Goal: Communication & Community: Answer question/provide support

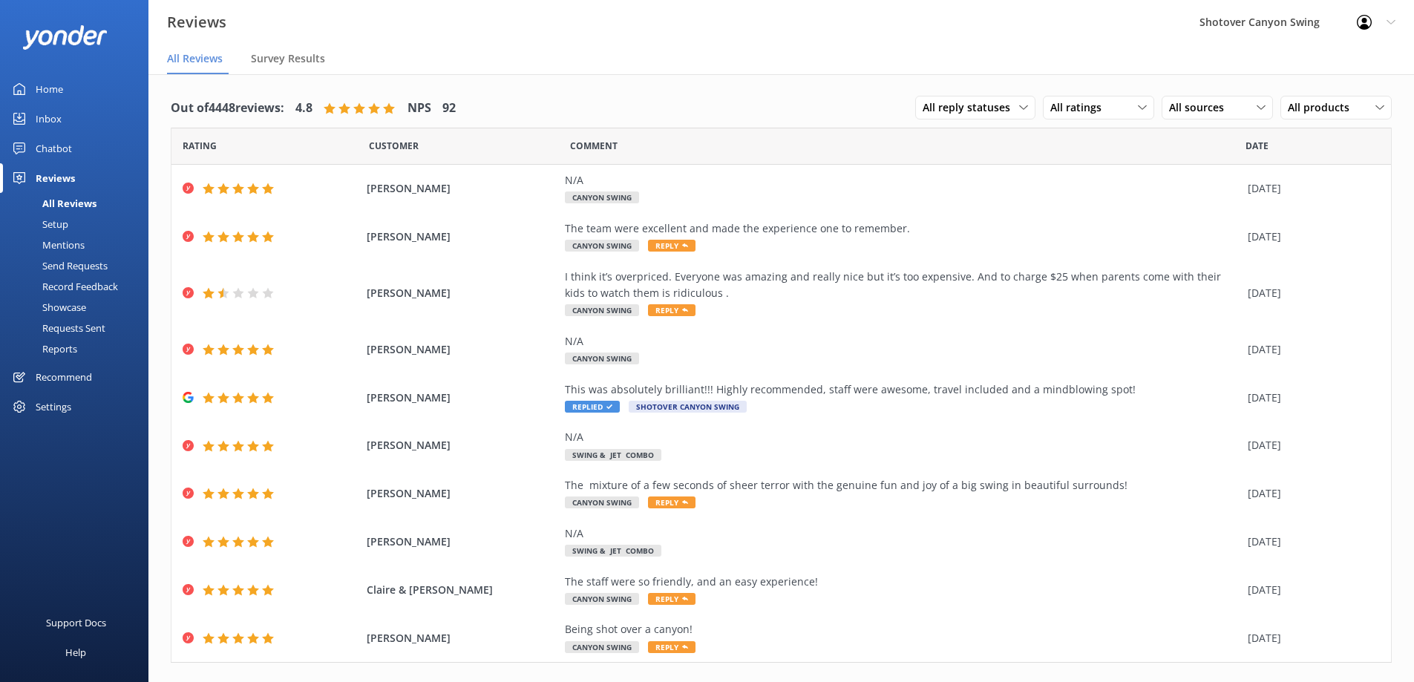
click at [55, 148] on div "Chatbot" at bounding box center [54, 149] width 36 height 30
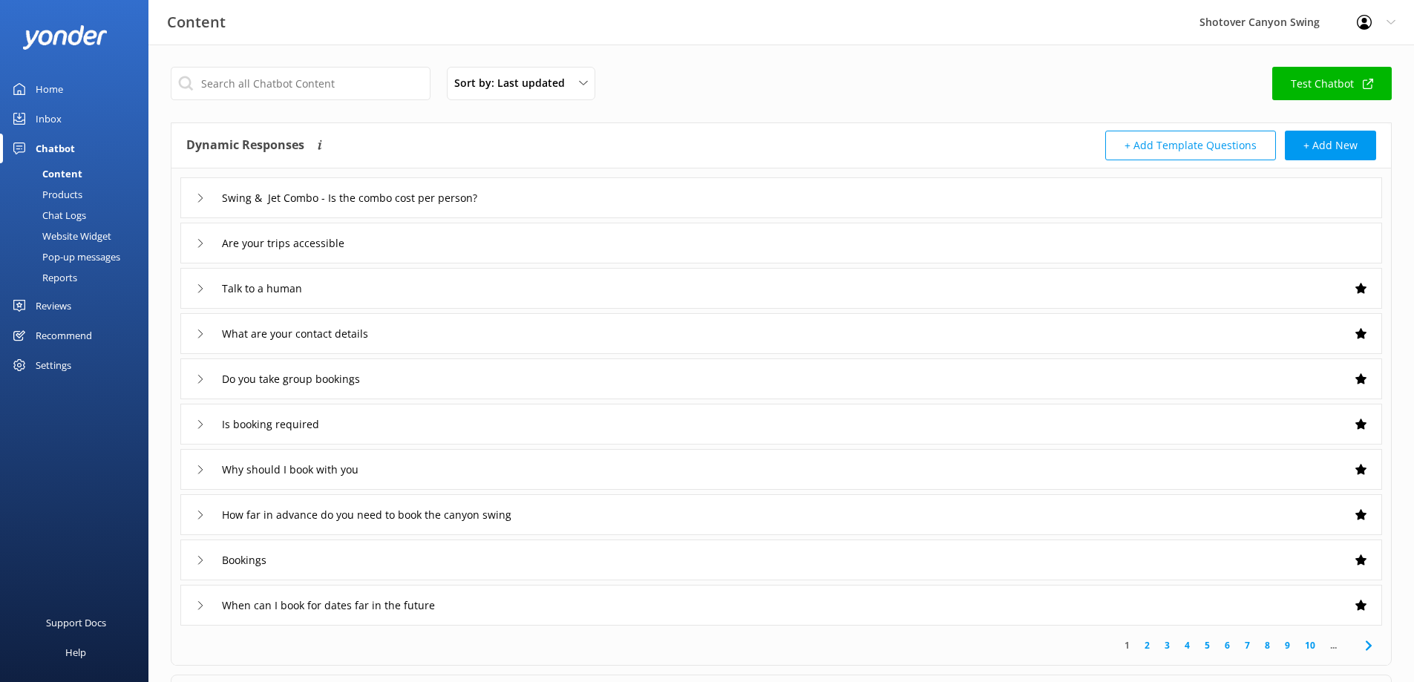
click at [69, 275] on div "Reports" at bounding box center [43, 277] width 68 height 21
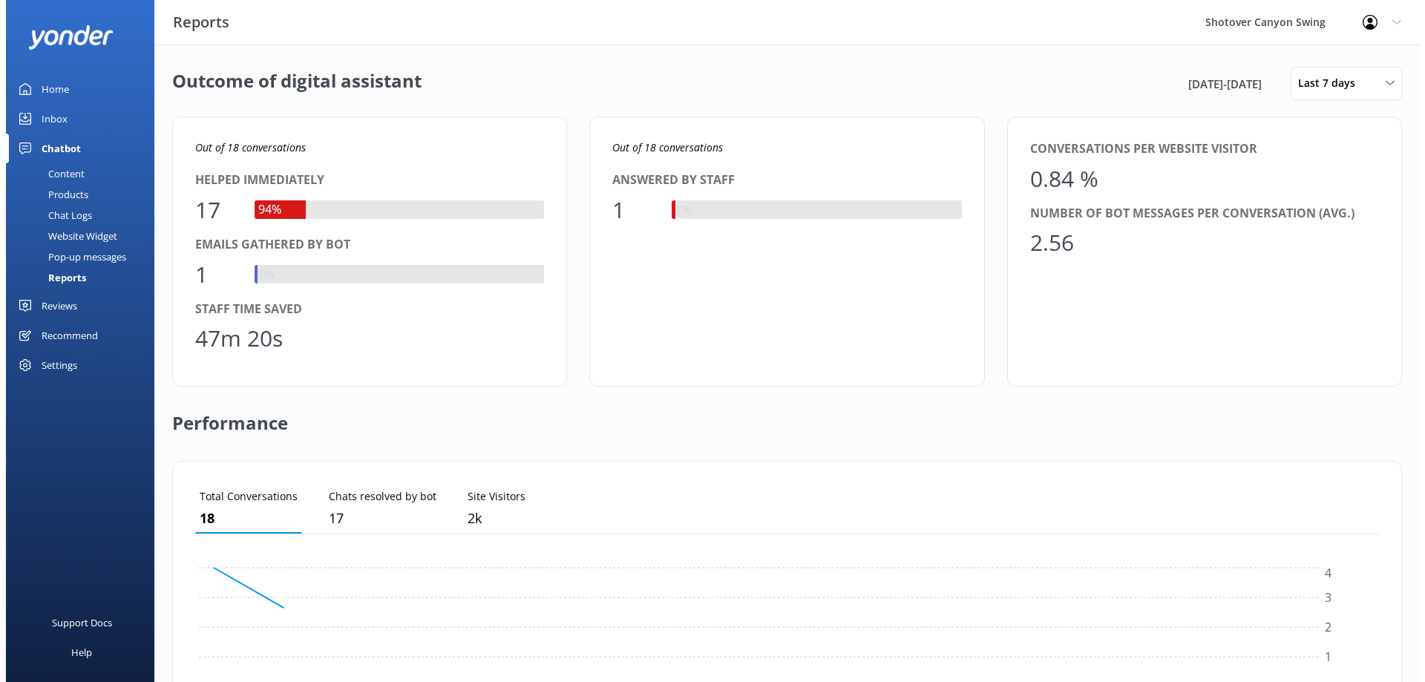
scroll to position [138, 1173]
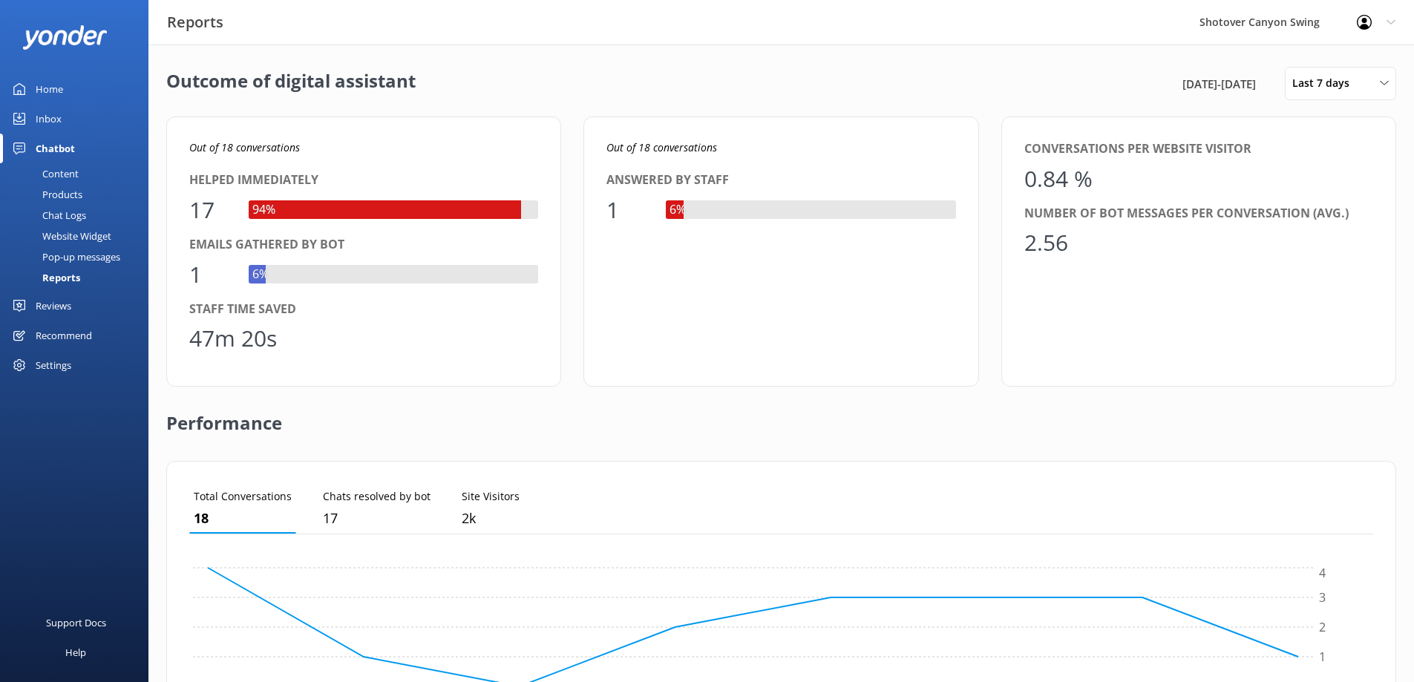
click at [64, 173] on div "Content" at bounding box center [44, 173] width 70 height 21
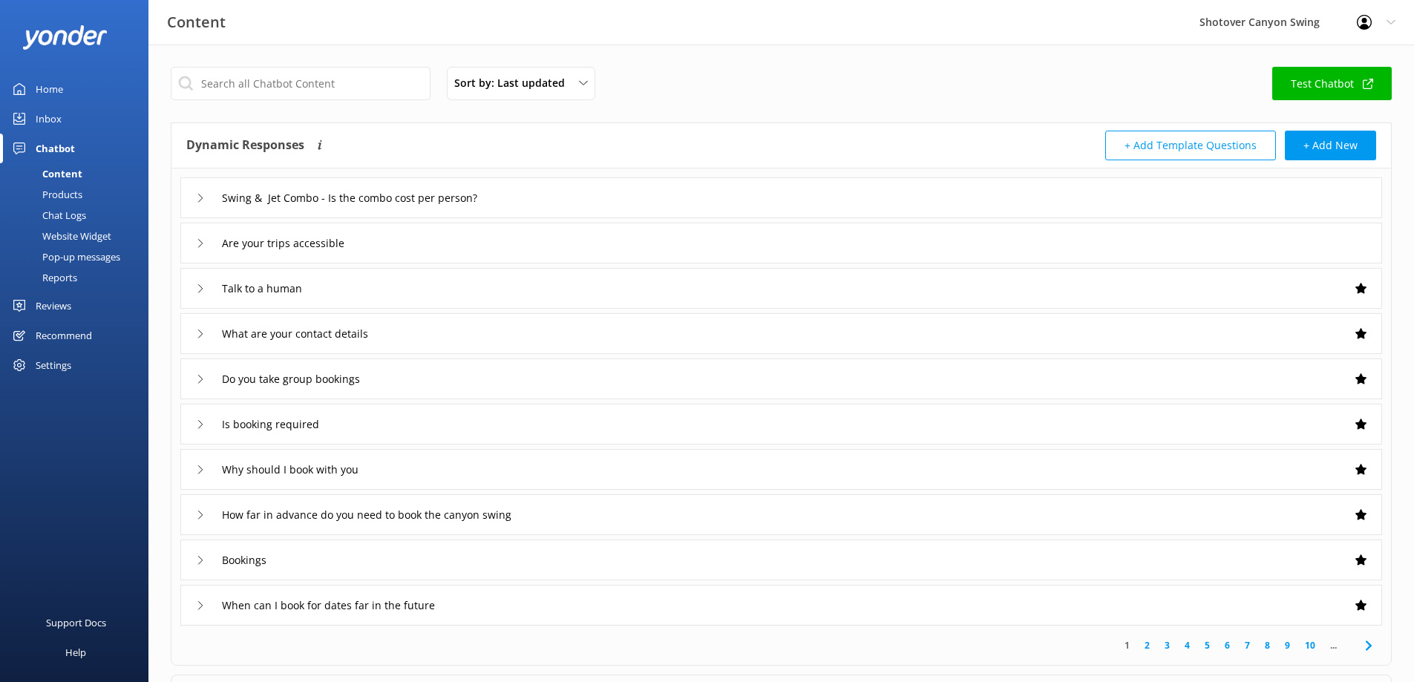
click at [65, 195] on div "Products" at bounding box center [45, 194] width 73 height 21
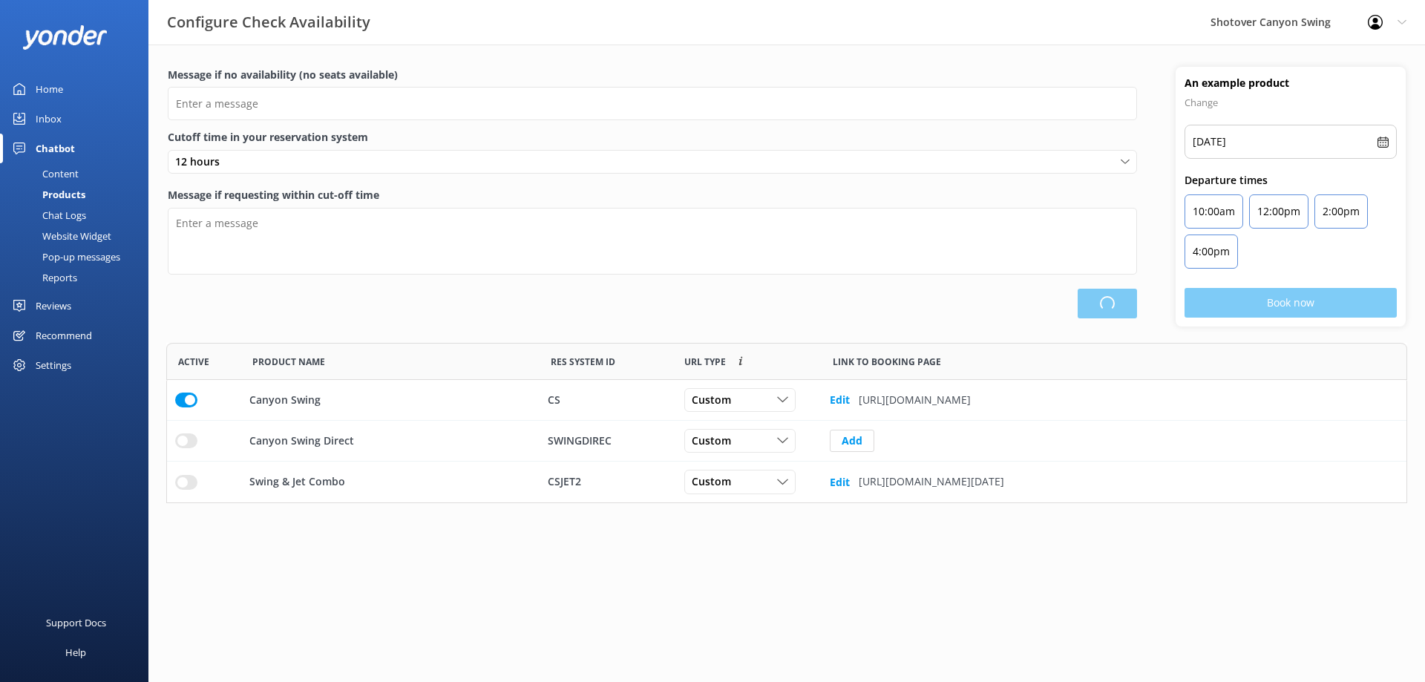
type input "There are no seats available, please check an alternative day"
type textarea "Our online booking system closes {hours} prior to departure. Please contact us …"
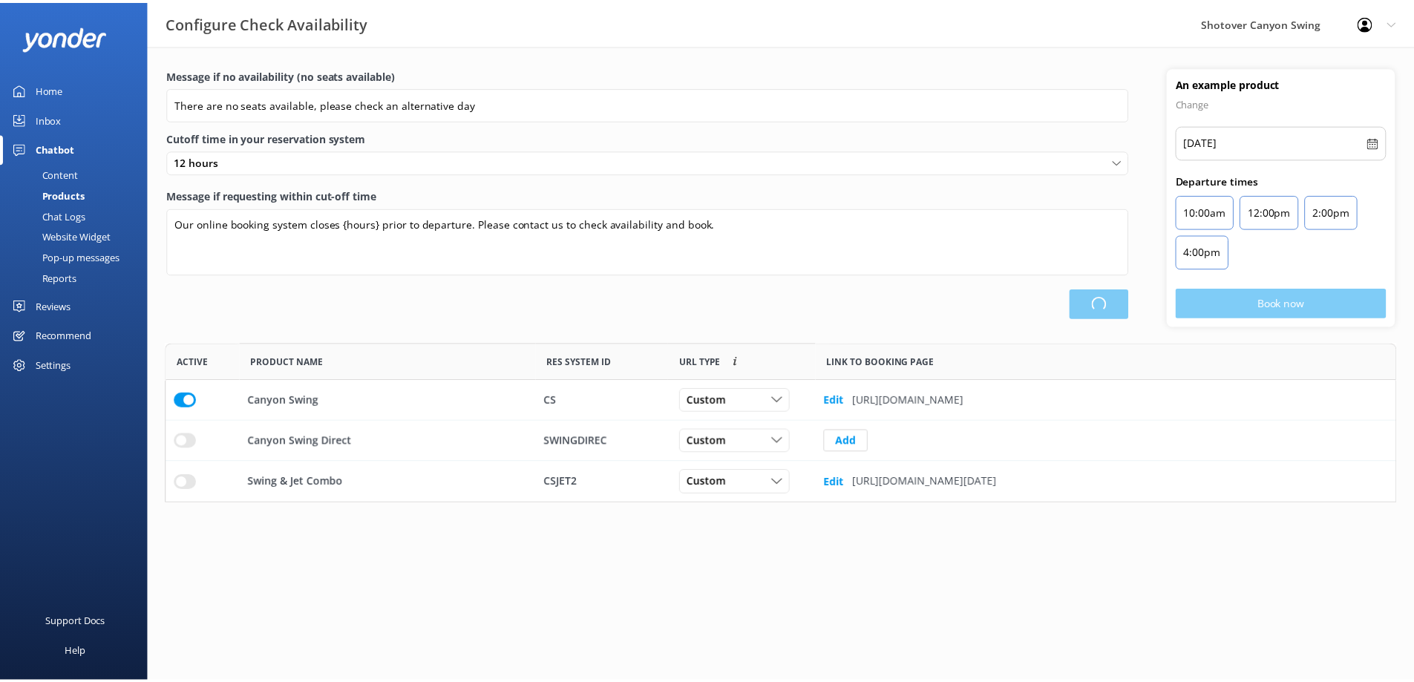
scroll to position [149, 1230]
click at [68, 212] on div "Chat Logs" at bounding box center [47, 215] width 77 height 21
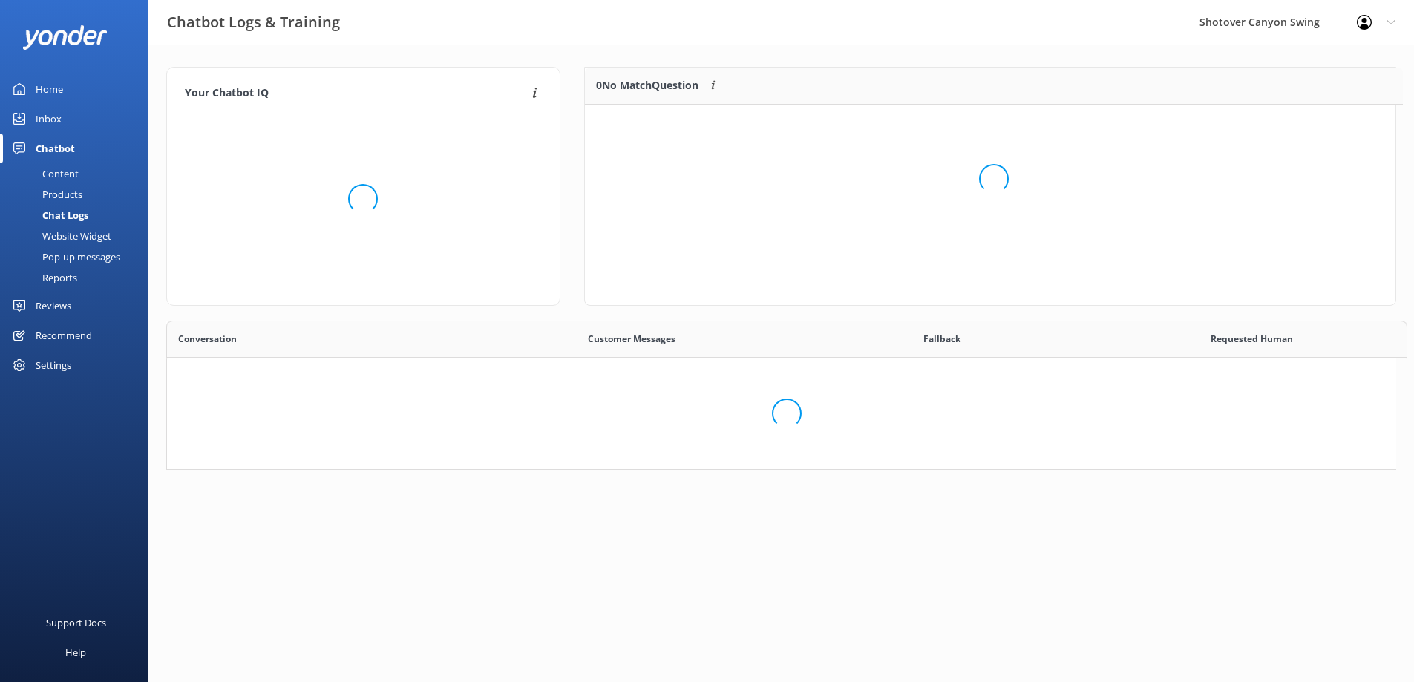
scroll to position [12, 12]
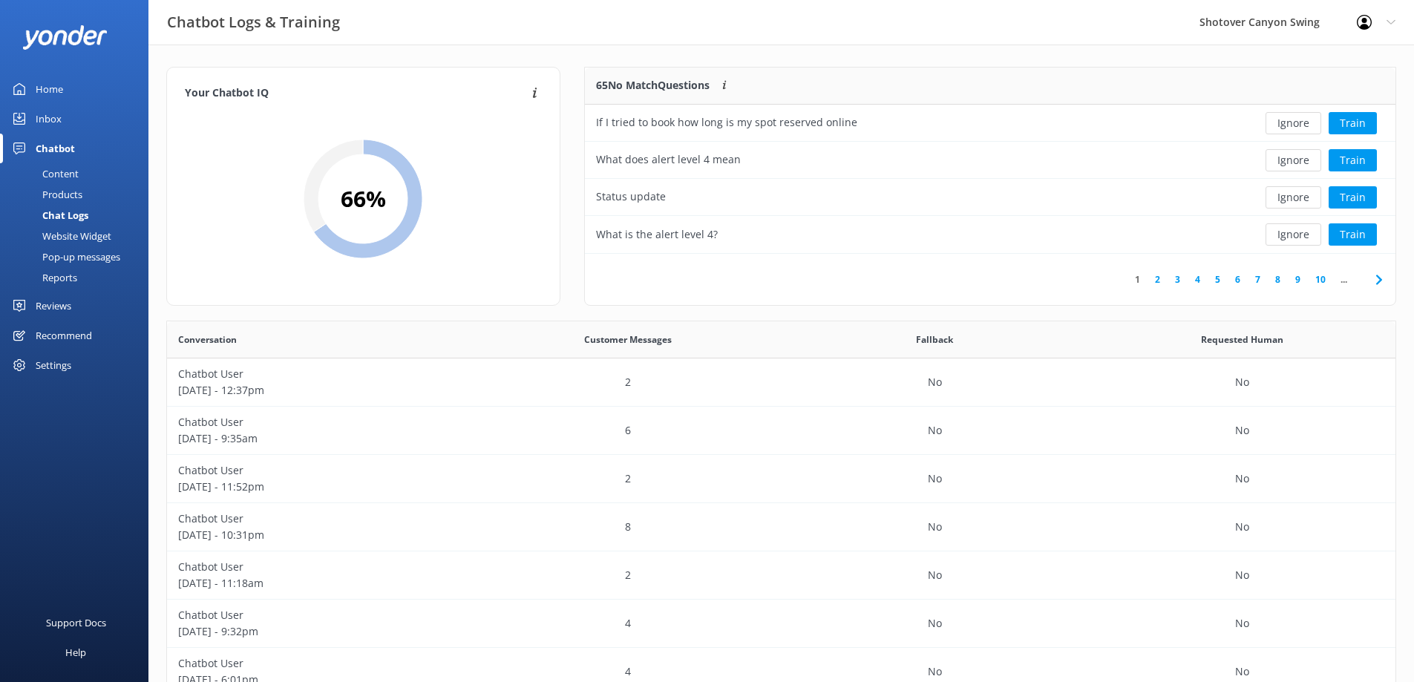
click at [75, 231] on div "Website Widget" at bounding box center [60, 236] width 102 height 21
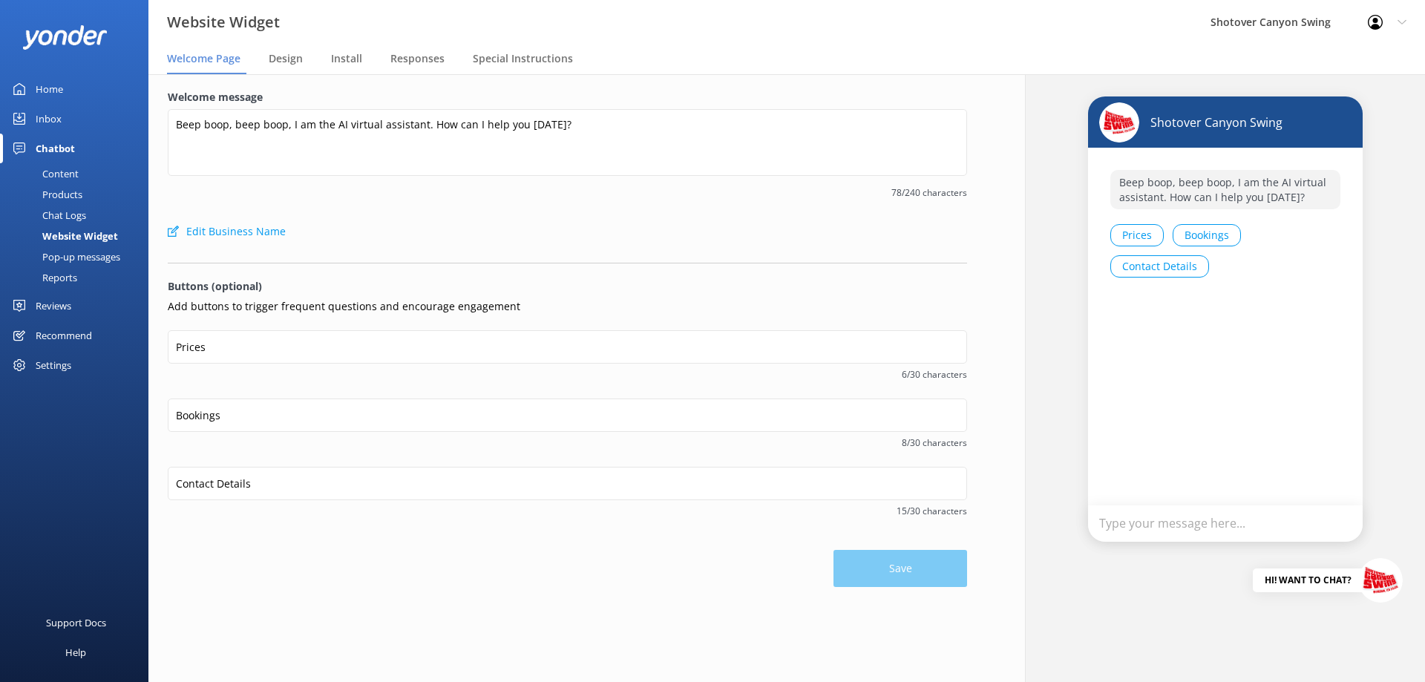
click at [78, 214] on div "Chat Logs" at bounding box center [47, 215] width 77 height 21
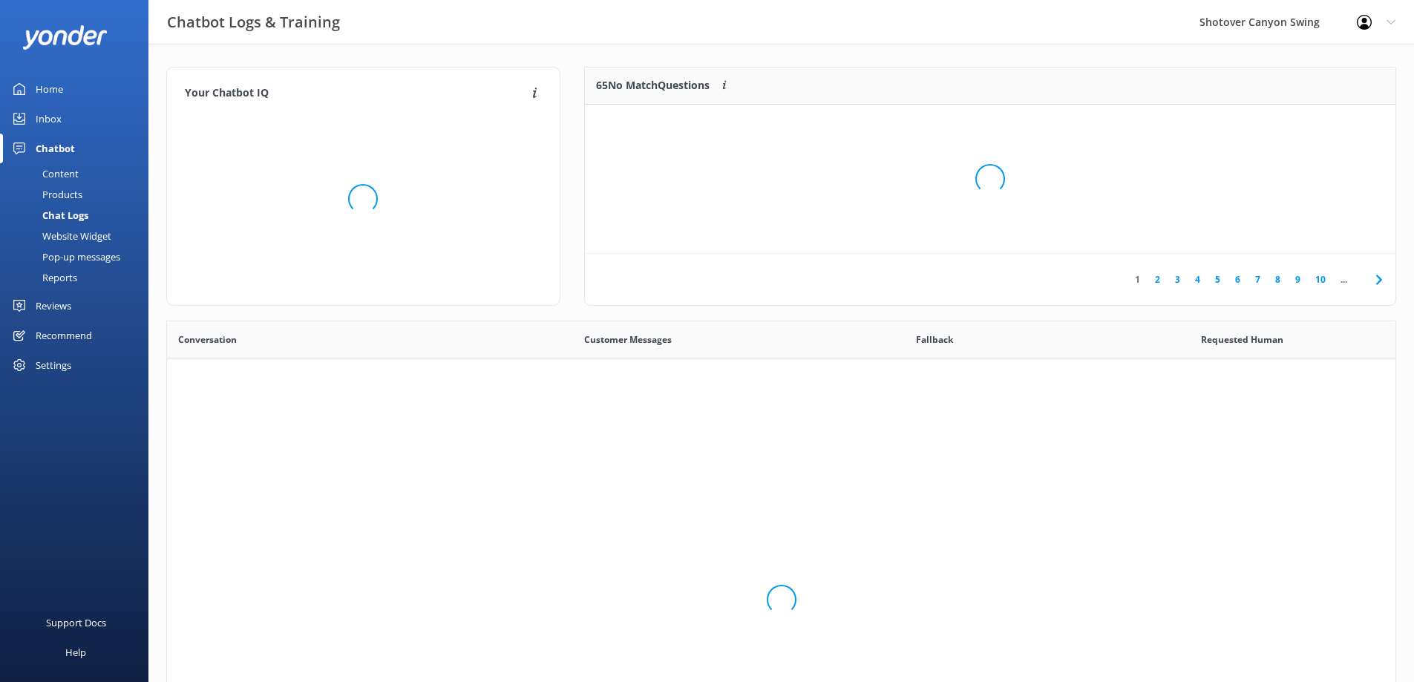
scroll to position [509, 1217]
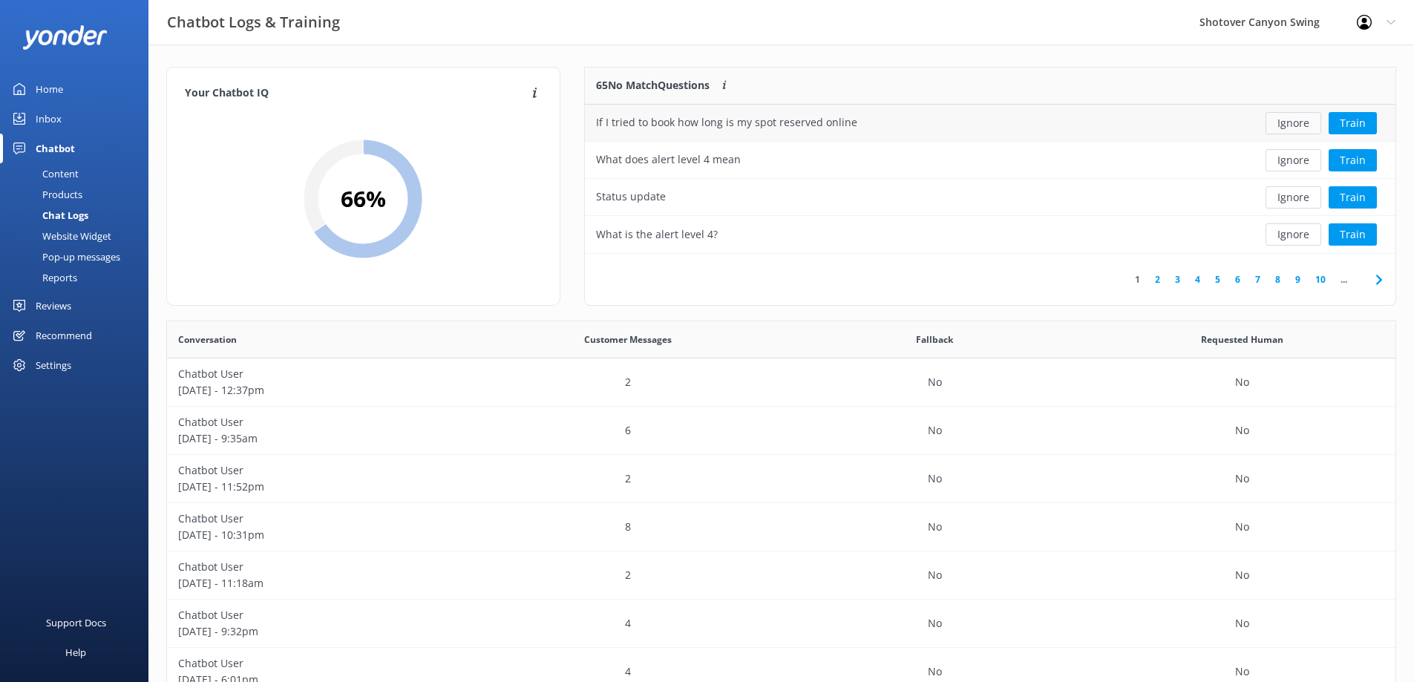
click at [1306, 125] on button "Ignore" at bounding box center [1293, 123] width 56 height 22
click at [1285, 128] on button "Ignore" at bounding box center [1293, 123] width 56 height 22
click at [1284, 126] on button "Ignore" at bounding box center [1293, 123] width 56 height 22
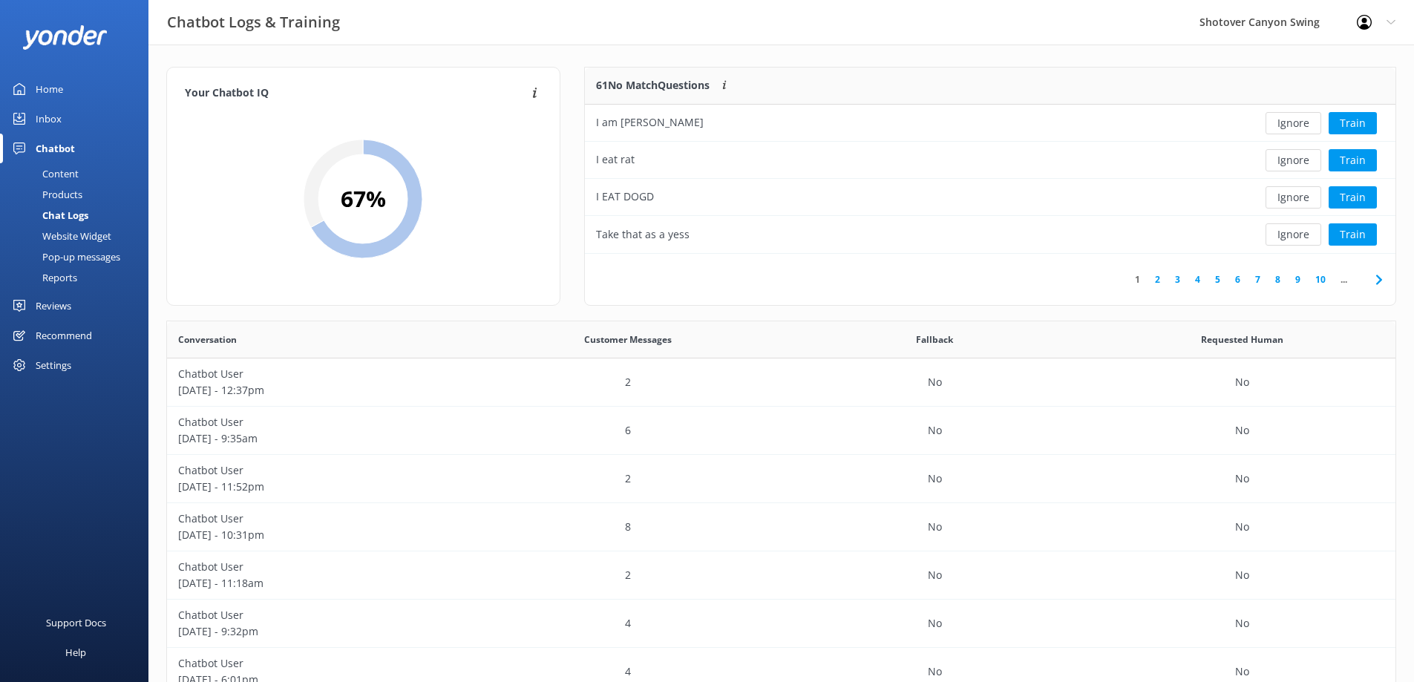
click at [1284, 126] on button "Ignore" at bounding box center [1293, 123] width 56 height 22
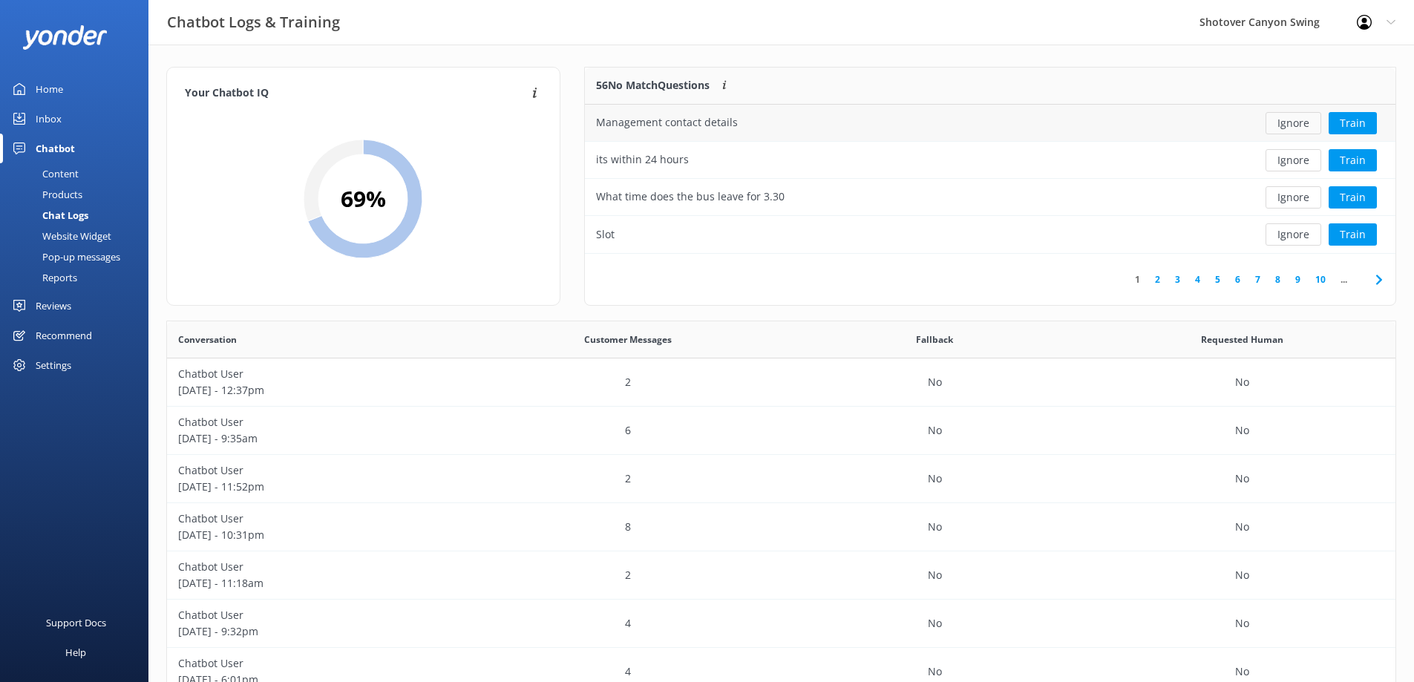
click at [1291, 125] on button "Ignore" at bounding box center [1293, 123] width 56 height 22
click at [1287, 160] on button "Ignore" at bounding box center [1293, 160] width 56 height 22
click at [1293, 123] on button "Ignore" at bounding box center [1293, 123] width 56 height 22
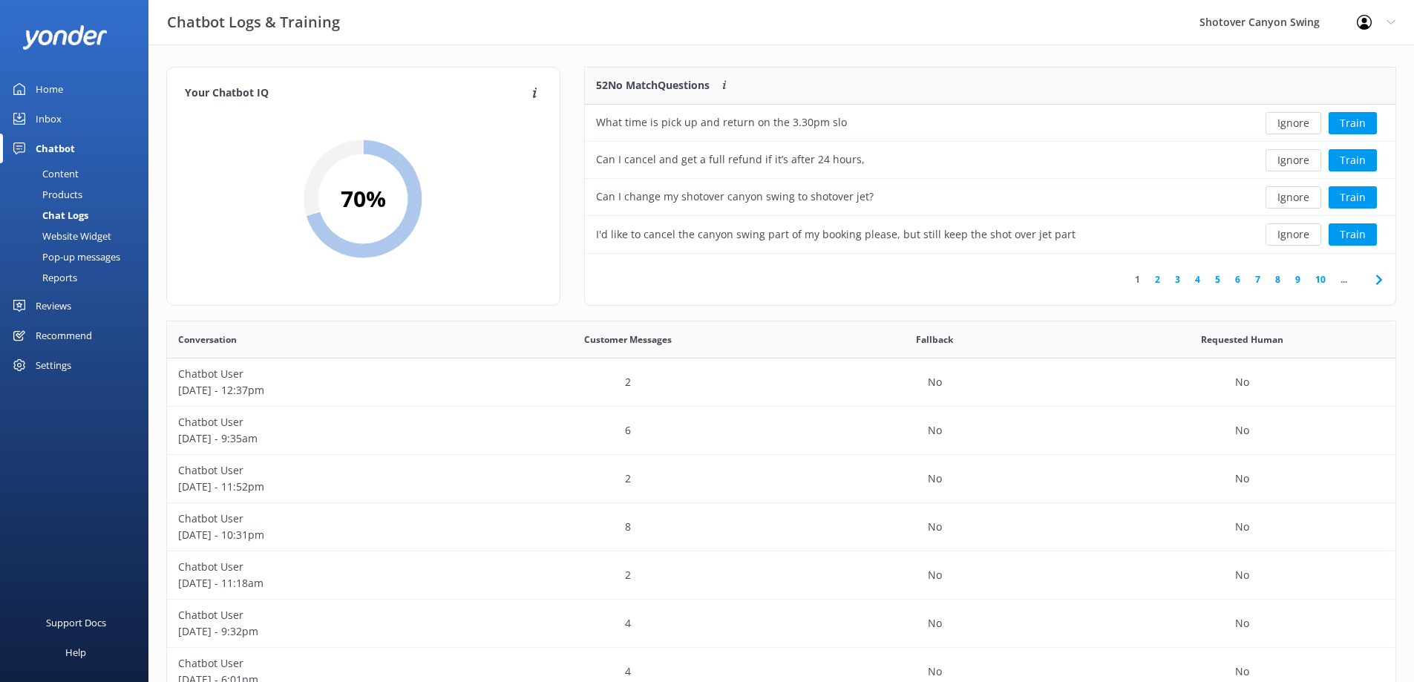
click at [1293, 121] on button "Ignore" at bounding box center [1293, 123] width 56 height 22
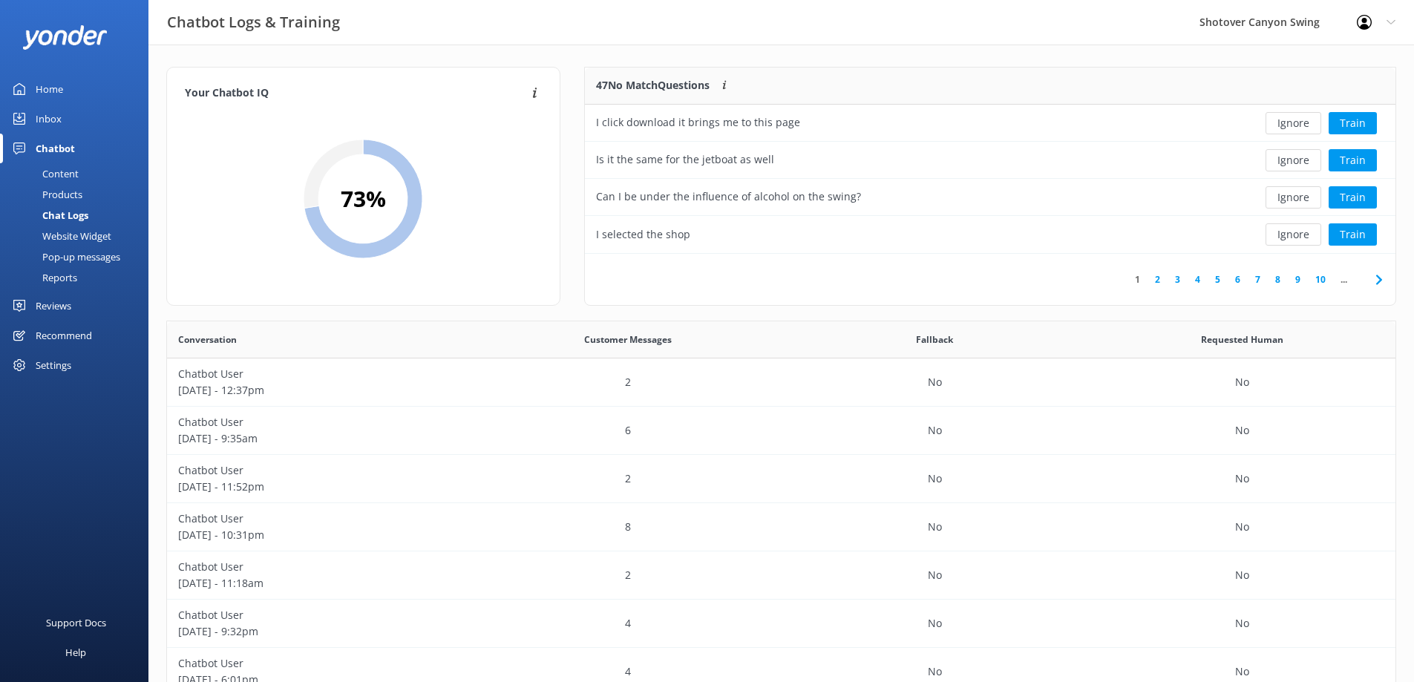
click at [1293, 121] on button "Ignore" at bounding box center [1293, 123] width 56 height 22
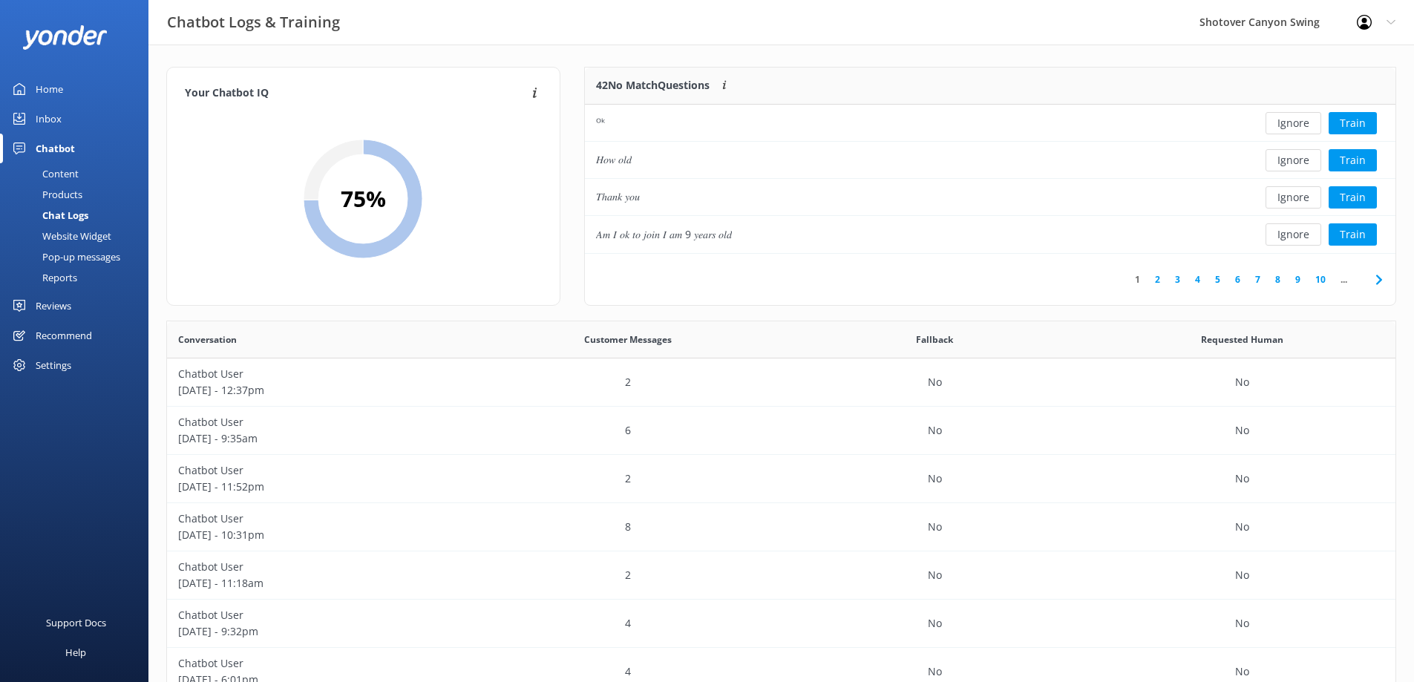
click at [1293, 121] on button "Ignore" at bounding box center [1293, 123] width 56 height 22
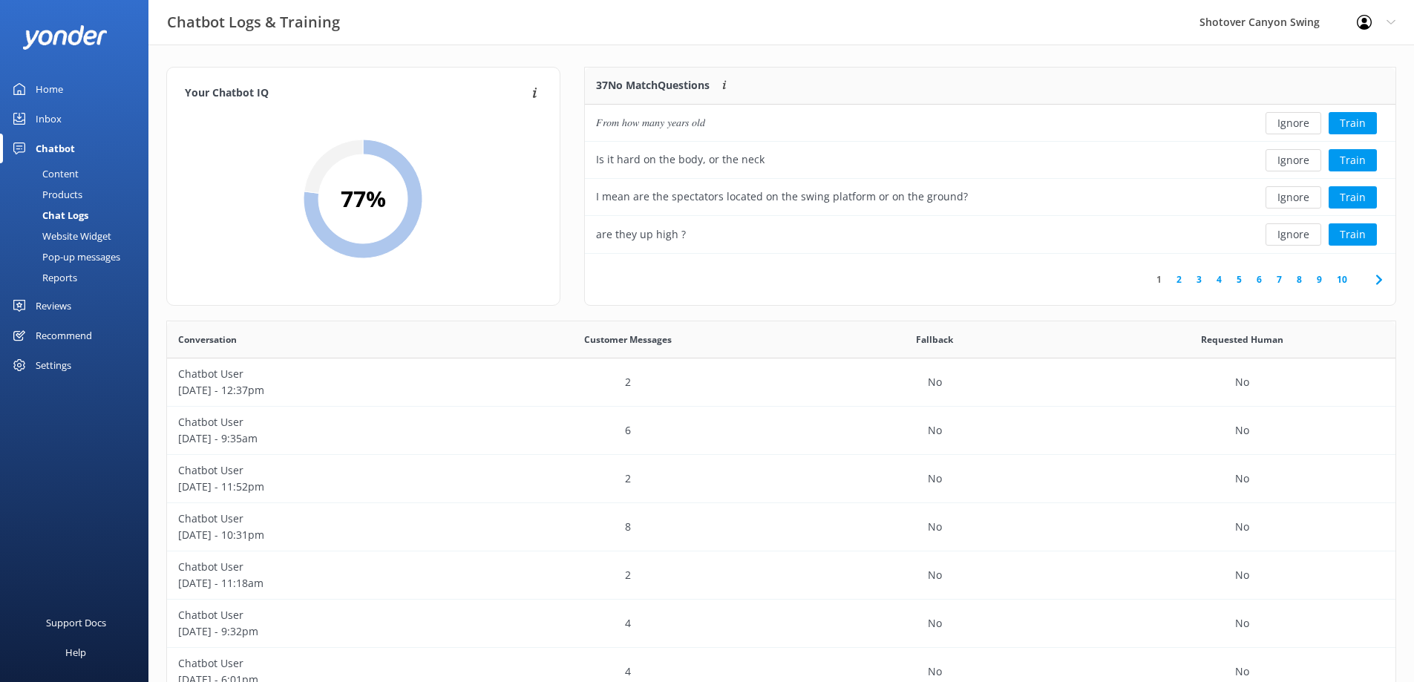
click at [1293, 121] on button "Ignore" at bounding box center [1293, 123] width 56 height 22
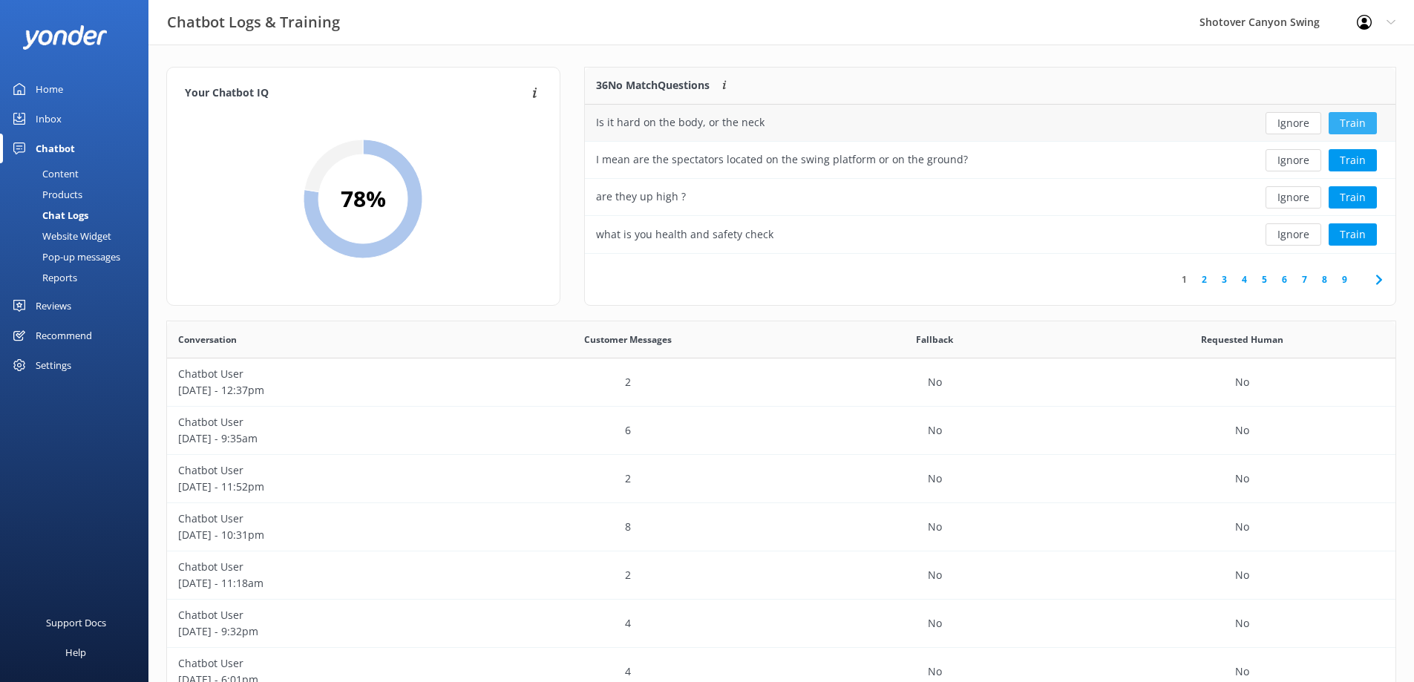
click at [1368, 123] on button "Train" at bounding box center [1352, 123] width 48 height 22
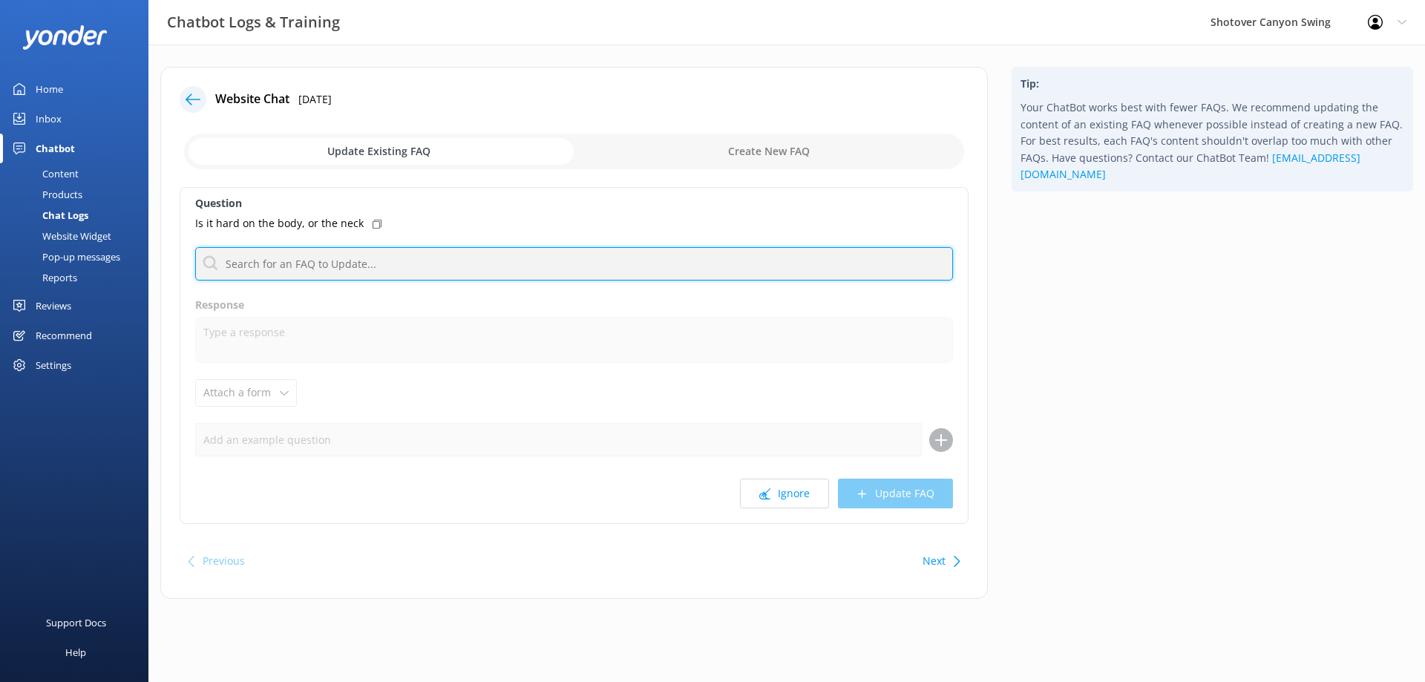
click at [594, 264] on input "text" at bounding box center [574, 263] width 758 height 33
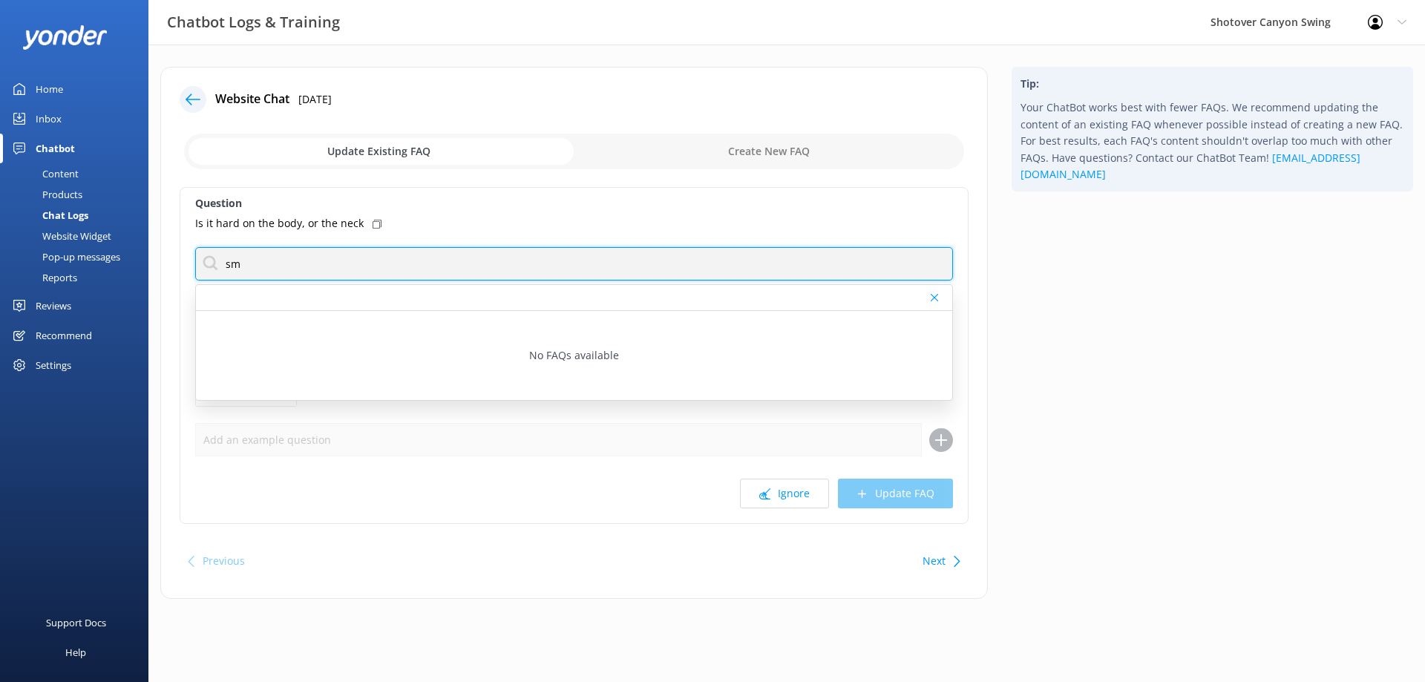
type input "s"
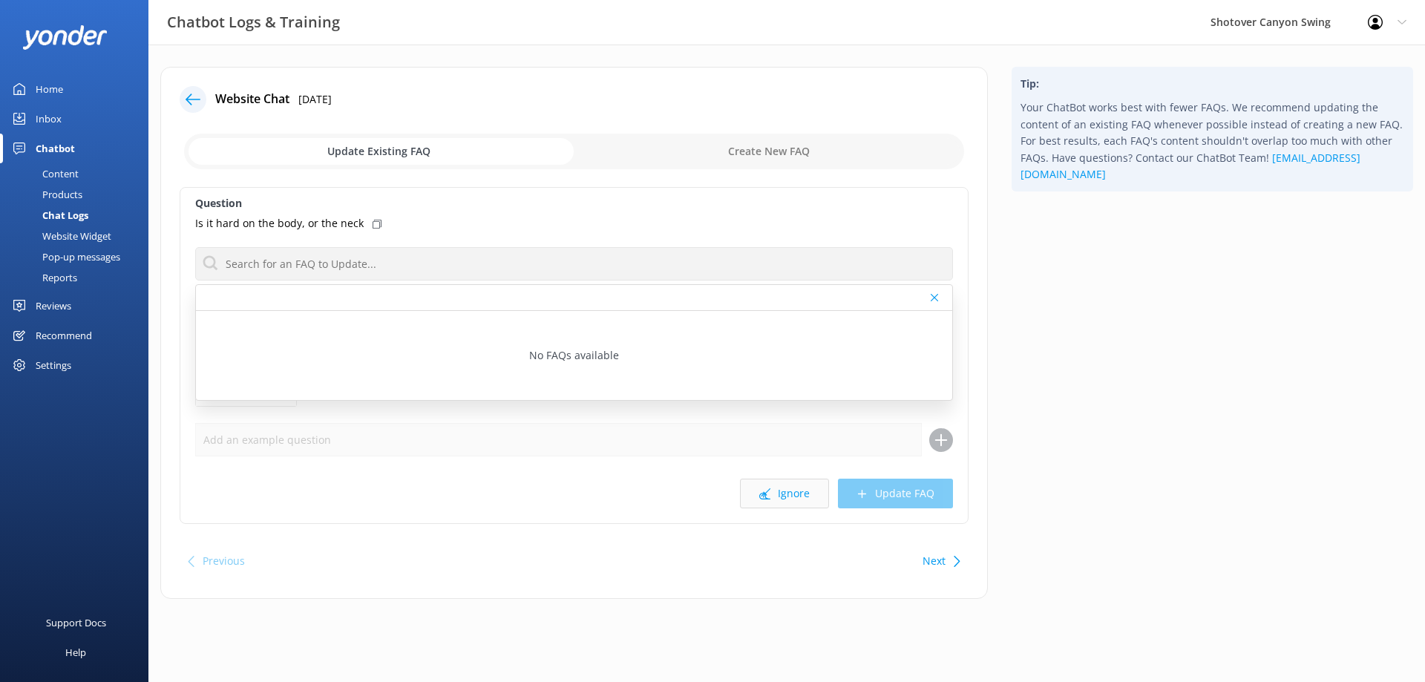
click at [770, 498] on icon at bounding box center [764, 493] width 11 height 11
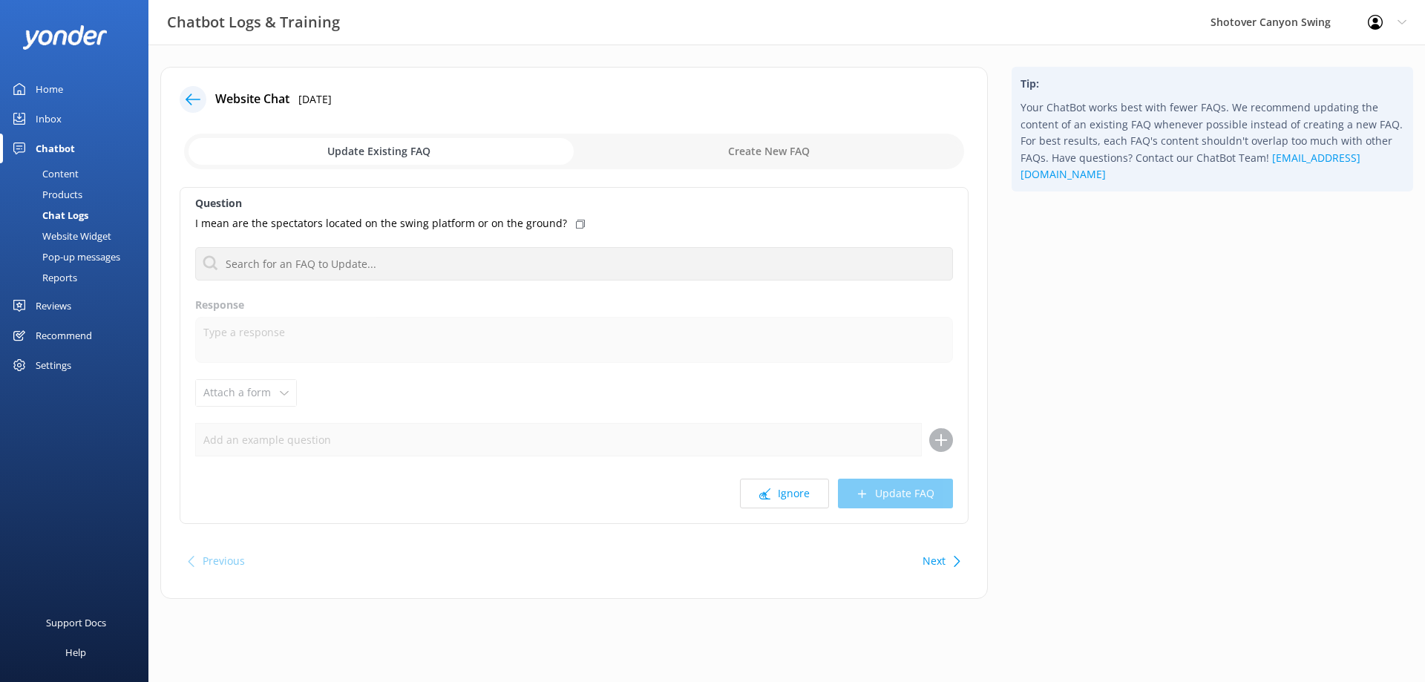
click at [191, 99] on use at bounding box center [193, 99] width 15 height 11
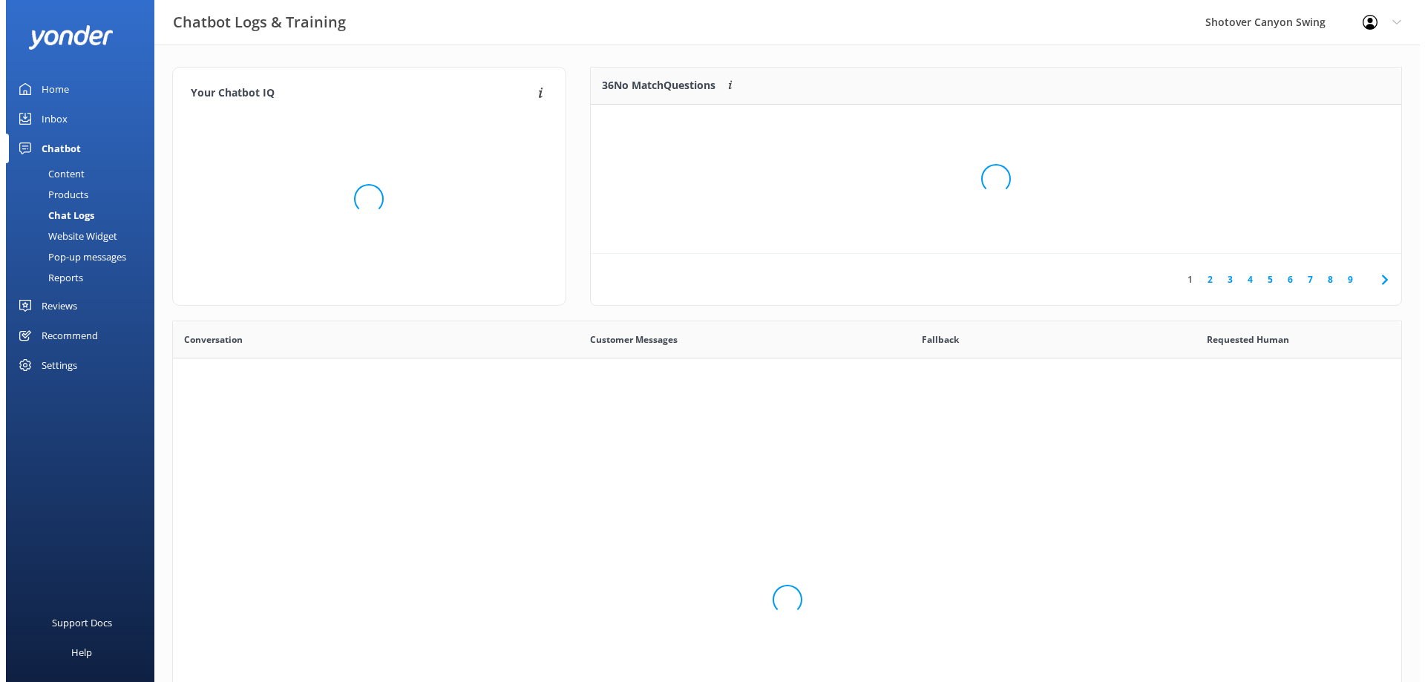
scroll to position [509, 1217]
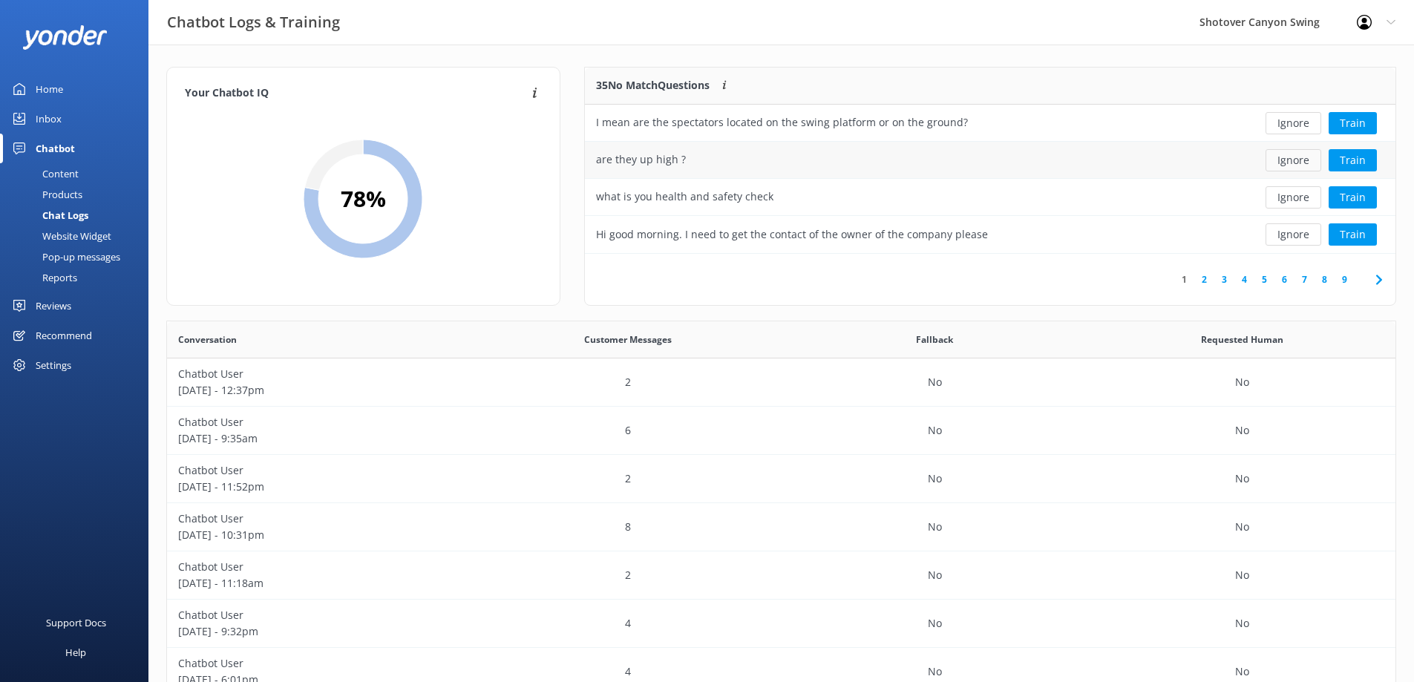
click at [1279, 155] on button "Ignore" at bounding box center [1293, 160] width 56 height 22
click at [925, 162] on div "what is you health and safety check" at bounding box center [908, 160] width 646 height 37
click at [1348, 159] on button "Train" at bounding box center [1352, 160] width 48 height 22
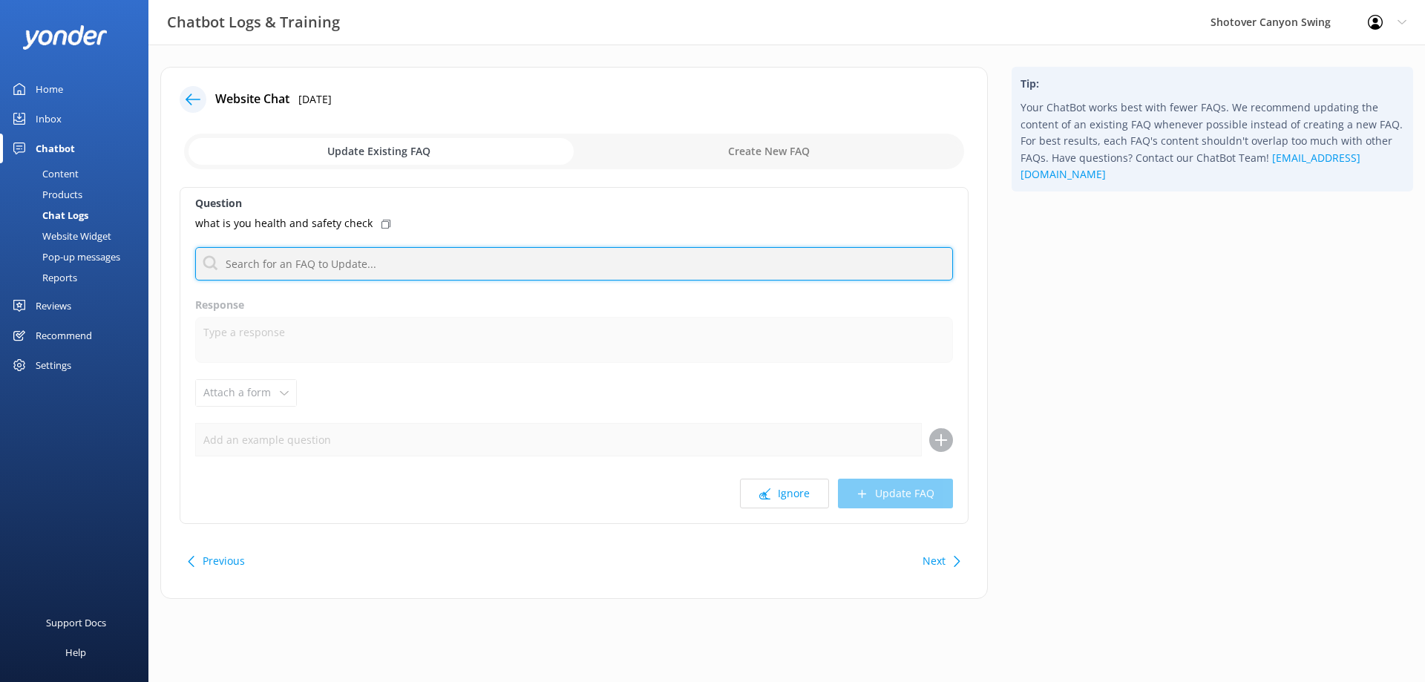
click at [413, 274] on input "text" at bounding box center [574, 263] width 758 height 33
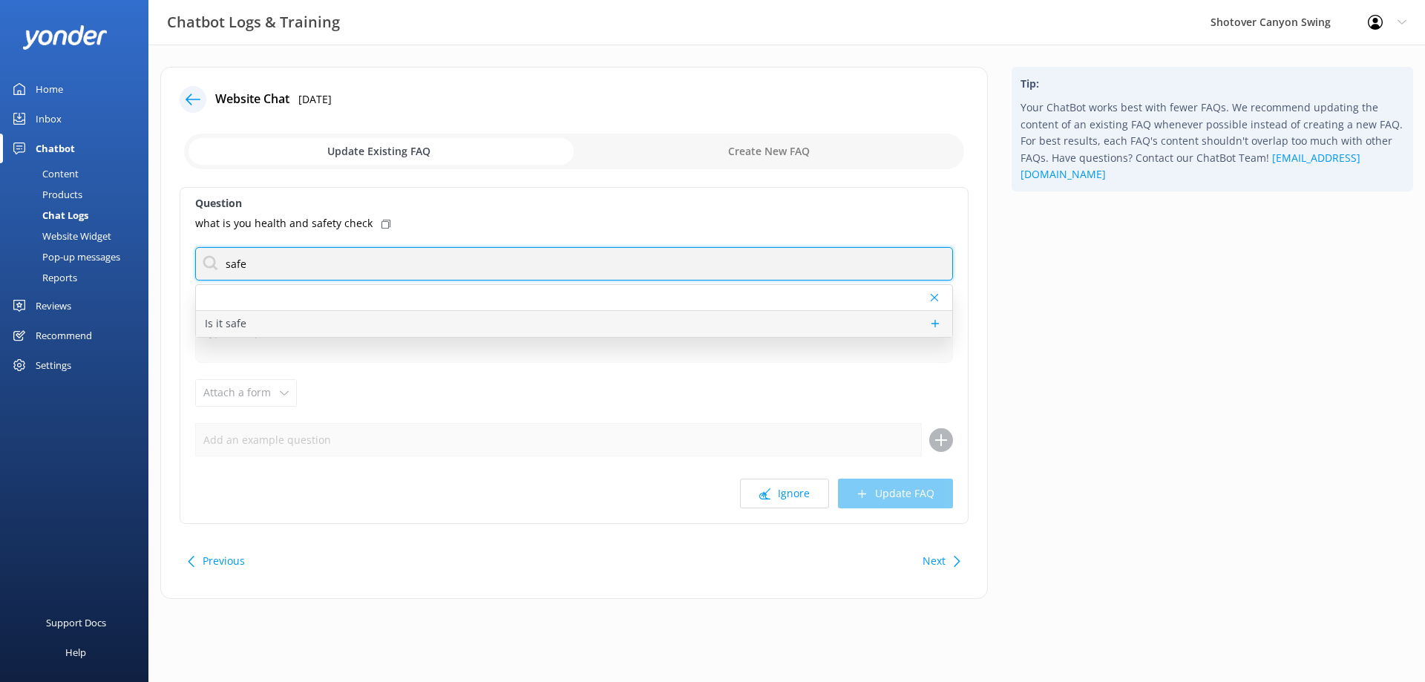
type input "safe"
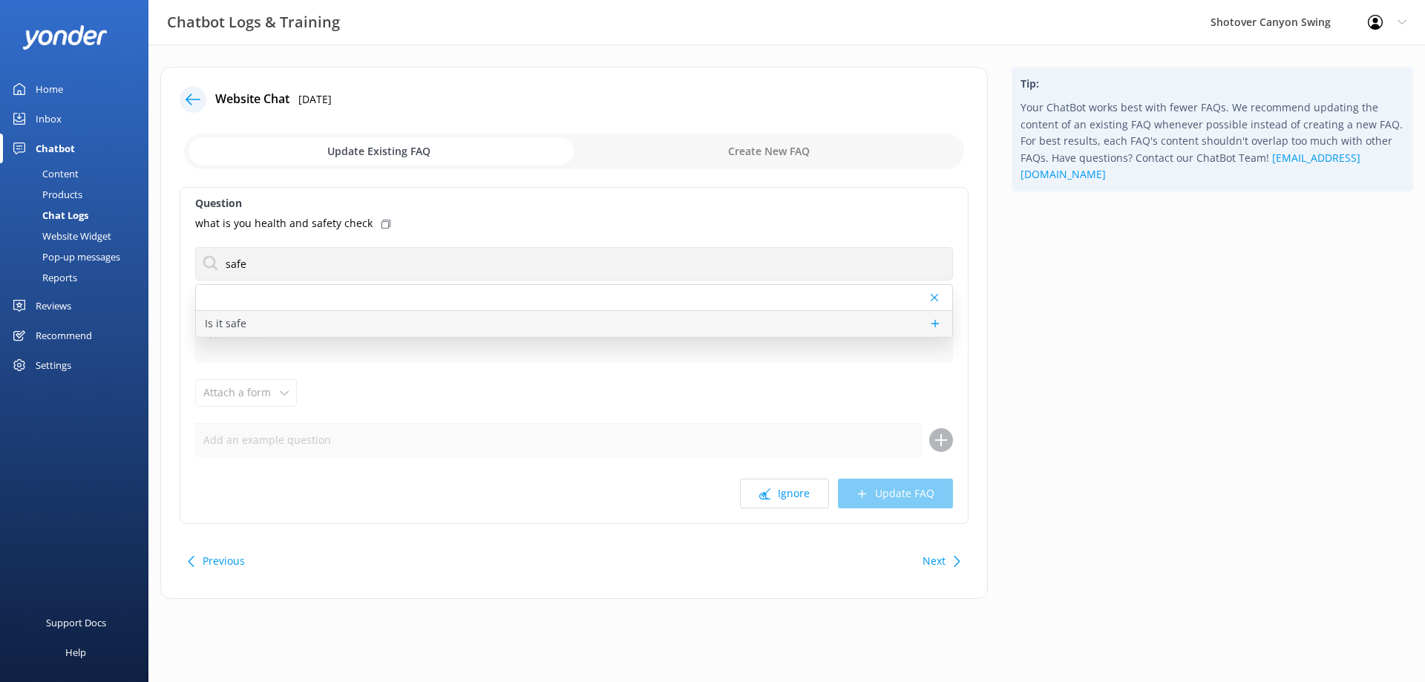
click at [303, 318] on div "Is it safe" at bounding box center [574, 324] width 756 height 26
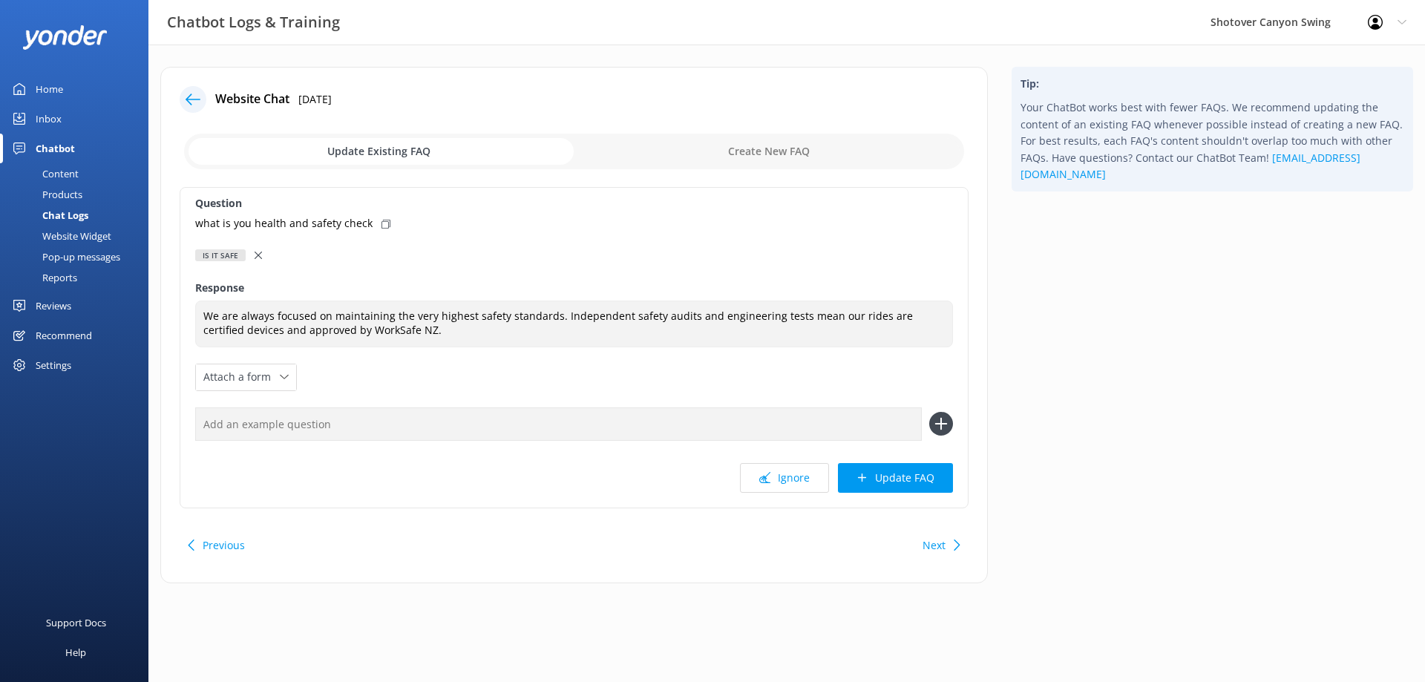
type textarea "We are always focused on maintaining the very highest safety standards. Indepen…"
click at [911, 479] on button "Update FAQ" at bounding box center [895, 478] width 115 height 30
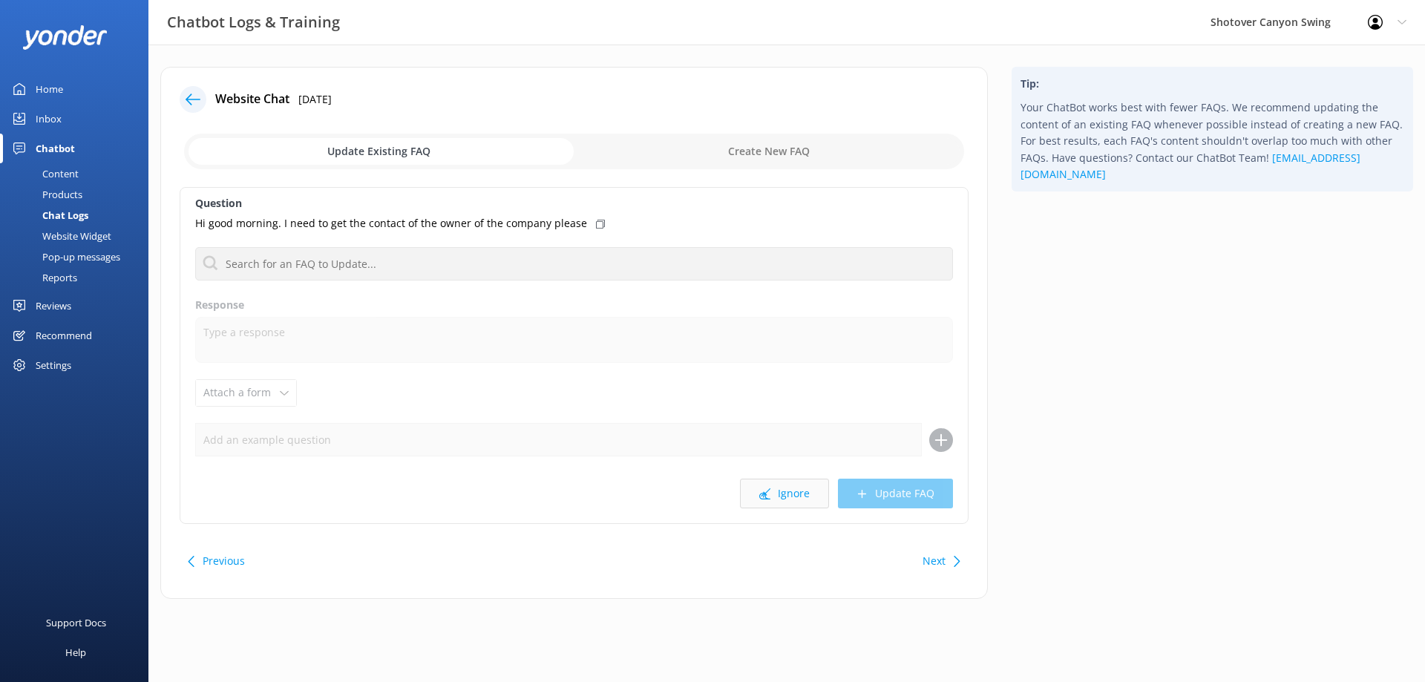
click at [773, 494] on button "Ignore" at bounding box center [784, 494] width 89 height 30
click at [797, 497] on button "Ignore" at bounding box center [784, 494] width 89 height 30
click at [805, 488] on button "Ignore" at bounding box center [784, 494] width 89 height 30
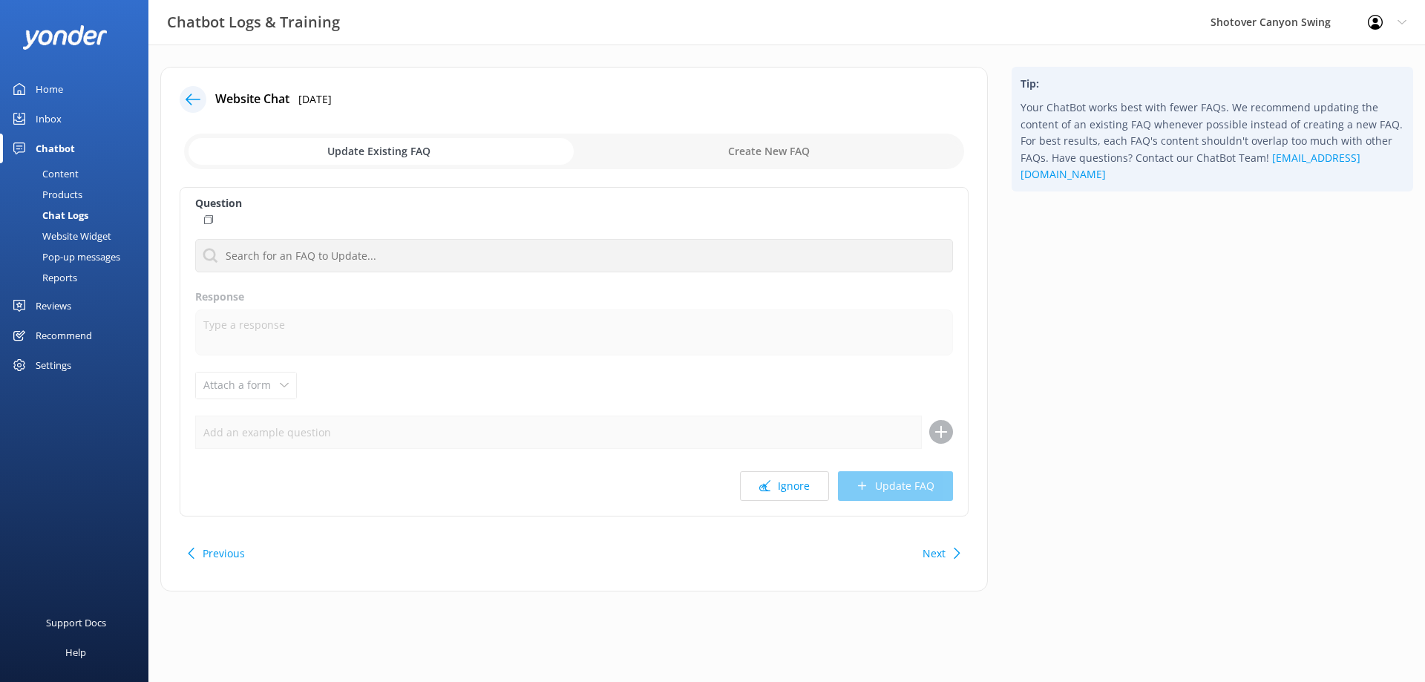
click at [805, 488] on button "Ignore" at bounding box center [784, 486] width 89 height 30
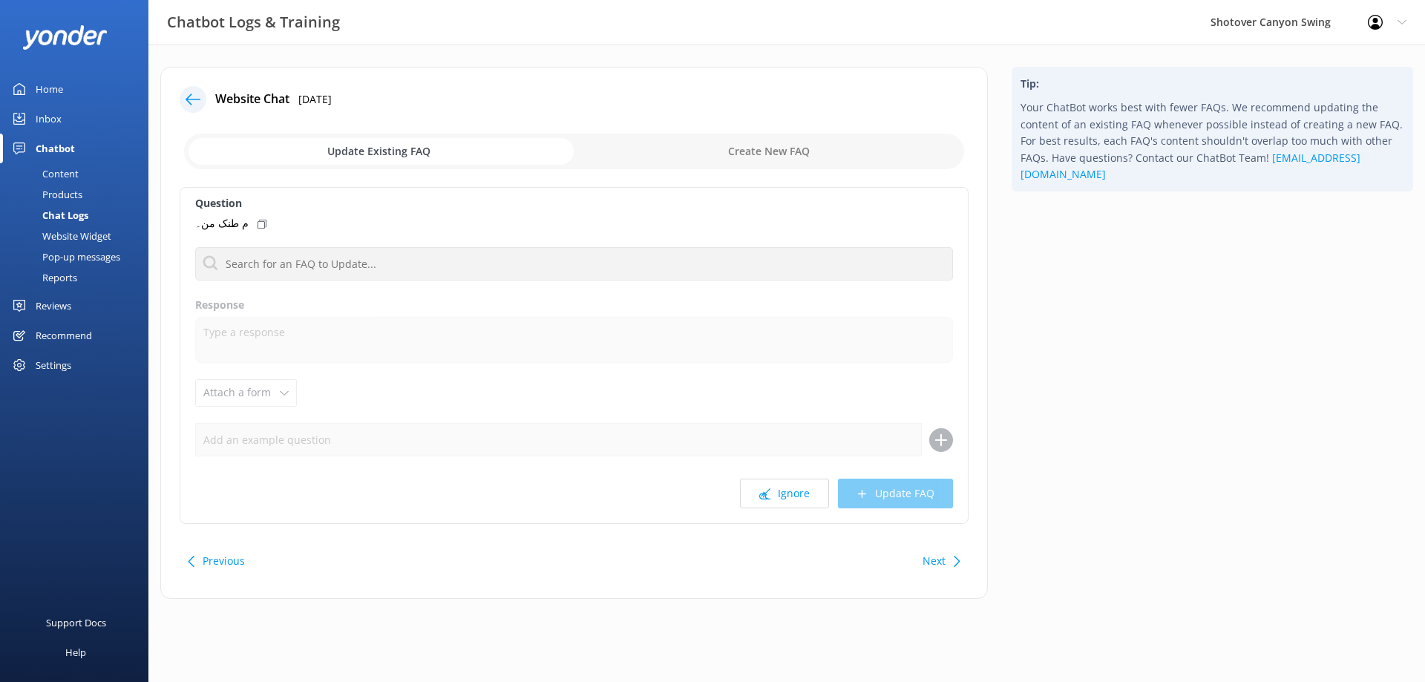
click at [805, 488] on button "Ignore" at bounding box center [784, 494] width 89 height 30
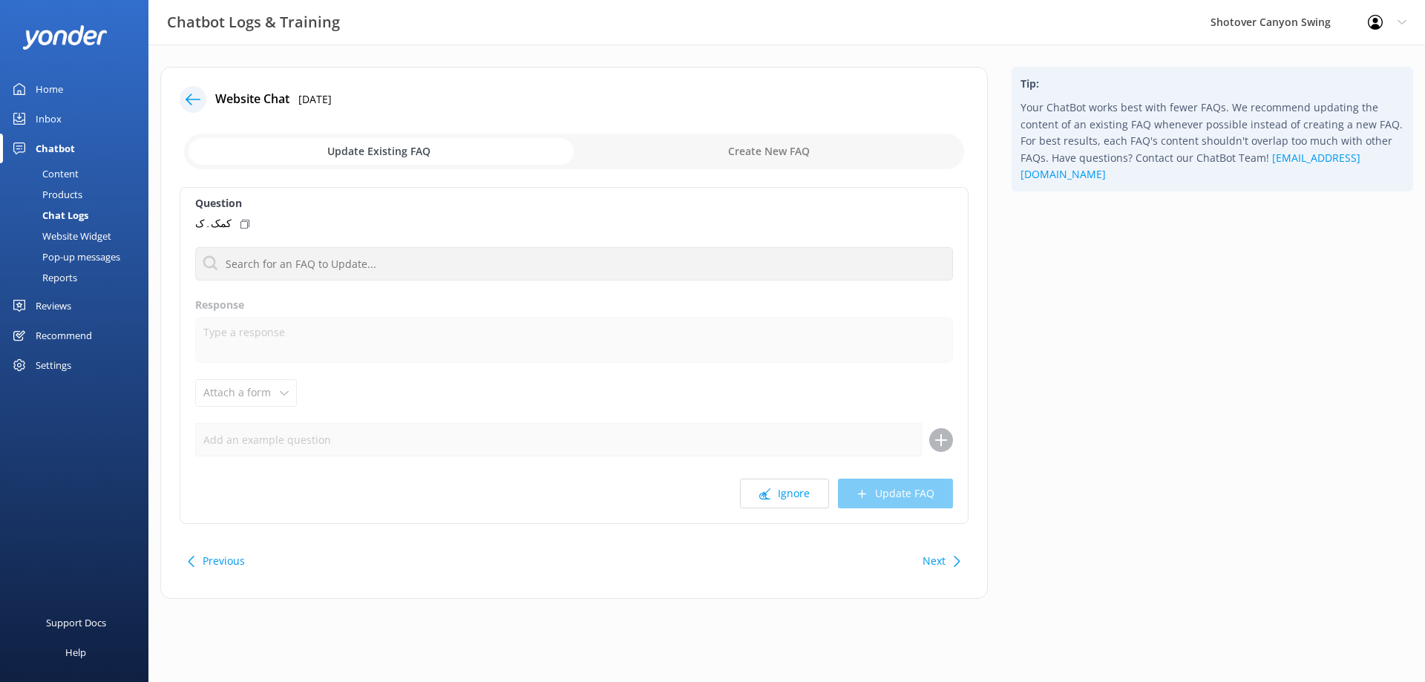
click at [805, 488] on button "Ignore" at bounding box center [784, 494] width 89 height 30
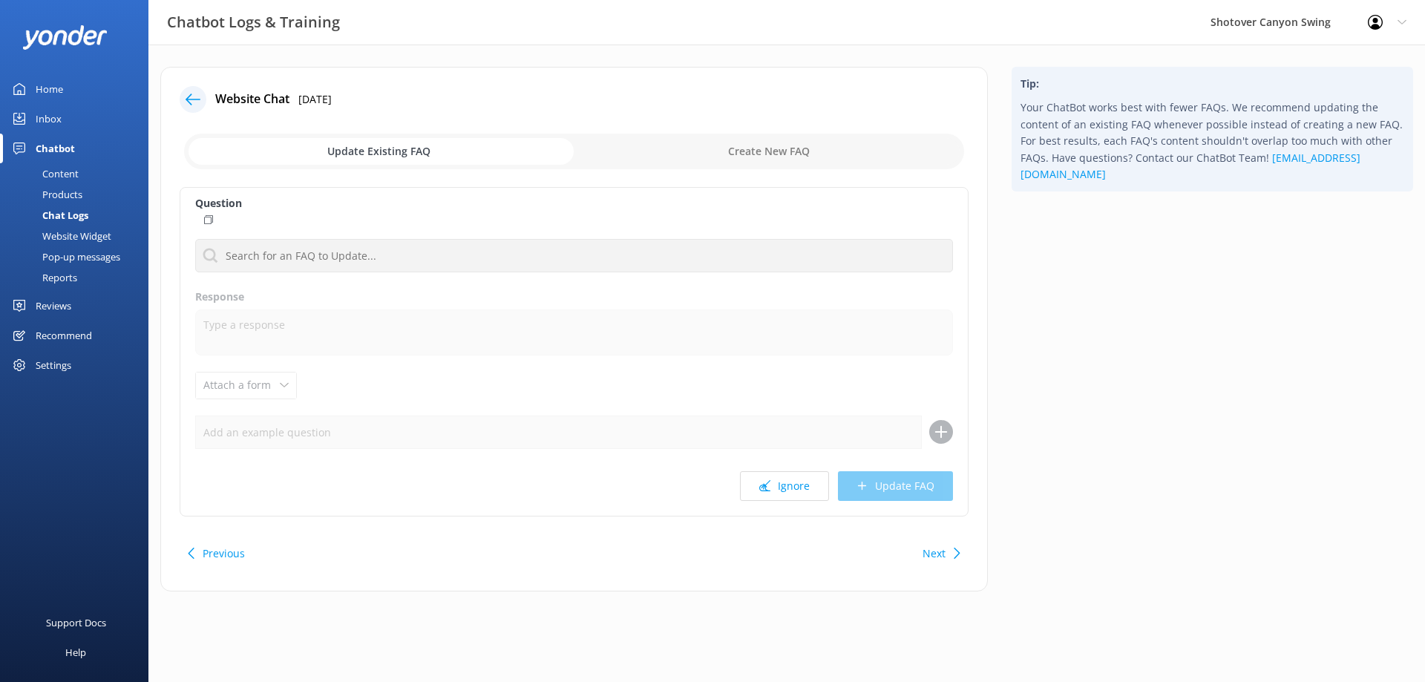
click at [805, 488] on button "Ignore" at bounding box center [784, 486] width 89 height 30
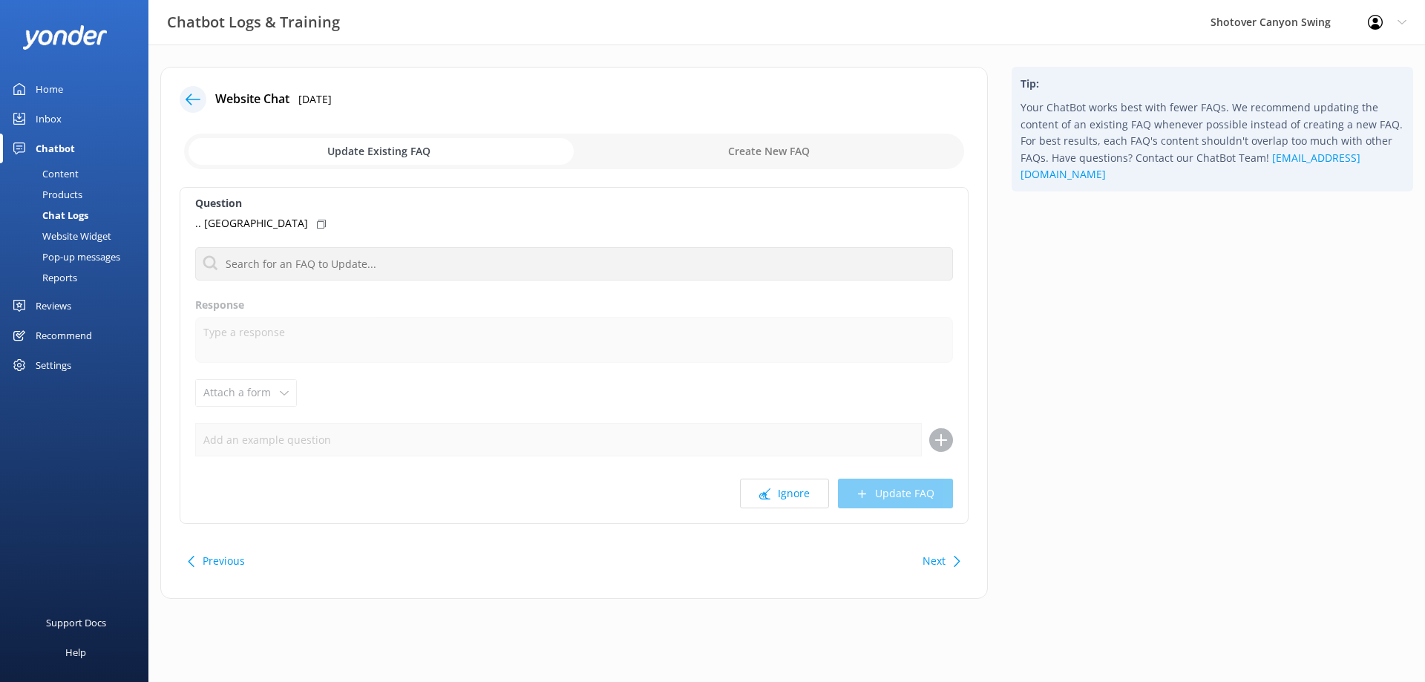
click at [805, 488] on button "Ignore" at bounding box center [784, 494] width 89 height 30
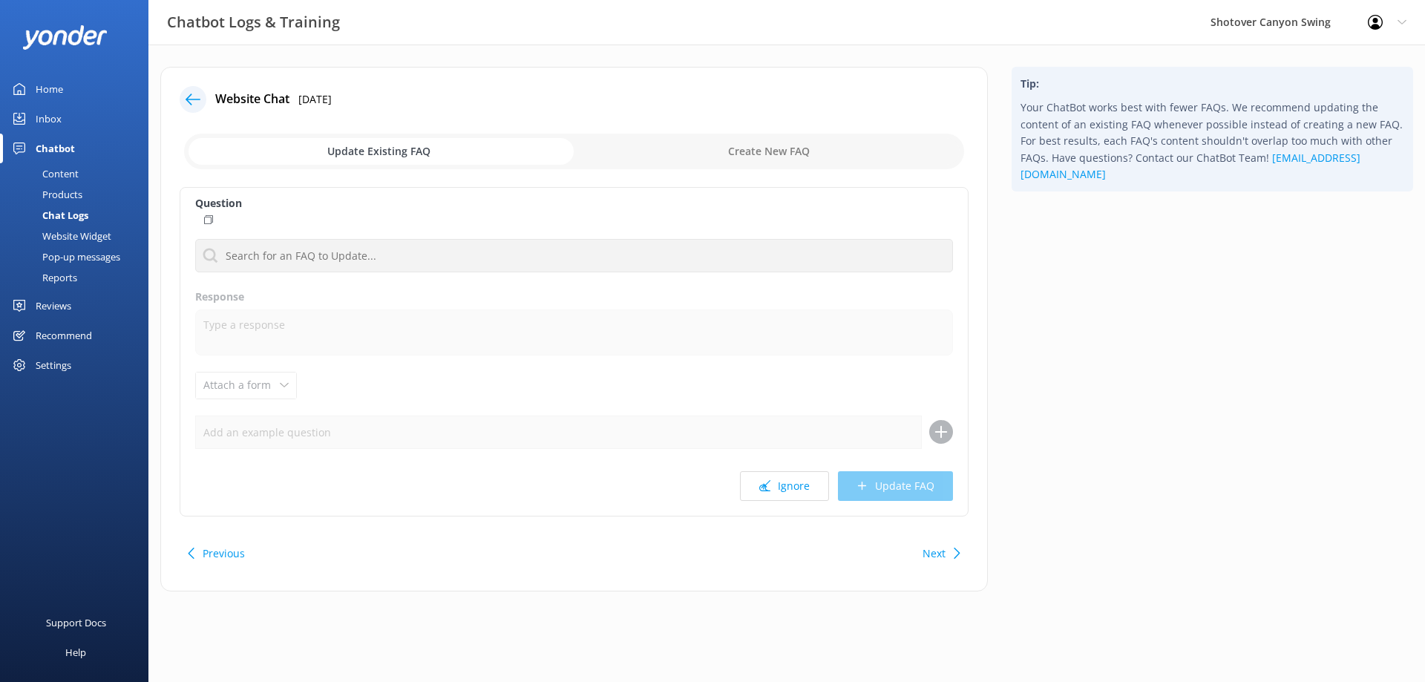
click at [805, 488] on button "Ignore" at bounding box center [784, 486] width 89 height 30
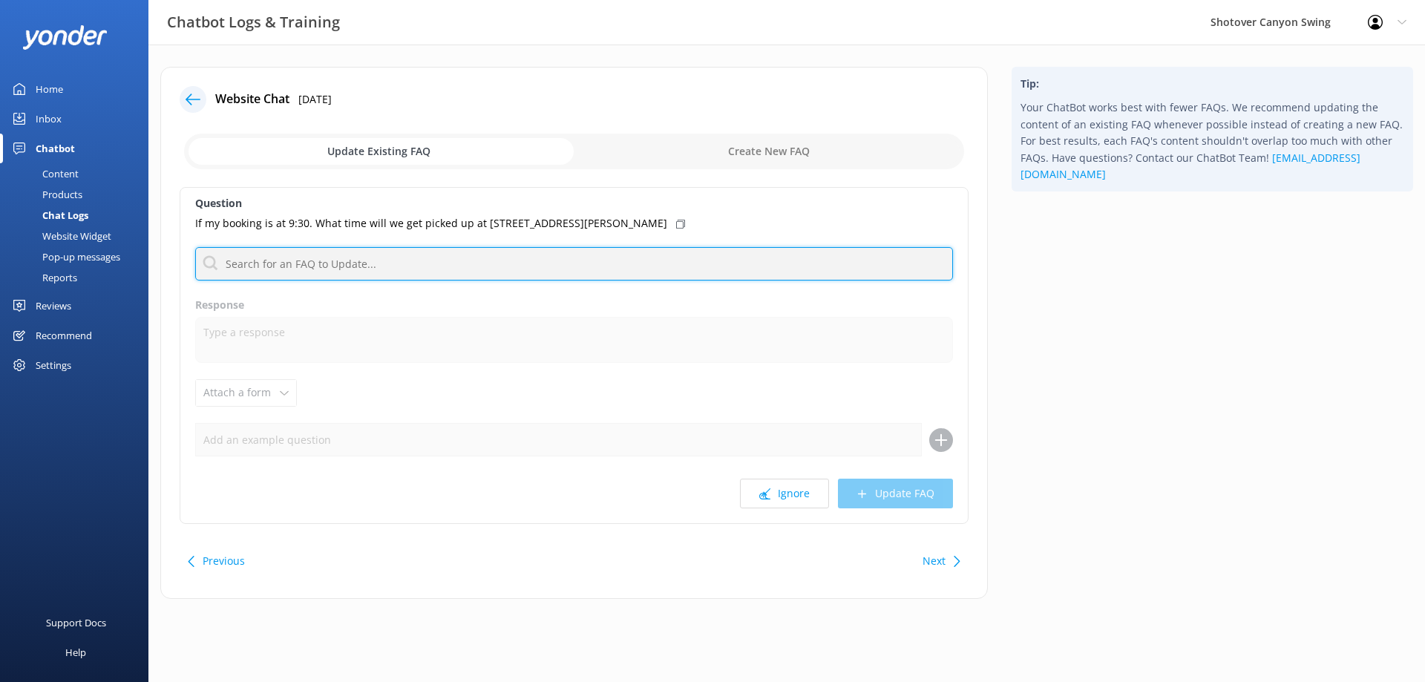
click at [410, 278] on input "text" at bounding box center [574, 263] width 758 height 33
click at [419, 267] on input "text" at bounding box center [574, 263] width 758 height 33
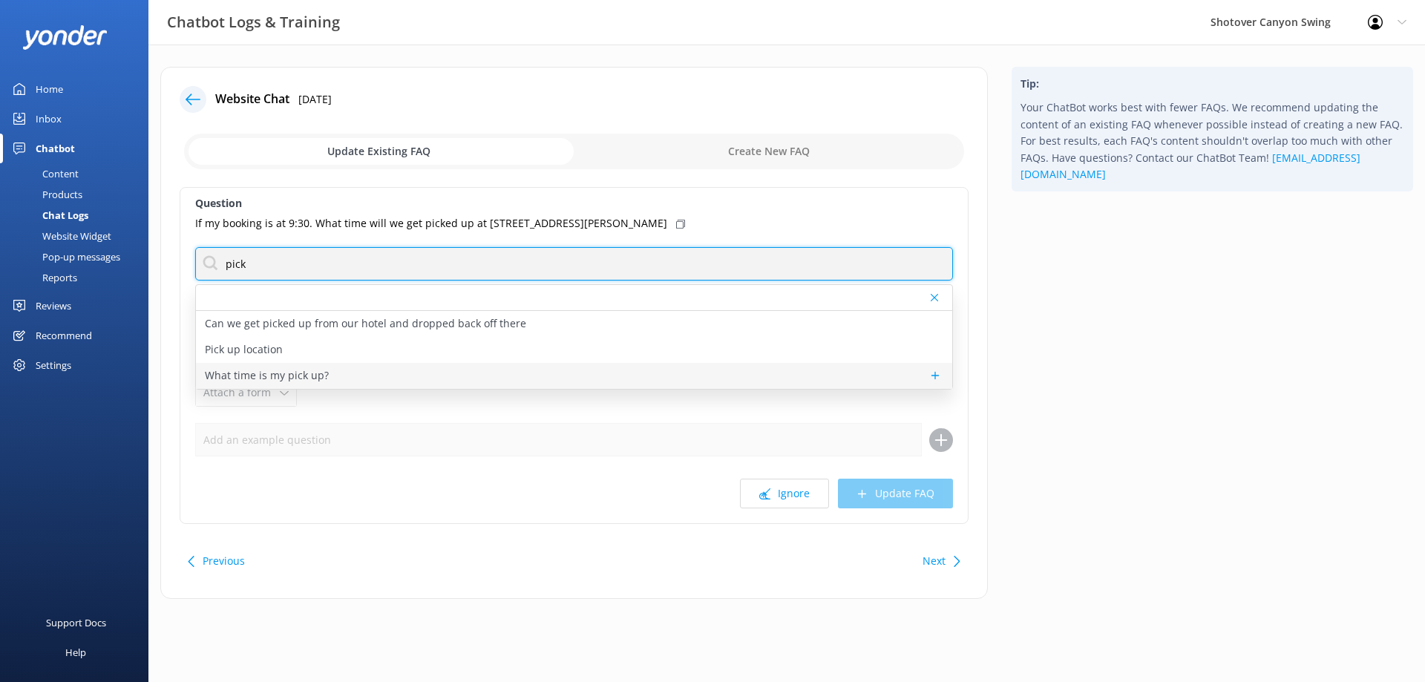
type input "pick"
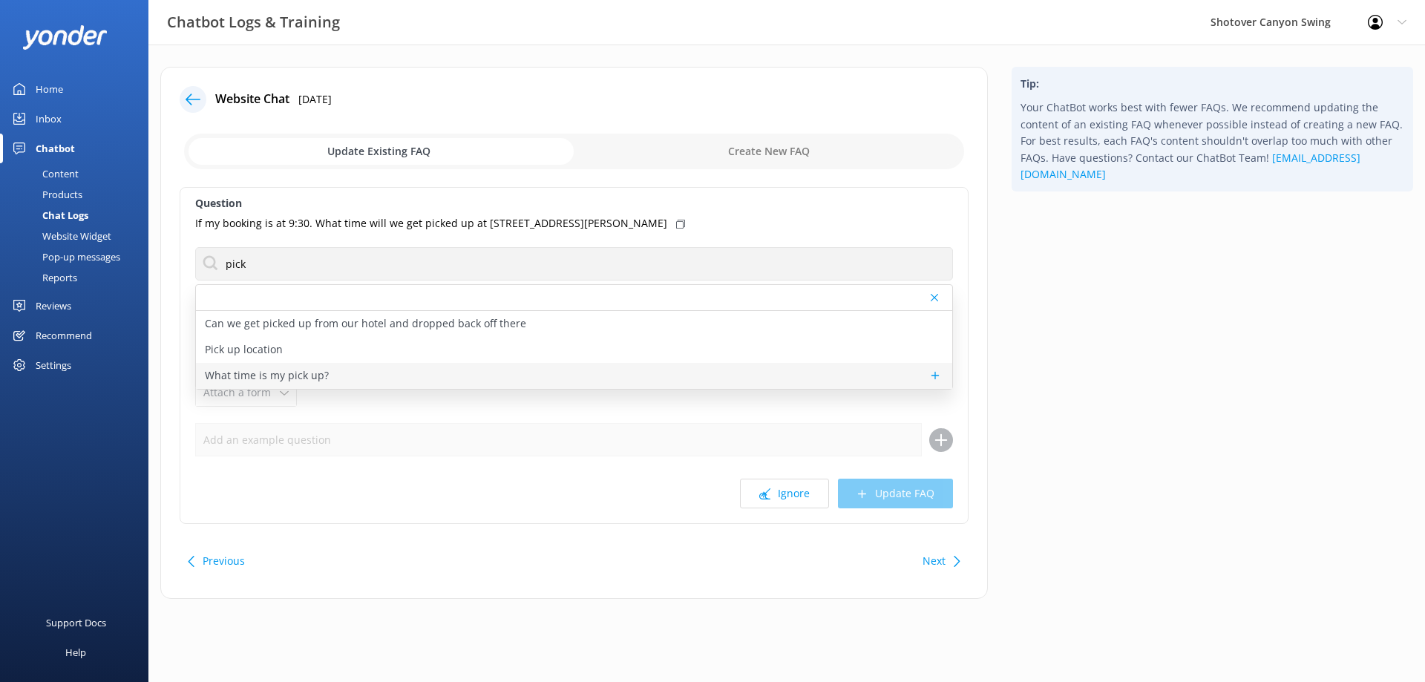
click at [329, 372] on div "What time is my pick up?" at bounding box center [574, 376] width 756 height 26
type textarea "If you are getting picked up from our shop in [GEOGRAPHIC_DATA] ([STREET_ADDRES…"
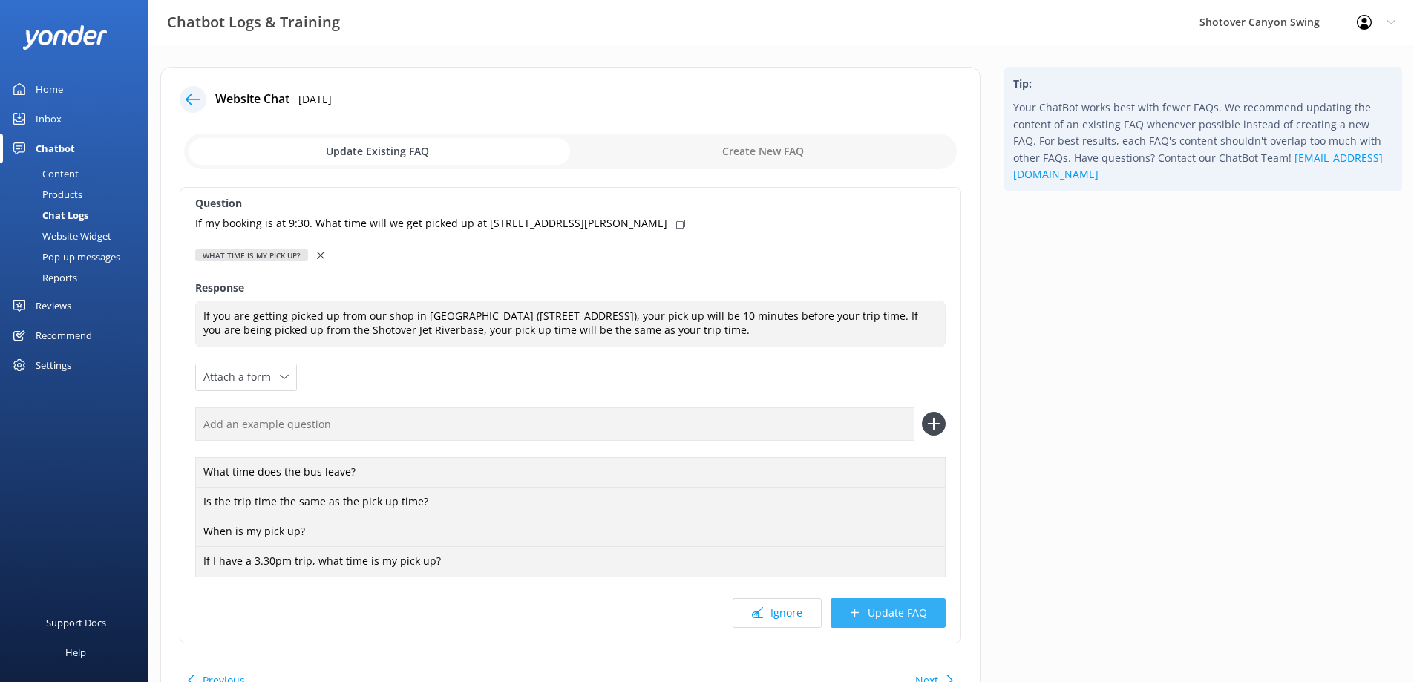
click at [895, 609] on button "Update FAQ" at bounding box center [887, 613] width 115 height 30
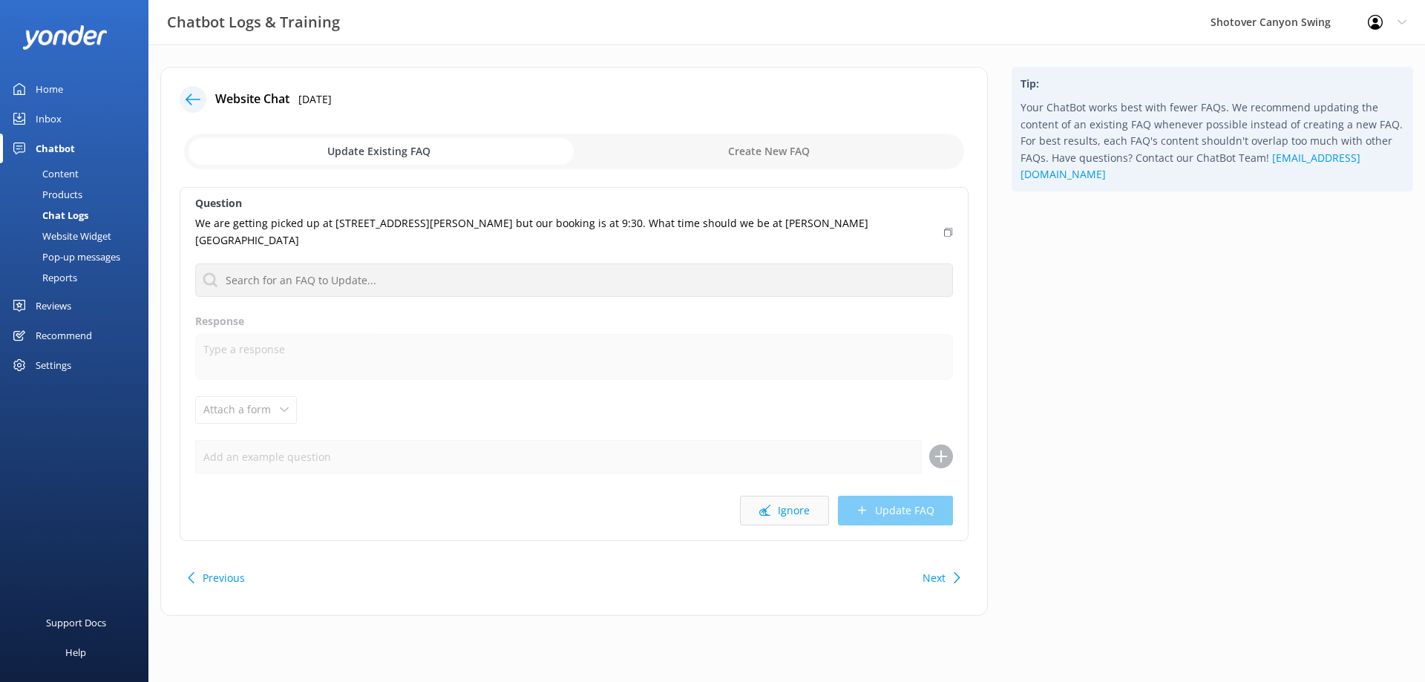
click at [797, 496] on button "Ignore" at bounding box center [784, 511] width 89 height 30
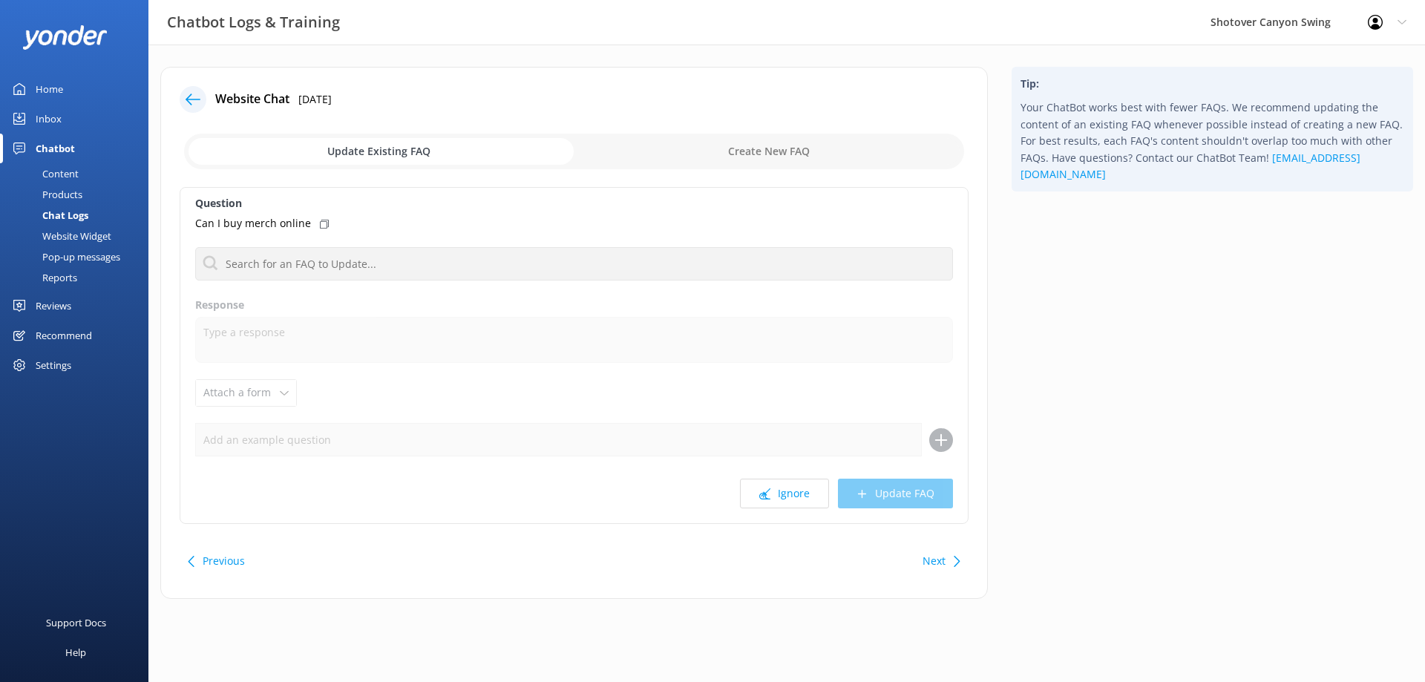
click at [773, 142] on input "checkbox" at bounding box center [574, 152] width 780 height 36
checkbox input "true"
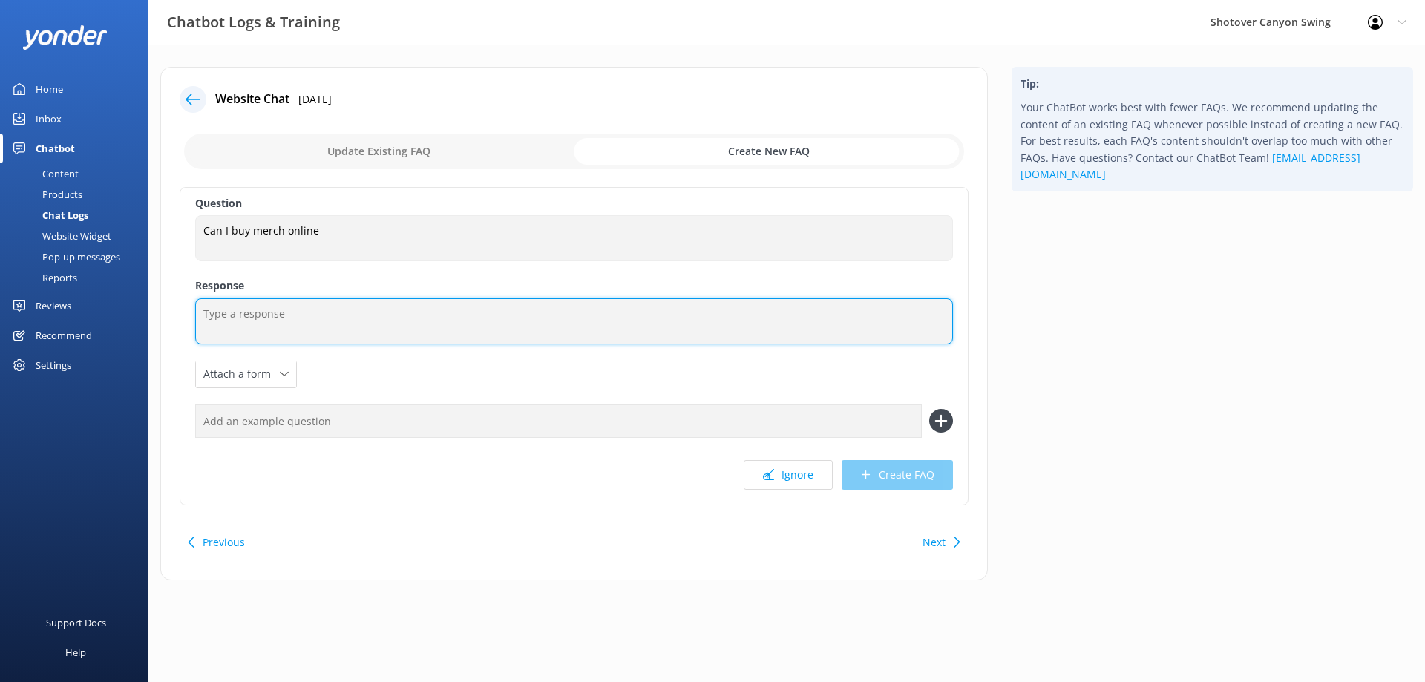
click at [404, 321] on textarea at bounding box center [574, 321] width 758 height 46
click at [494, 308] on textarea "I'm afraid at this point we do not have an online shop" at bounding box center [574, 321] width 758 height 46
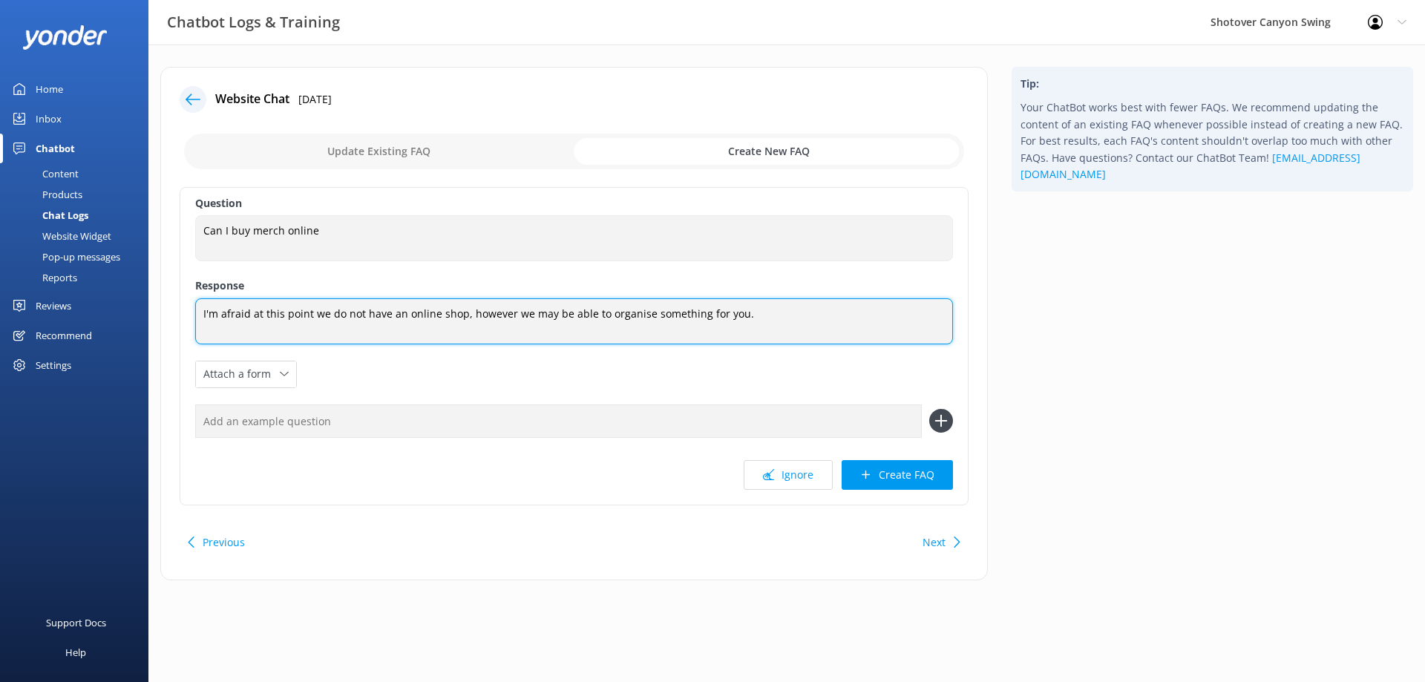
click at [624, 315] on textarea "I'm afraid at this point we do not have an online shop, however we may be able …" at bounding box center [574, 321] width 758 height 46
drag, startPoint x: 623, startPoint y: 315, endPoint x: 615, endPoint y: 323, distance: 11.0
click at [615, 323] on textarea "I'm afraid at this point we do not have an online shop, however we may be able …" at bounding box center [574, 321] width 758 height 46
click at [753, 312] on textarea "I'm afraid at this point we do not have an online shop, however we may be able …" at bounding box center [574, 321] width 758 height 46
type textarea "I'm afraid at this point we do not have an online shop, however we may be able …"
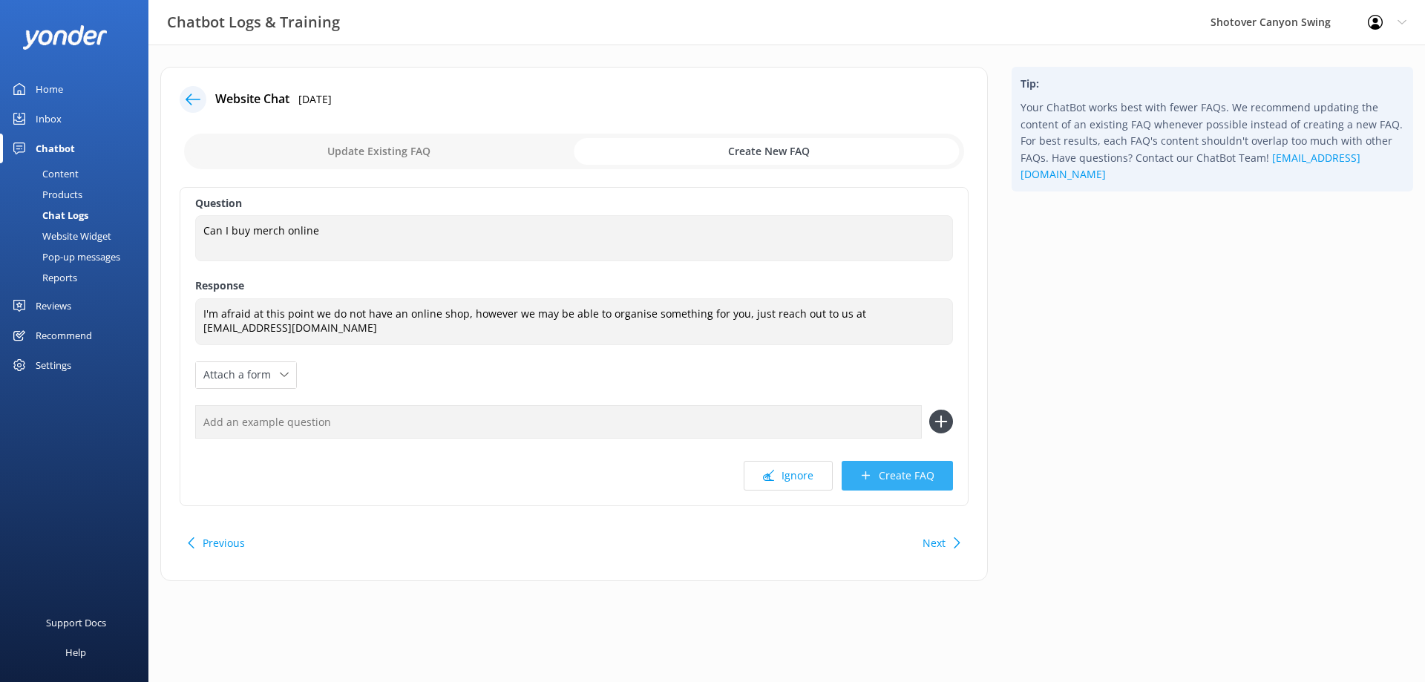
click at [890, 484] on button "Create FAQ" at bounding box center [897, 476] width 111 height 30
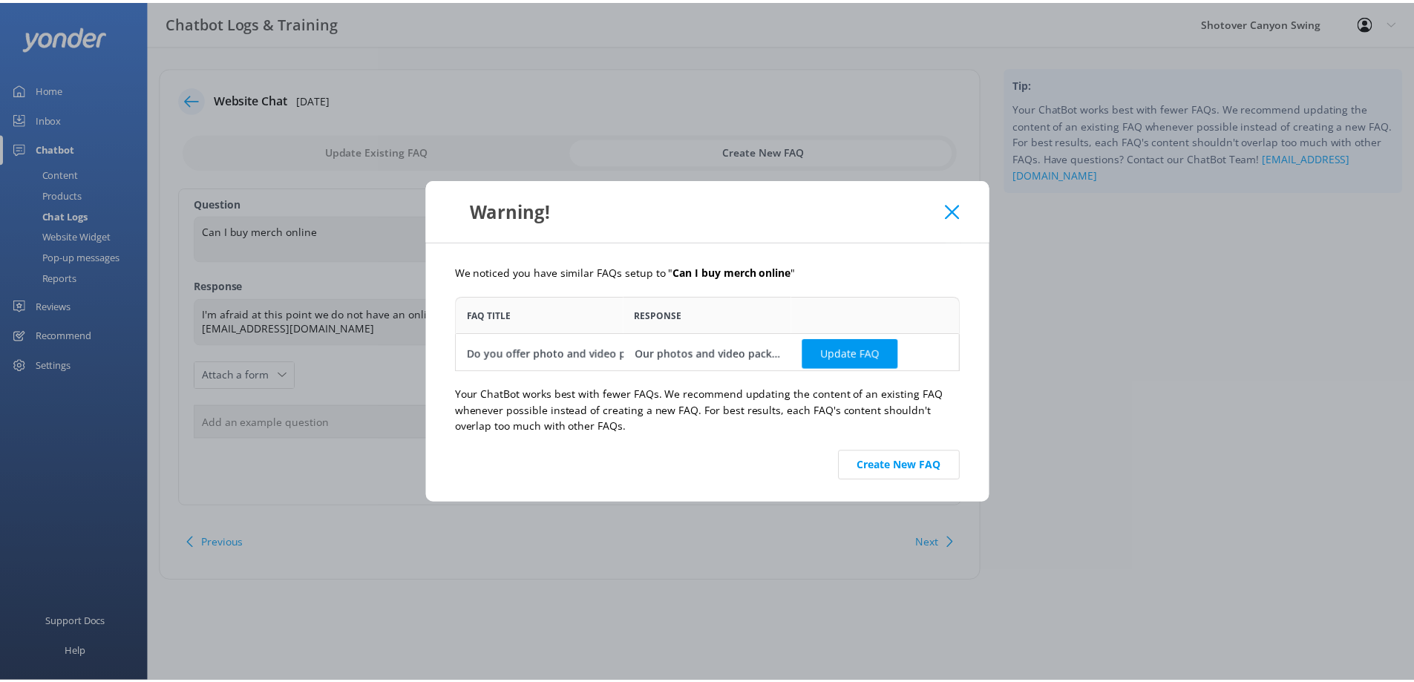
scroll to position [64, 497]
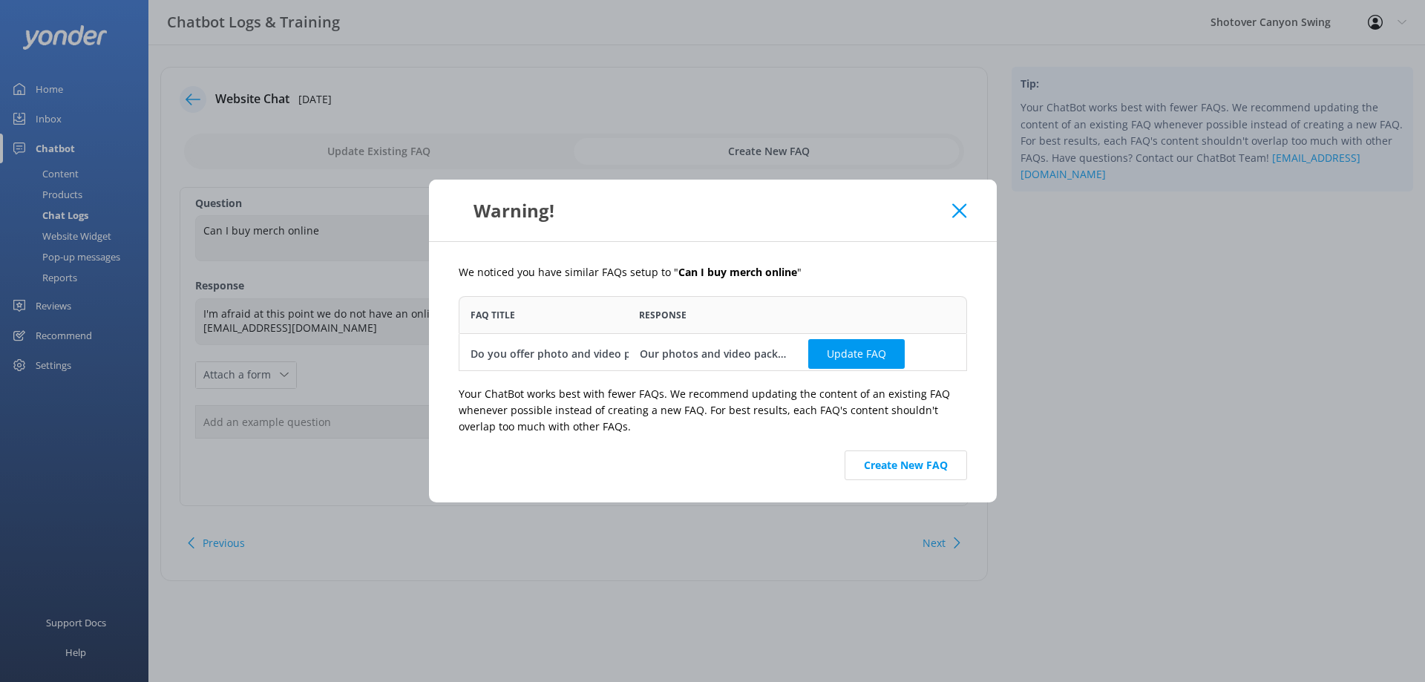
click at [962, 210] on icon at bounding box center [959, 210] width 14 height 15
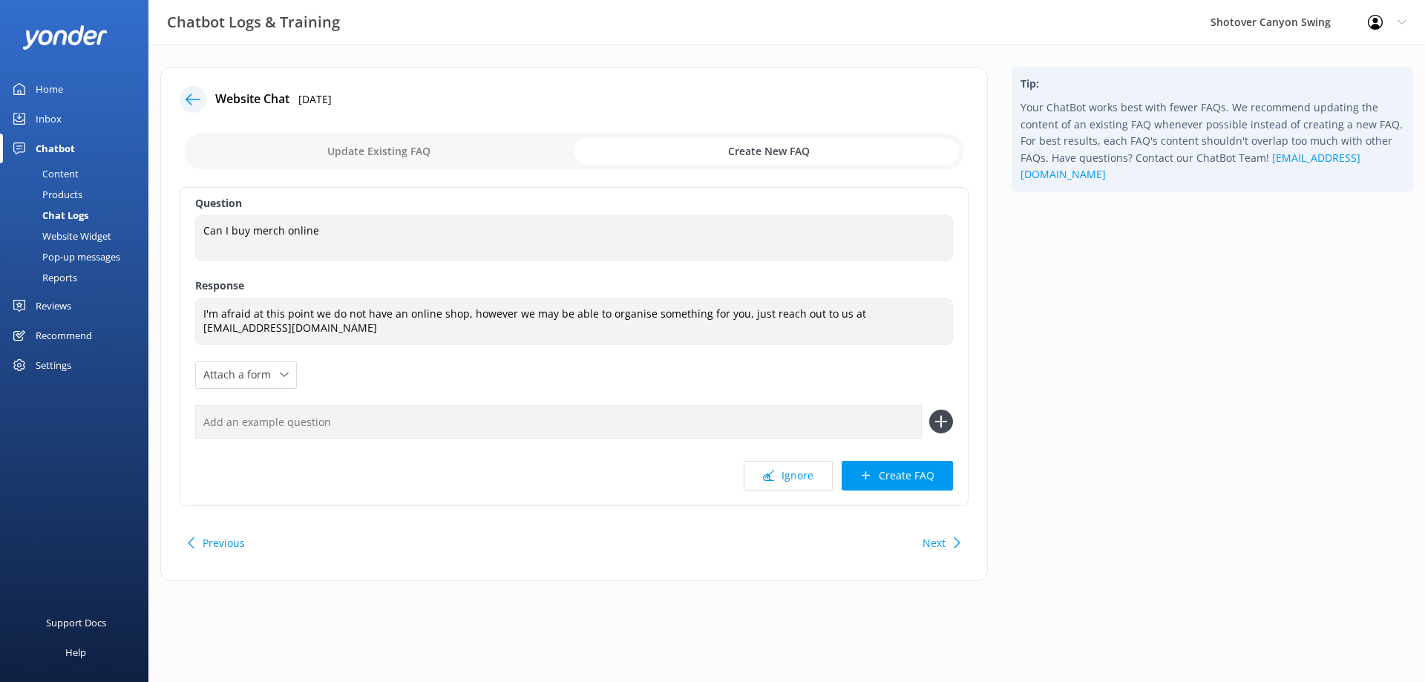
click at [301, 419] on input "text" at bounding box center [558, 421] width 727 height 33
click at [214, 421] on input "CAn I buy a T-shirt?" at bounding box center [558, 421] width 727 height 33
click at [346, 424] on input "Can I buy a T-shirt?" at bounding box center [558, 421] width 727 height 33
type input "Can I buy a T-shirt online?"
click at [938, 421] on icon at bounding box center [941, 422] width 24 height 24
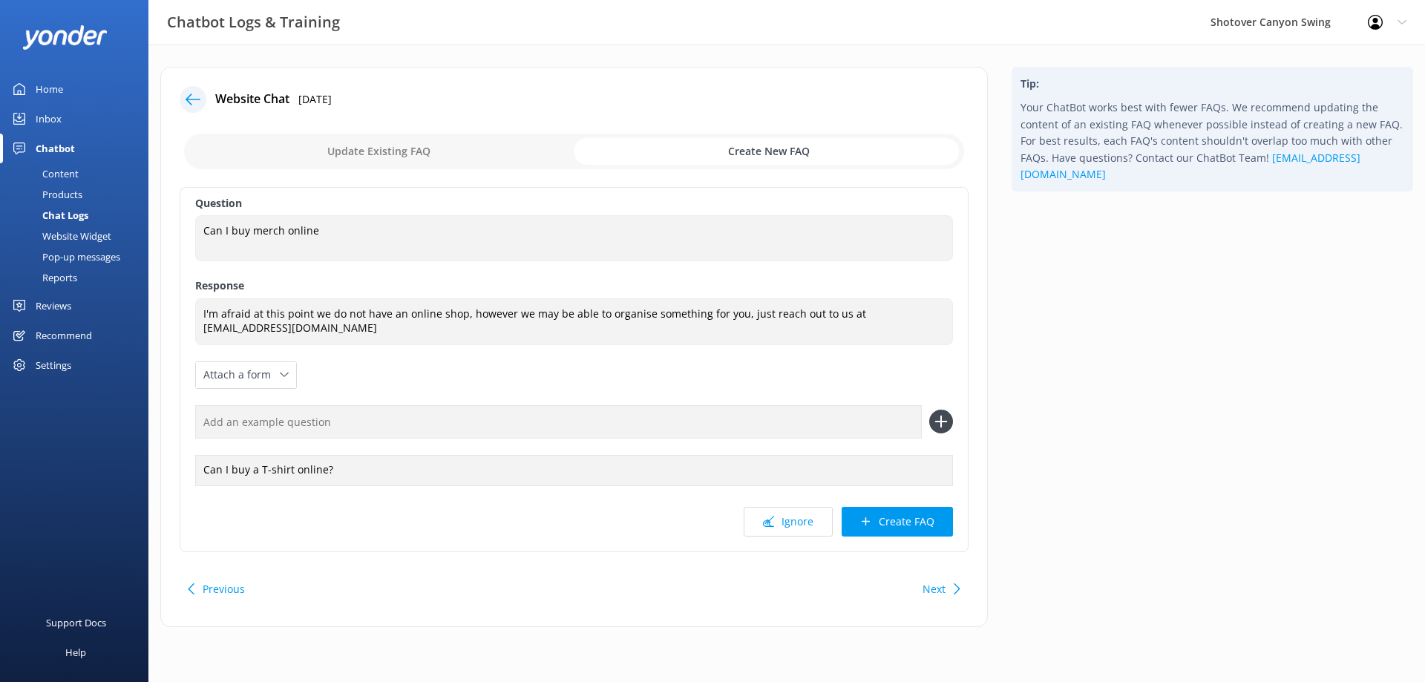
click at [668, 418] on input "text" at bounding box center [558, 421] width 727 height 33
type input "Can I get a hoodie if I have already been out?"
click at [305, 468] on div "Can I buy a T-shirt online?" at bounding box center [574, 470] width 758 height 31
click at [496, 509] on div "Ignore Create FAQ" at bounding box center [574, 522] width 758 height 30
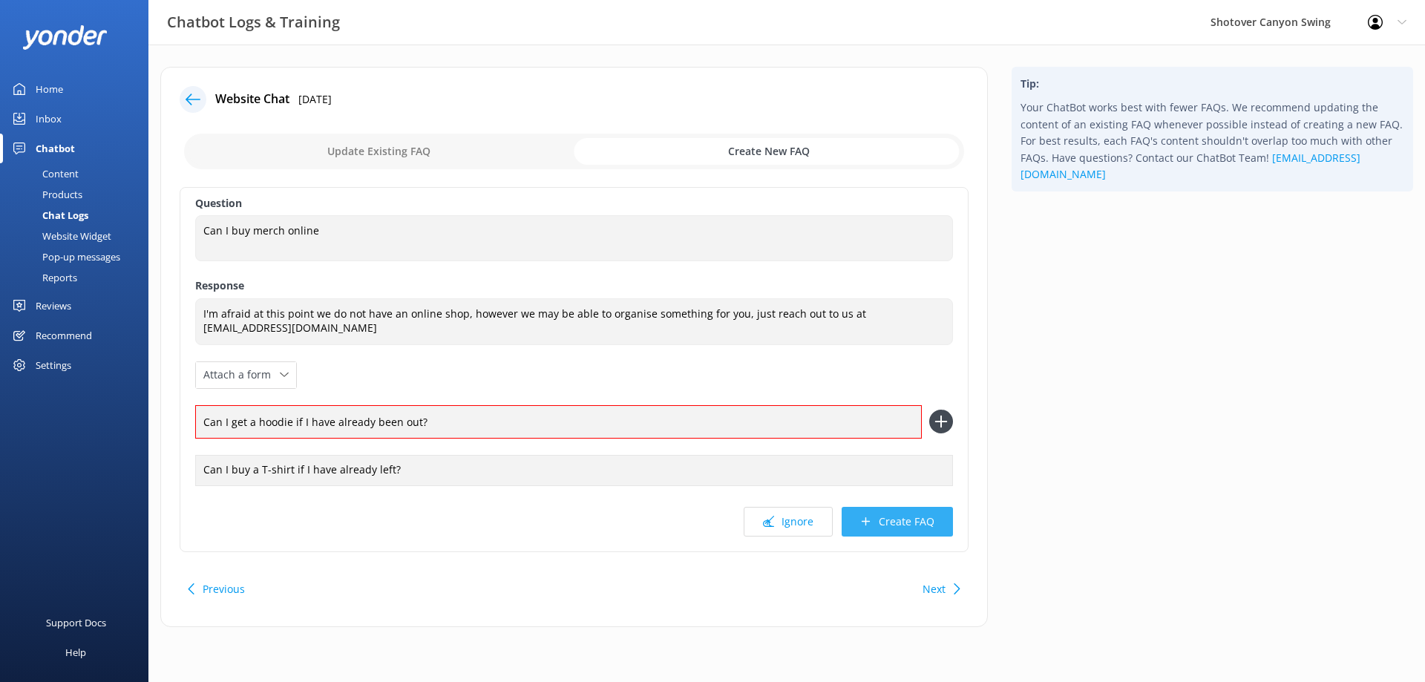
click at [894, 525] on button "Create FAQ" at bounding box center [897, 522] width 111 height 30
click at [954, 418] on div "Question Can I buy merch online Can I buy merch online Response I'm afraid at t…" at bounding box center [574, 369] width 789 height 365
click at [930, 422] on icon at bounding box center [941, 422] width 24 height 24
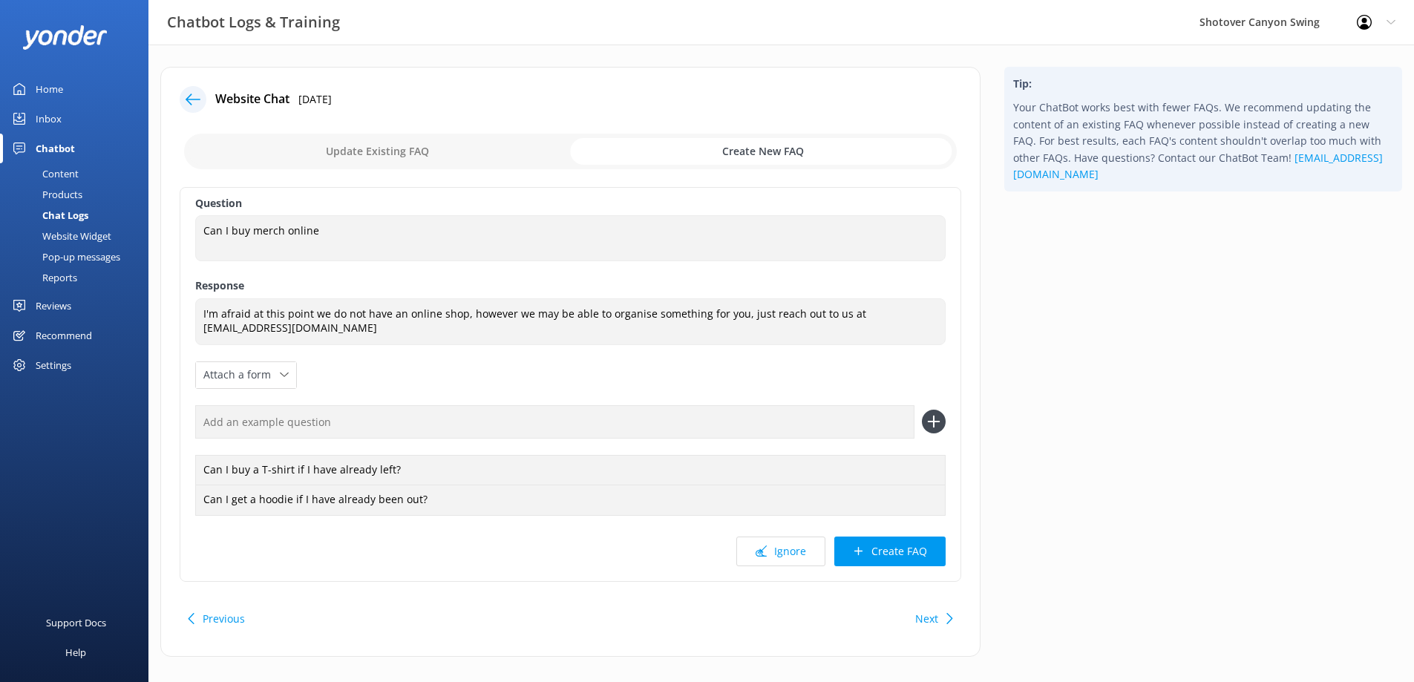
click at [823, 414] on input "text" at bounding box center [554, 421] width 719 height 33
type input "Can I buy merchandise after?"
click at [938, 416] on icon at bounding box center [934, 422] width 24 height 24
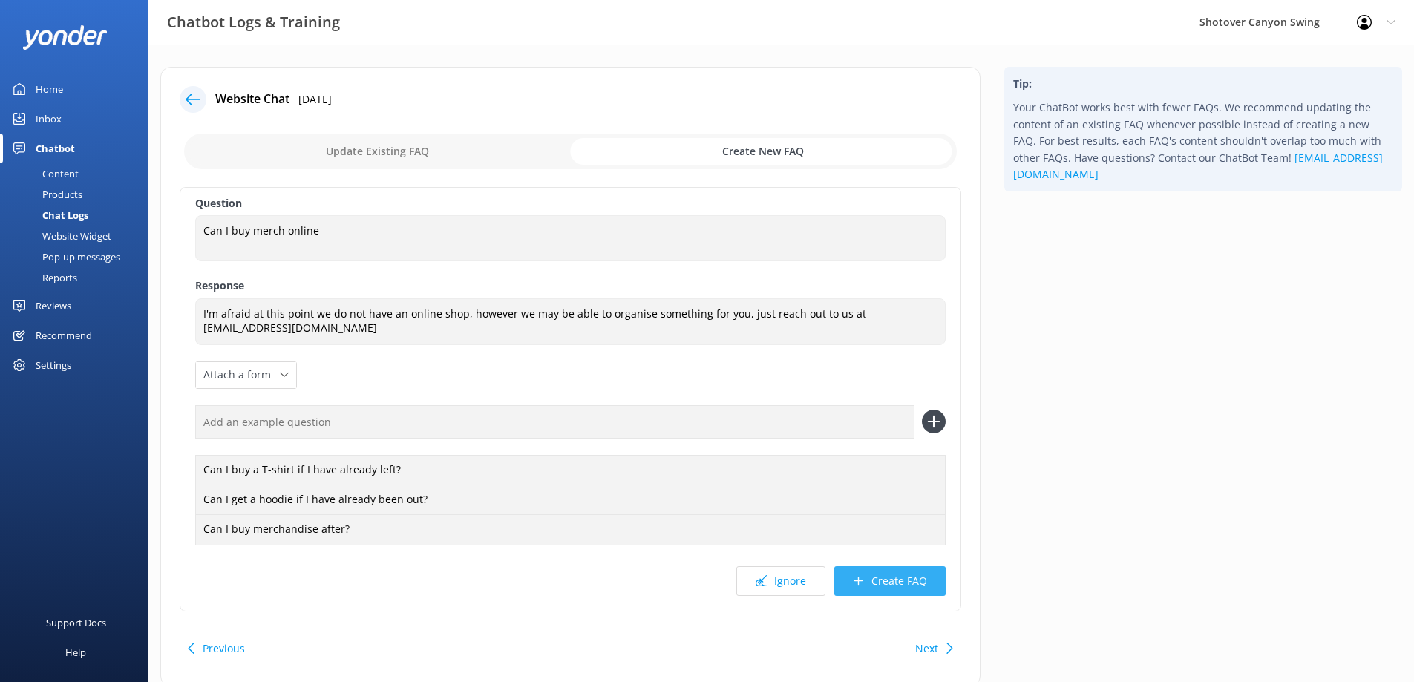
click at [890, 582] on button "Create FAQ" at bounding box center [889, 581] width 111 height 30
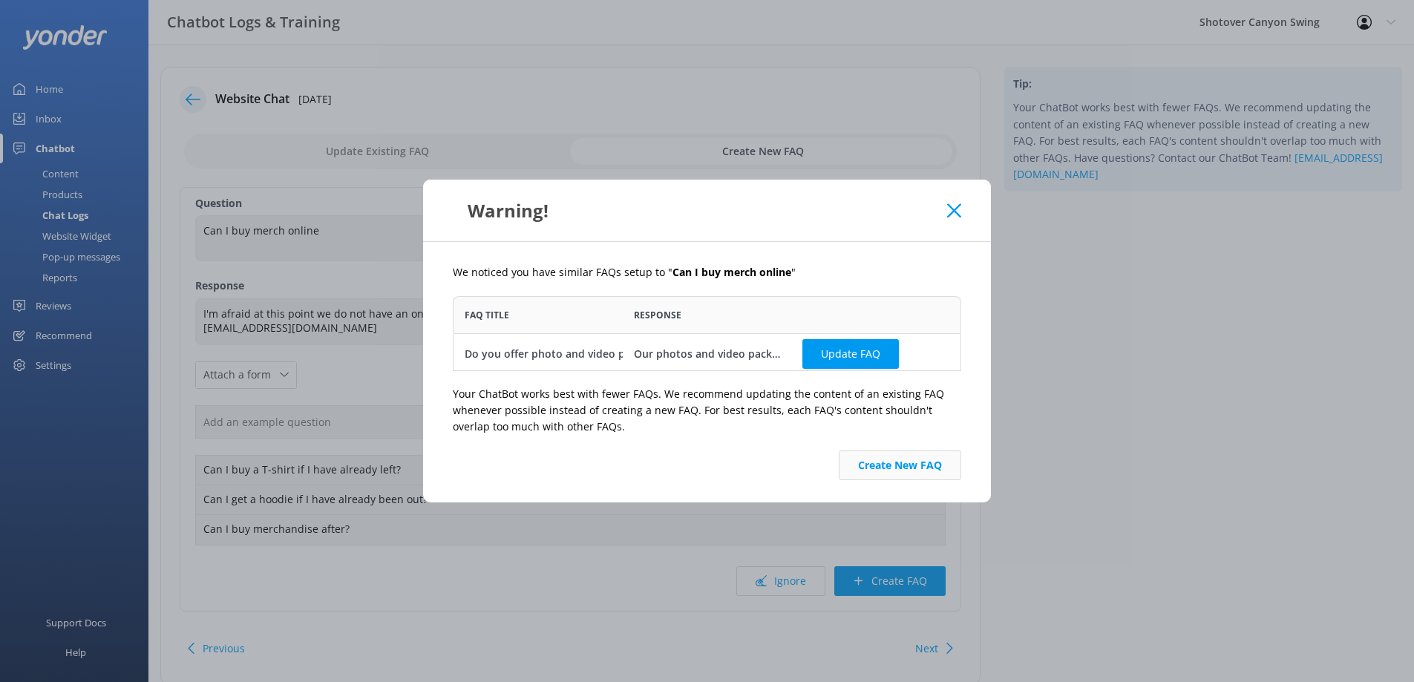
click at [925, 467] on button "Create New FAQ" at bounding box center [900, 465] width 122 height 30
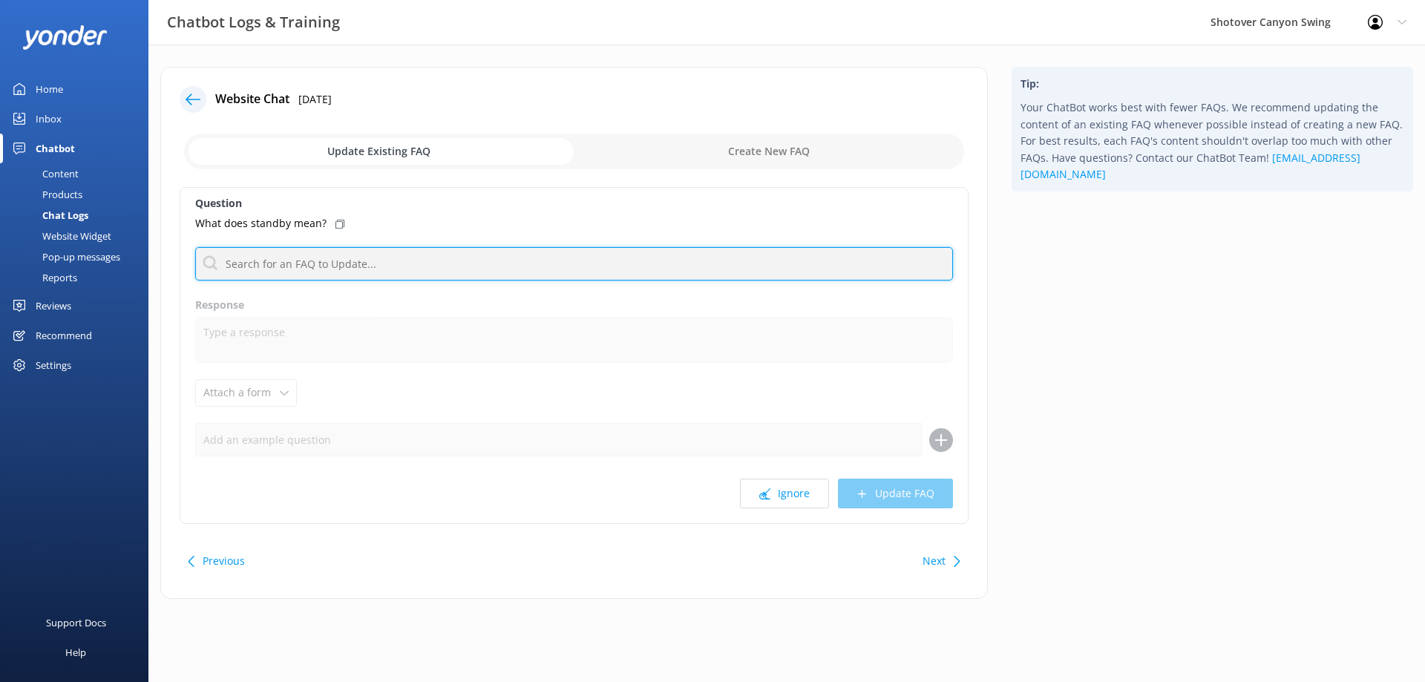
click at [502, 263] on input "text" at bounding box center [574, 263] width 758 height 33
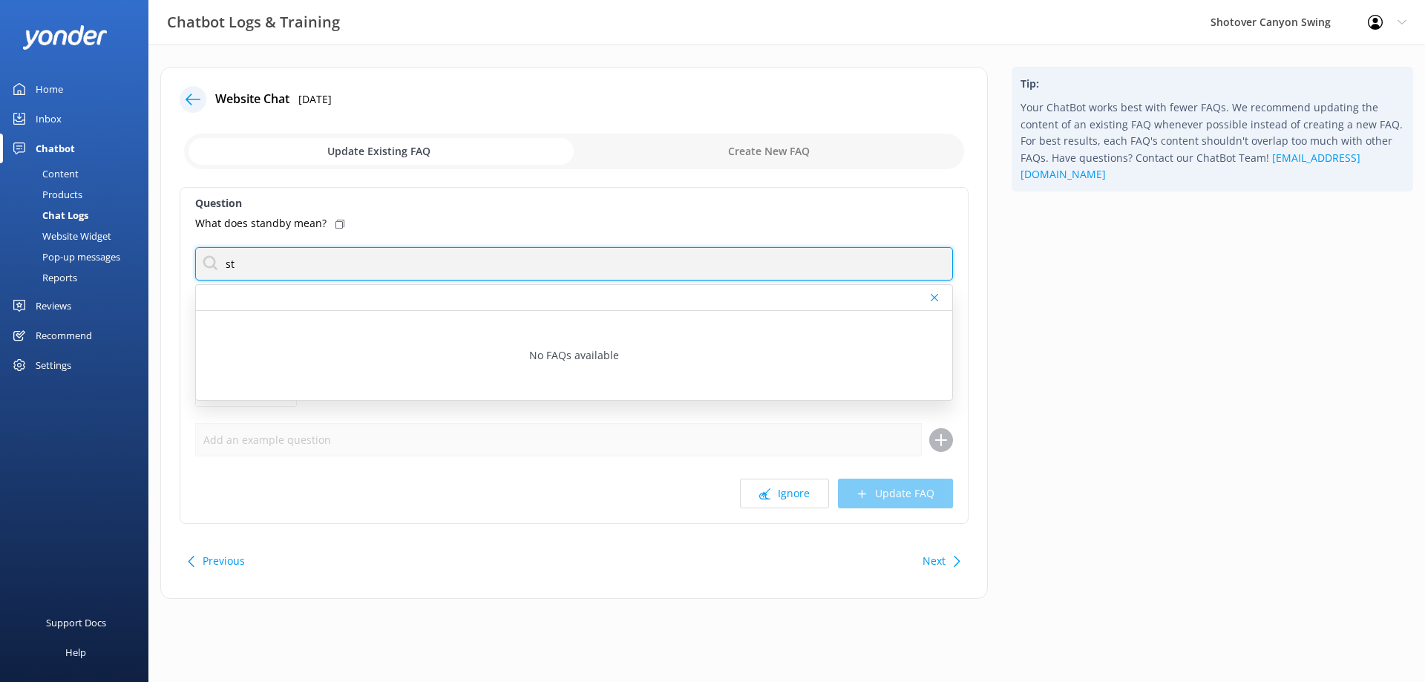
type input "s"
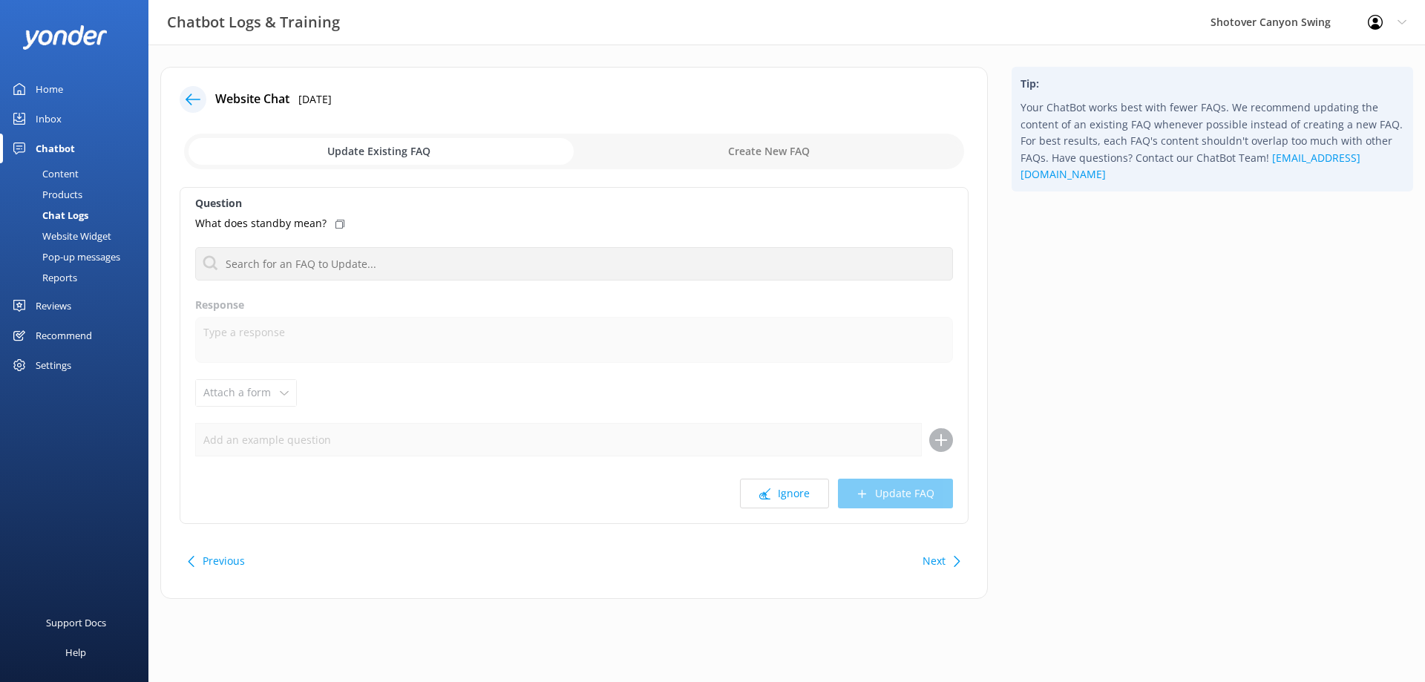
click at [800, 150] on input "checkbox" at bounding box center [574, 152] width 780 height 36
checkbox input "true"
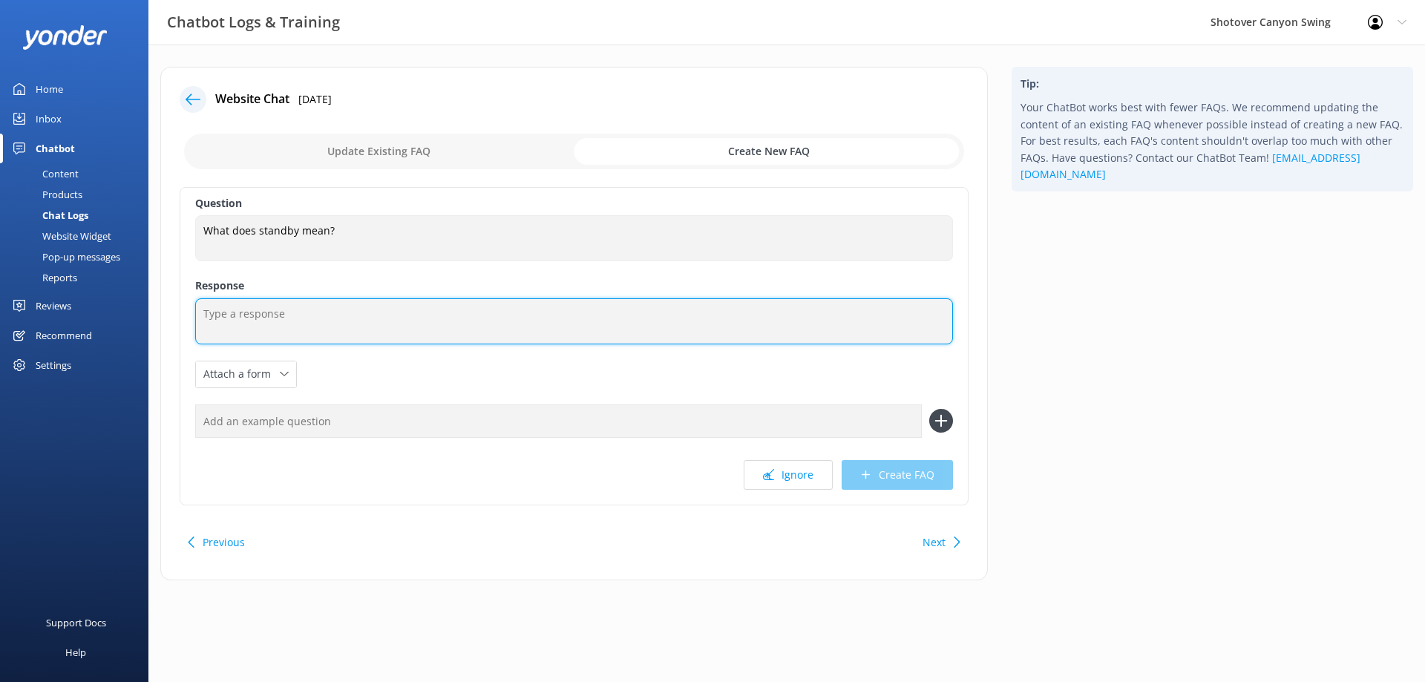
click at [370, 327] on textarea at bounding box center [574, 321] width 758 height 46
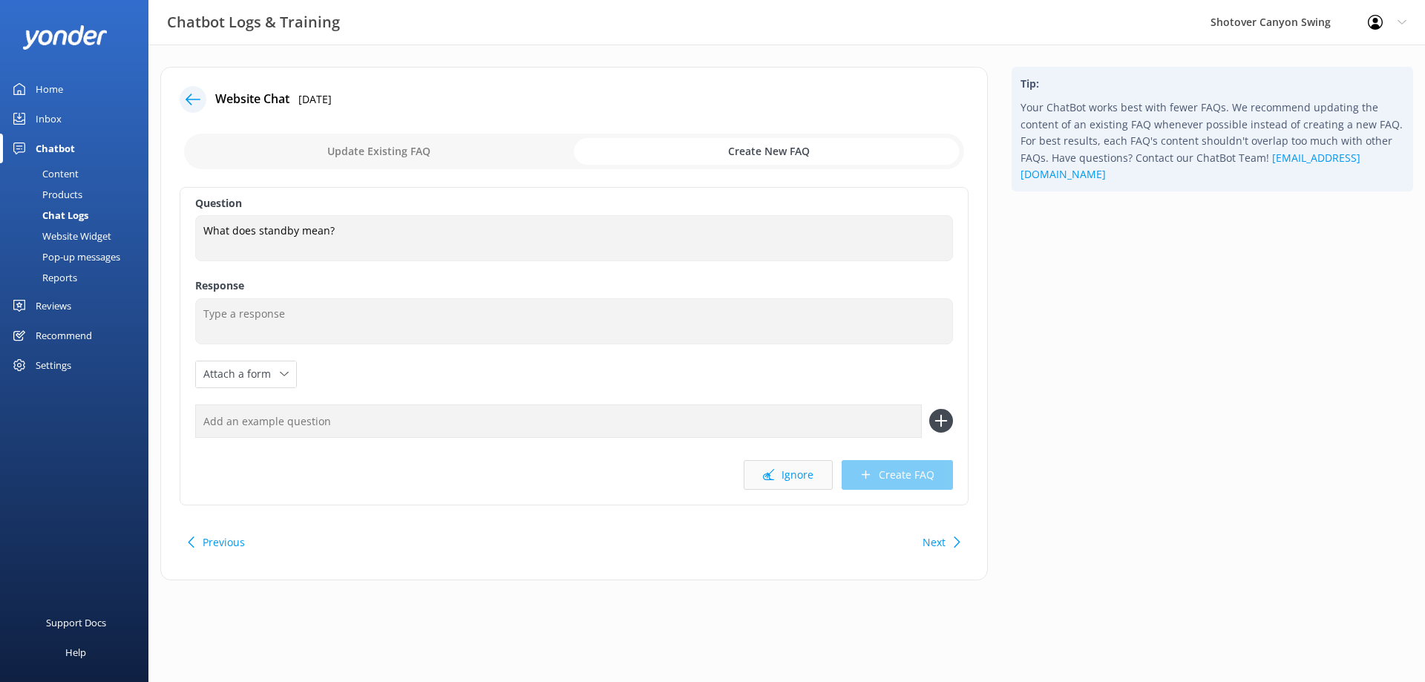
click at [777, 476] on button "Ignore" at bounding box center [788, 475] width 89 height 30
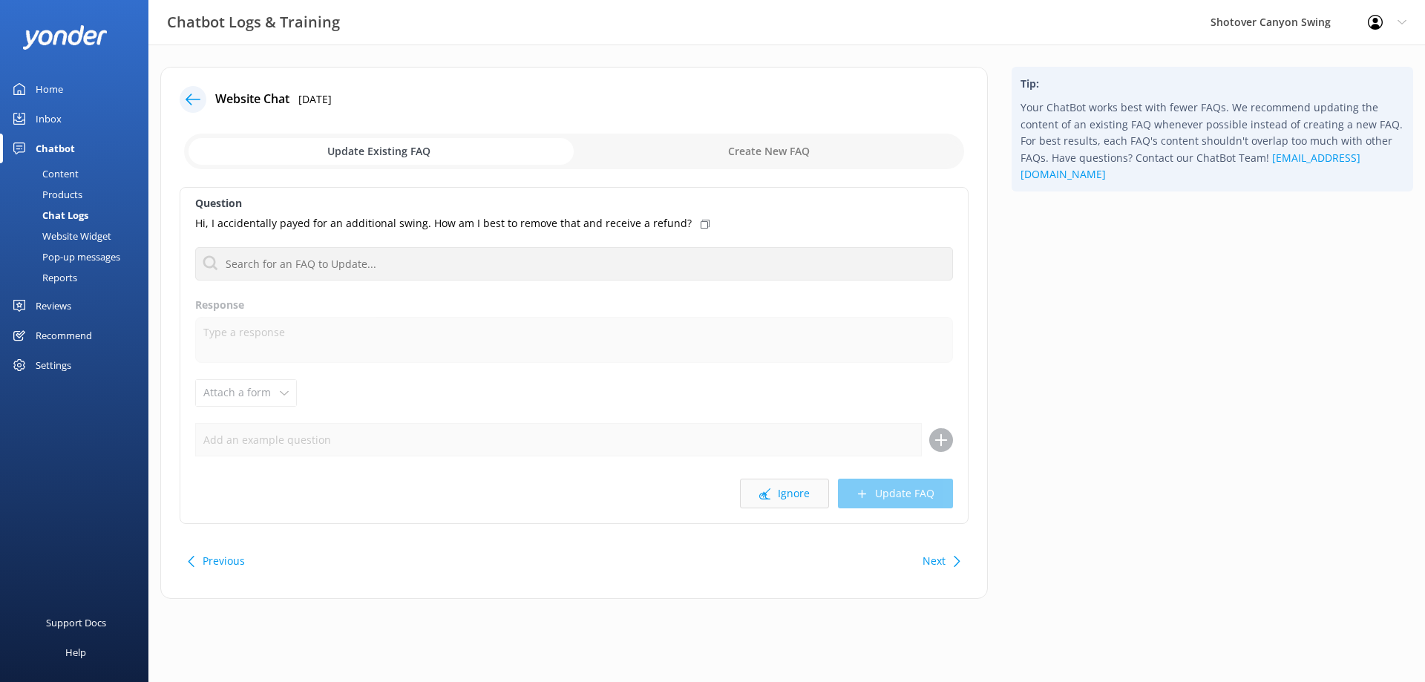
click at [774, 489] on button "Ignore" at bounding box center [784, 494] width 89 height 30
click at [778, 496] on button "Ignore" at bounding box center [784, 494] width 89 height 30
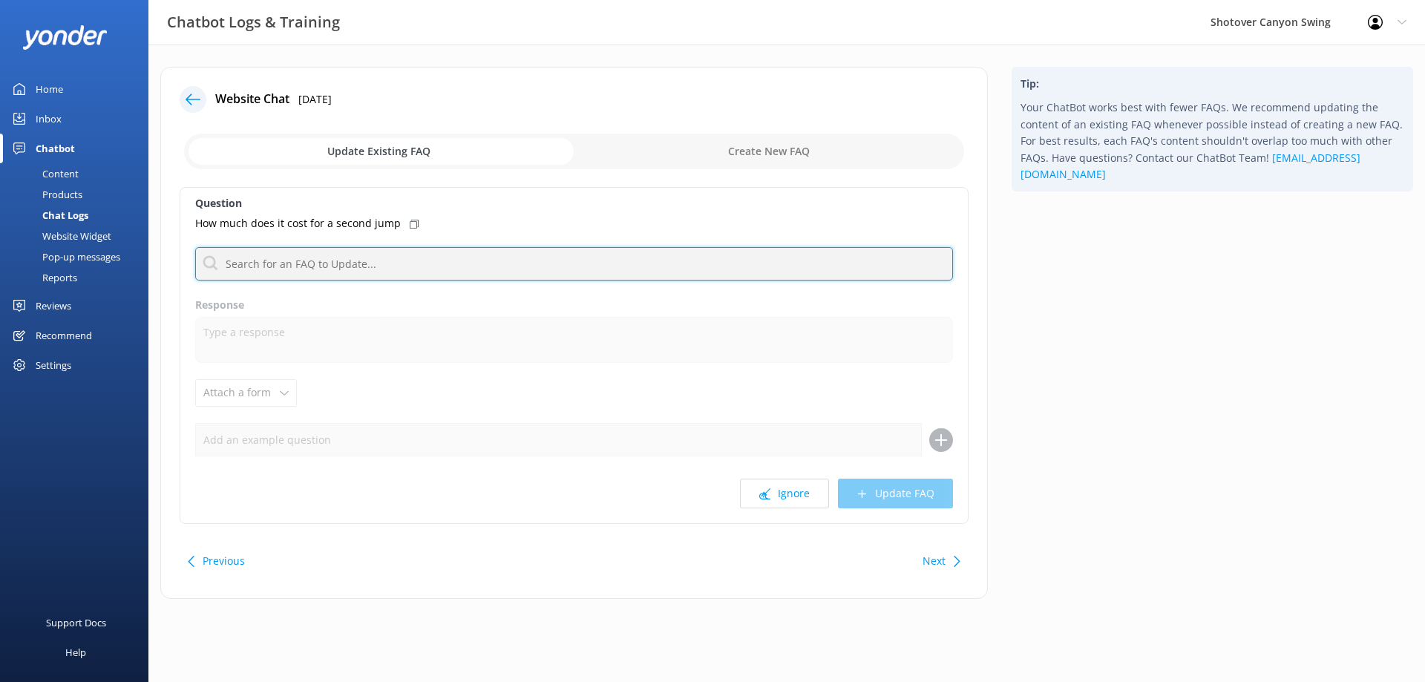
click at [367, 253] on input "text" at bounding box center [574, 263] width 758 height 33
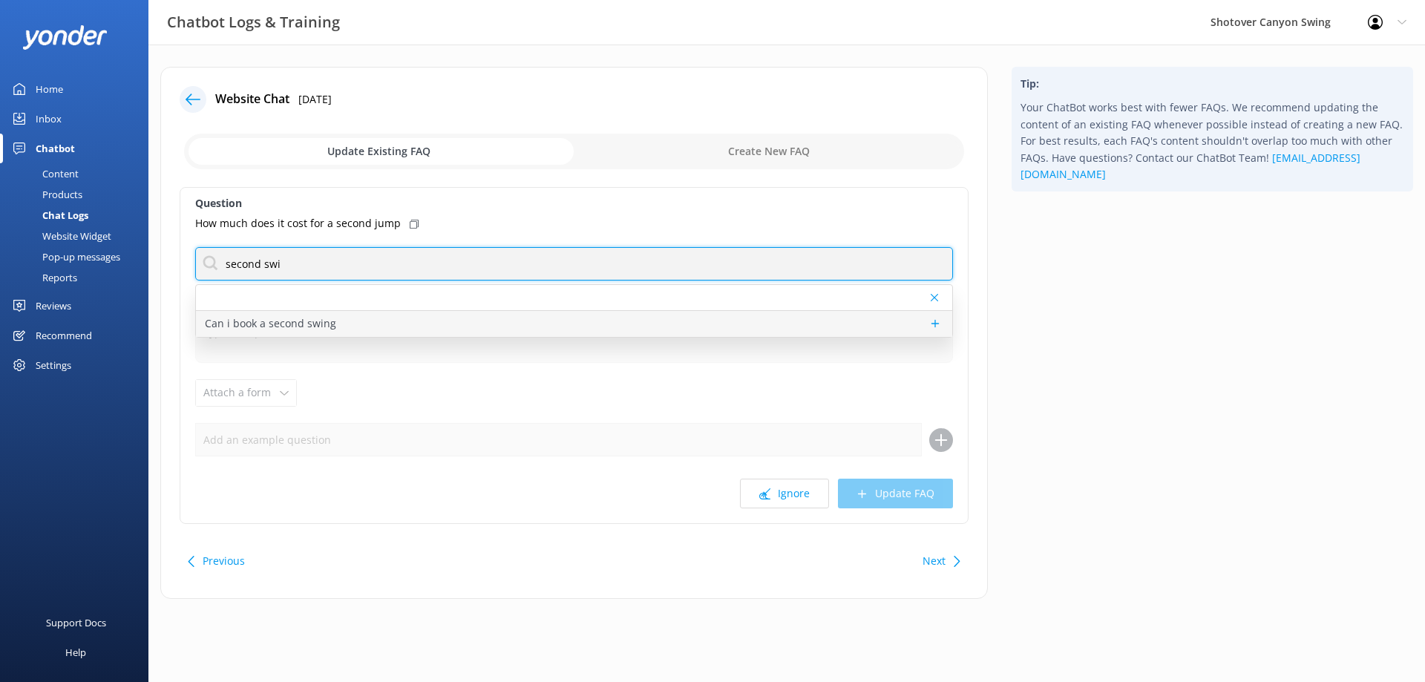
type input "second swi"
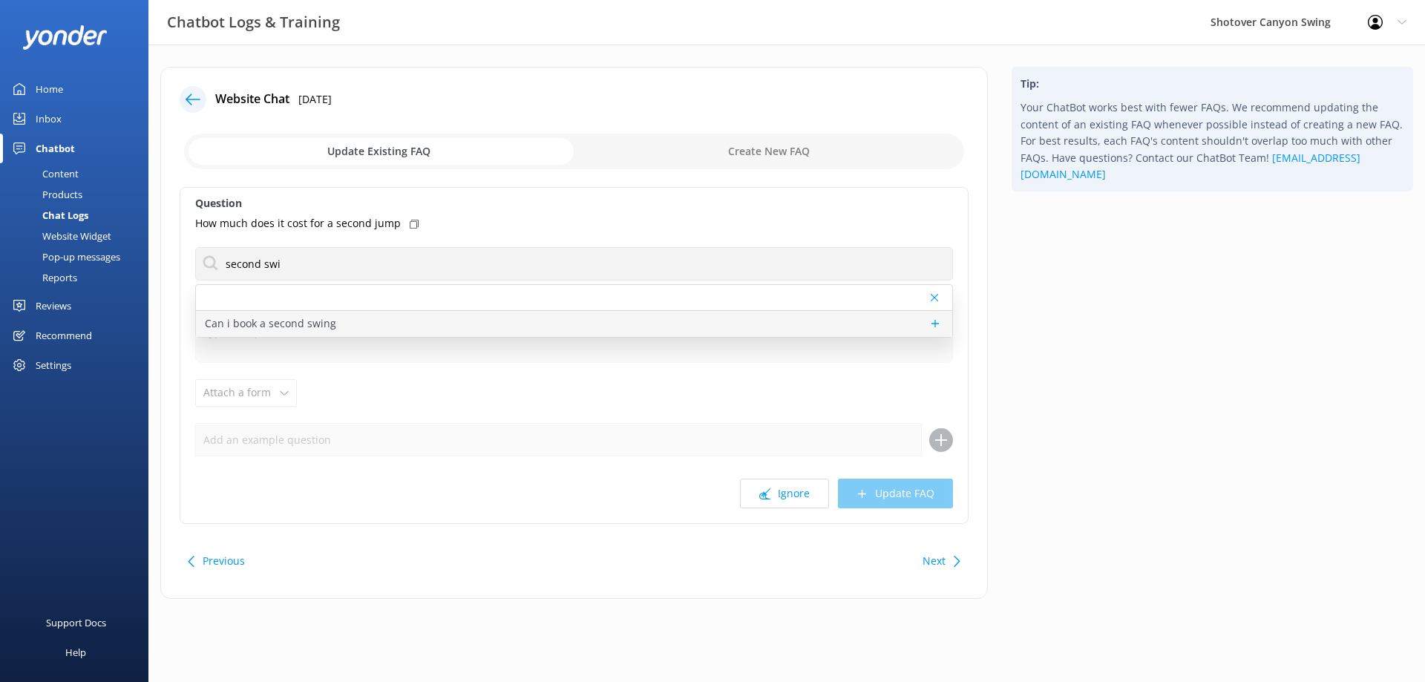
click at [342, 323] on div "Can i book a second swing" at bounding box center [574, 324] width 756 height 26
type textarea "Second jumps are only available to purchase onsite and are subject to available…"
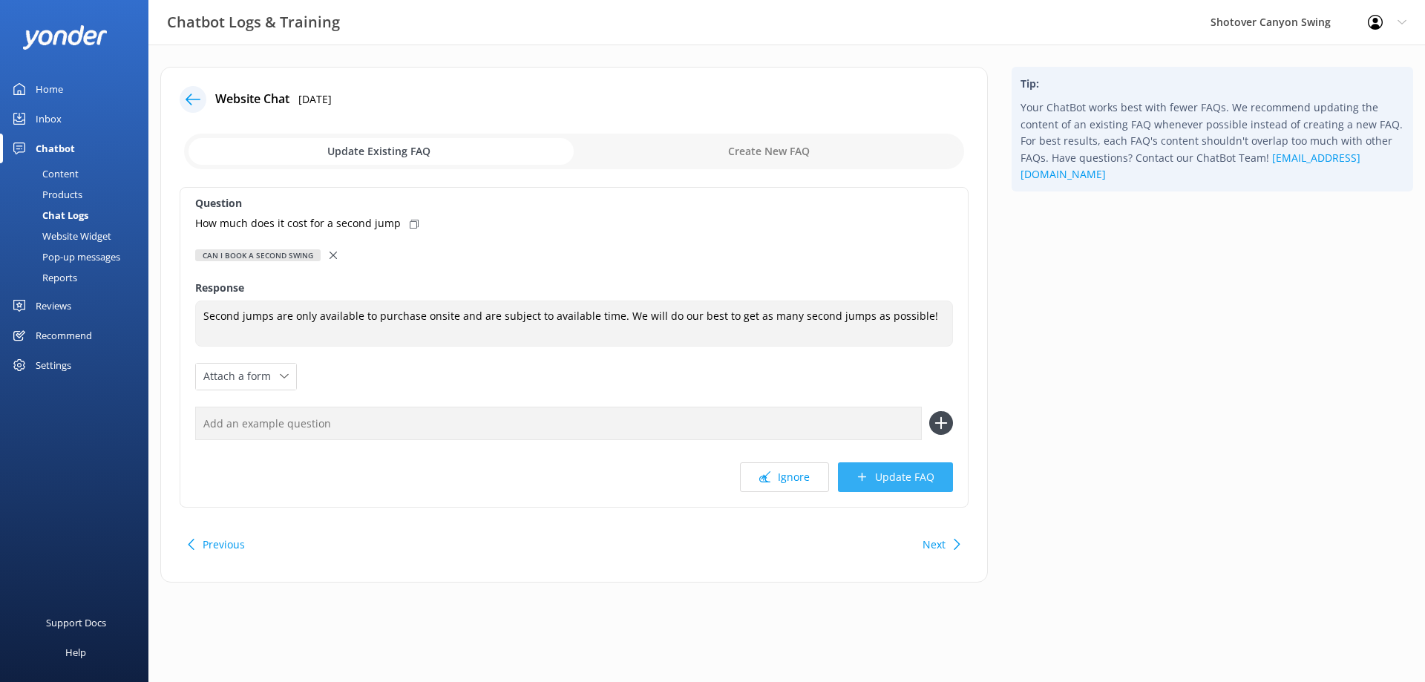
click at [896, 473] on button "Update FAQ" at bounding box center [895, 477] width 115 height 30
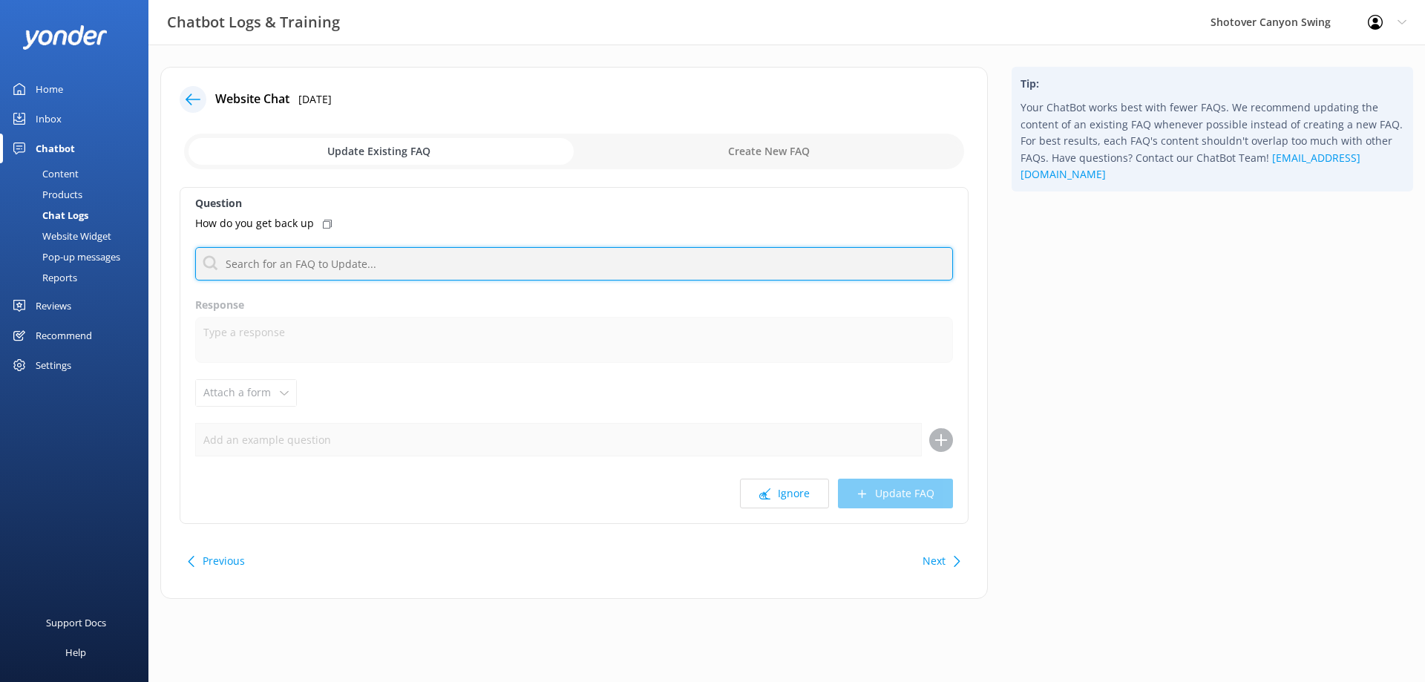
click at [321, 263] on input "text" at bounding box center [574, 263] width 758 height 33
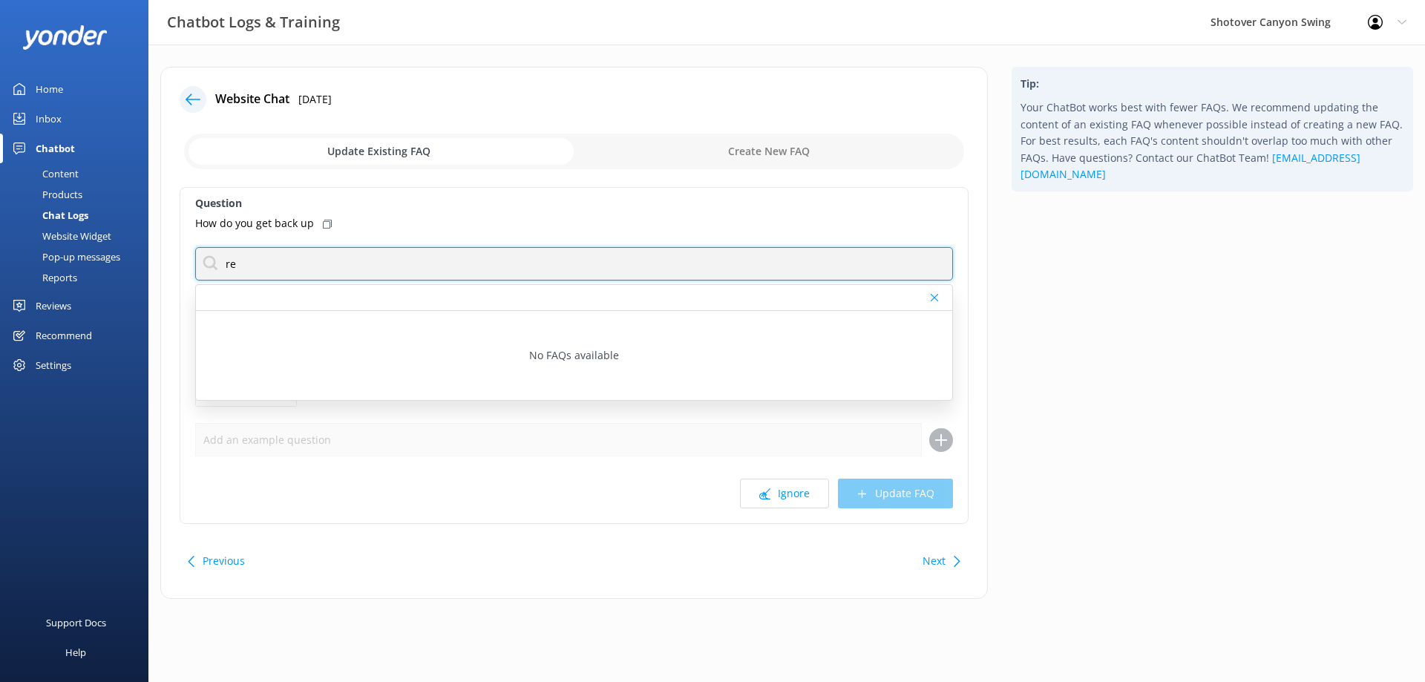
type input "r"
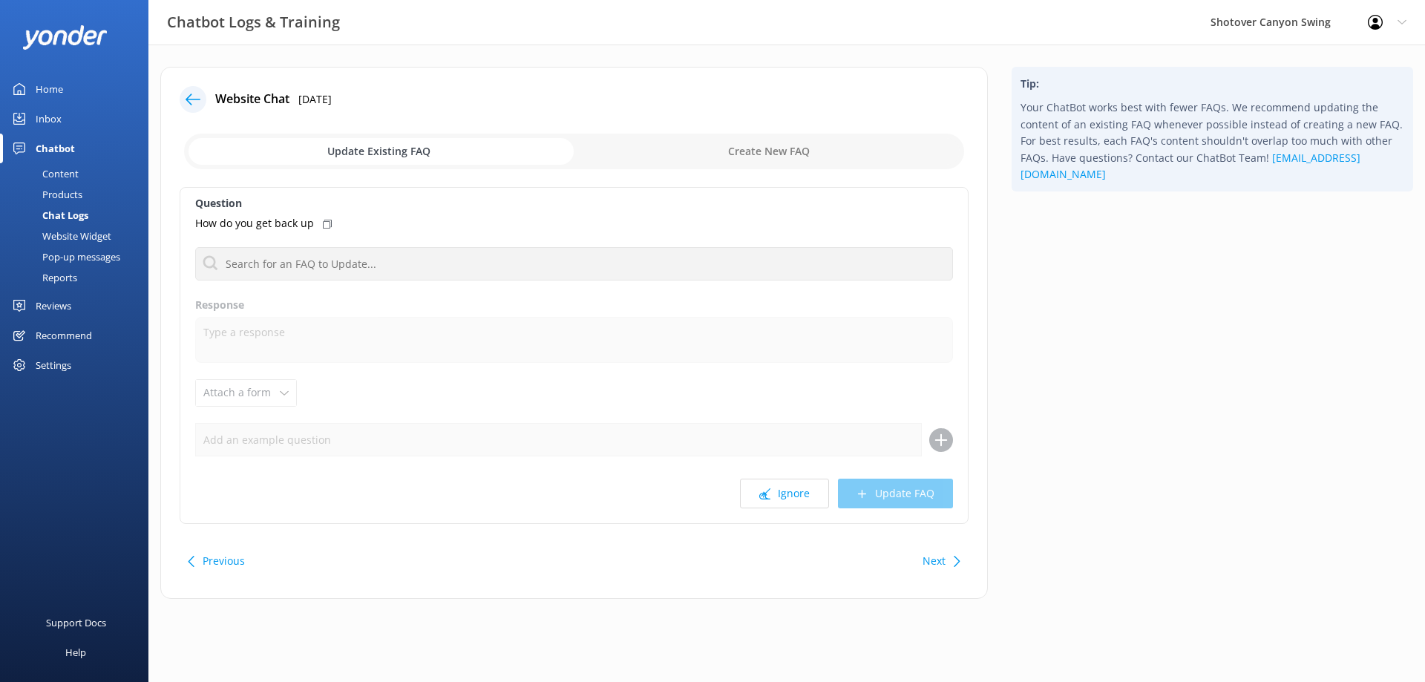
click at [778, 142] on input "checkbox" at bounding box center [574, 152] width 780 height 36
checkbox input "true"
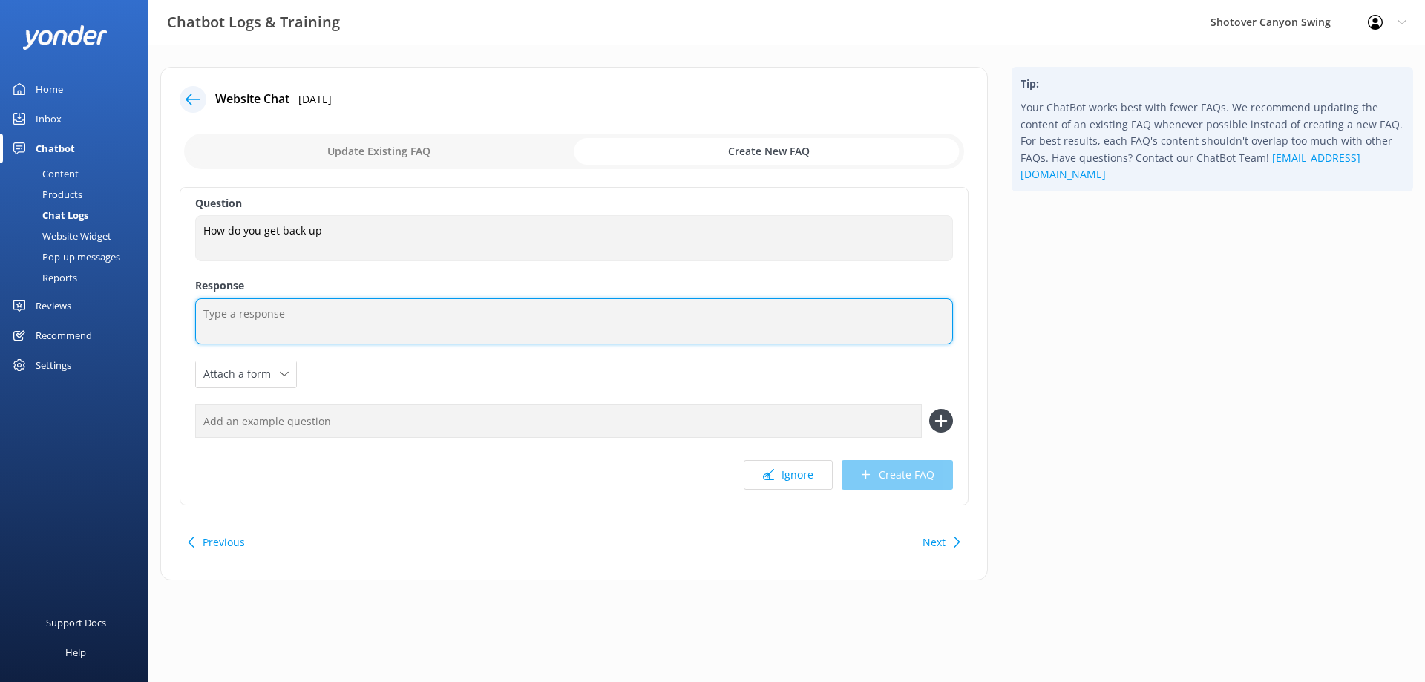
click at [393, 315] on textarea at bounding box center [574, 321] width 758 height 46
type textarea "You will be winched back up to the platform once you have stopped swinging."
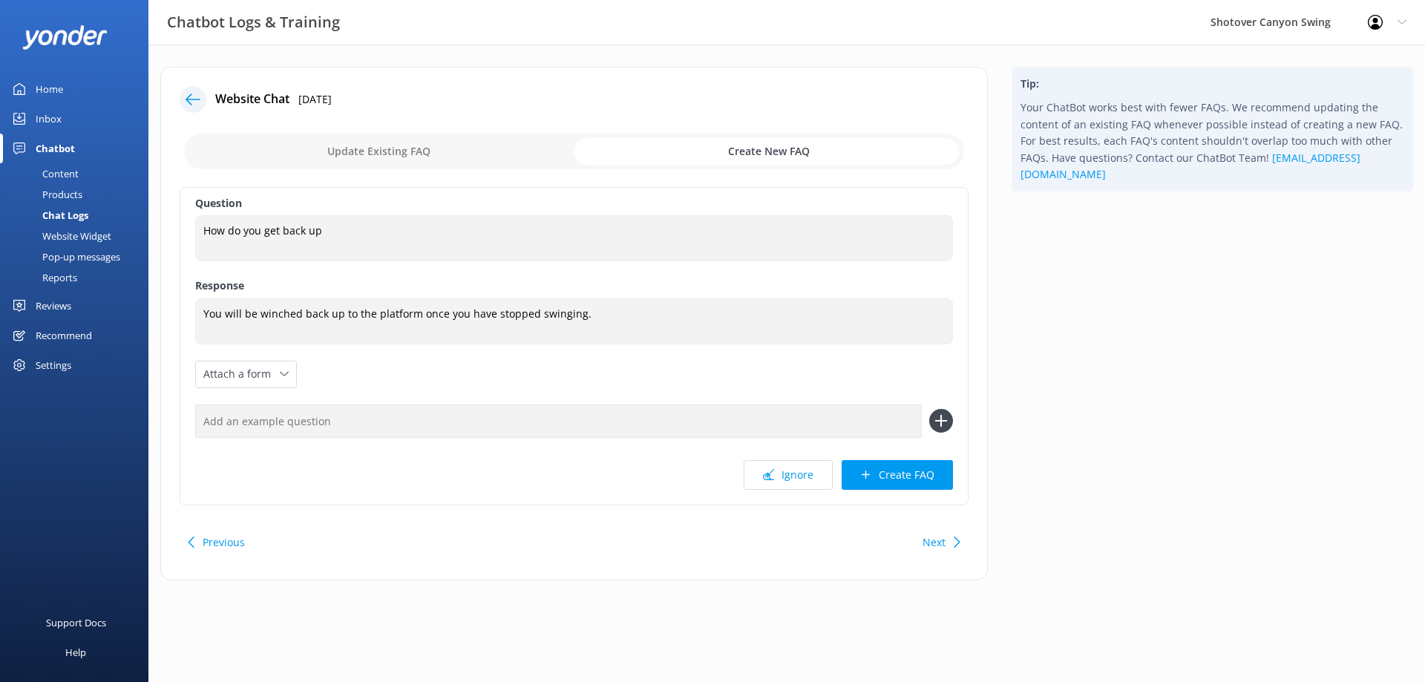
click at [847, 426] on input "text" at bounding box center [558, 420] width 727 height 33
type input "How do you return to the platform?"
click at [937, 416] on icon at bounding box center [941, 421] width 24 height 24
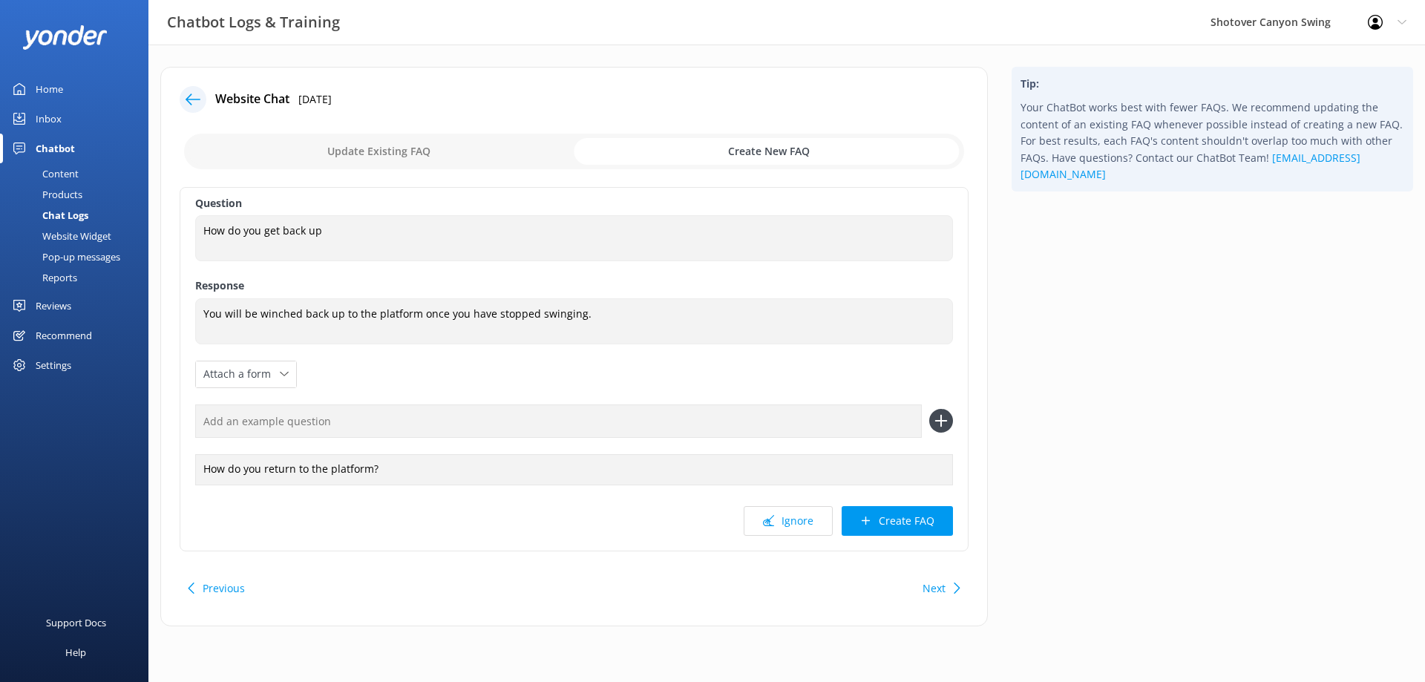
click at [670, 420] on input "text" at bounding box center [558, 420] width 727 height 33
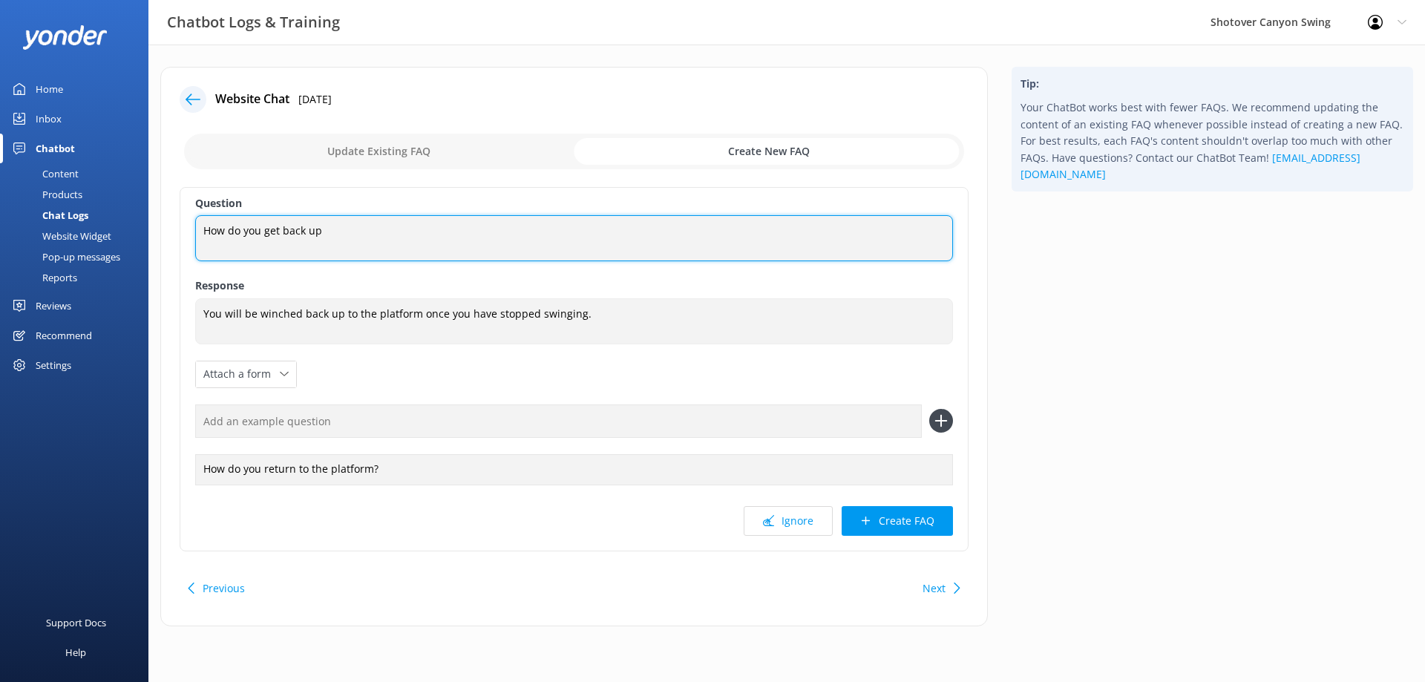
click at [417, 229] on textarea "How do you get back up" at bounding box center [574, 238] width 758 height 46
type textarea "How do you get back up after your swing?"
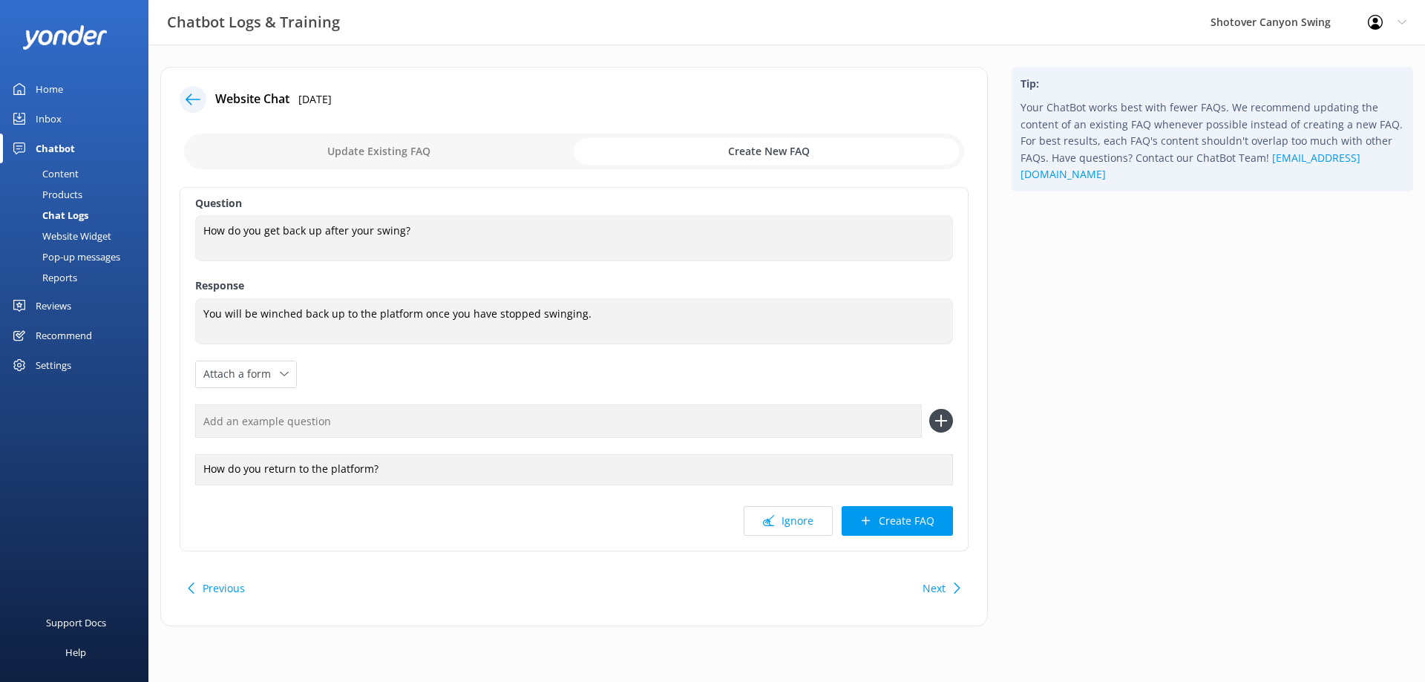
click at [380, 411] on input "text" at bounding box center [558, 420] width 727 height 33
type input "How do you get back to the top?"
click at [947, 423] on icon at bounding box center [941, 421] width 24 height 24
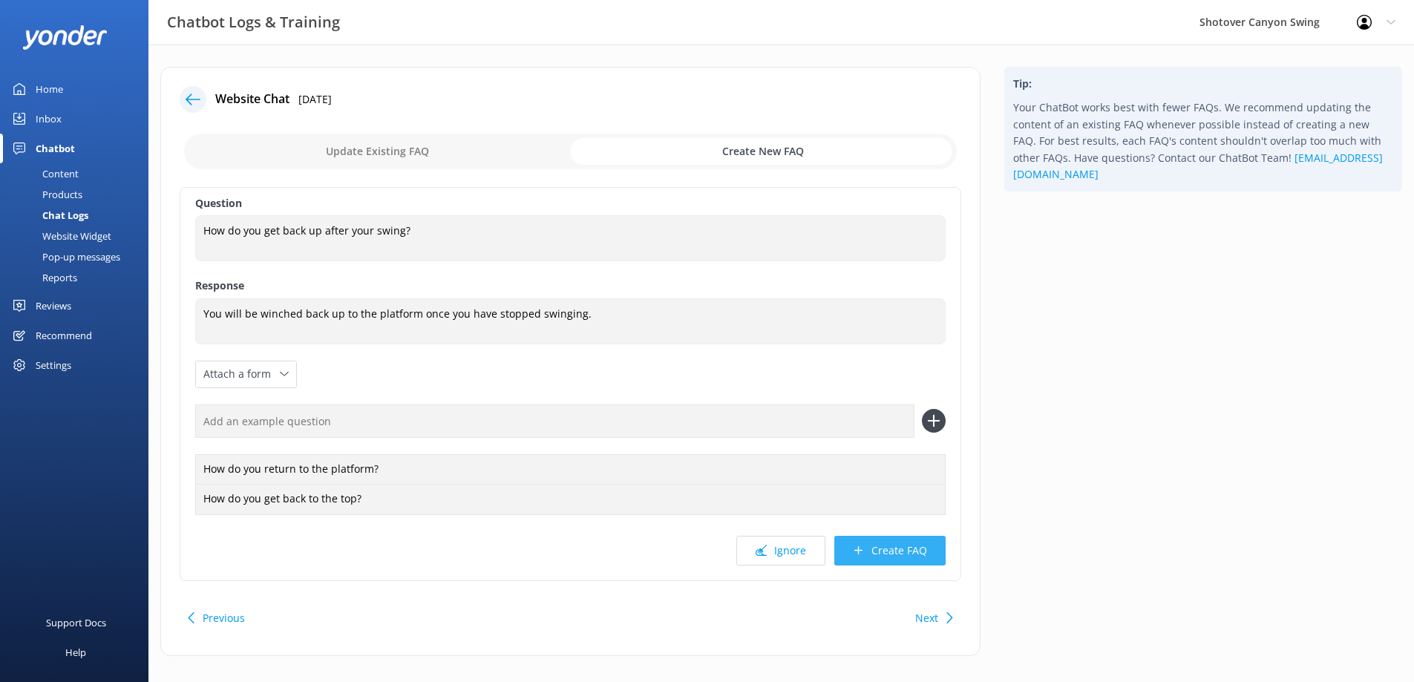
click at [867, 551] on button "Create FAQ" at bounding box center [889, 551] width 111 height 30
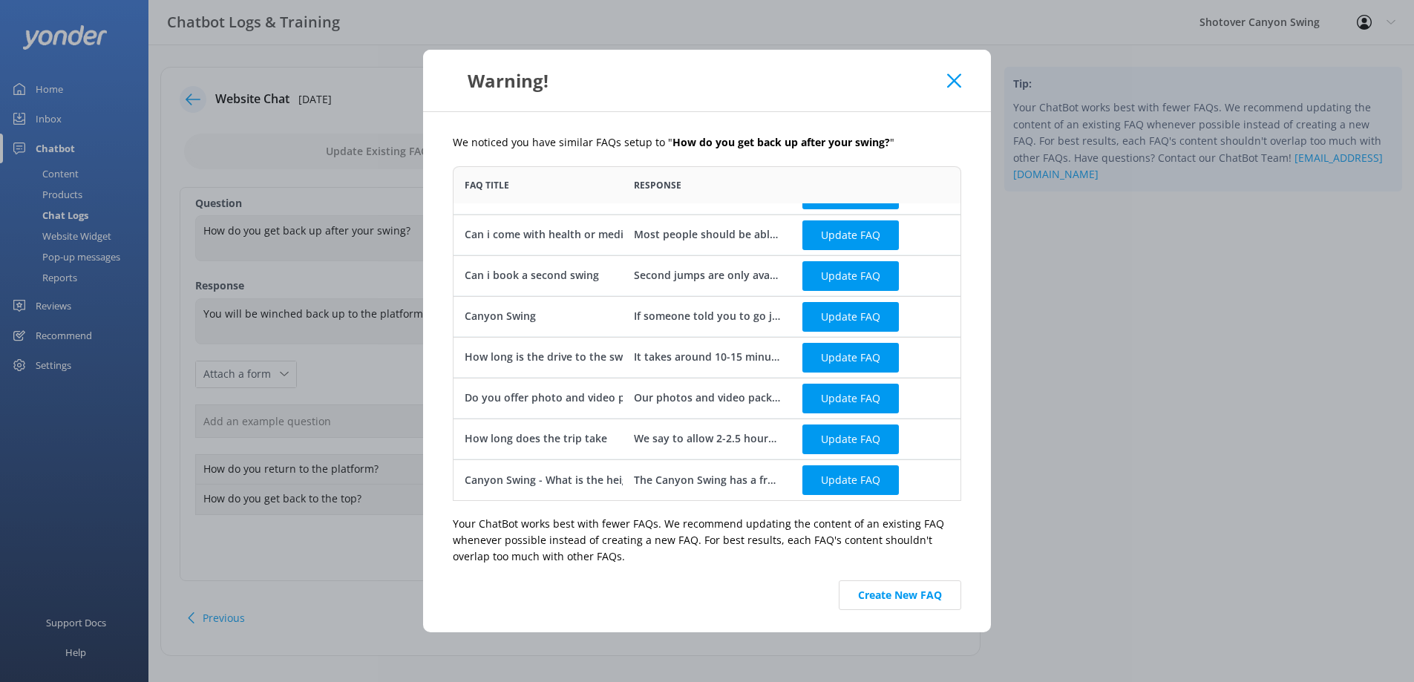
scroll to position [19, 0]
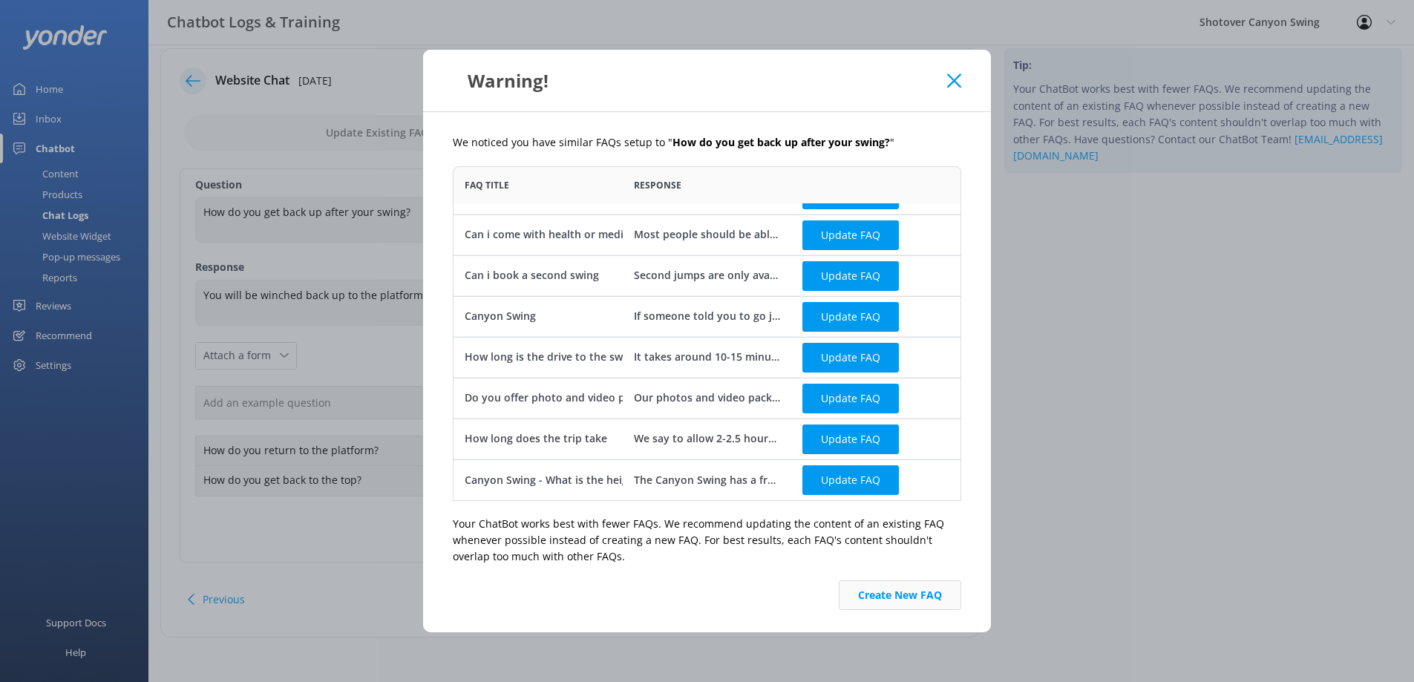
click at [890, 594] on button "Create New FAQ" at bounding box center [900, 595] width 122 height 30
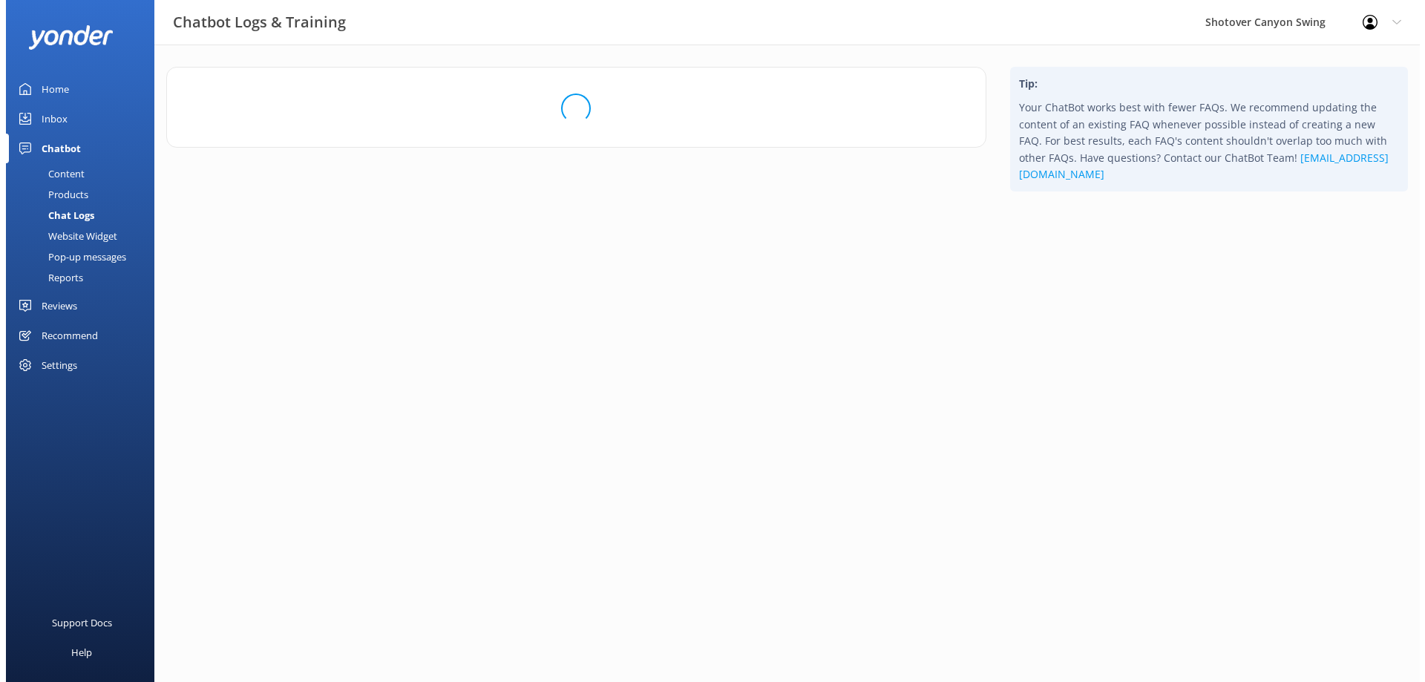
scroll to position [0, 0]
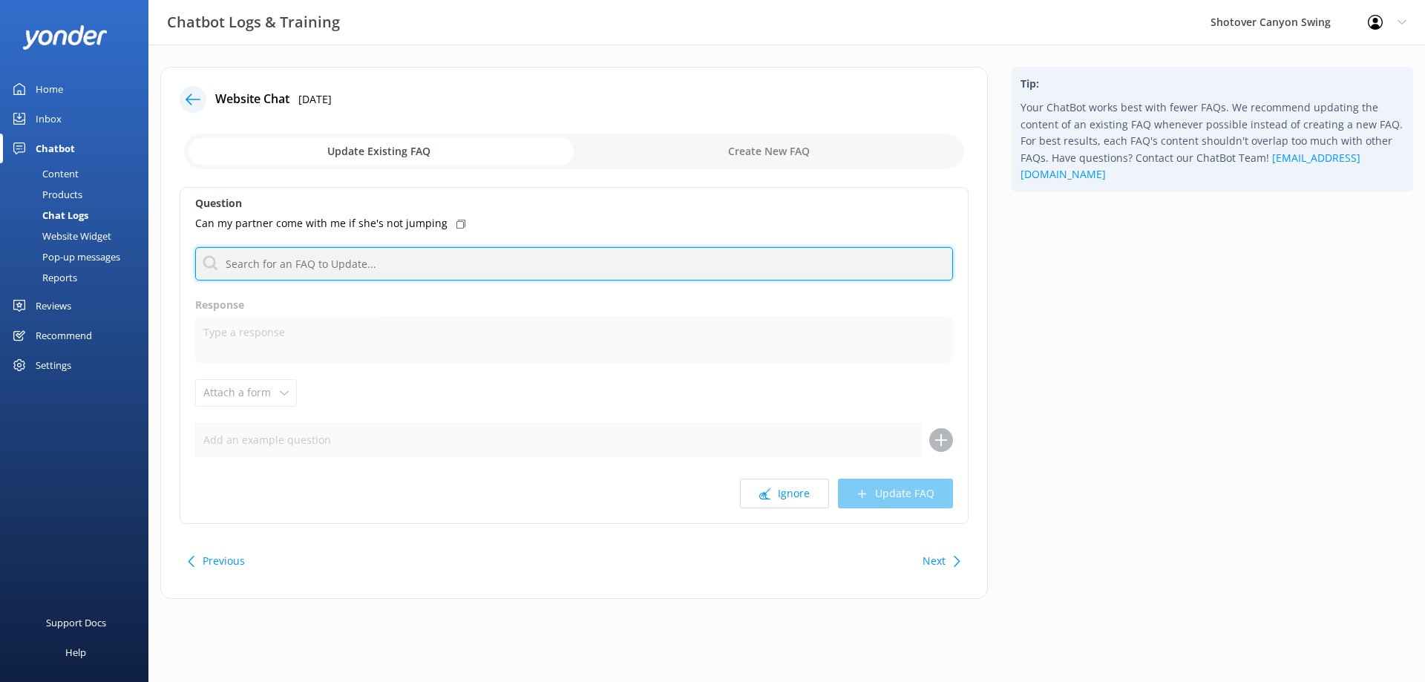
click at [441, 263] on input "text" at bounding box center [574, 263] width 758 height 33
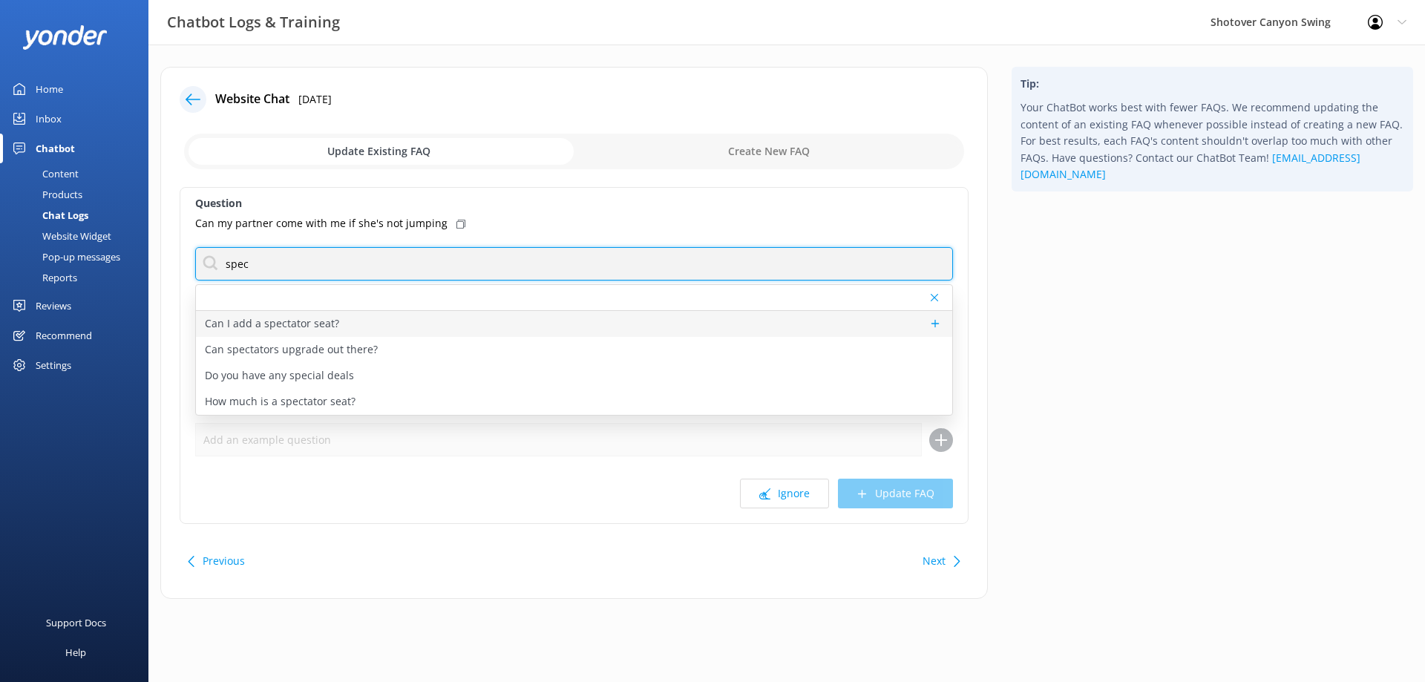
type input "spec"
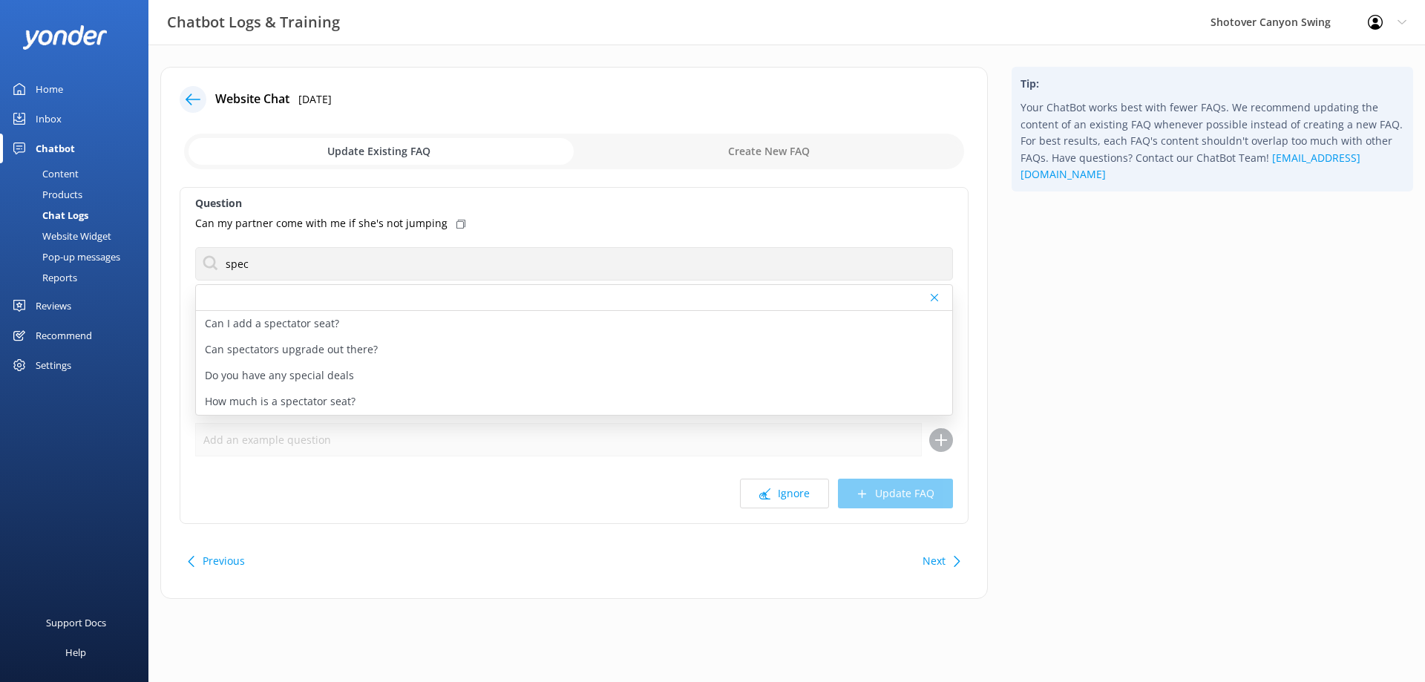
click at [370, 322] on div "Can I add a spectator seat?" at bounding box center [574, 324] width 756 height 26
type textarea "Spectators seats are limited but if we have space for them, they can certainly …"
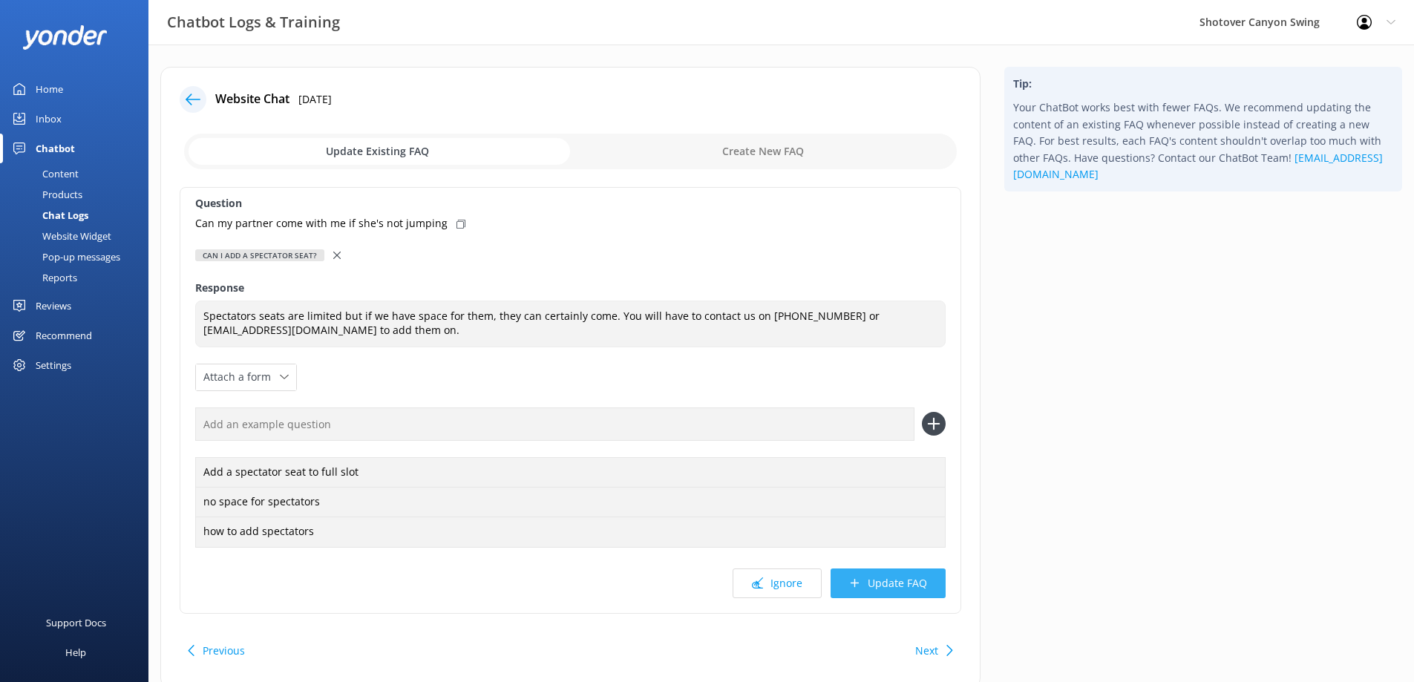
click at [884, 586] on button "Update FAQ" at bounding box center [887, 583] width 115 height 30
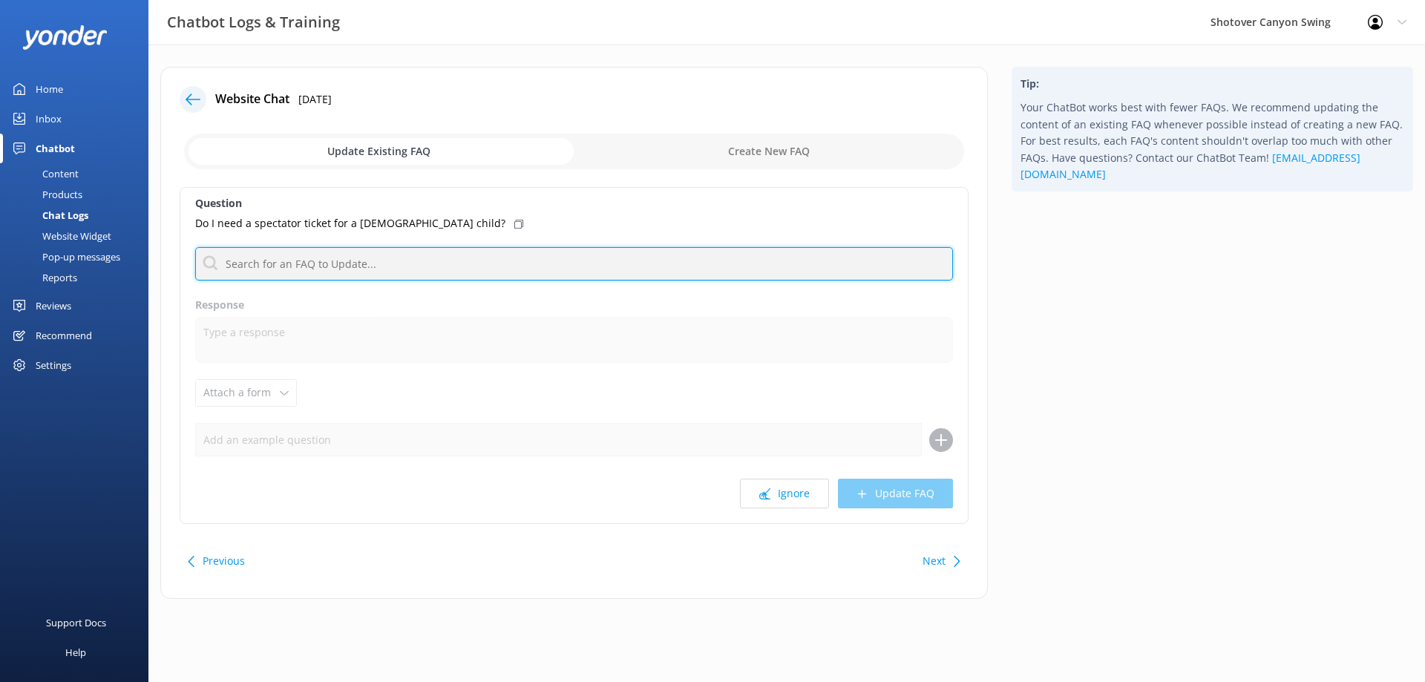
click at [426, 259] on input "text" at bounding box center [574, 263] width 758 height 33
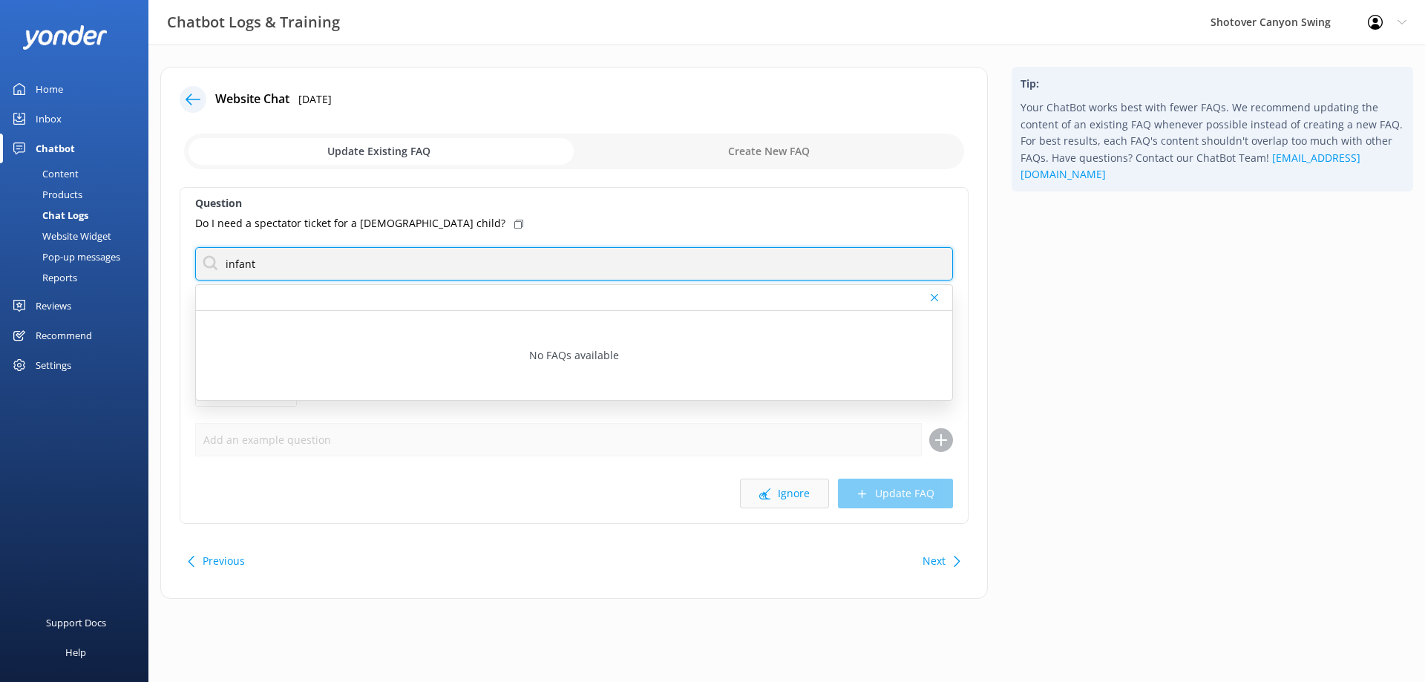
type input "infant"
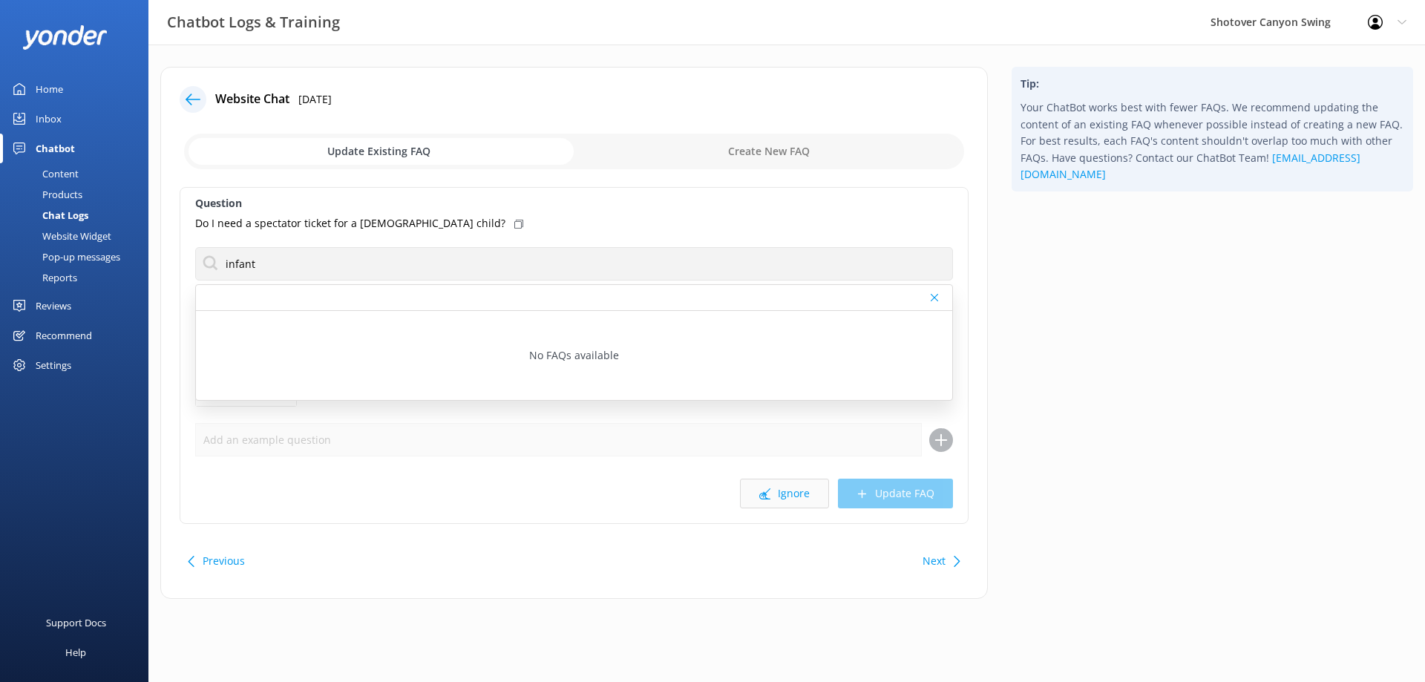
click at [768, 488] on icon at bounding box center [764, 493] width 11 height 11
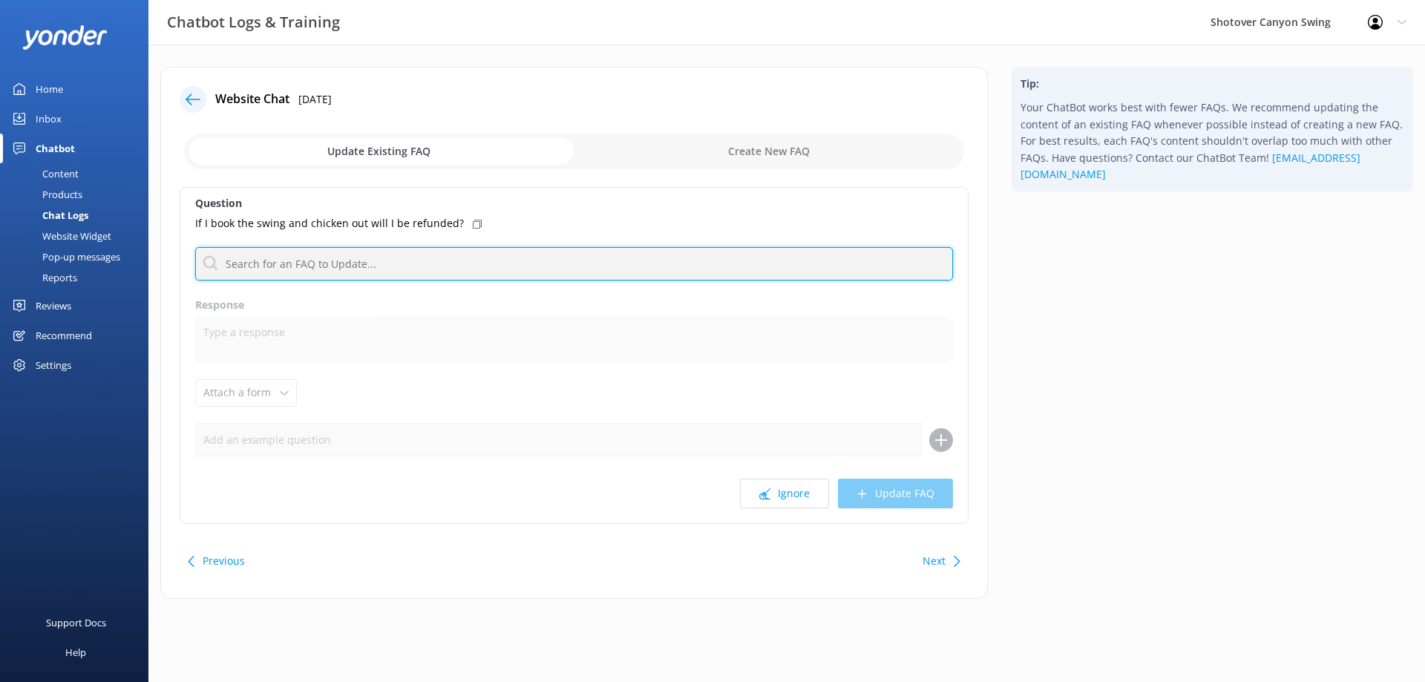
click at [339, 261] on input "text" at bounding box center [574, 263] width 758 height 33
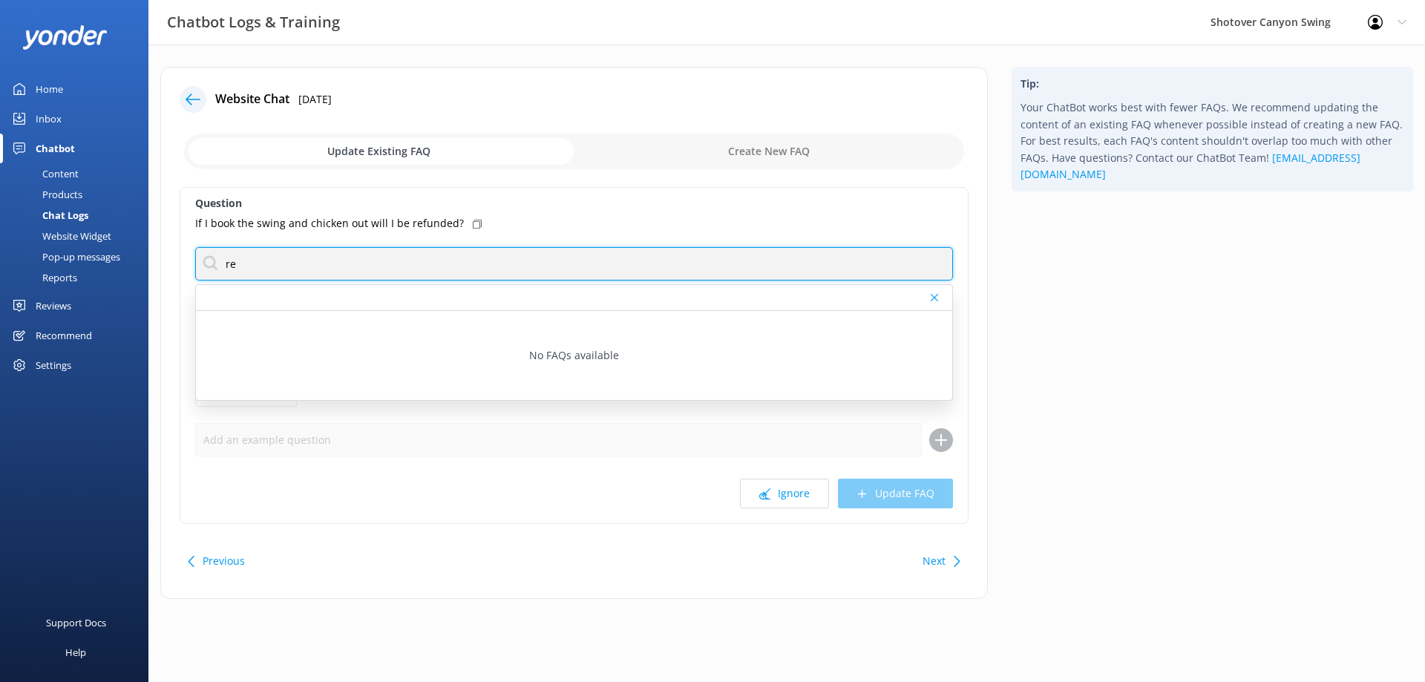
type input "r"
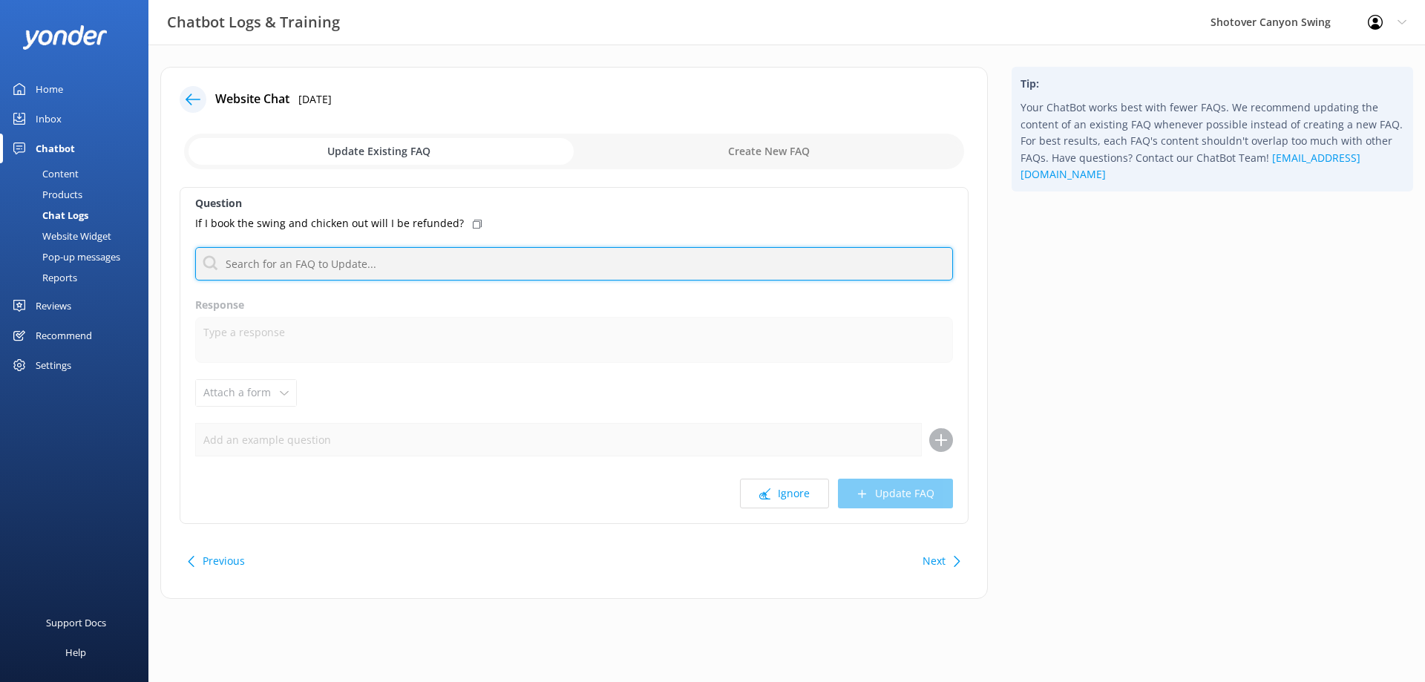
click at [324, 272] on input "text" at bounding box center [574, 263] width 758 height 33
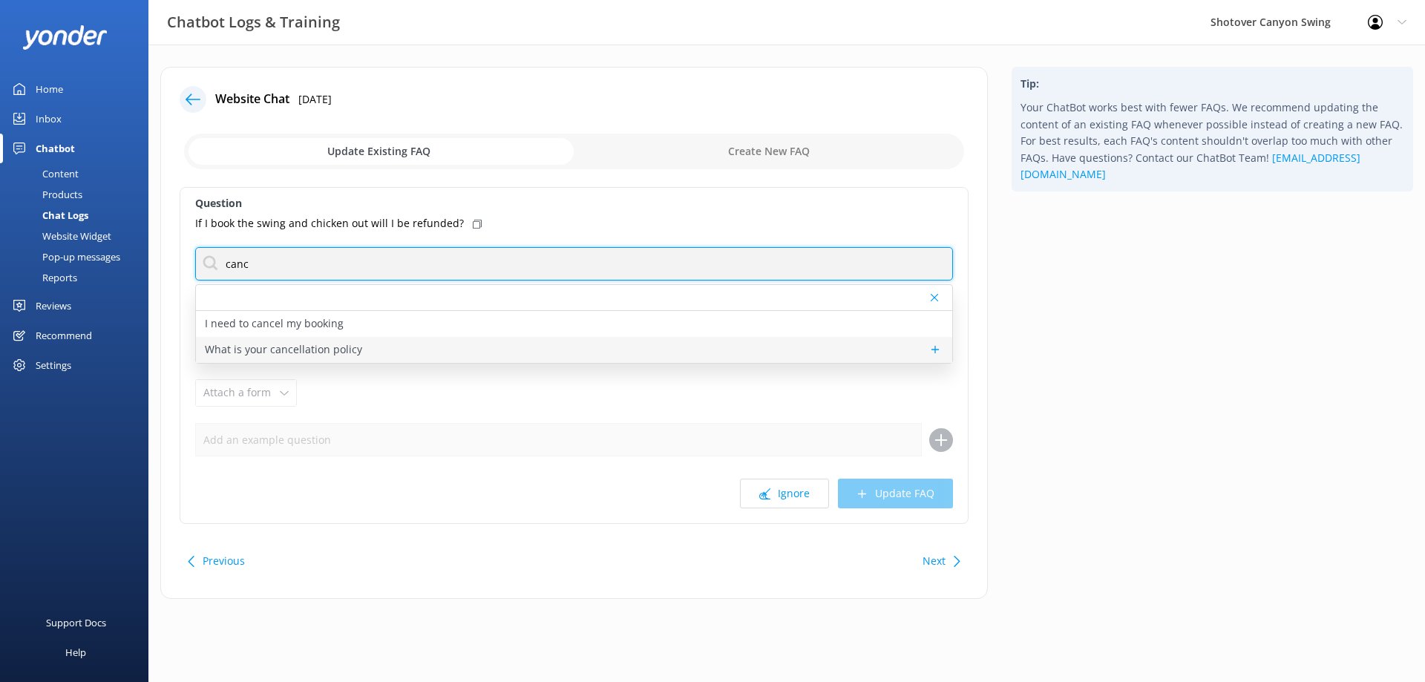
type input "canc"
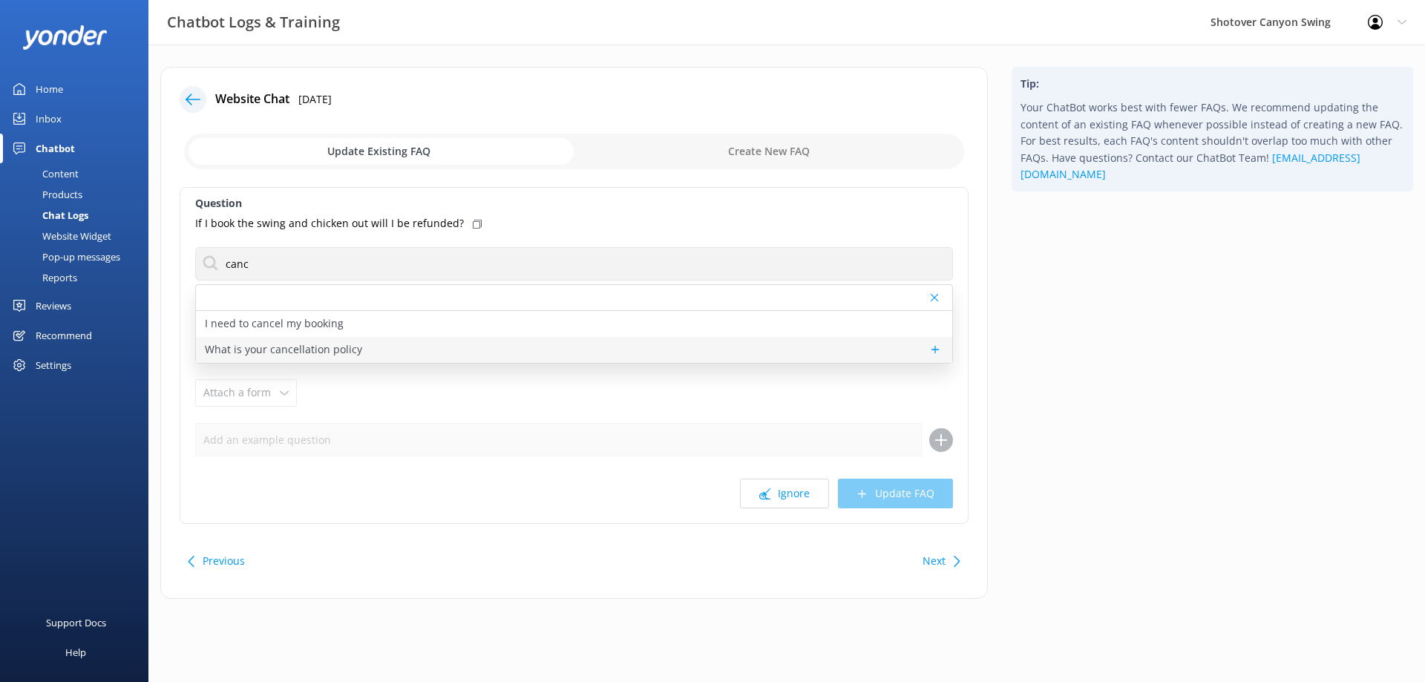
click at [356, 346] on p "What is your cancellation policy" at bounding box center [283, 349] width 157 height 16
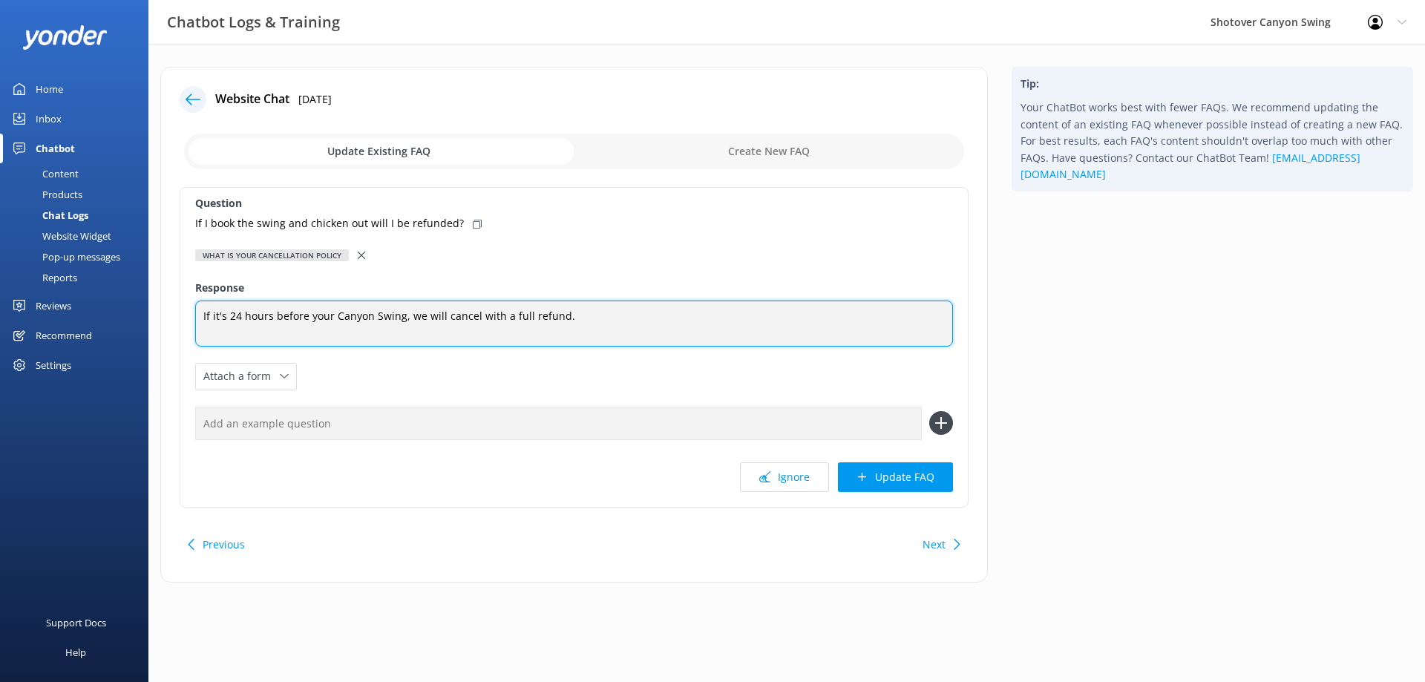
click at [272, 315] on textarea "If it's 24 hours before your Canyon Swing, we will cancel with a full refund." at bounding box center [574, 324] width 758 height 46
type textarea "If it's 24 hours or more before your Canyon Swing, we will cancel with a full r…"
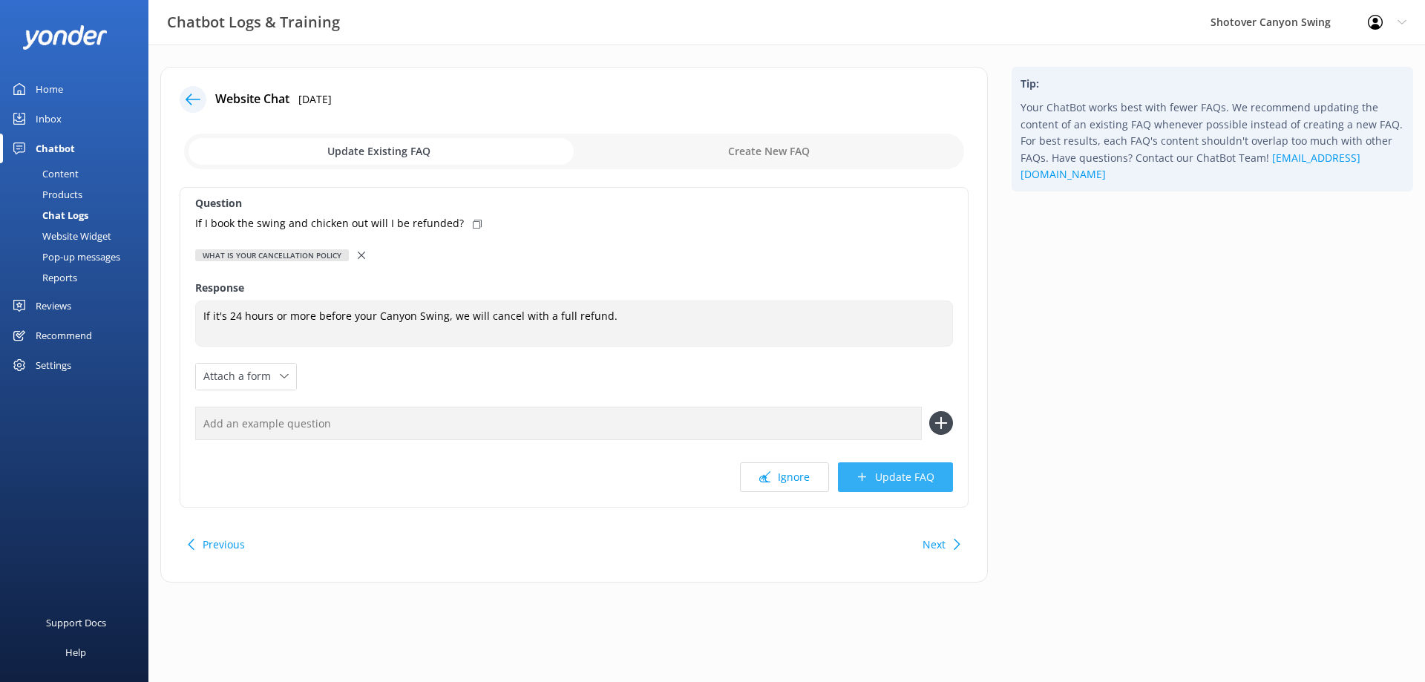
click at [894, 476] on button "Update FAQ" at bounding box center [895, 477] width 115 height 30
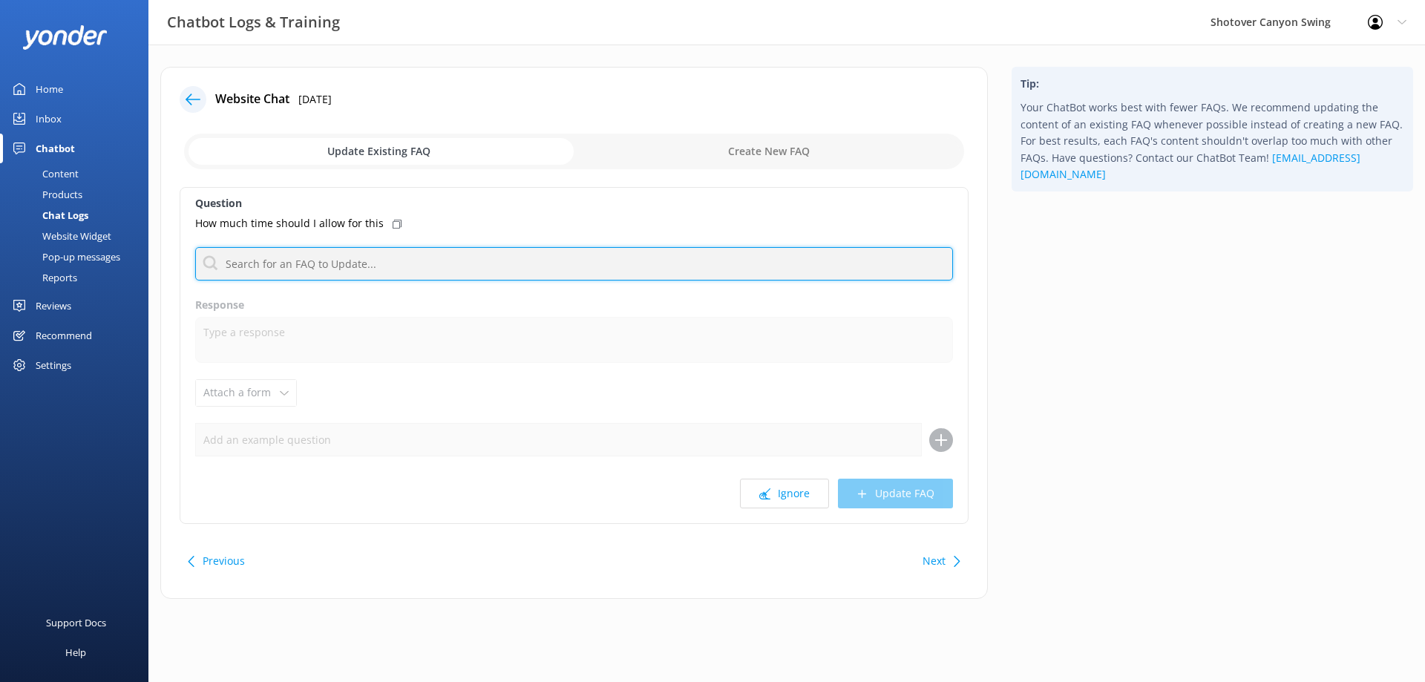
click at [306, 271] on input "text" at bounding box center [574, 263] width 758 height 33
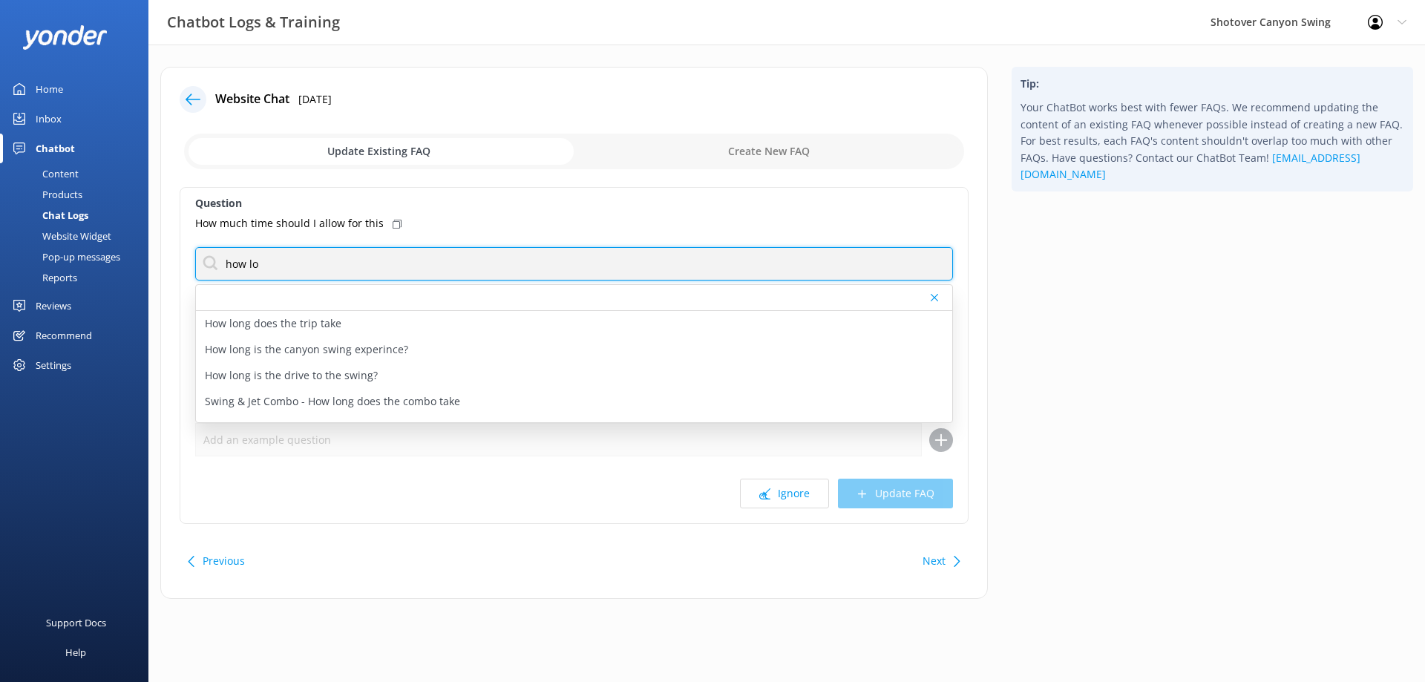
type input "how lo"
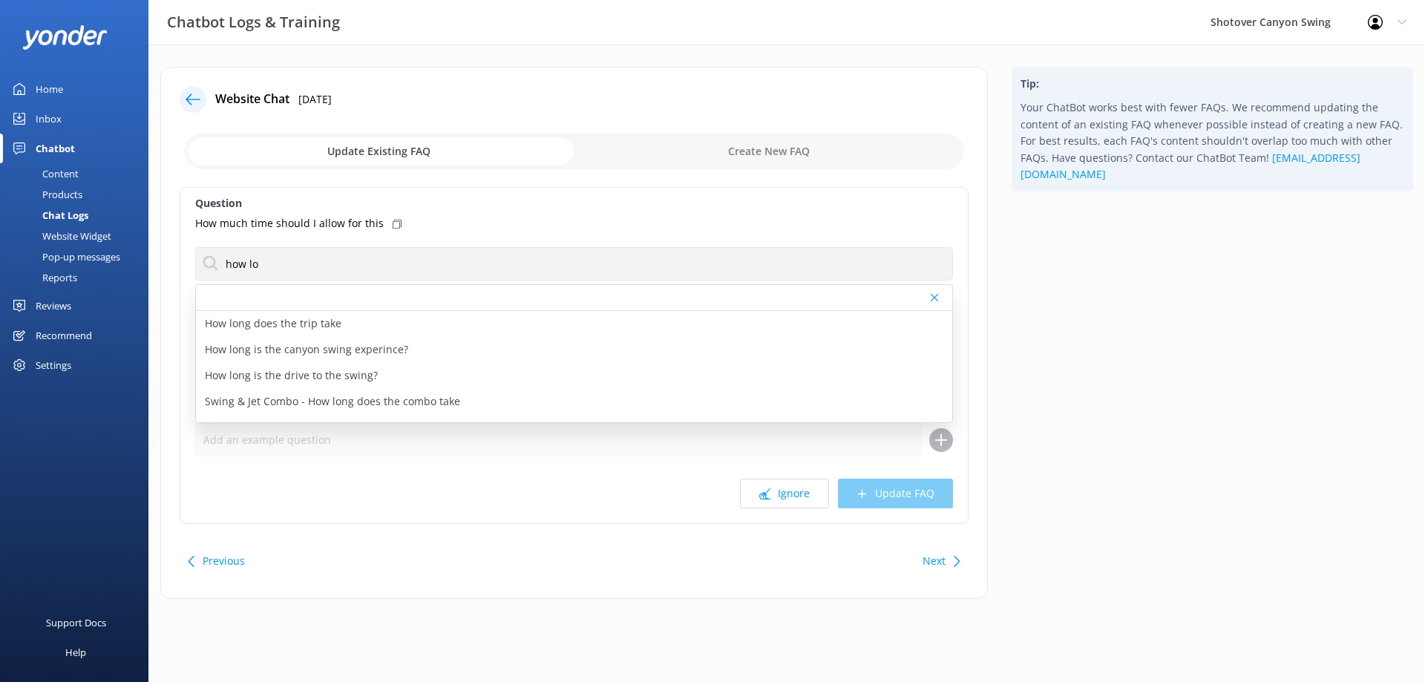
click at [374, 350] on p "How long is the canyon swing experince?" at bounding box center [306, 349] width 203 height 16
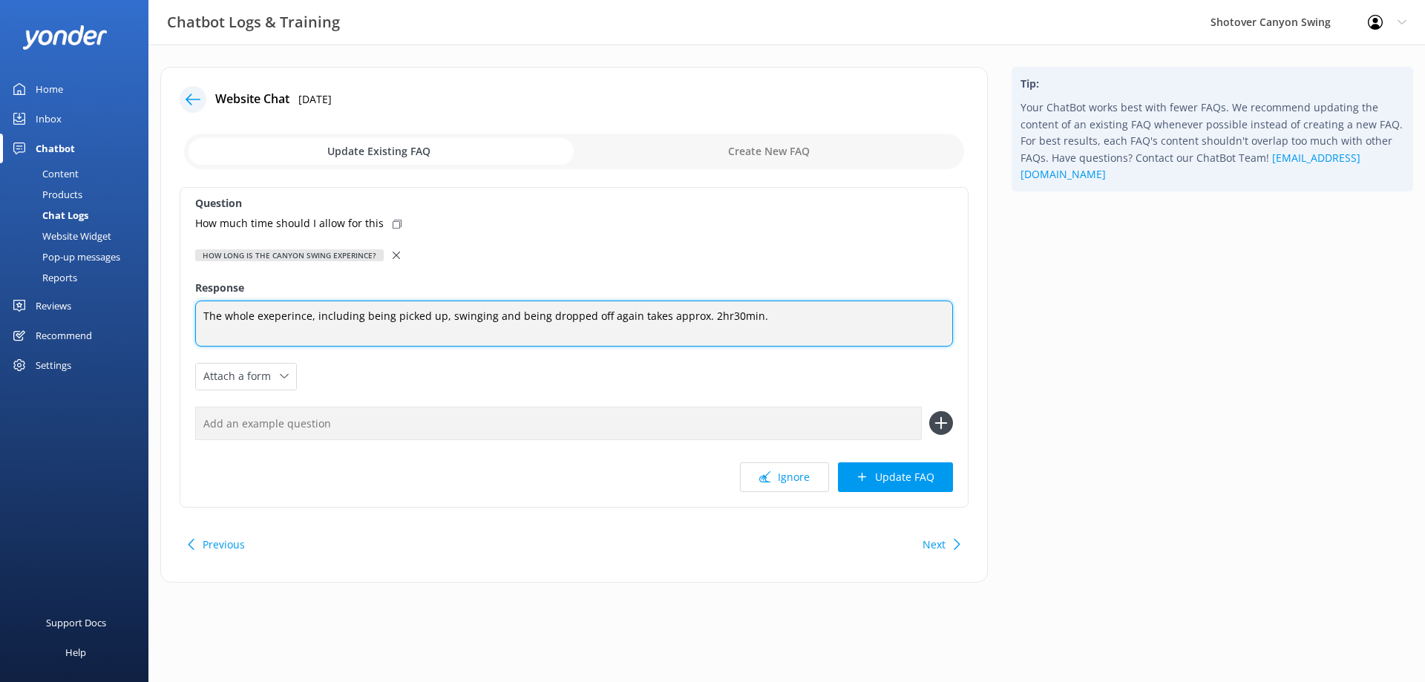
click at [822, 325] on textarea "The whole exeperince, including being picked up, swinging and being dropped off…" at bounding box center [574, 324] width 758 height 46
click at [713, 315] on textarea "The whole exeperince, including being picked up, swinging and being dropped off…" at bounding box center [574, 324] width 758 height 46
click at [784, 319] on textarea "The whole exeperince, including being picked up, swinging and being dropped off…" at bounding box center [574, 324] width 758 height 46
click at [276, 315] on textarea "The whole exeperince, including being picked up, swinging and being dropped off…" at bounding box center [574, 324] width 758 height 46
click at [807, 317] on textarea "The whole experience, including being picked up, swinging and being dropped off…" at bounding box center [574, 324] width 758 height 46
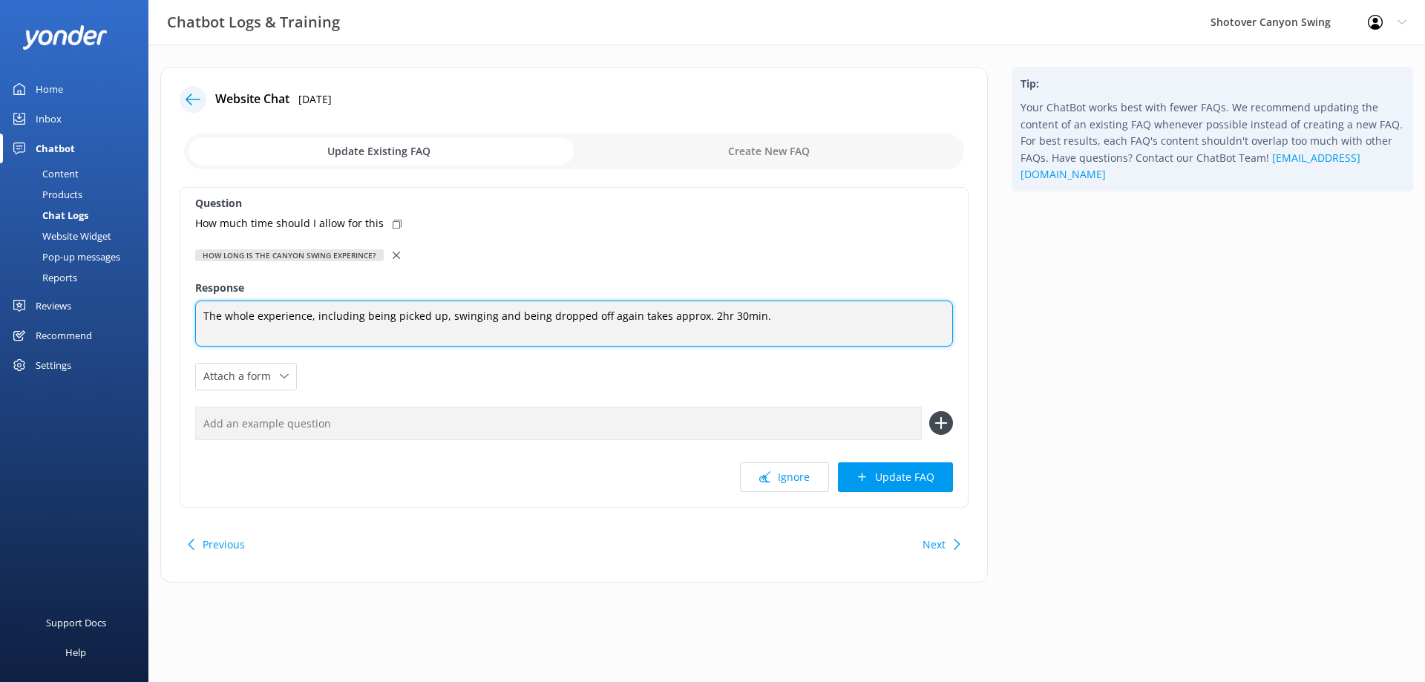
click at [253, 315] on textarea "The whole experience, including being picked up, swinging and being dropped off…" at bounding box center [574, 324] width 758 height 46
click at [833, 316] on textarea "The whole Canyon Swing experience, including being picked up, swinging and bein…" at bounding box center [574, 324] width 758 height 46
click at [276, 335] on textarea "The whole Canyon Swing experience, including being picked up, swinging and bein…" at bounding box center [574, 324] width 758 height 47
click at [764, 315] on textarea "The whole Canyon Swing experience, including being picked up, swinging and bein…" at bounding box center [574, 324] width 758 height 47
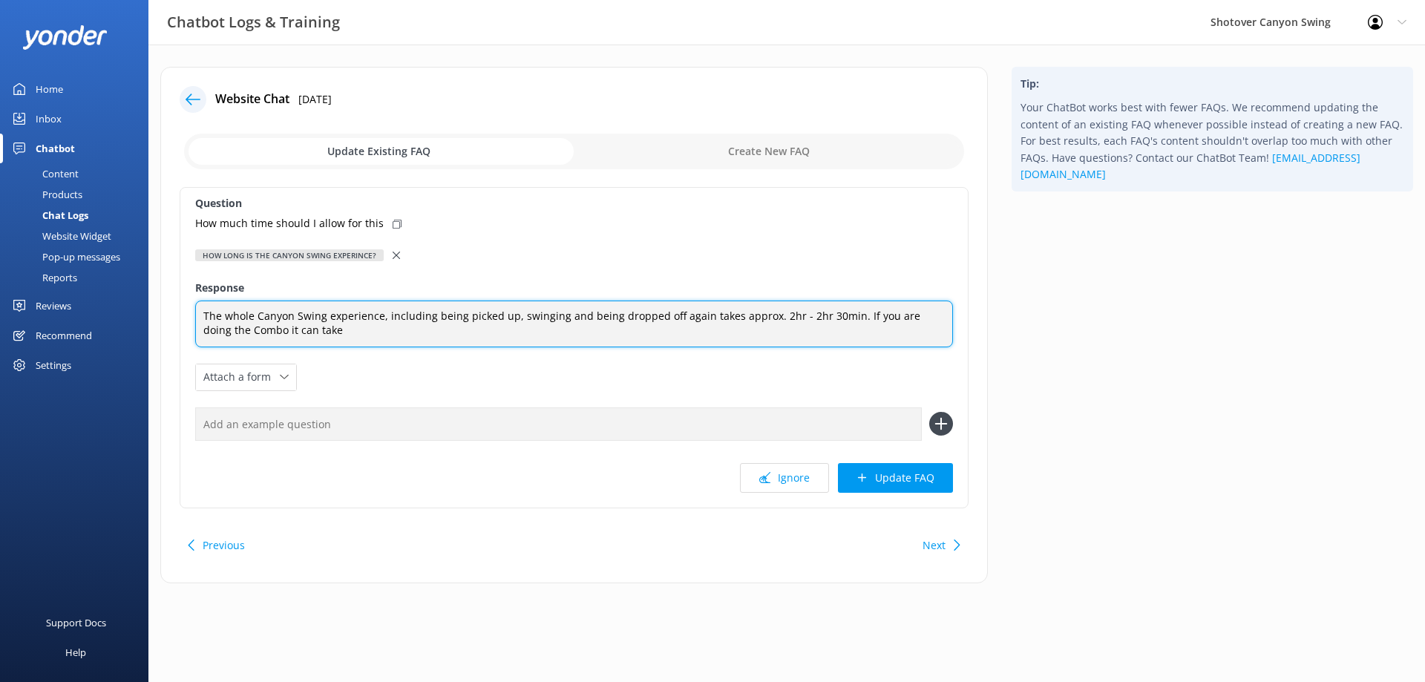
click at [770, 329] on textarea "The whole Canyon Swing experience, including being picked up, swinging and bein…" at bounding box center [574, 324] width 758 height 47
type textarea "The whole Canyon Swing experience, including being picked up, swinging and bein…"
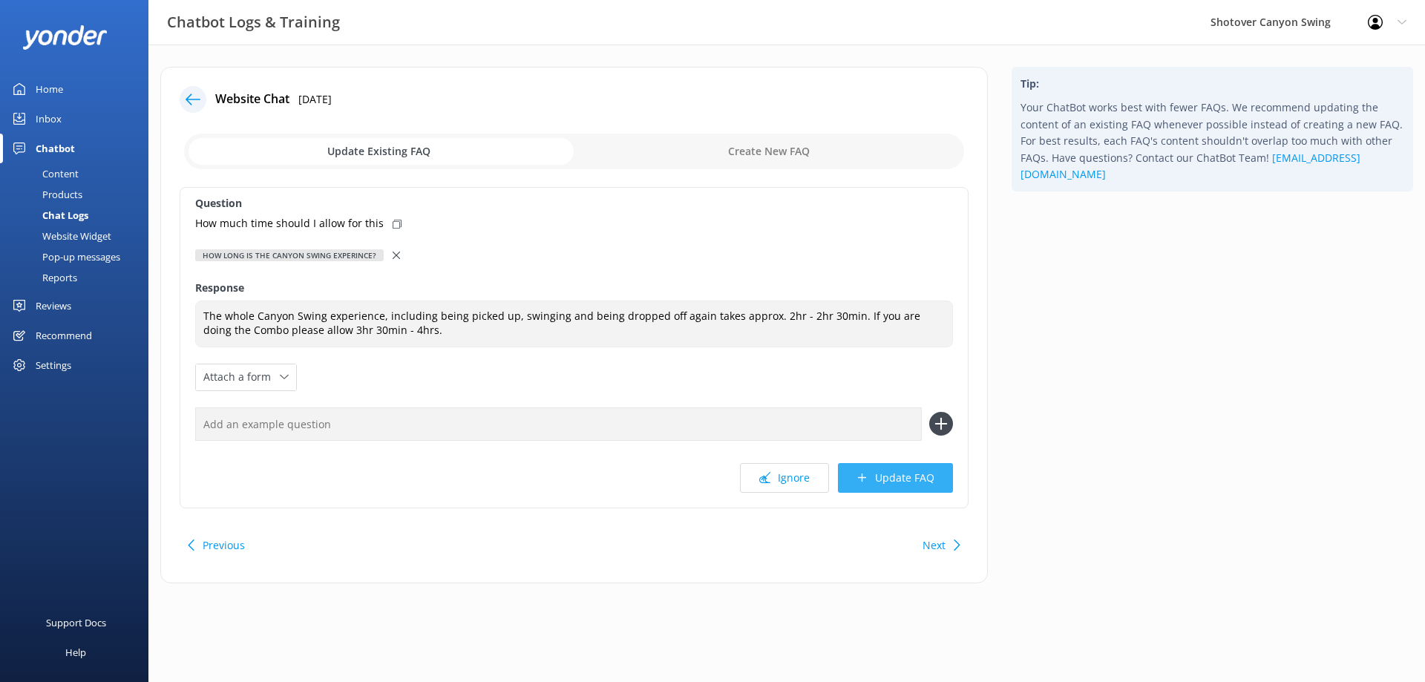
click at [908, 479] on button "Update FAQ" at bounding box center [895, 478] width 115 height 30
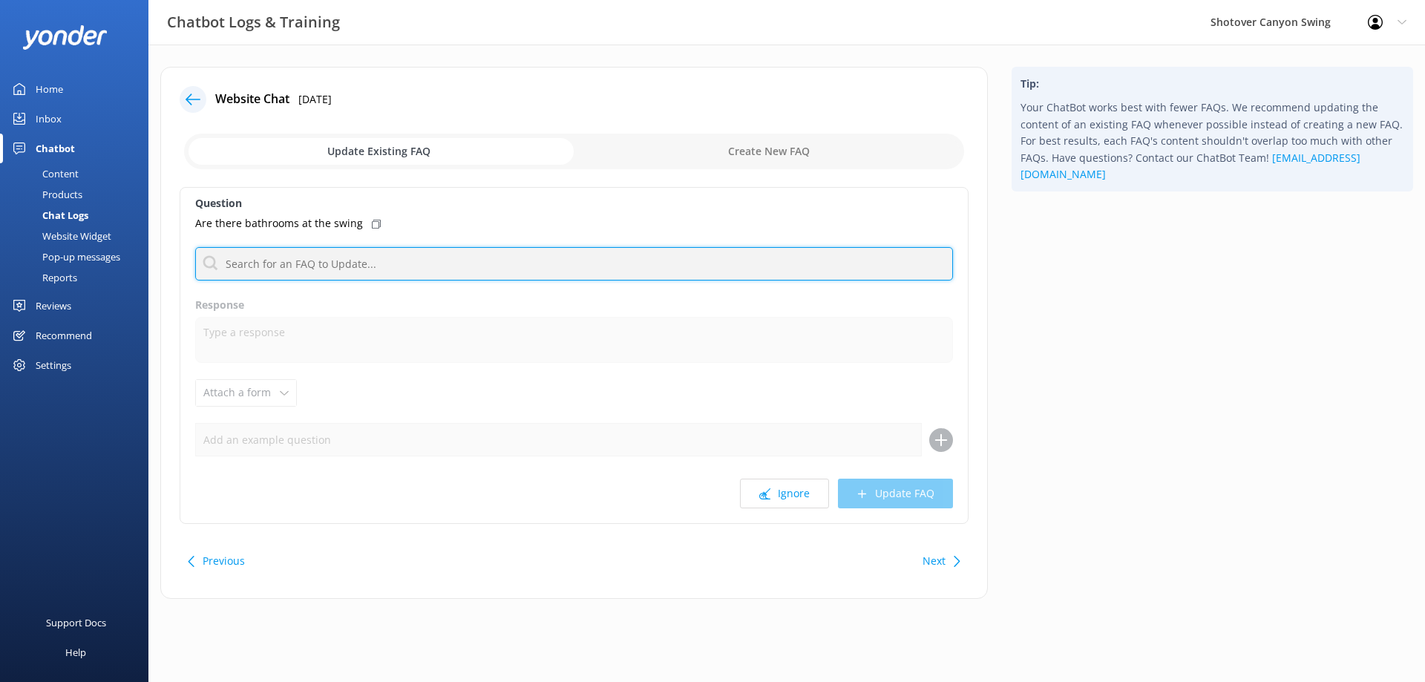
click at [366, 264] on input "text" at bounding box center [574, 263] width 758 height 33
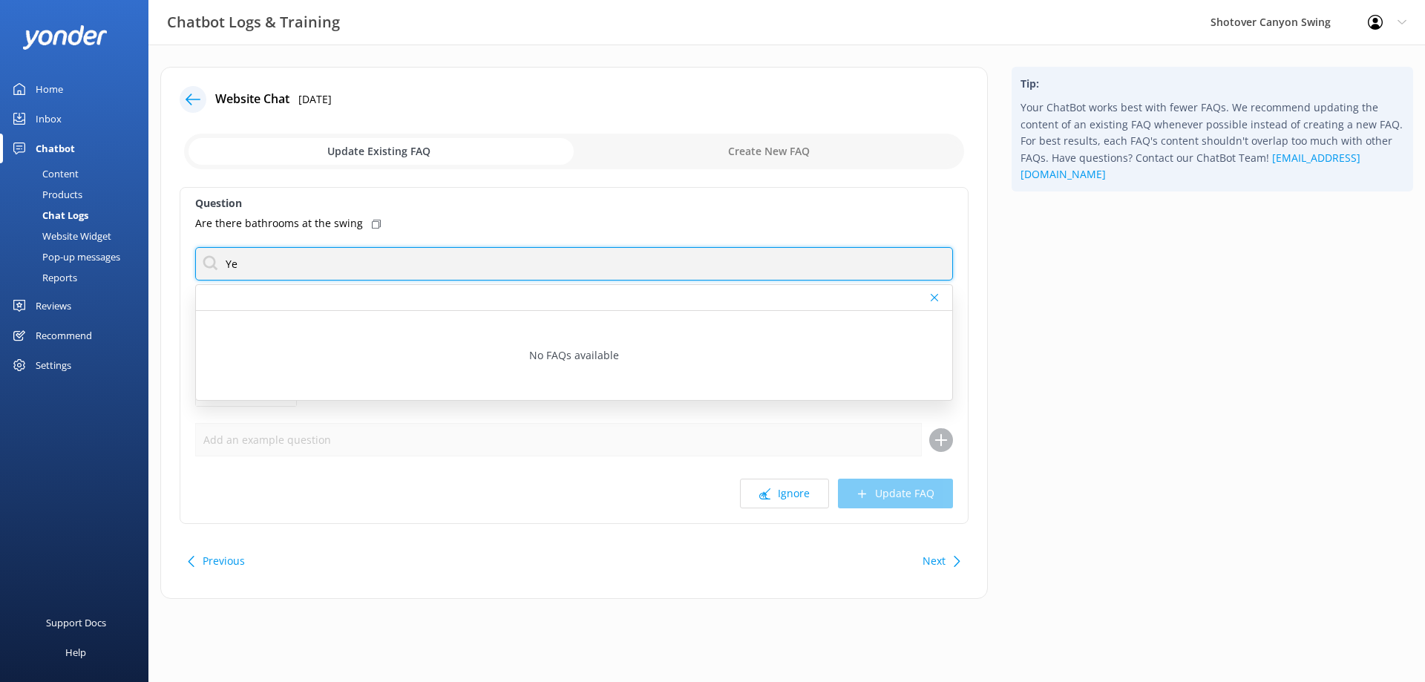
type input "Y"
type input "t"
type input "b"
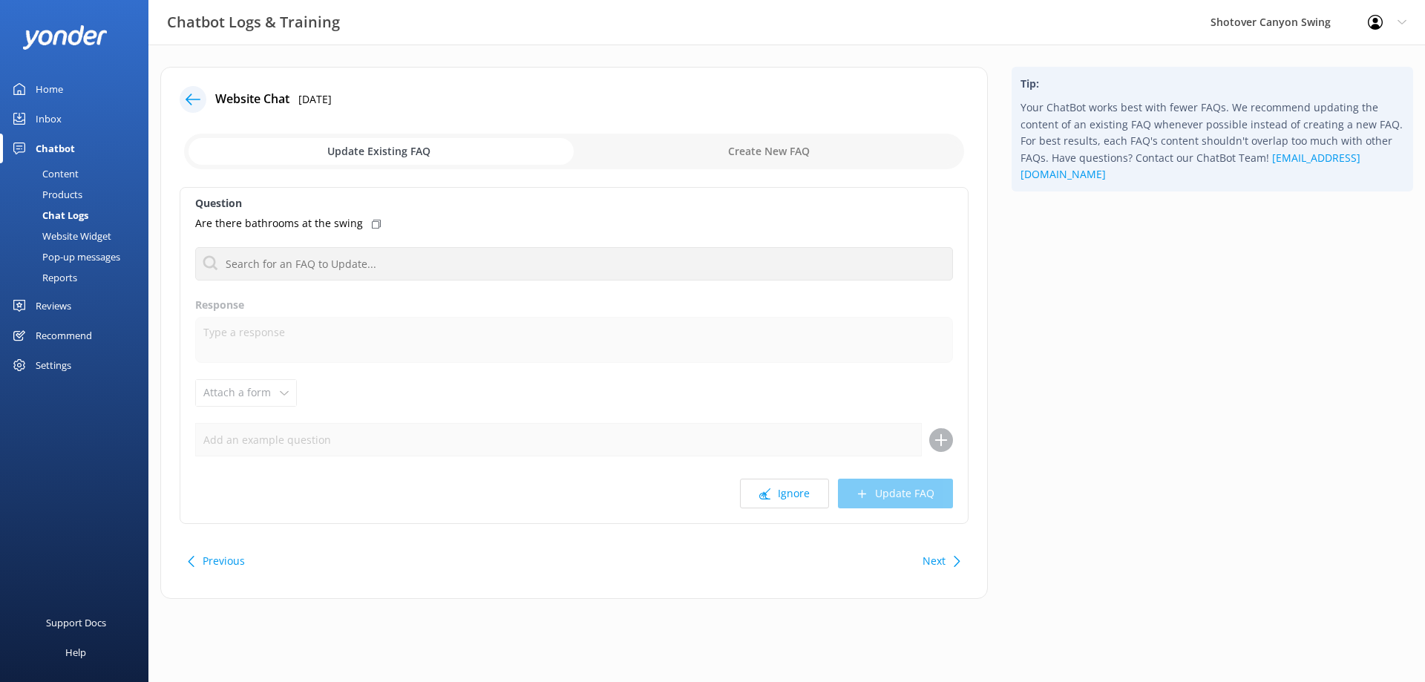
click at [822, 160] on input "checkbox" at bounding box center [574, 152] width 780 height 36
checkbox input "true"
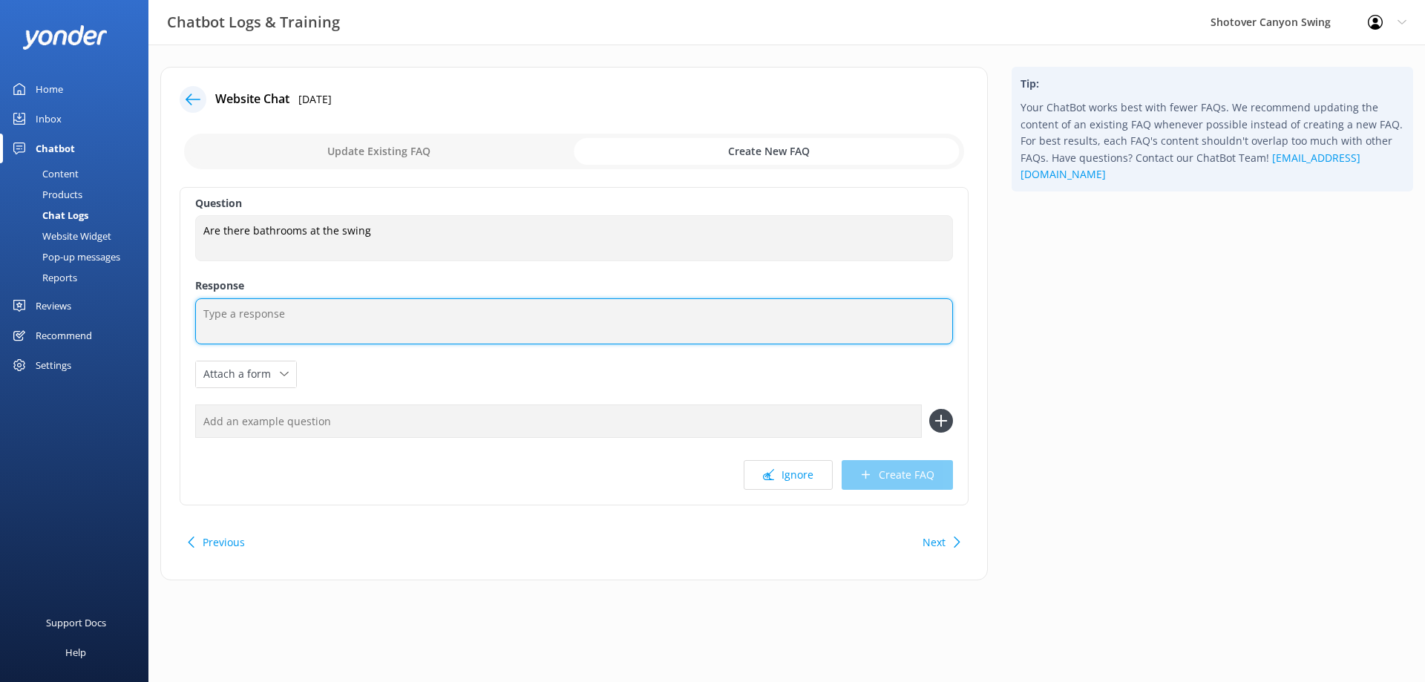
click at [373, 325] on textarea at bounding box center [574, 321] width 758 height 46
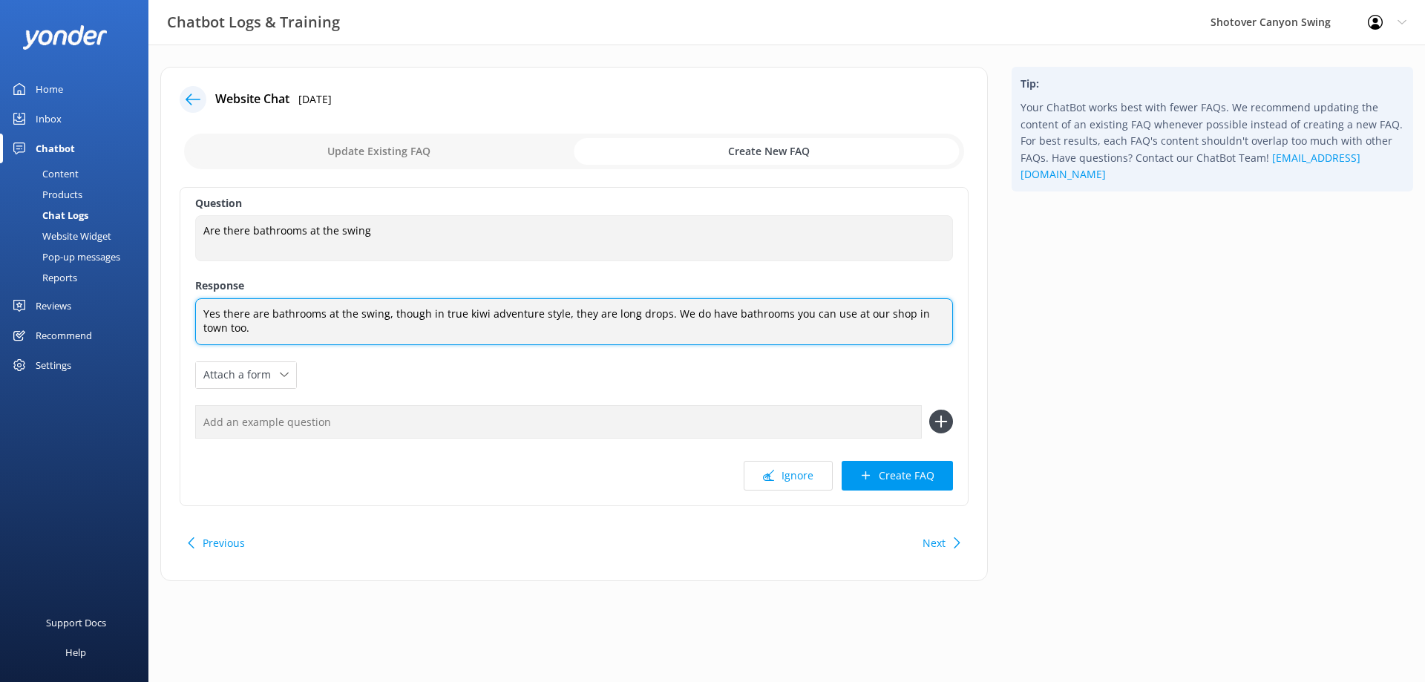
click at [839, 318] on textarea "Yes there are bathrooms at the swing, though in true kiwi adventure style, they…" at bounding box center [574, 321] width 758 height 47
type textarea "Yes there are bathrooms at the swing, though in true kiwi adventure style, they…"
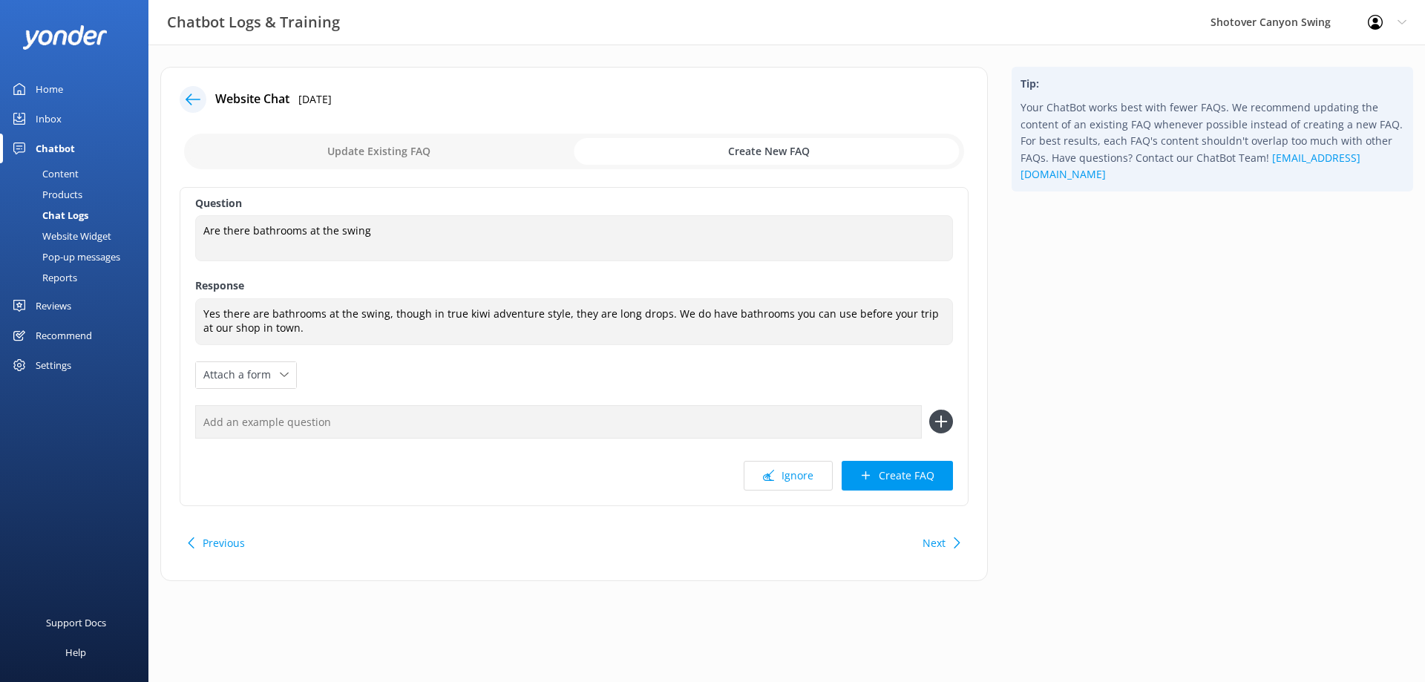
click at [401, 413] on input "text" at bounding box center [558, 421] width 727 height 33
type input "Do you have toilets?"
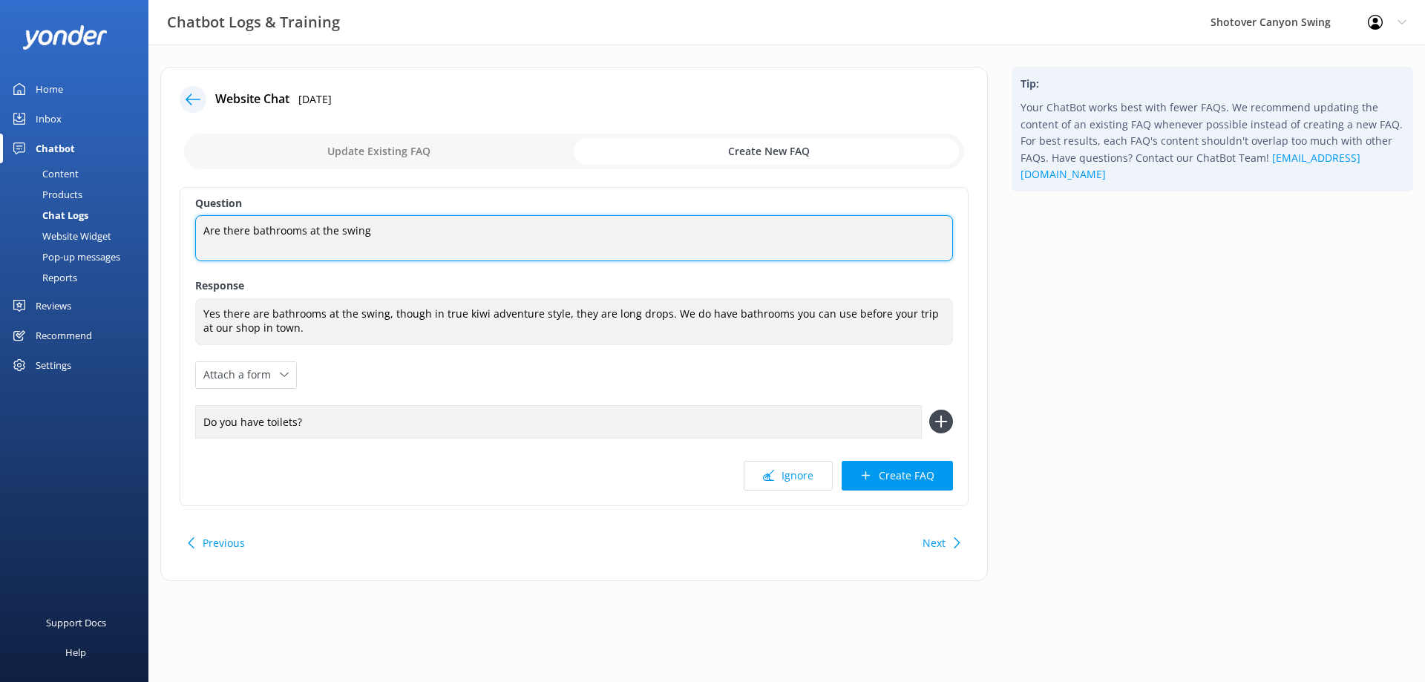
click at [525, 256] on textarea "Are there bathrooms at the swing" at bounding box center [574, 238] width 758 height 46
type textarea "Are there bathrooms at the swing?"
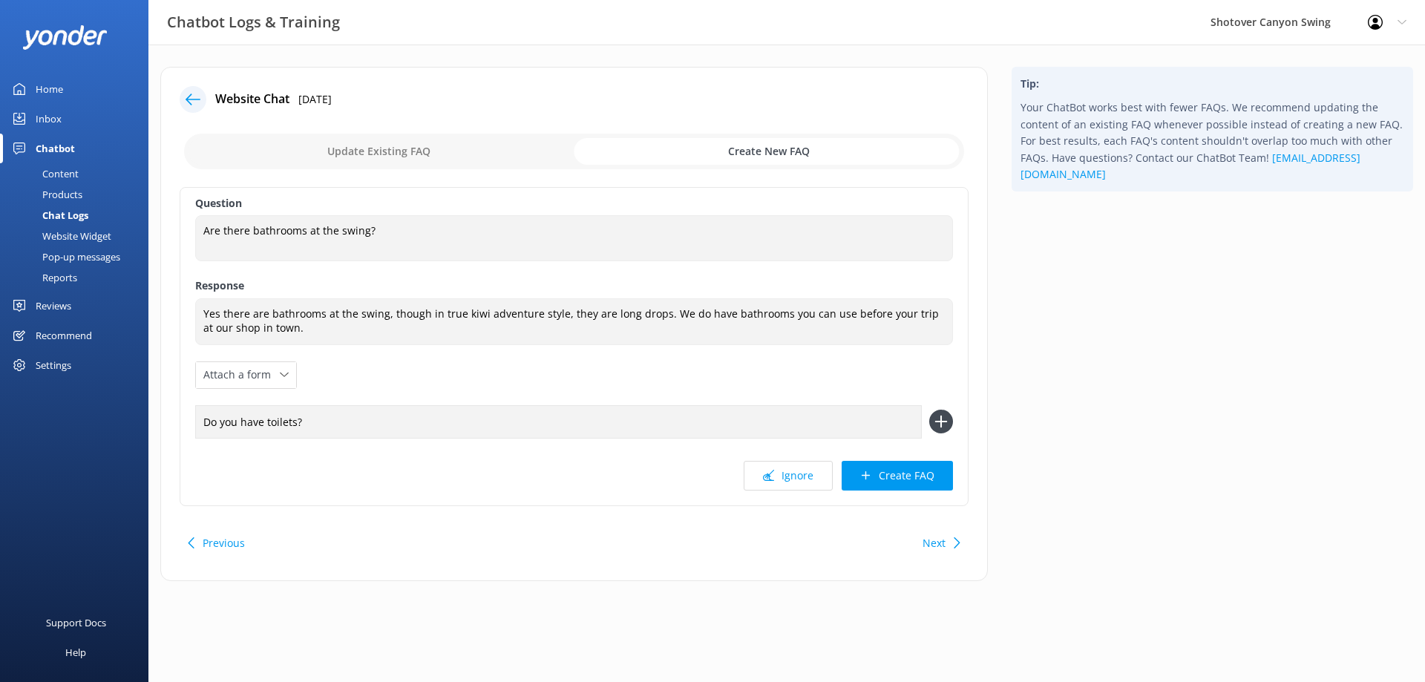
click at [295, 420] on input "Do you have toilets?" at bounding box center [558, 421] width 727 height 33
type input "Do you have toilets at the site?"
click at [916, 477] on button "Create FAQ" at bounding box center [897, 476] width 111 height 30
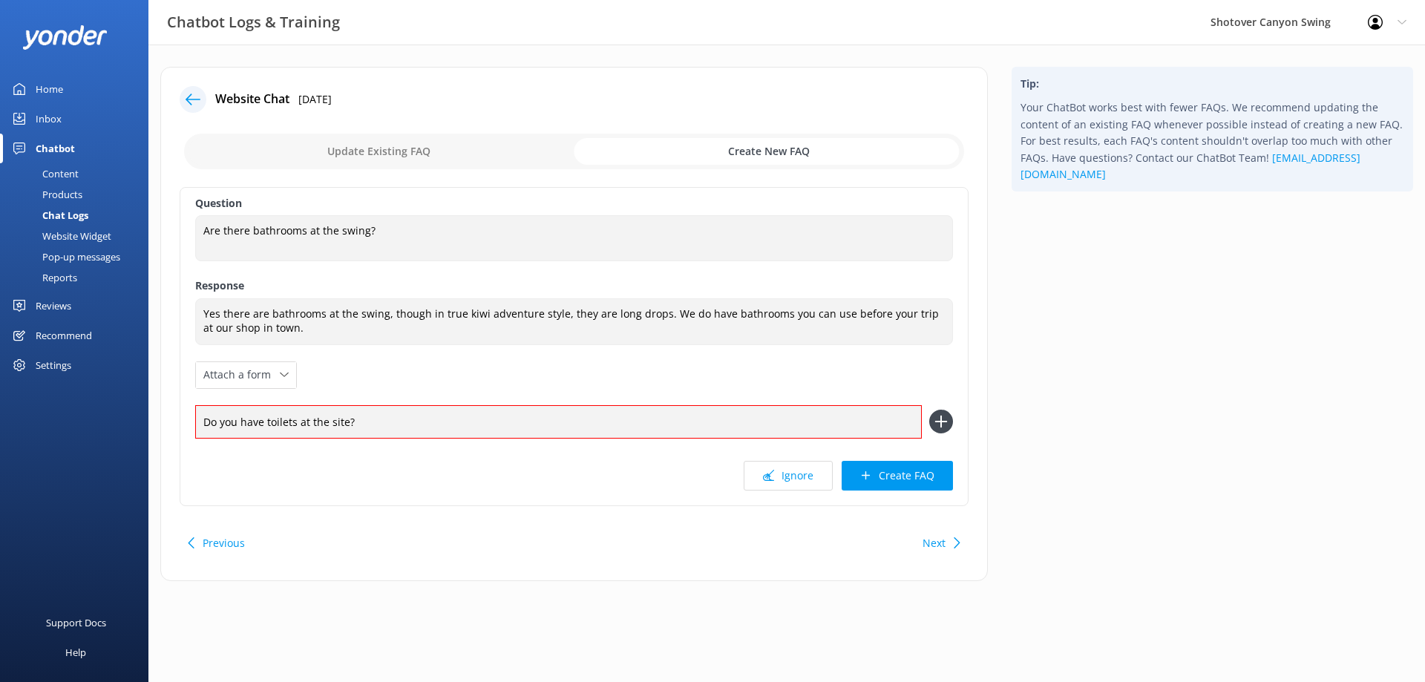
click at [935, 414] on icon at bounding box center [941, 422] width 24 height 24
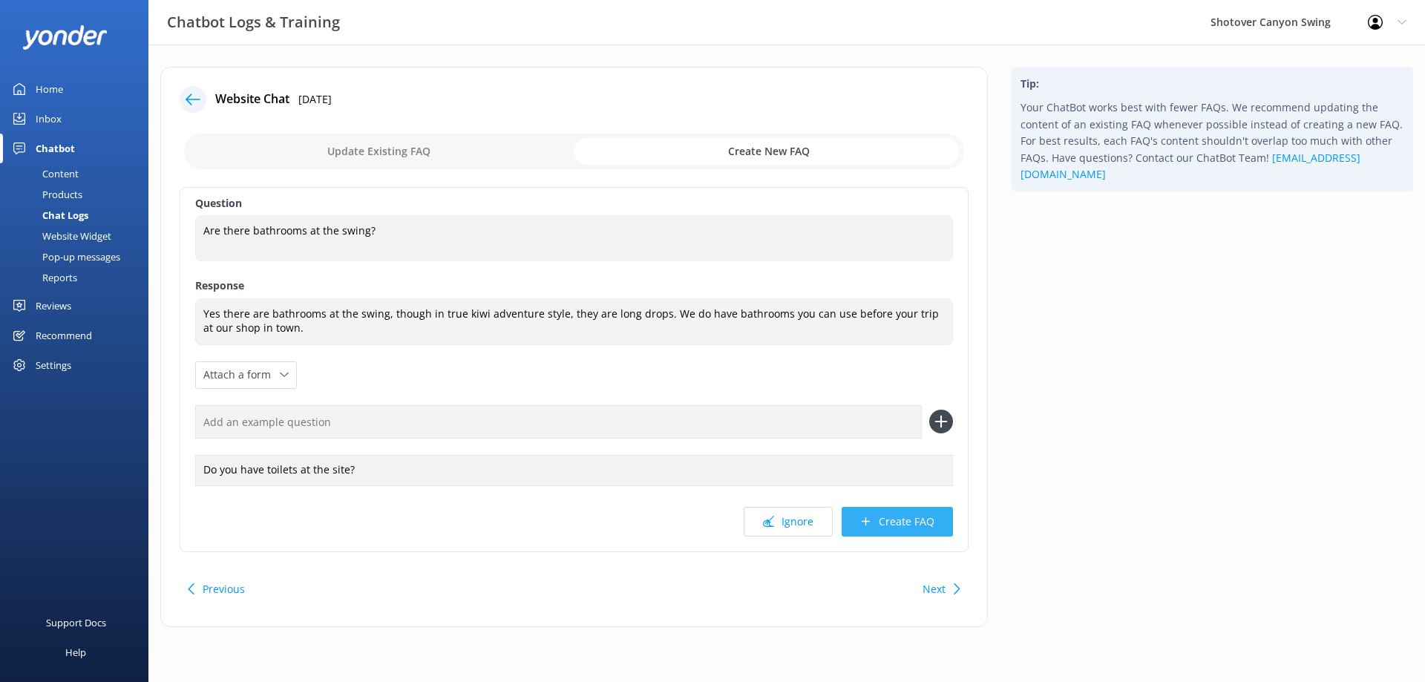
click at [919, 517] on button "Create FAQ" at bounding box center [897, 522] width 111 height 30
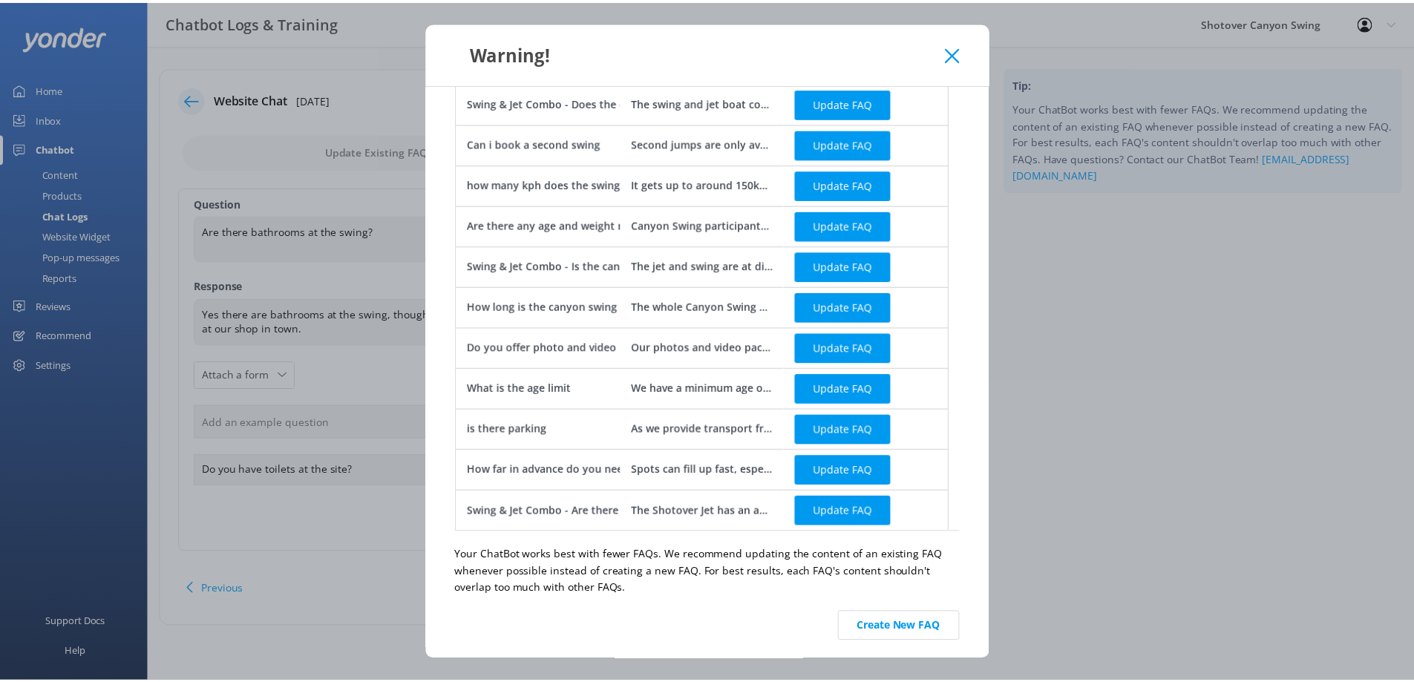
scroll to position [390, 0]
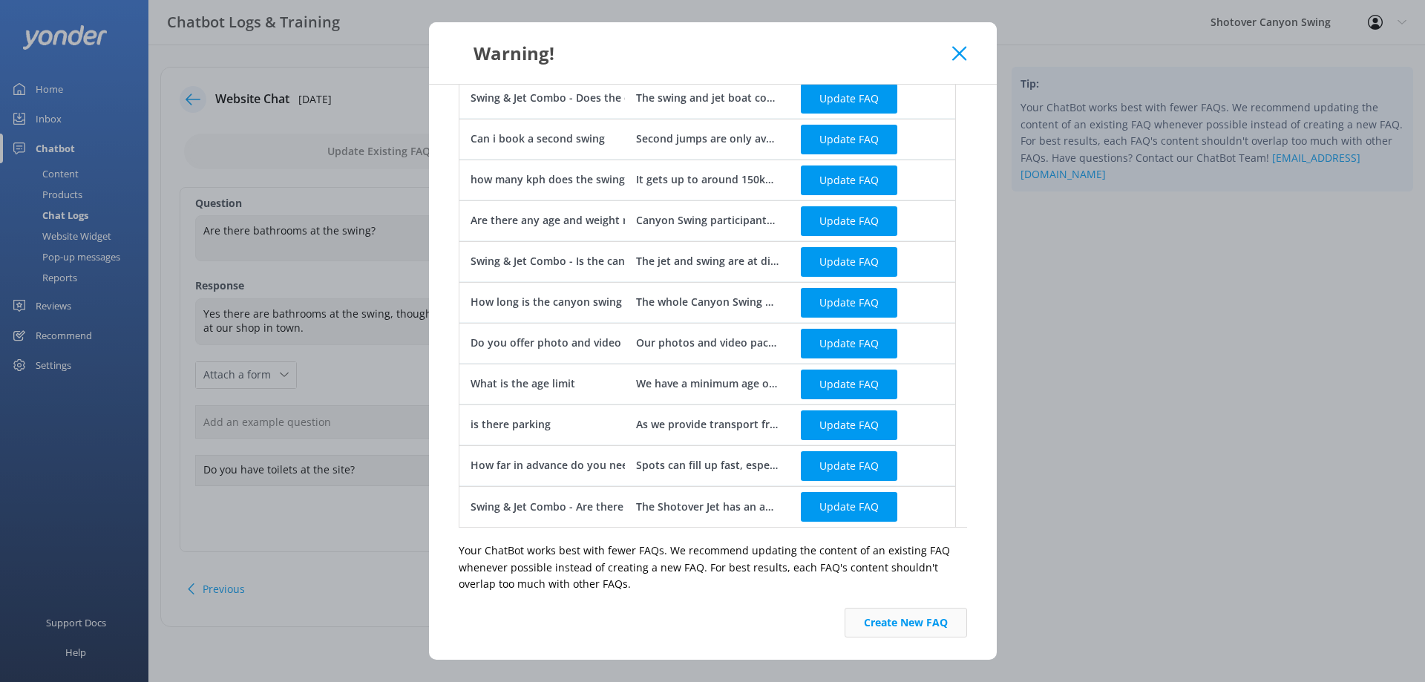
click at [931, 616] on button "Create New FAQ" at bounding box center [906, 623] width 122 height 30
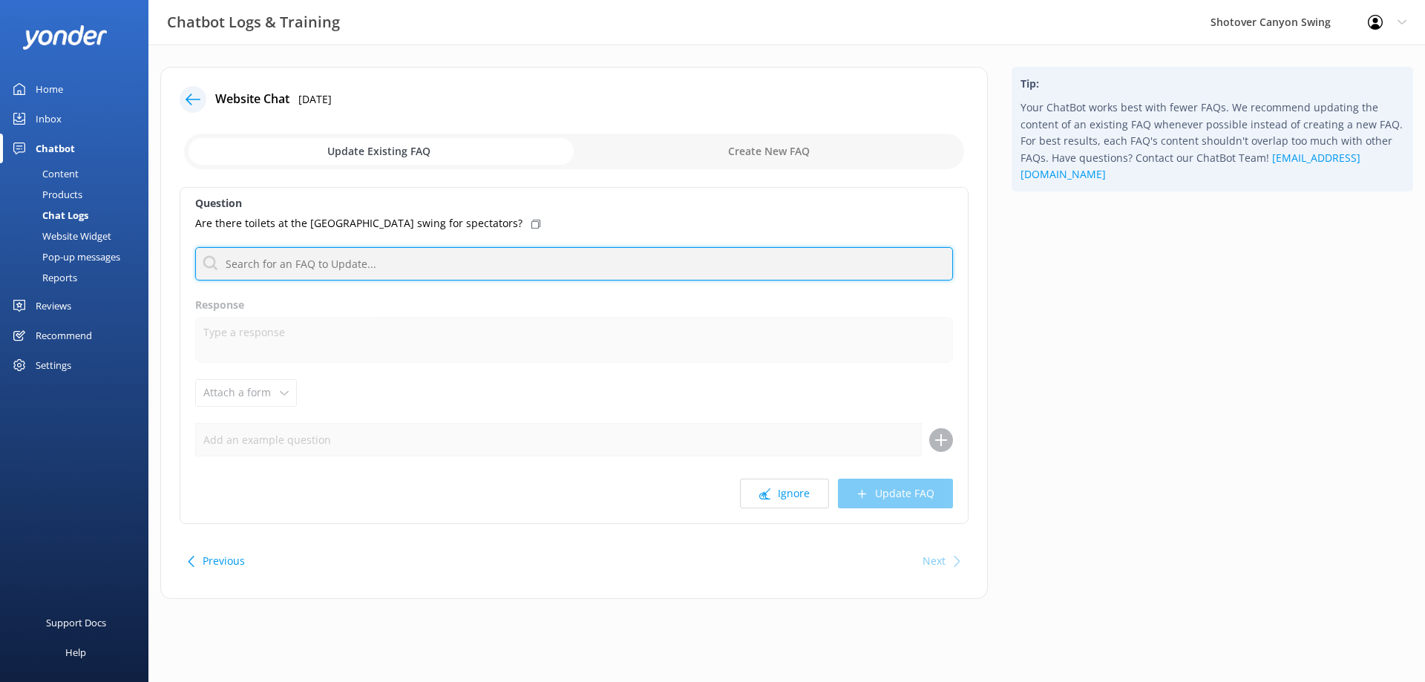
click at [326, 264] on input "text" at bounding box center [574, 263] width 758 height 33
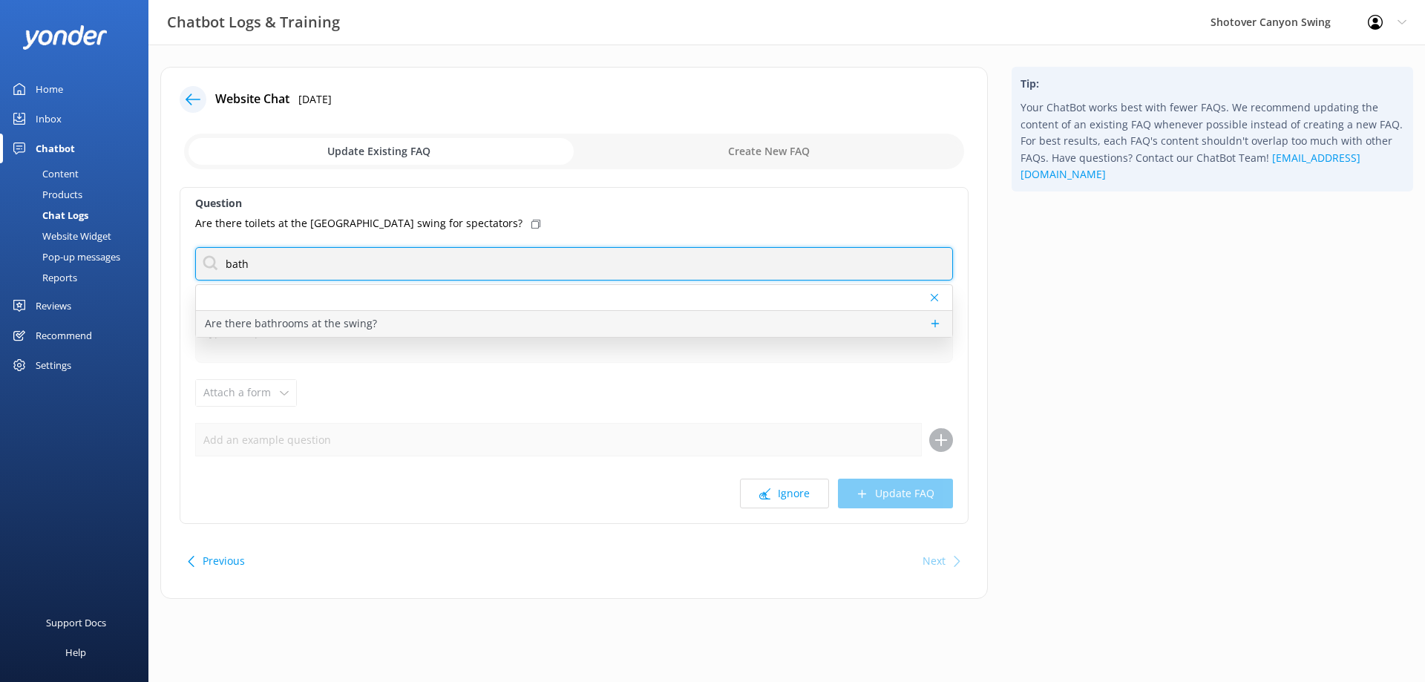
type input "bath"
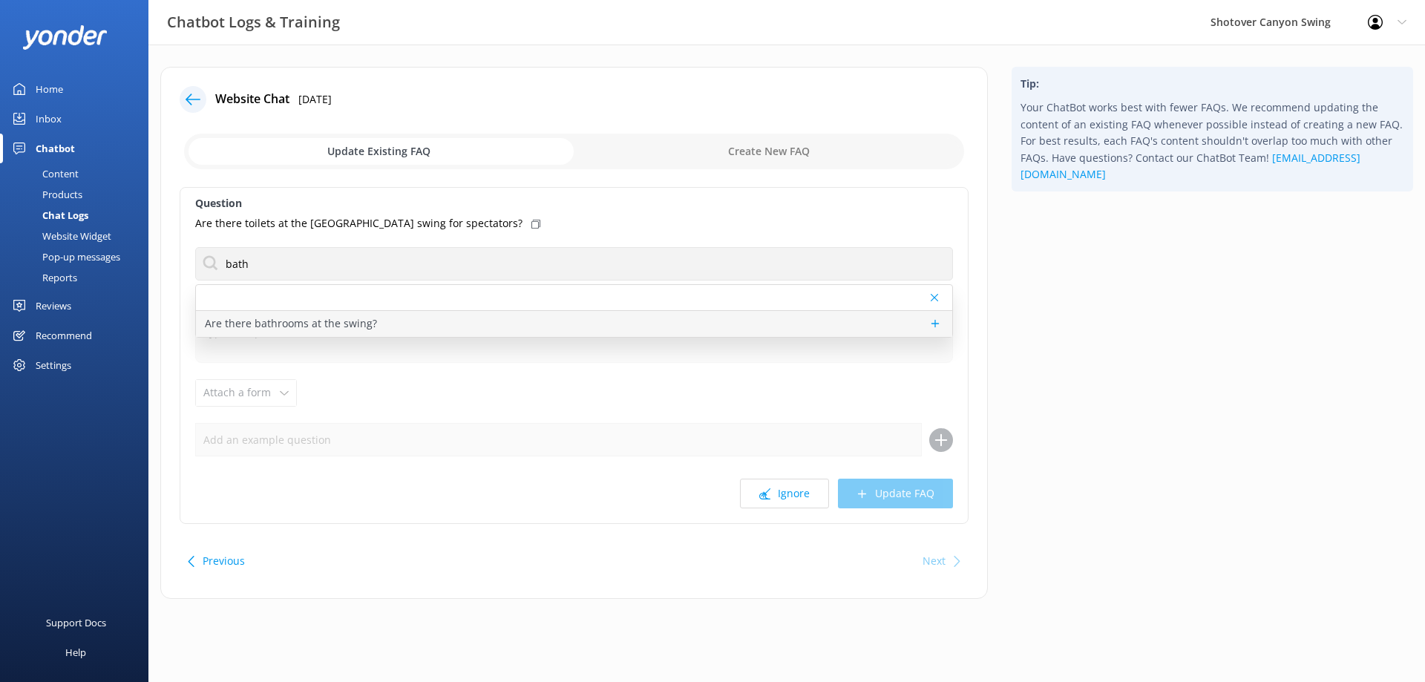
click at [344, 316] on p "Are there bathrooms at the swing?" at bounding box center [291, 323] width 172 height 16
type textarea "Yes there are bathrooms at the swing, though in true kiwi adventure style, they…"
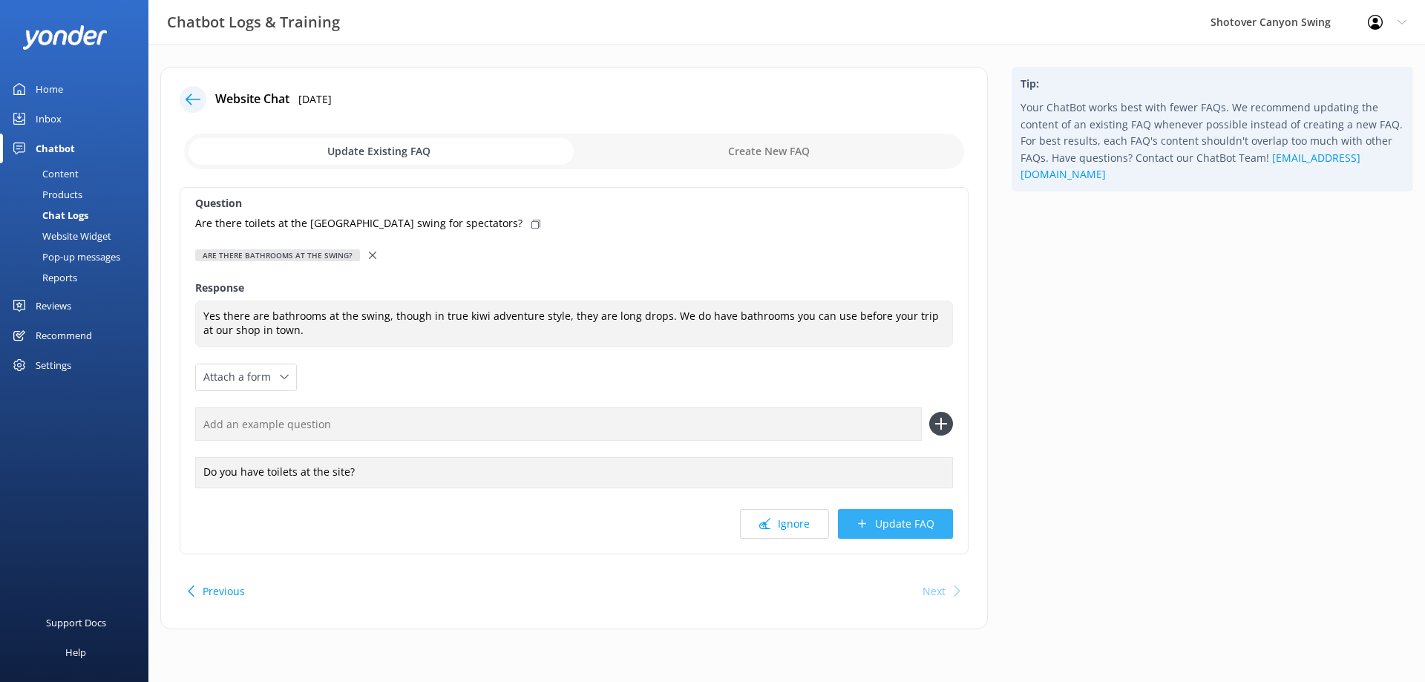
click at [876, 521] on button "Update FAQ" at bounding box center [895, 524] width 115 height 30
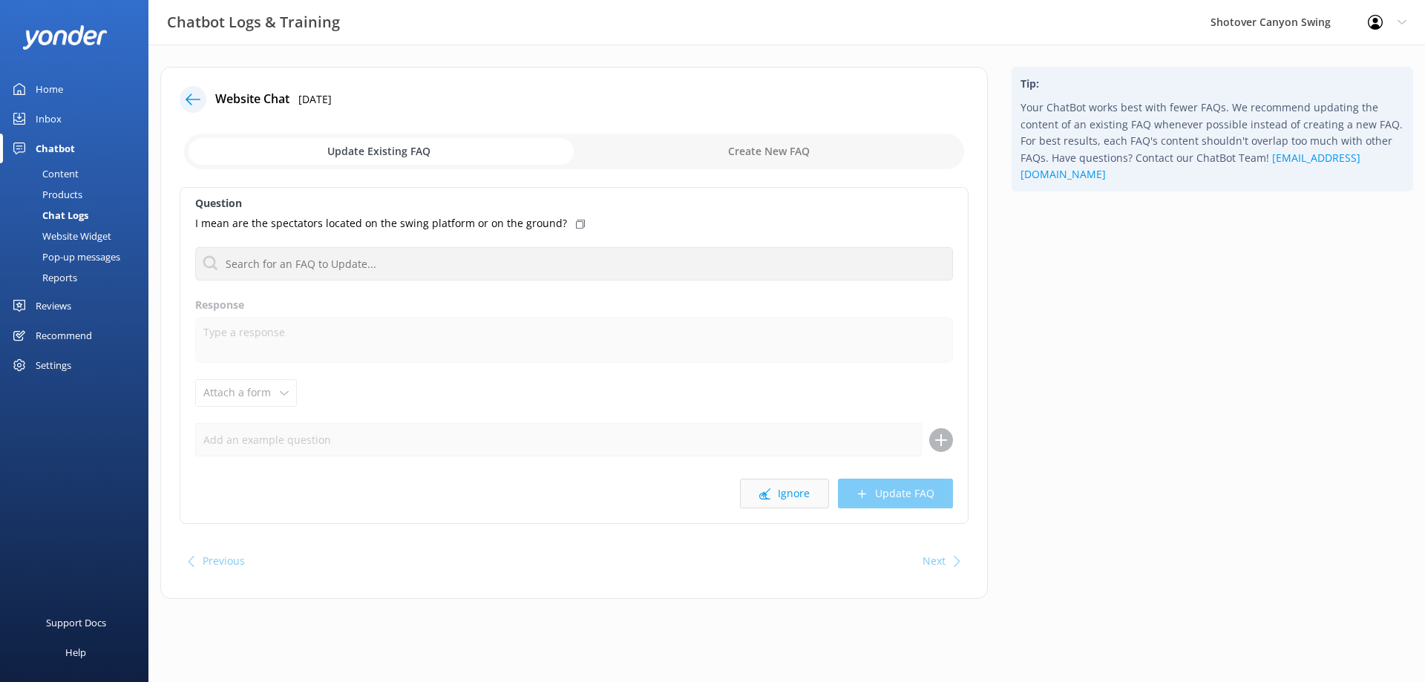
click at [808, 500] on button "Ignore" at bounding box center [784, 494] width 89 height 30
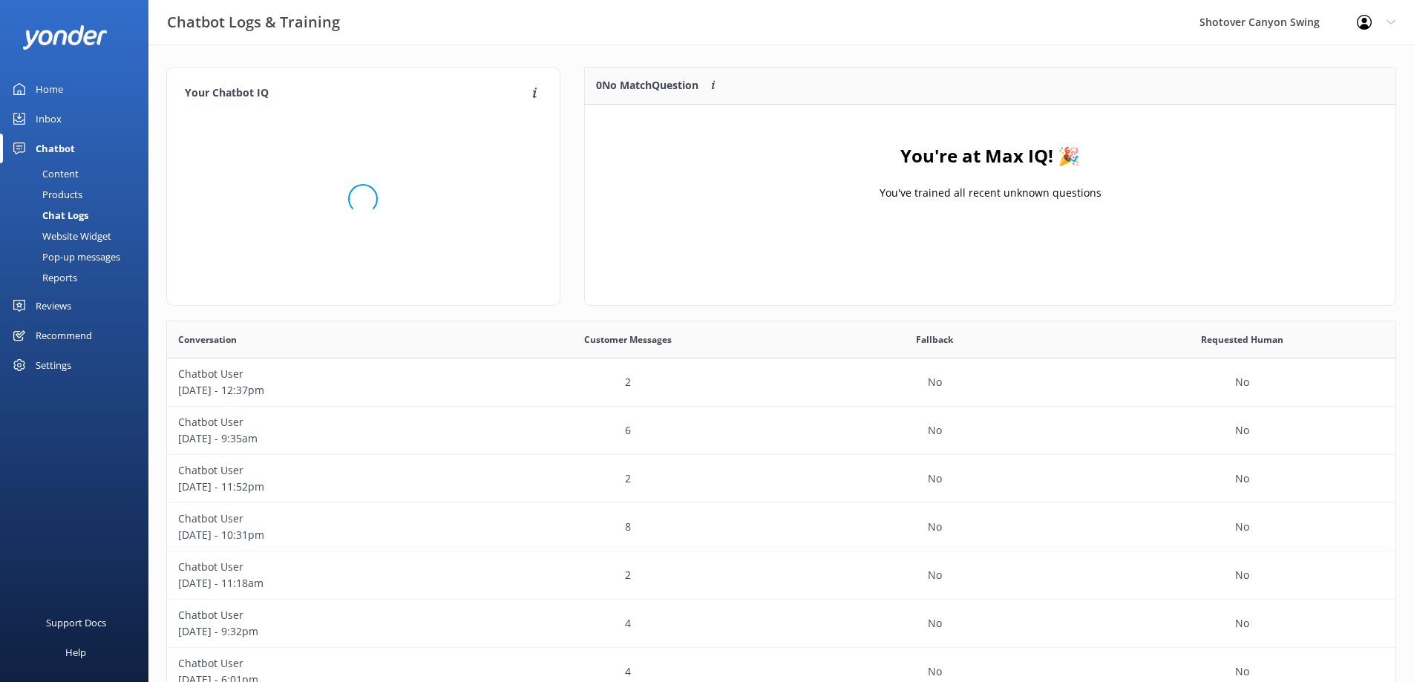
scroll to position [174, 799]
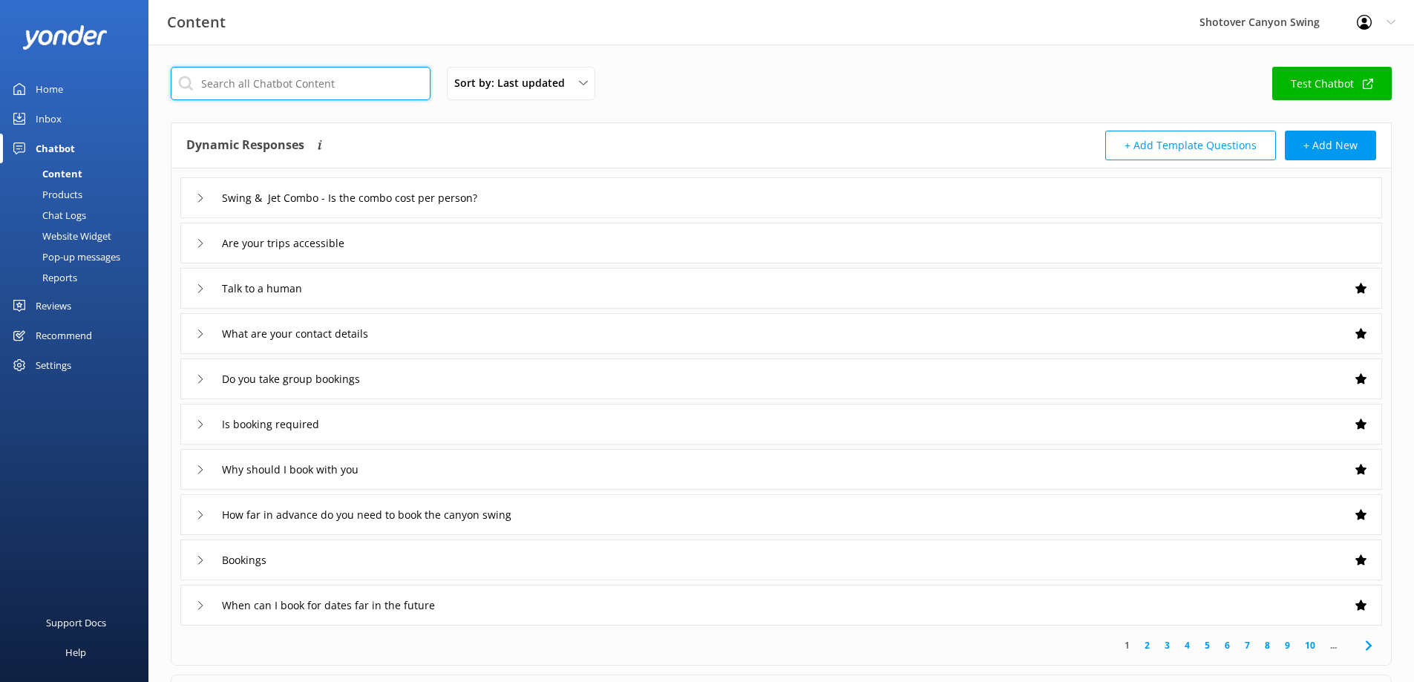
click at [335, 91] on input "text" at bounding box center [301, 83] width 260 height 33
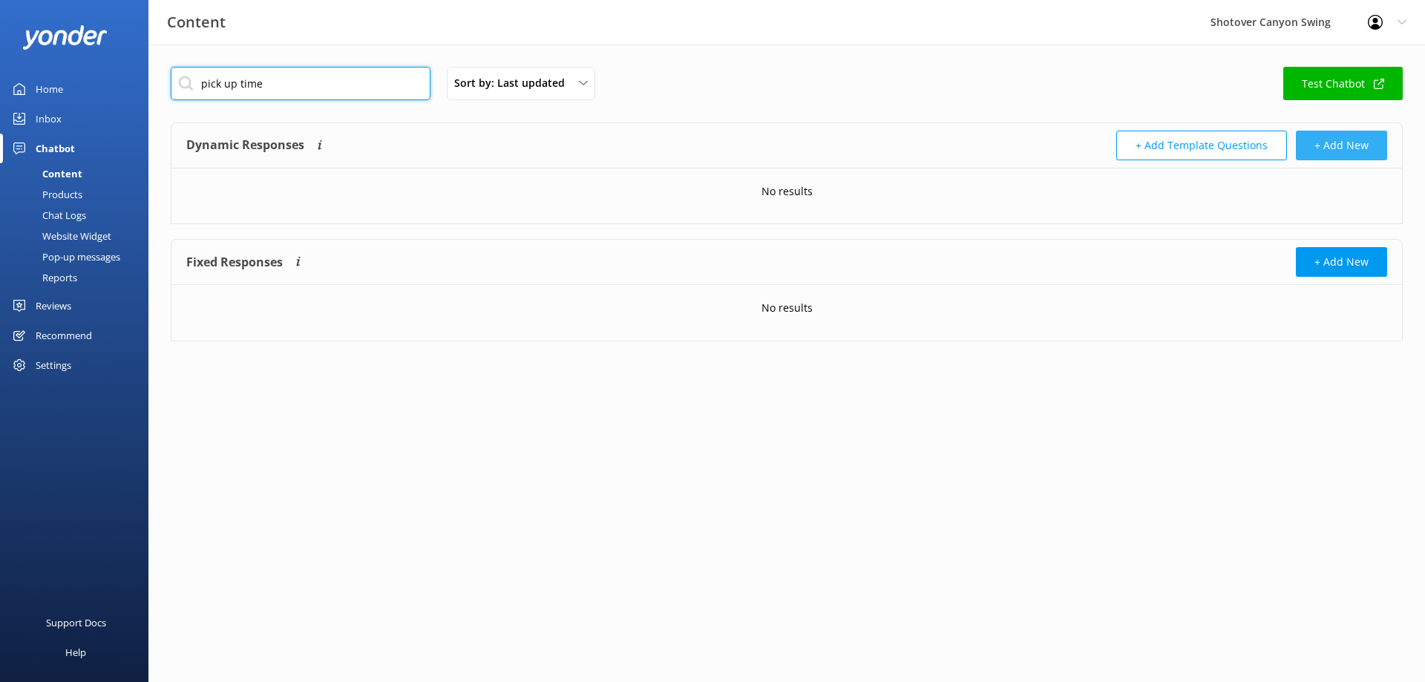
type input "pick up time"
click at [1318, 146] on button "+ Add New" at bounding box center [1341, 146] width 91 height 30
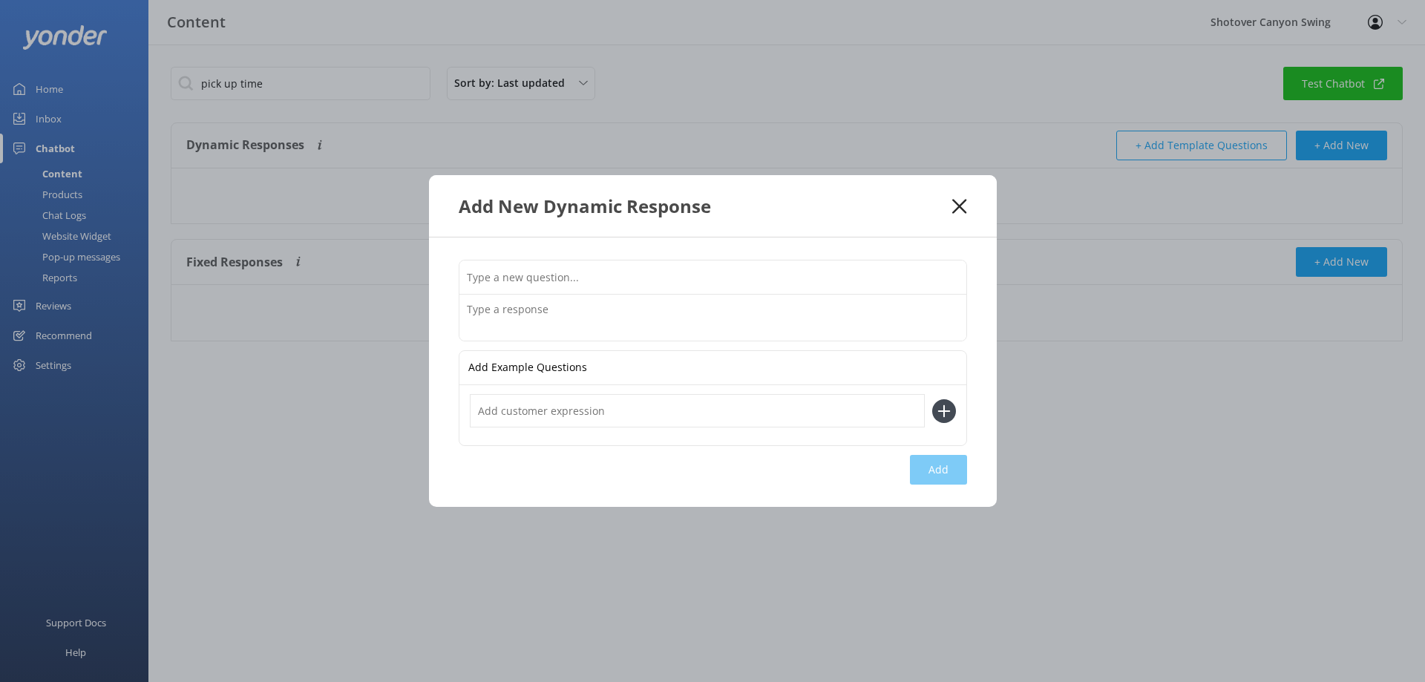
click at [649, 269] on input "text" at bounding box center [712, 276] width 507 height 33
type input "What time is my pick up?"
click at [559, 301] on textarea at bounding box center [712, 318] width 507 height 46
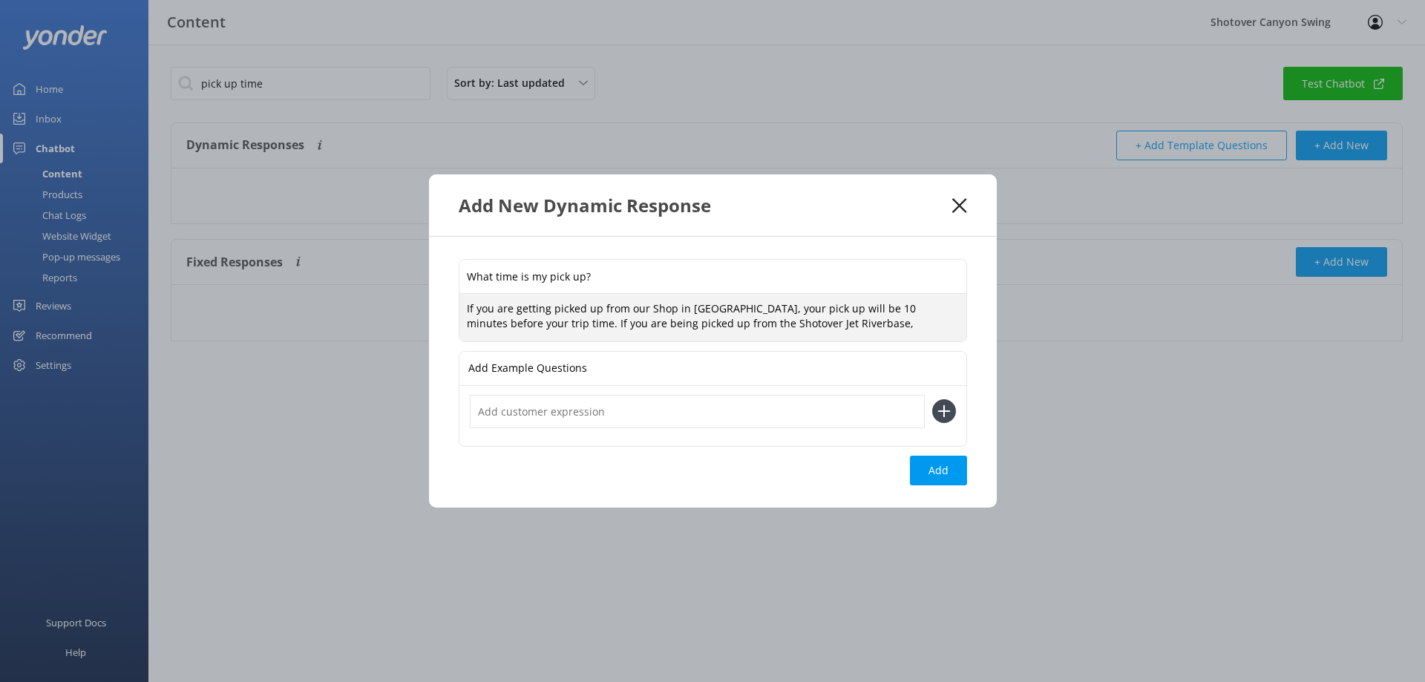
click at [654, 312] on textarea "If you are getting picked up from our Shop in Queenstown, your pick up will be …" at bounding box center [712, 317] width 507 height 47
click at [885, 324] on textarea "If you are getting picked up from our shop in Queenstown, your pick up will be …" at bounding box center [712, 317] width 507 height 47
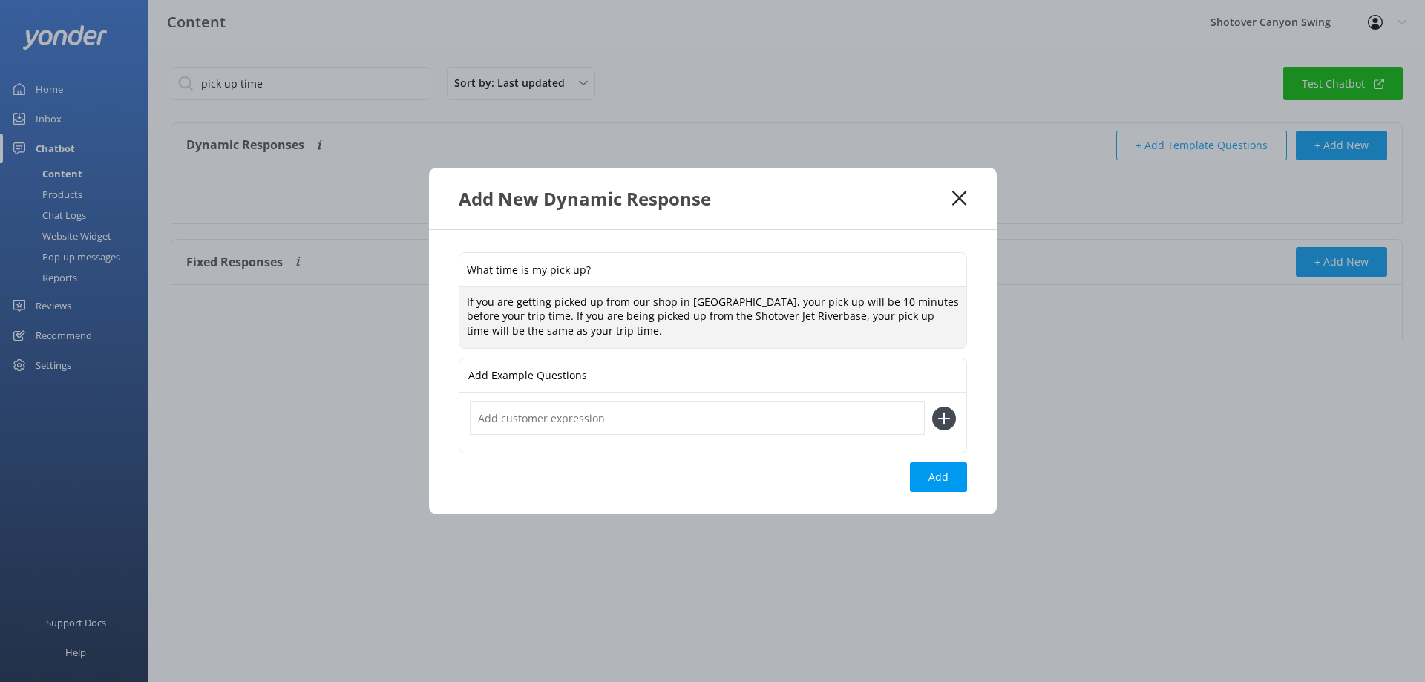
type textarea "If you are getting picked up from our shop in Queenstown, your pick up will be …"
click at [631, 428] on input "text" at bounding box center [697, 417] width 455 height 33
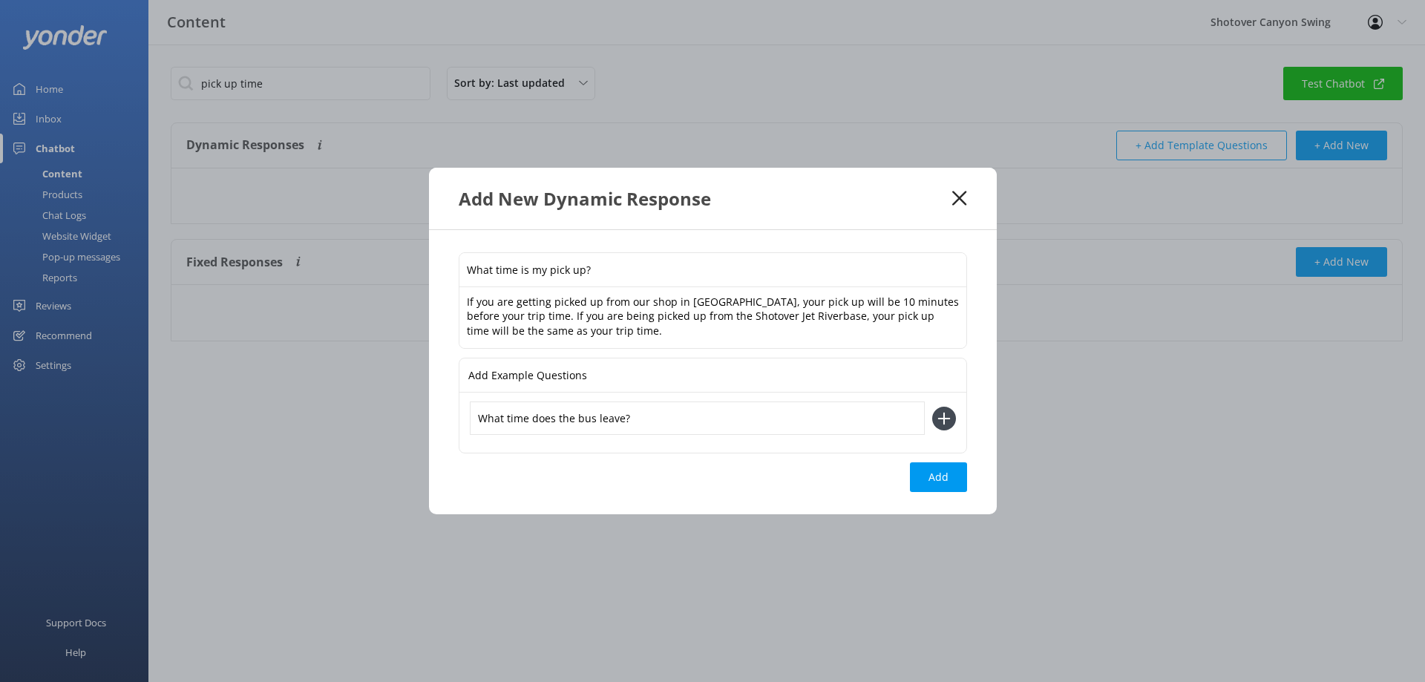
type input "What time does the bus leave?"
click at [939, 419] on icon at bounding box center [944, 419] width 24 height 24
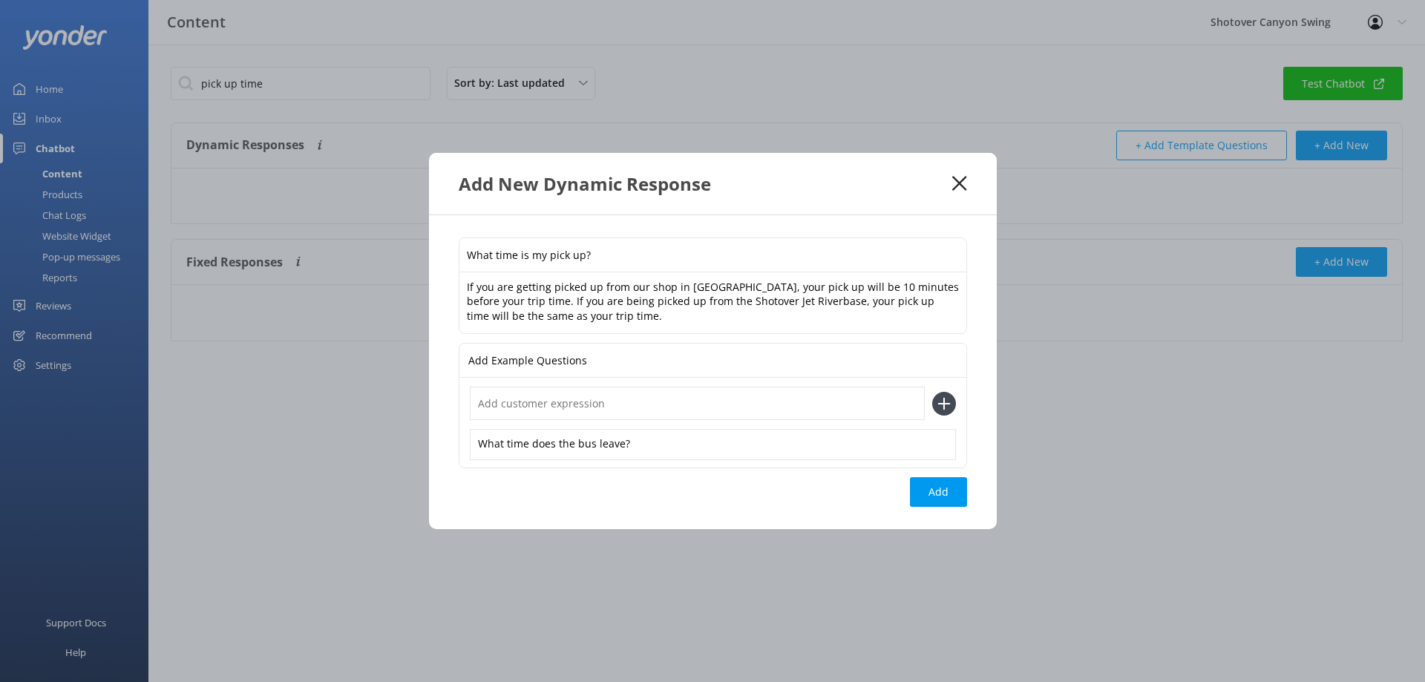
click at [851, 405] on input "text" at bounding box center [697, 403] width 455 height 33
type input "Is the trip time the same as the pick up time?"
click at [946, 406] on icon at bounding box center [944, 404] width 24 height 24
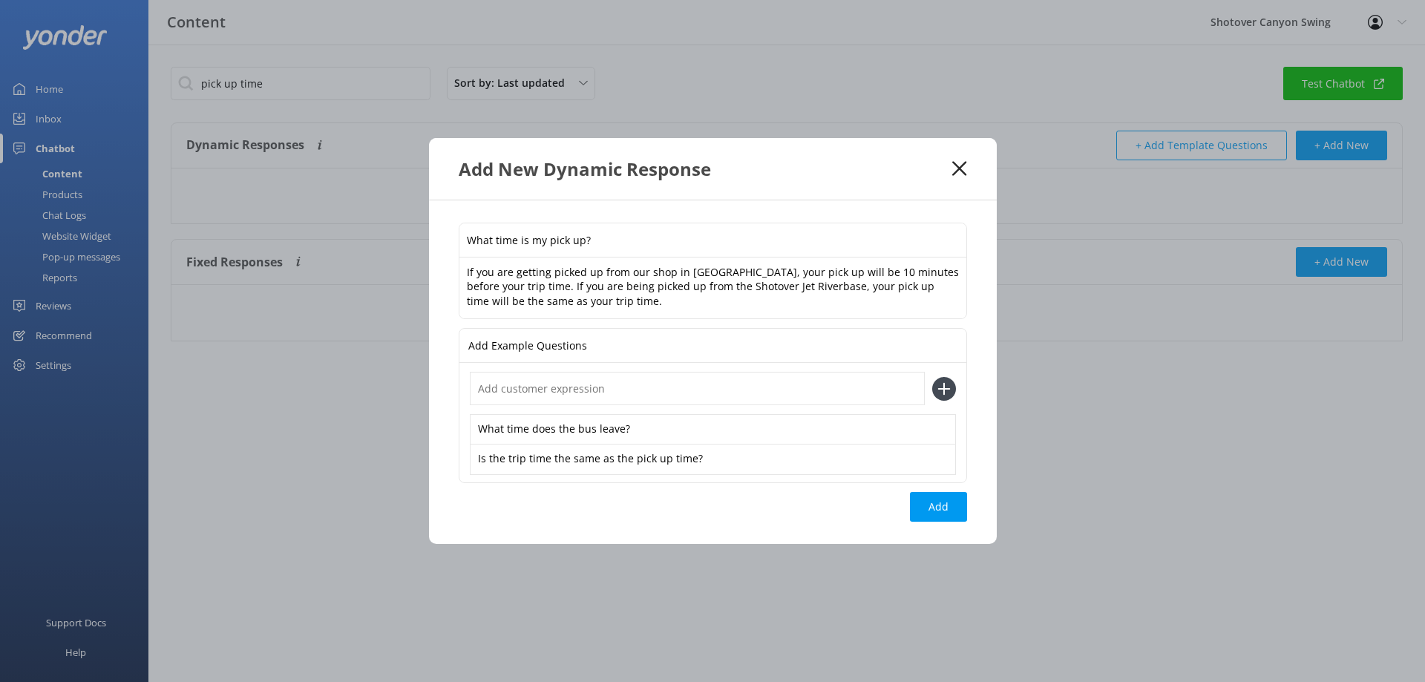
click at [853, 401] on input "text" at bounding box center [697, 388] width 455 height 33
click at [748, 275] on textarea "If you are getting picked up from our shop in Queenstown, your pick up will be …" at bounding box center [712, 289] width 507 height 62
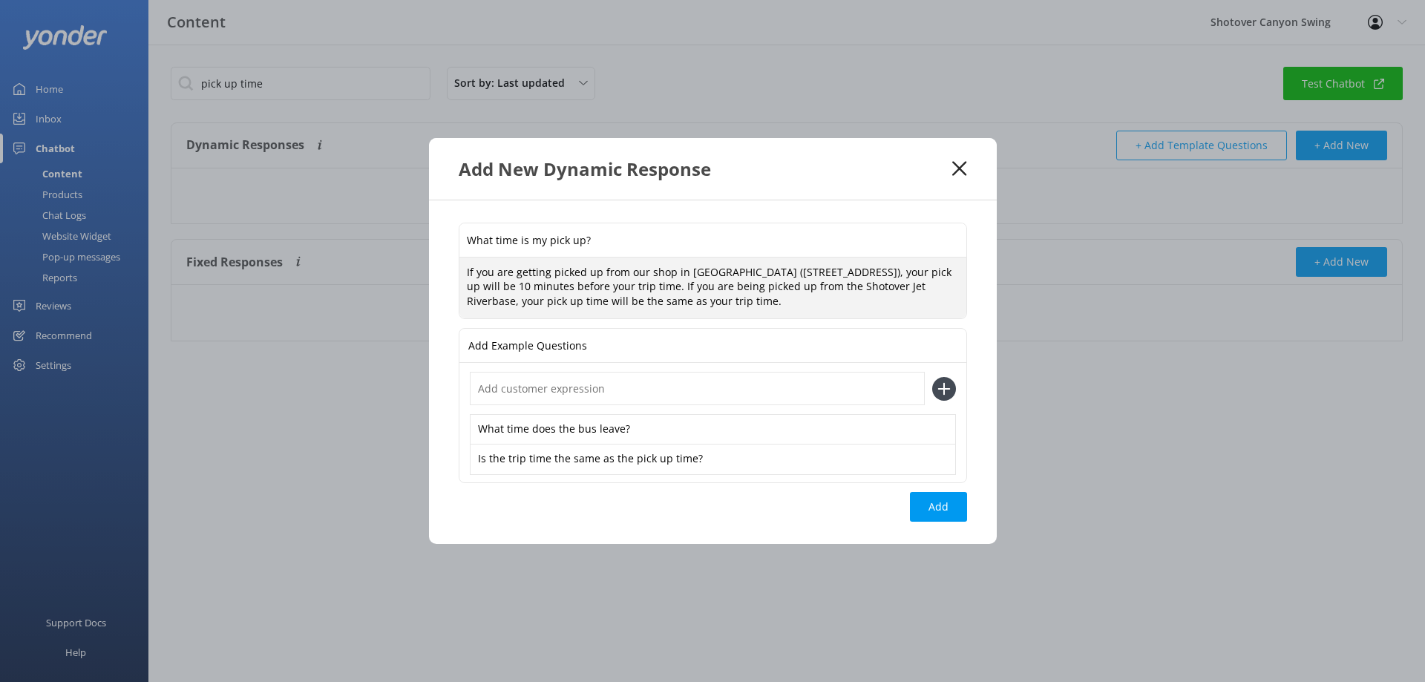
type textarea "If you are getting picked up from our shop in [GEOGRAPHIC_DATA] ([STREET_ADDRES…"
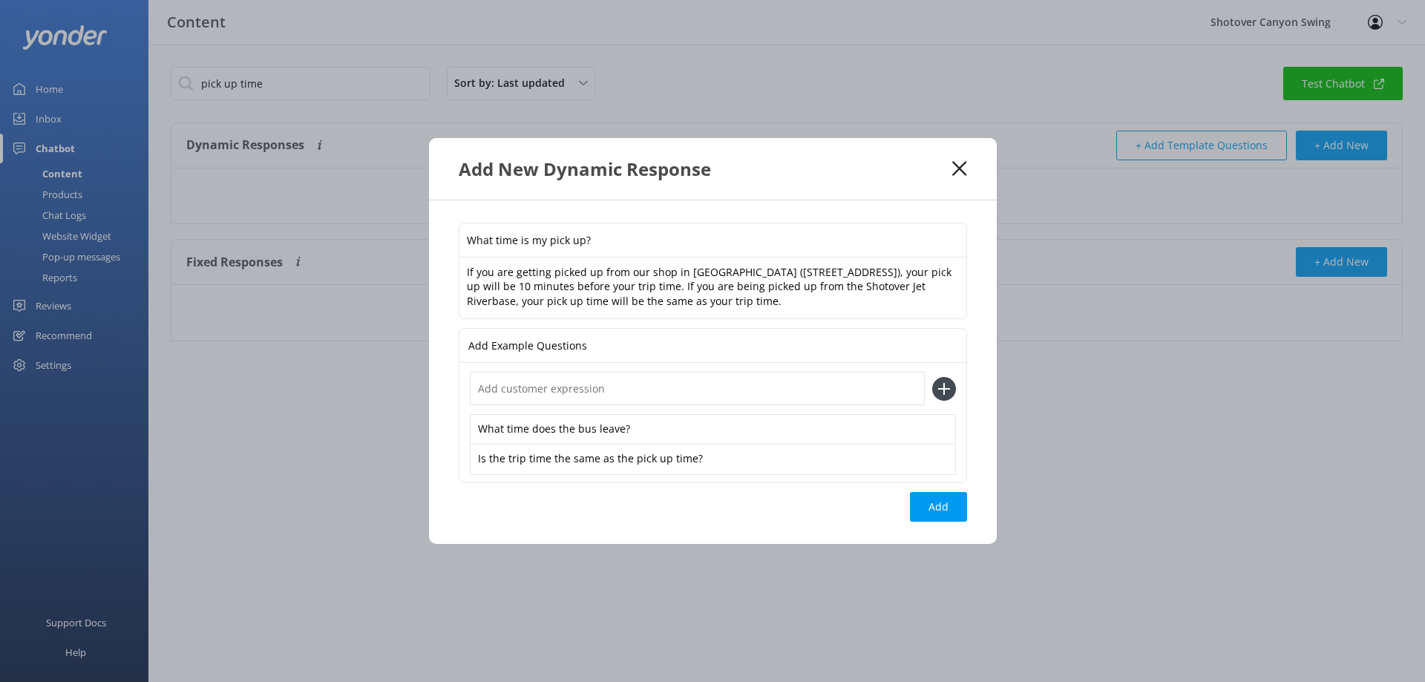
click at [656, 393] on input "text" at bounding box center [697, 388] width 455 height 33
type input "When is my pick up?"
click at [950, 383] on icon at bounding box center [944, 389] width 24 height 24
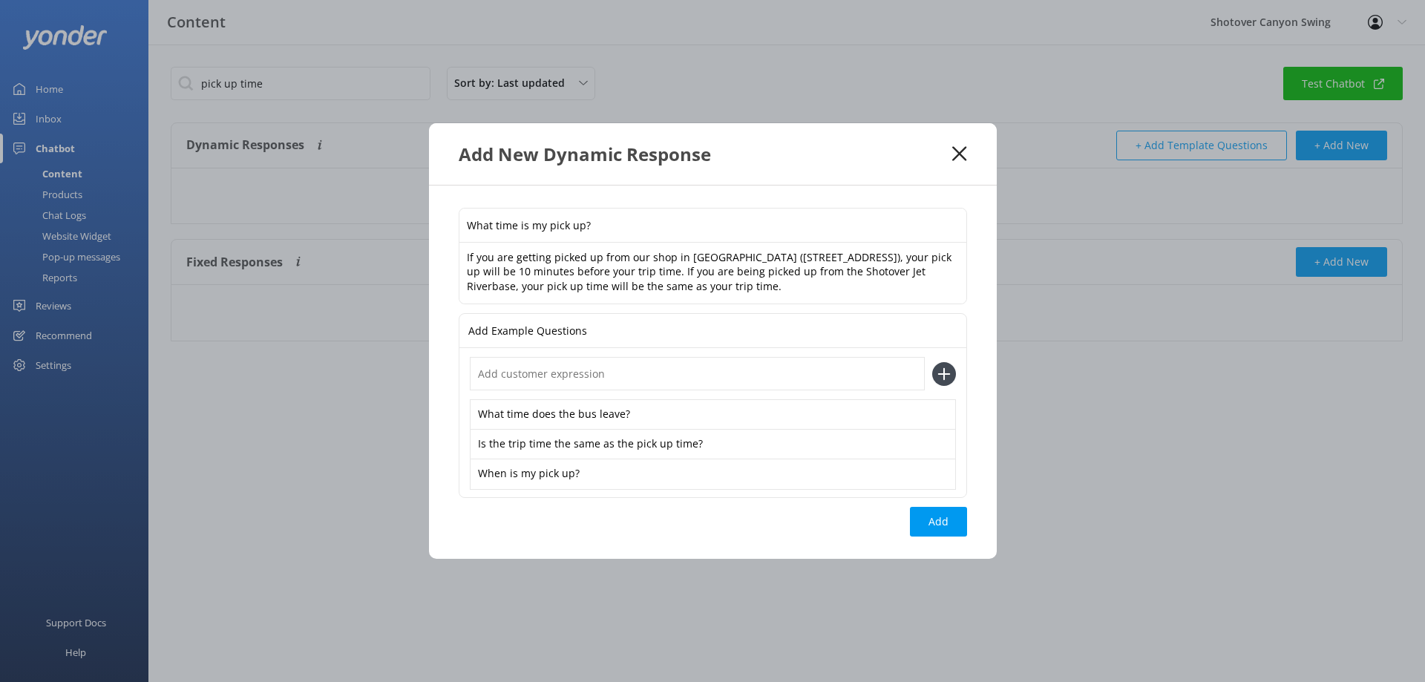
click at [781, 378] on input "text" at bounding box center [697, 373] width 455 height 33
type input "If I have a 3.30pm trip, what time is my pick up?"
click at [945, 381] on icon at bounding box center [944, 374] width 24 height 24
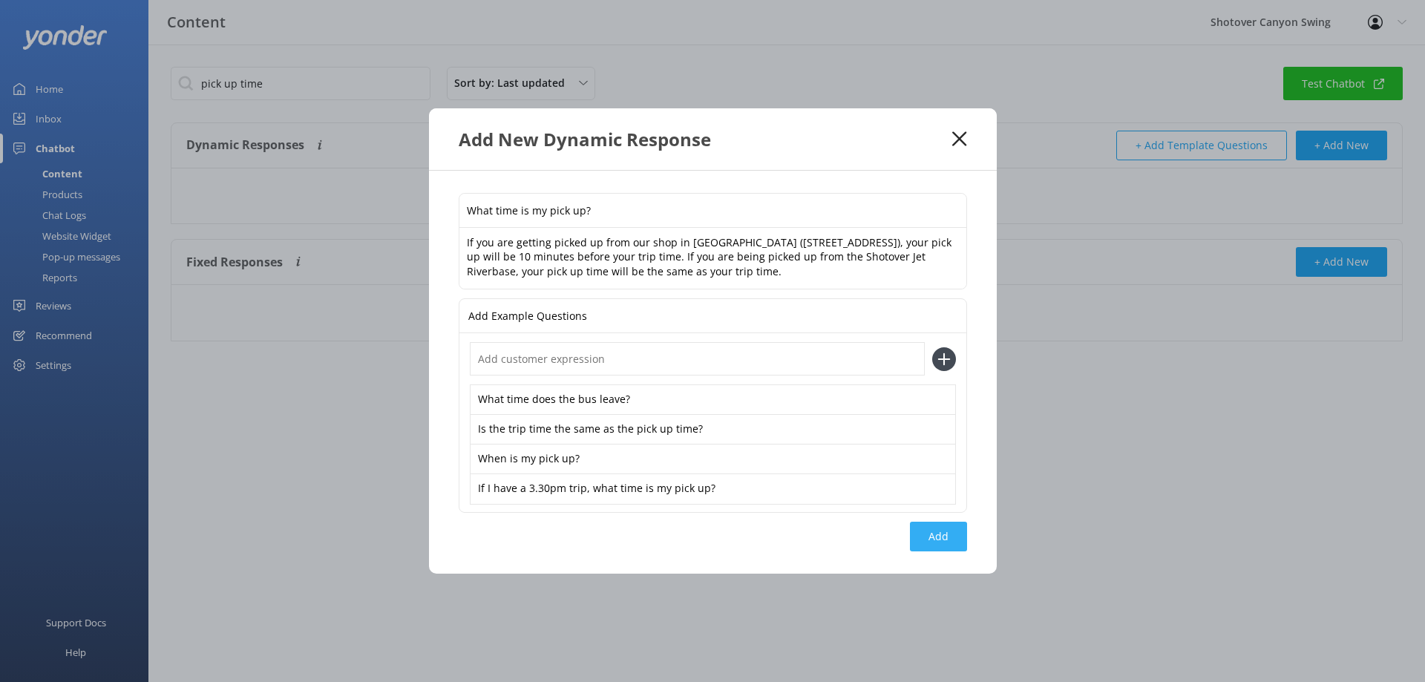
click at [942, 540] on button "Add" at bounding box center [938, 537] width 57 height 30
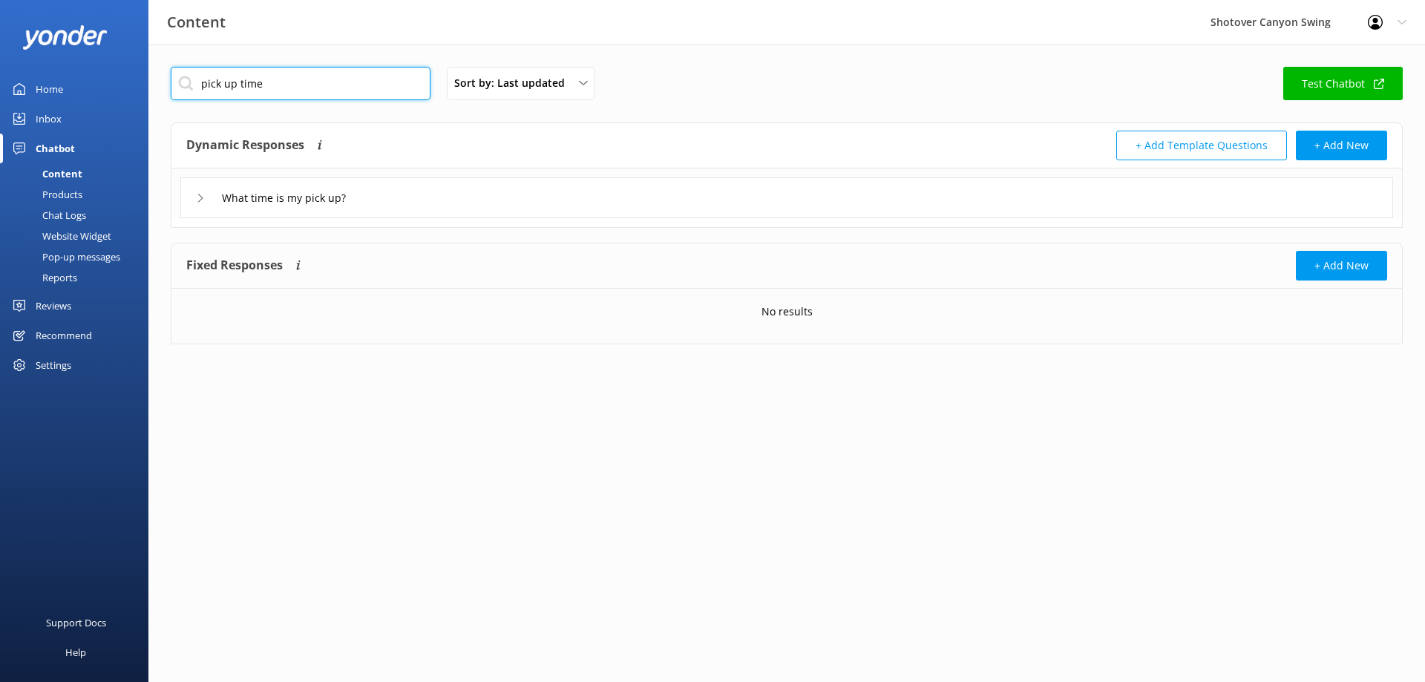
click at [352, 87] on input "pick up time" at bounding box center [301, 83] width 260 height 33
drag, startPoint x: 404, startPoint y: 87, endPoint x: 67, endPoint y: 88, distance: 336.9
click at [67, 88] on div "Content Shotover Canyon Swing Profile Settings Logout Home Inbox Chatbot Conten…" at bounding box center [712, 217] width 1425 height 344
type input "j"
type input "c"
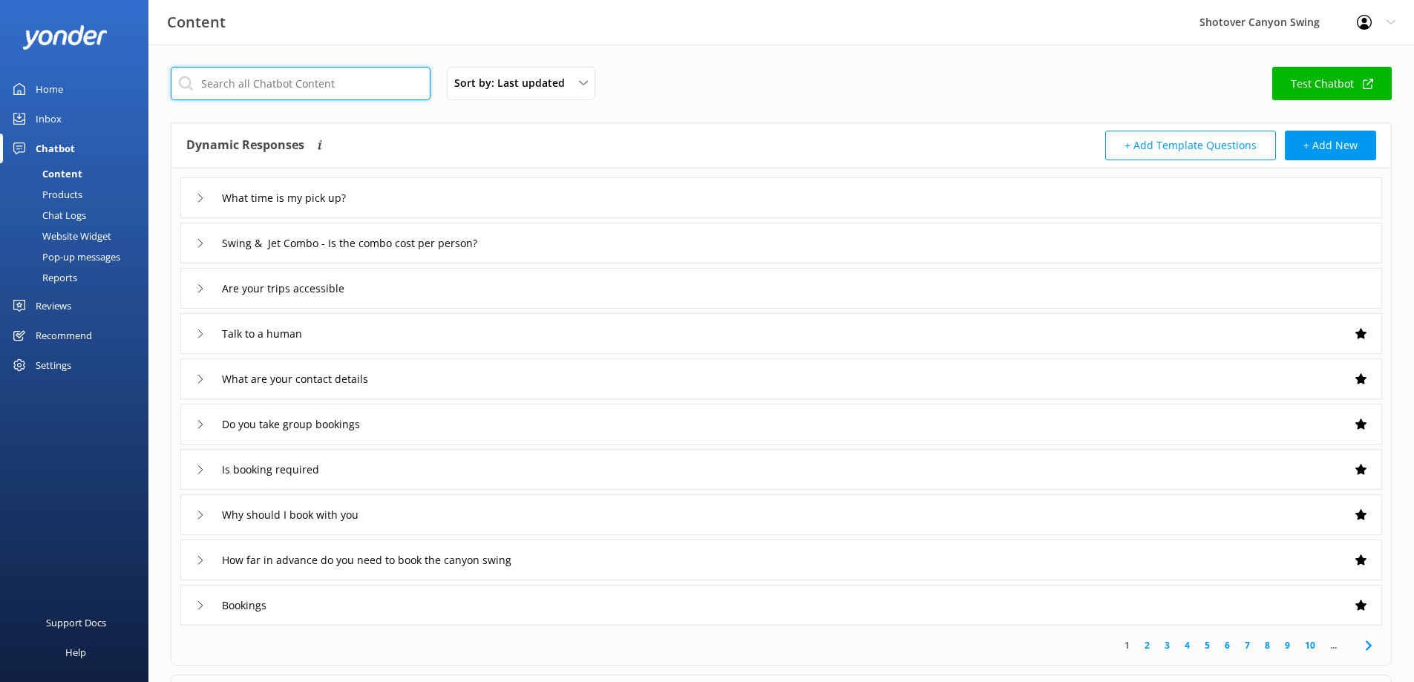
scroll to position [139, 0]
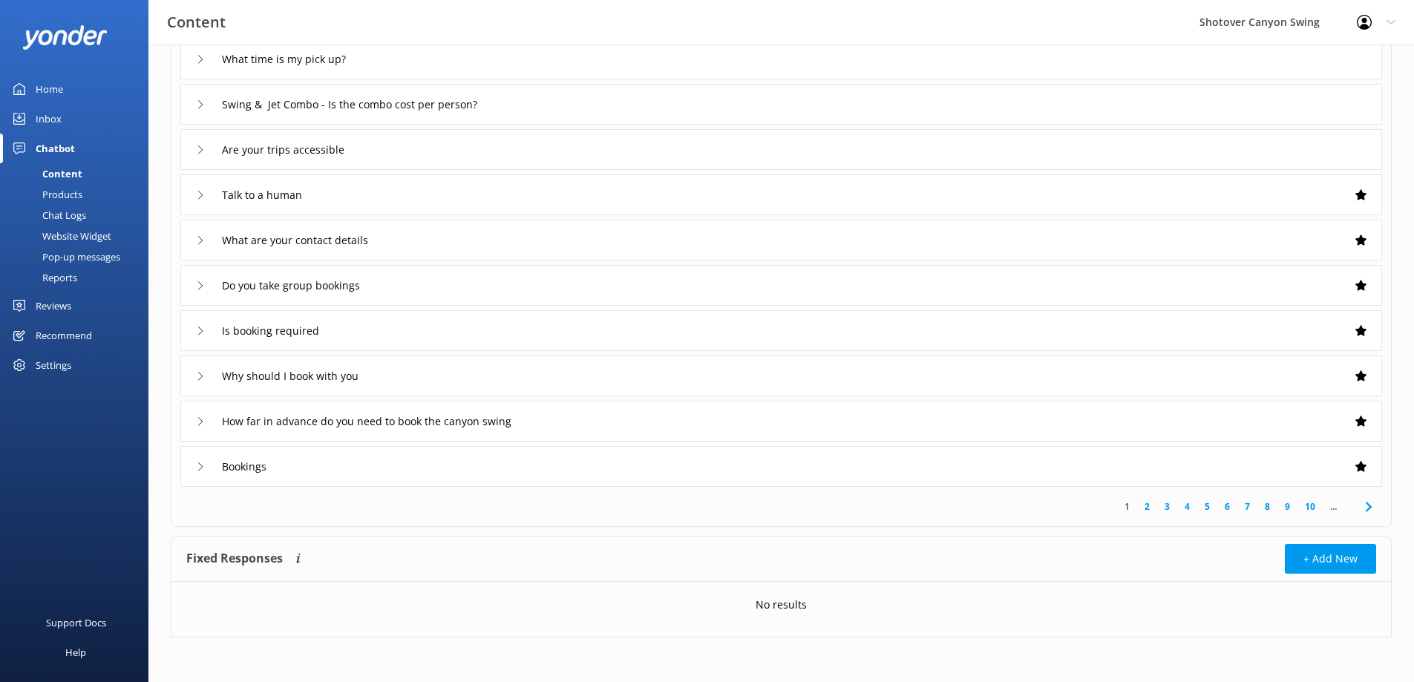
click at [1369, 500] on icon at bounding box center [1369, 507] width 18 height 18
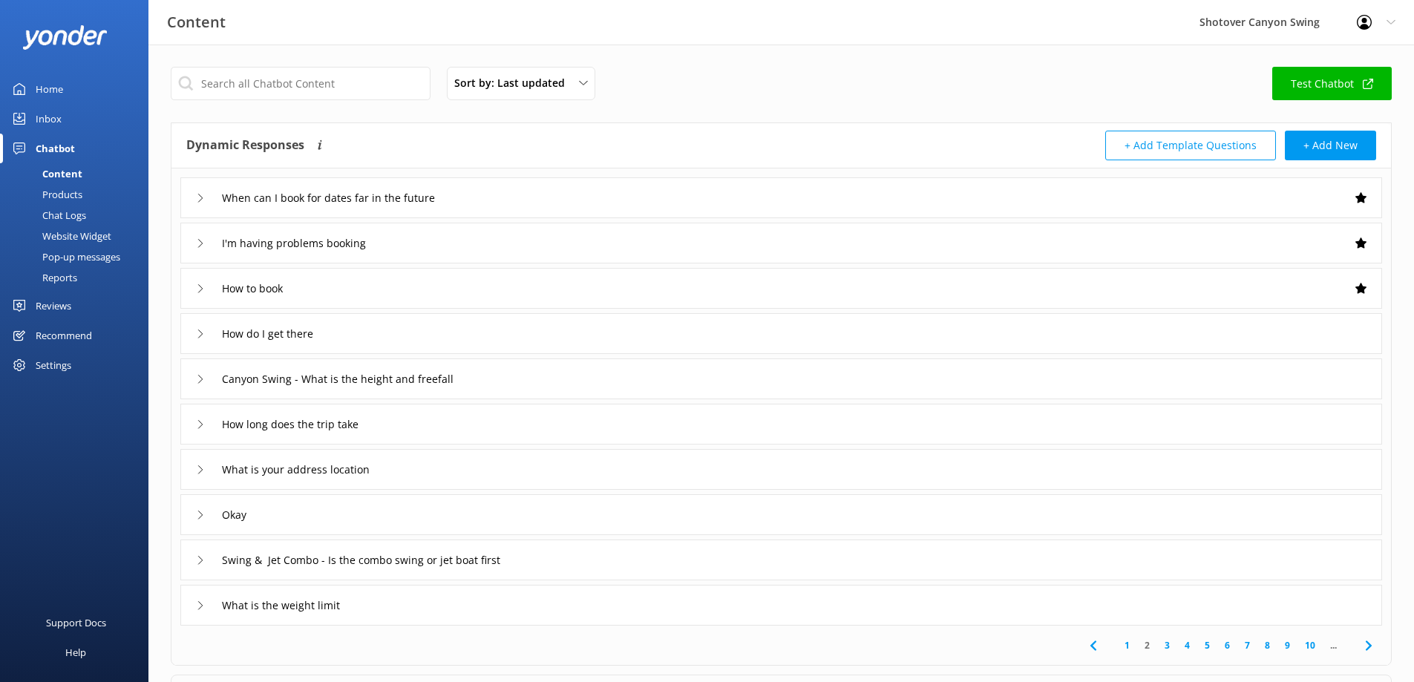
click at [206, 512] on div "Okay" at bounding box center [222, 514] width 53 height 24
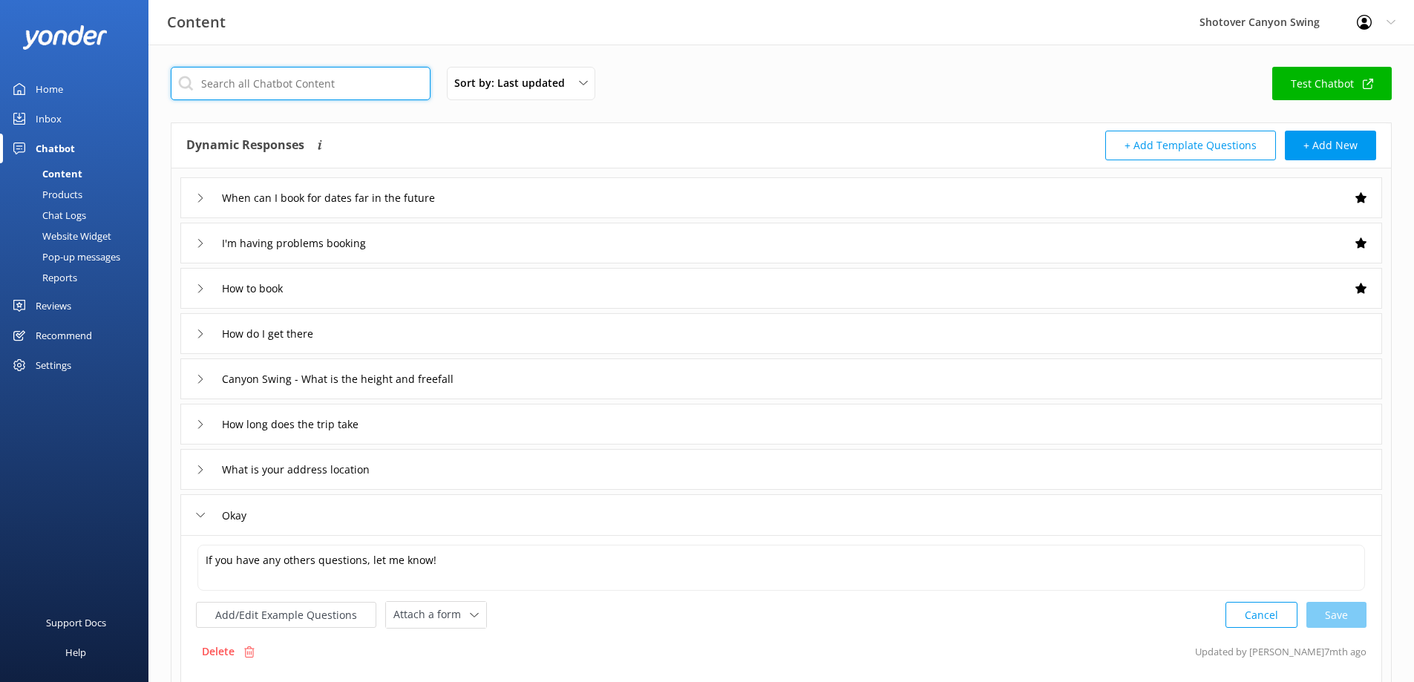
click at [246, 79] on input "text" at bounding box center [301, 83] width 260 height 33
type input "hurt"
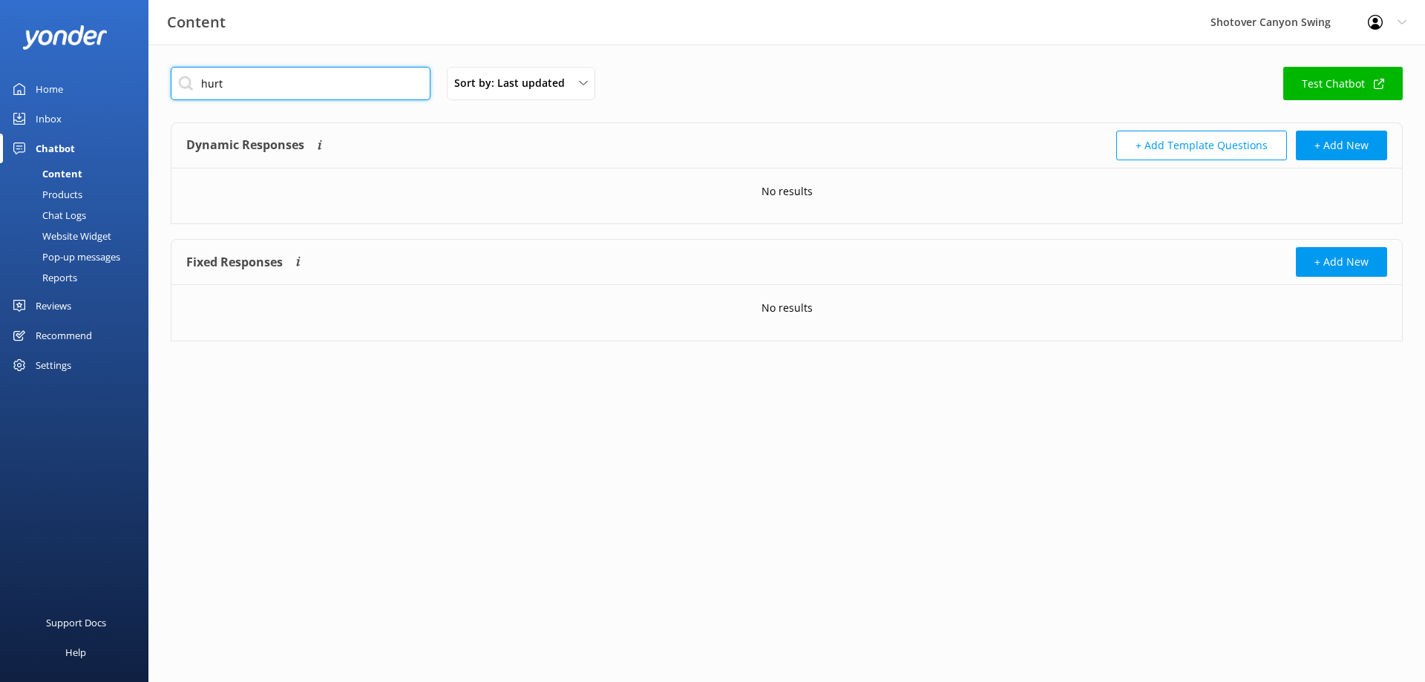
drag, startPoint x: 141, startPoint y: 91, endPoint x: 125, endPoint y: 91, distance: 15.6
click at [125, 91] on div "Content Shotover Canyon Swing Profile Settings Logout Home Inbox Chatbot Conten…" at bounding box center [712, 215] width 1425 height 341
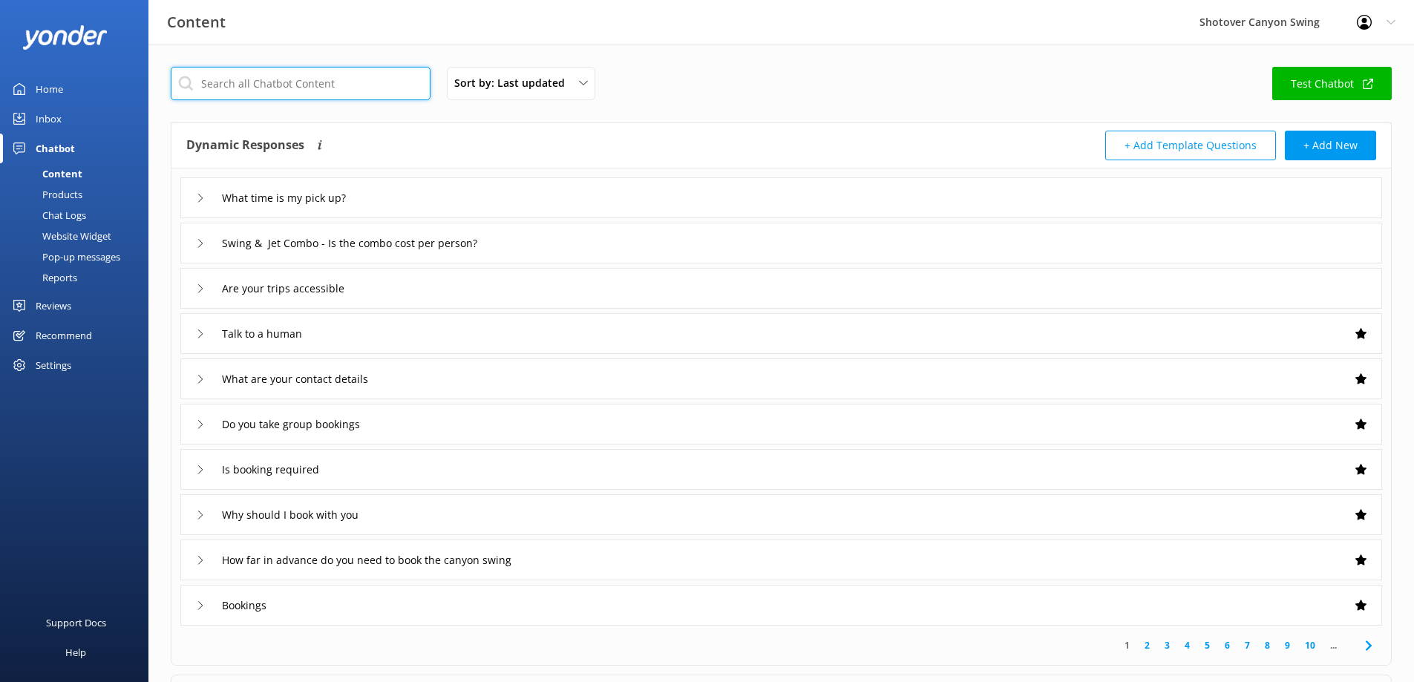
click at [279, 88] on input "text" at bounding box center [301, 83] width 260 height 33
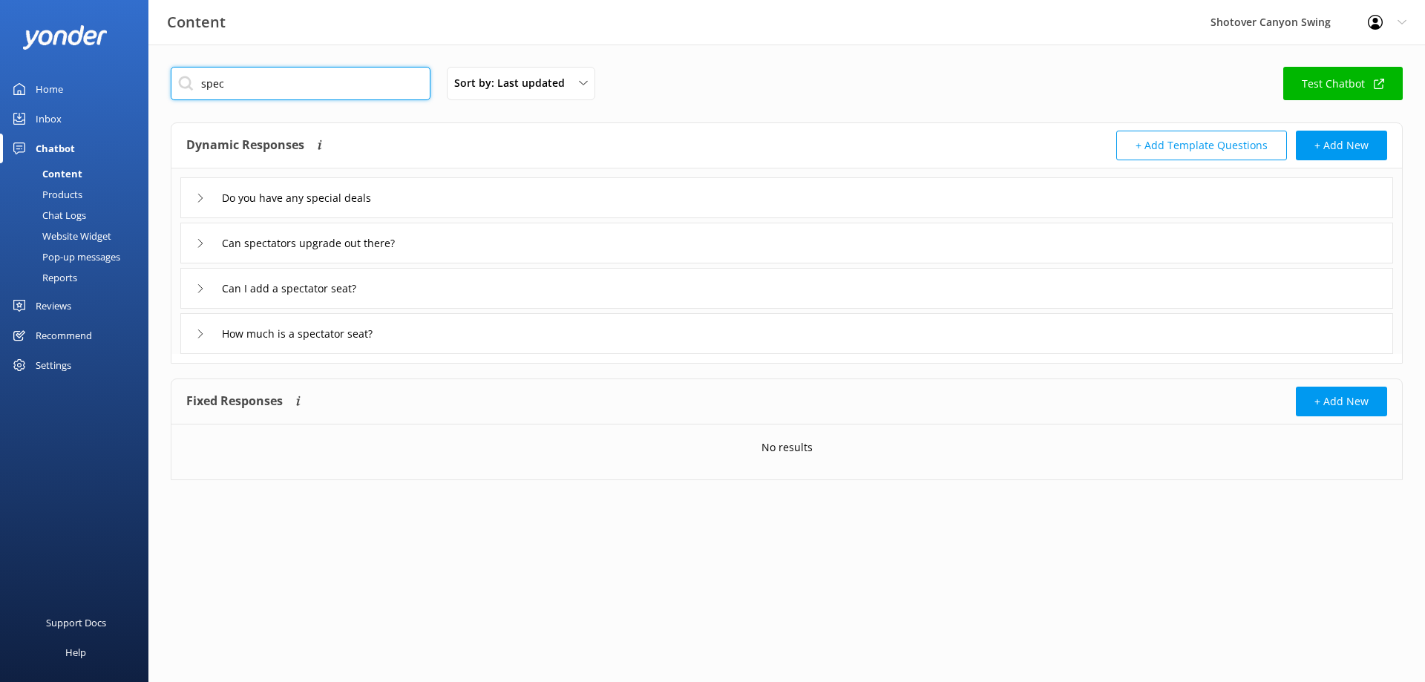
drag, startPoint x: 388, startPoint y: 88, endPoint x: 27, endPoint y: 68, distance: 361.9
click at [27, 68] on div "Content Shotover Canyon Swing Profile Settings Logout Home Inbox Chatbot Conten…" at bounding box center [712, 285] width 1425 height 480
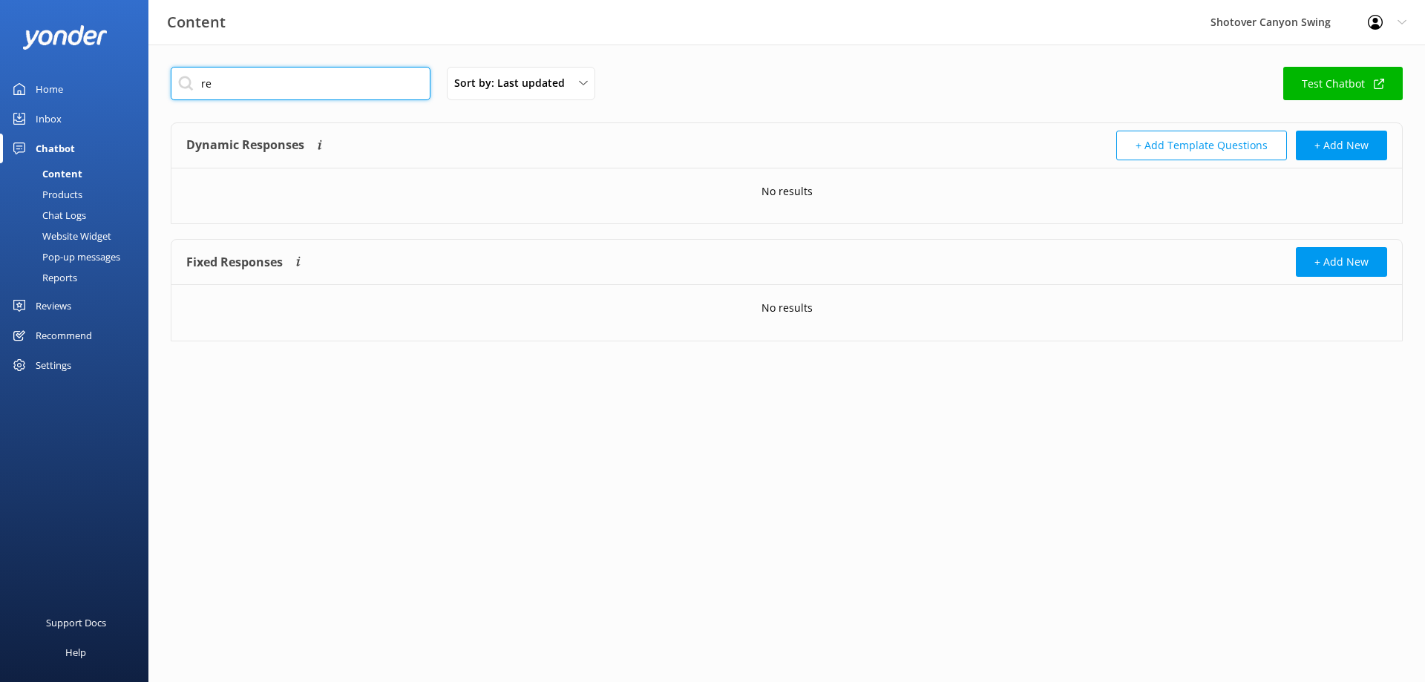
type input "r"
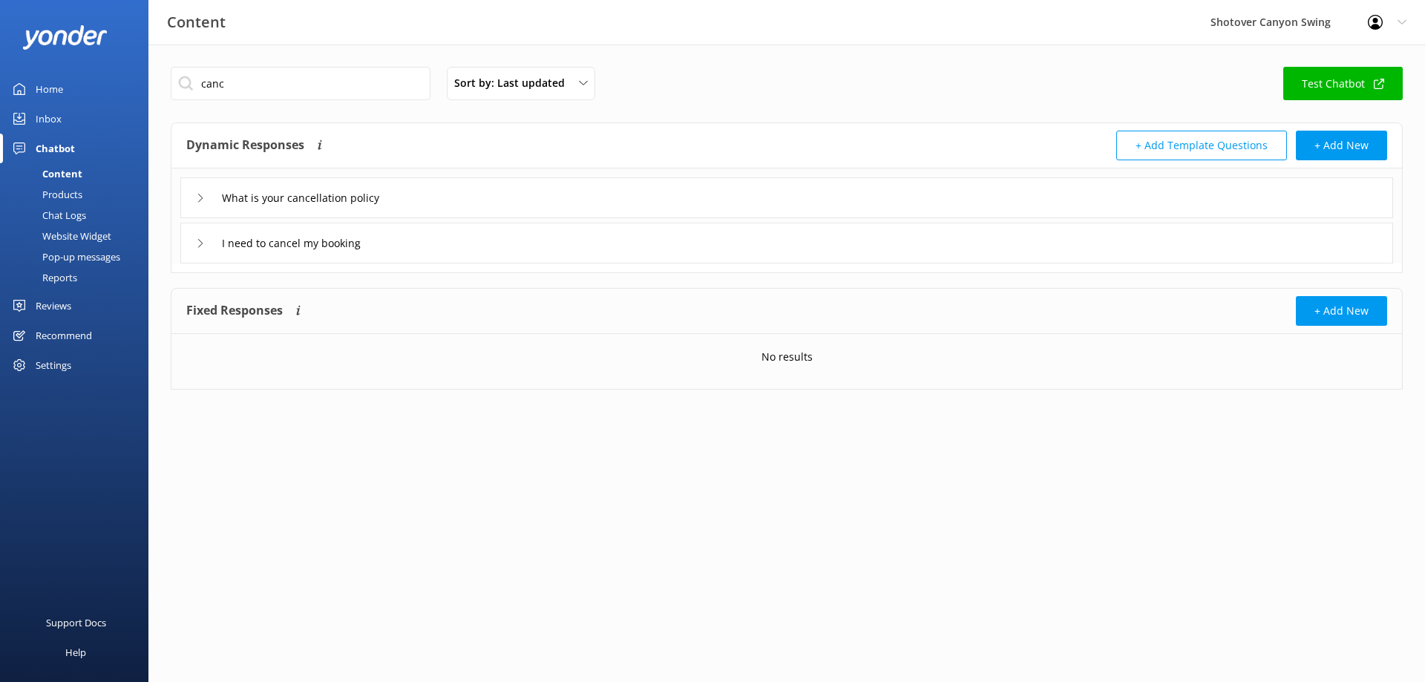
click at [201, 203] on div "What is your cancellation policy" at bounding box center [300, 198] width 208 height 24
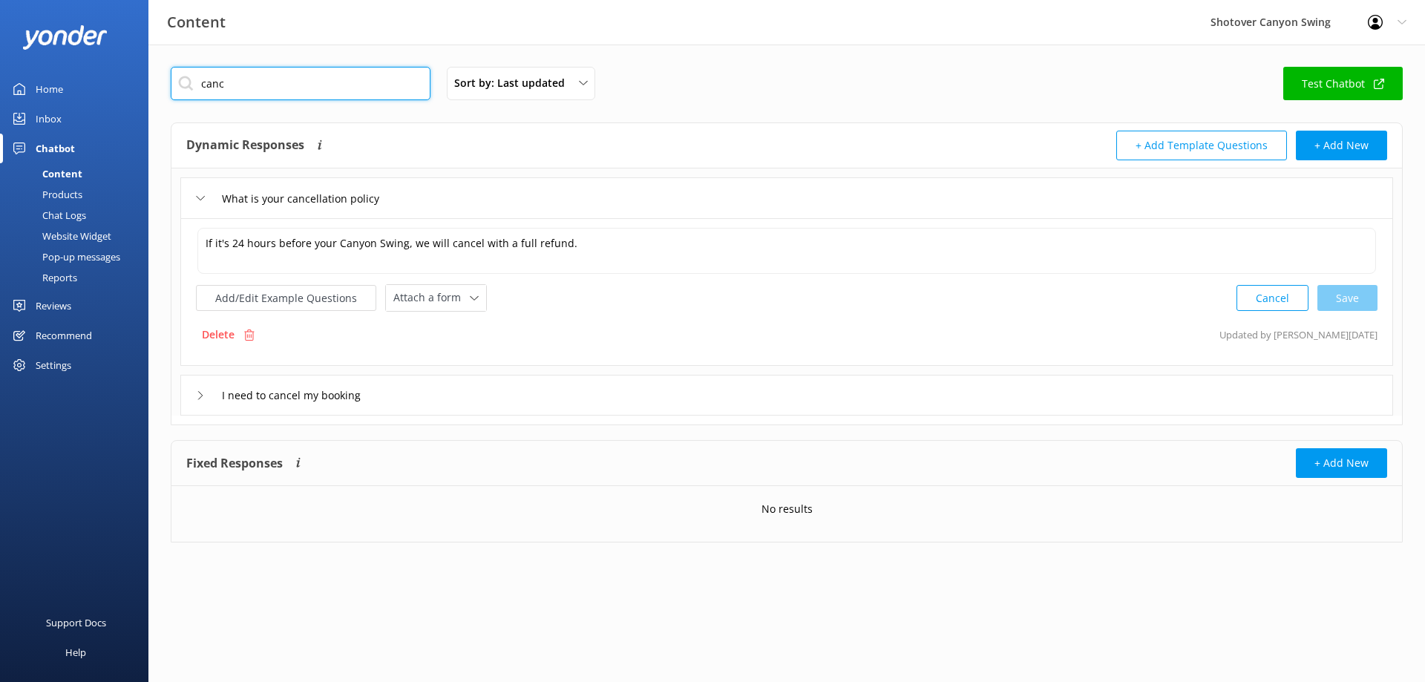
drag, startPoint x: 285, startPoint y: 90, endPoint x: 151, endPoint y: 79, distance: 134.0
click at [151, 79] on div "canc Sort by: Last updated Title Last updated Test Chatbot Dynamic Responses Dy…" at bounding box center [786, 316] width 1276 height 542
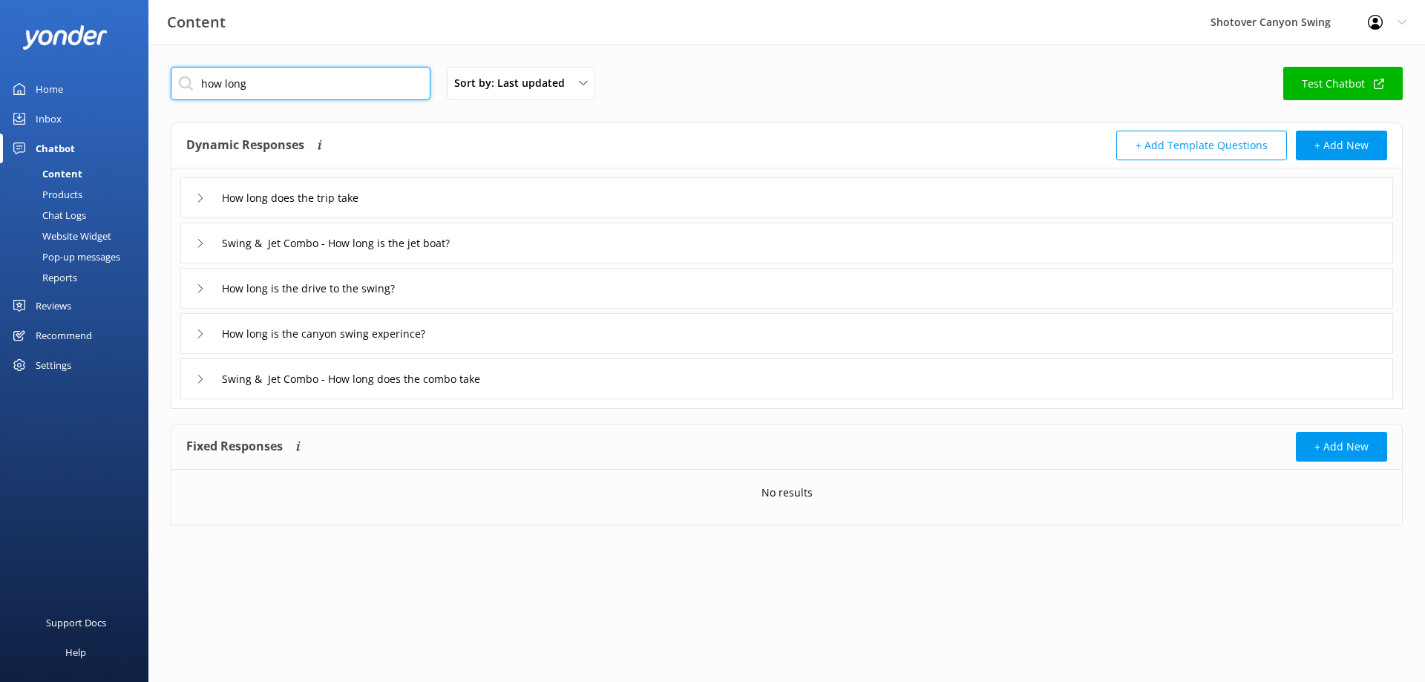
type input "how long"
click at [201, 197] on icon at bounding box center [200, 198] width 9 height 9
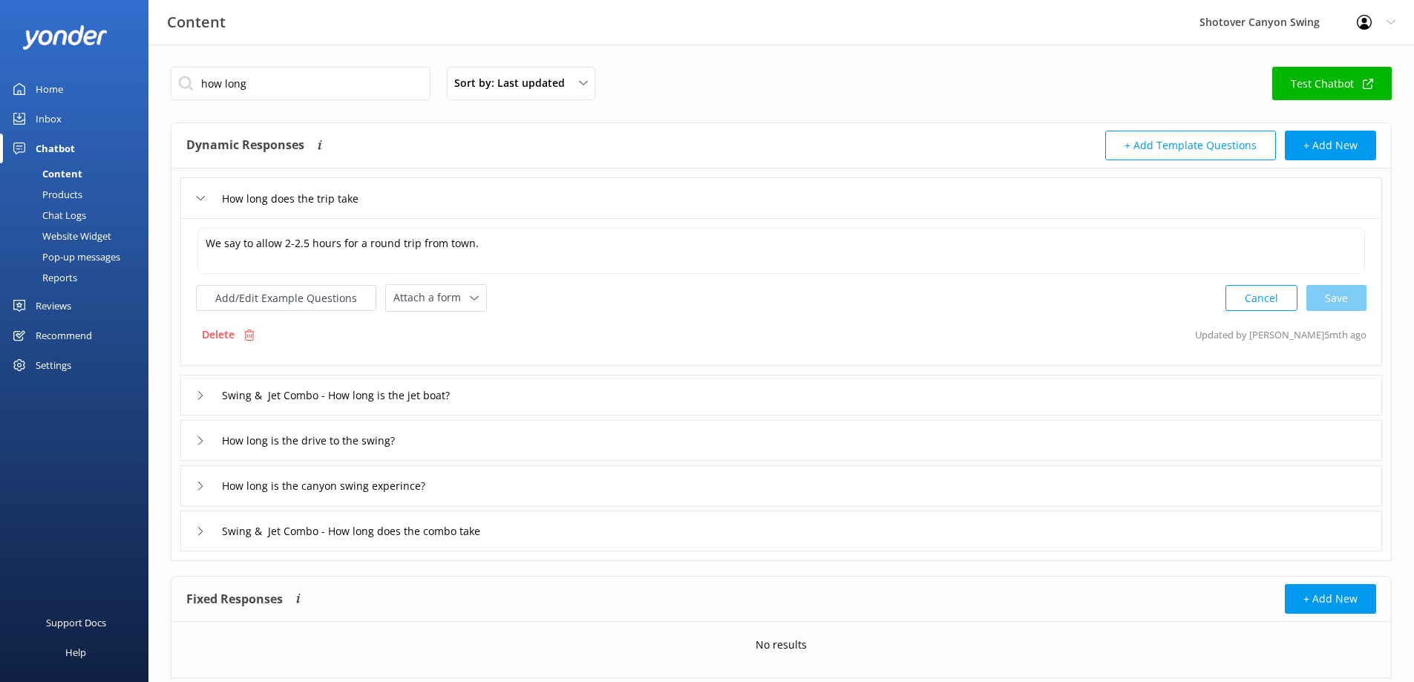
click at [199, 488] on icon at bounding box center [200, 486] width 9 height 9
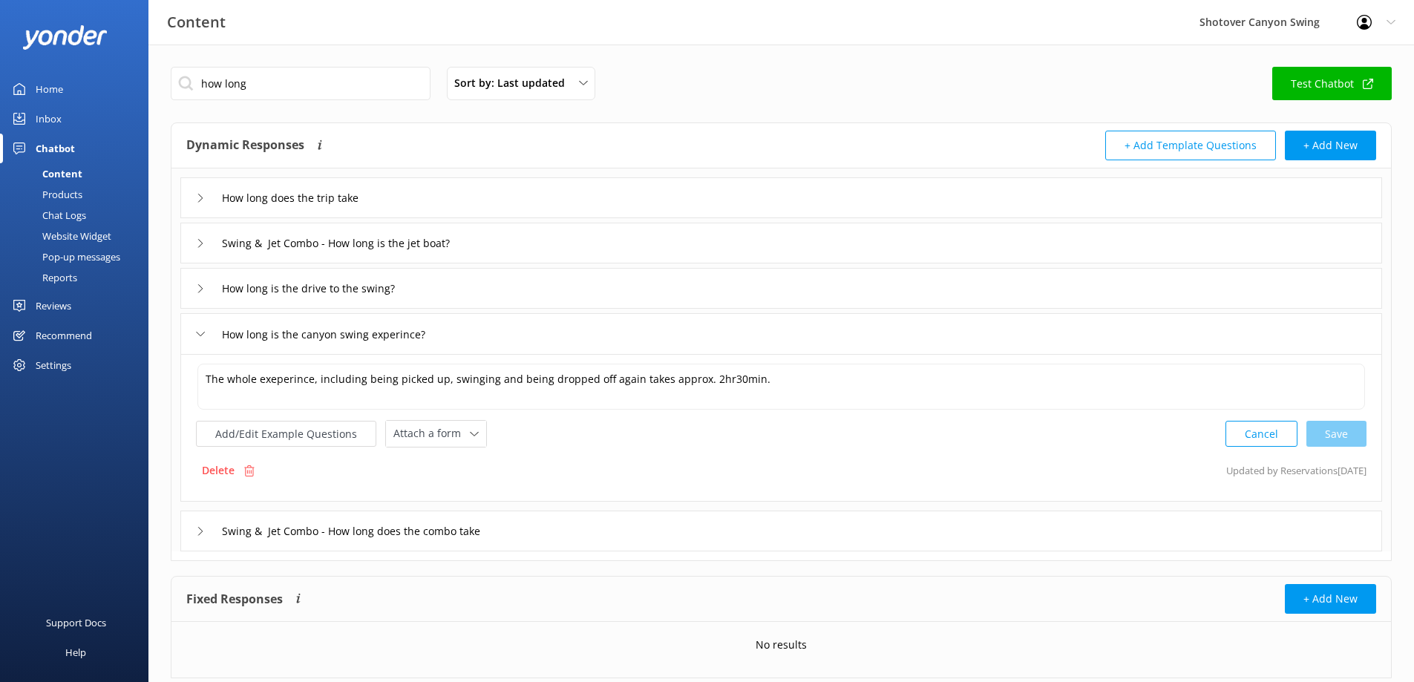
click at [198, 194] on icon at bounding box center [200, 198] width 9 height 9
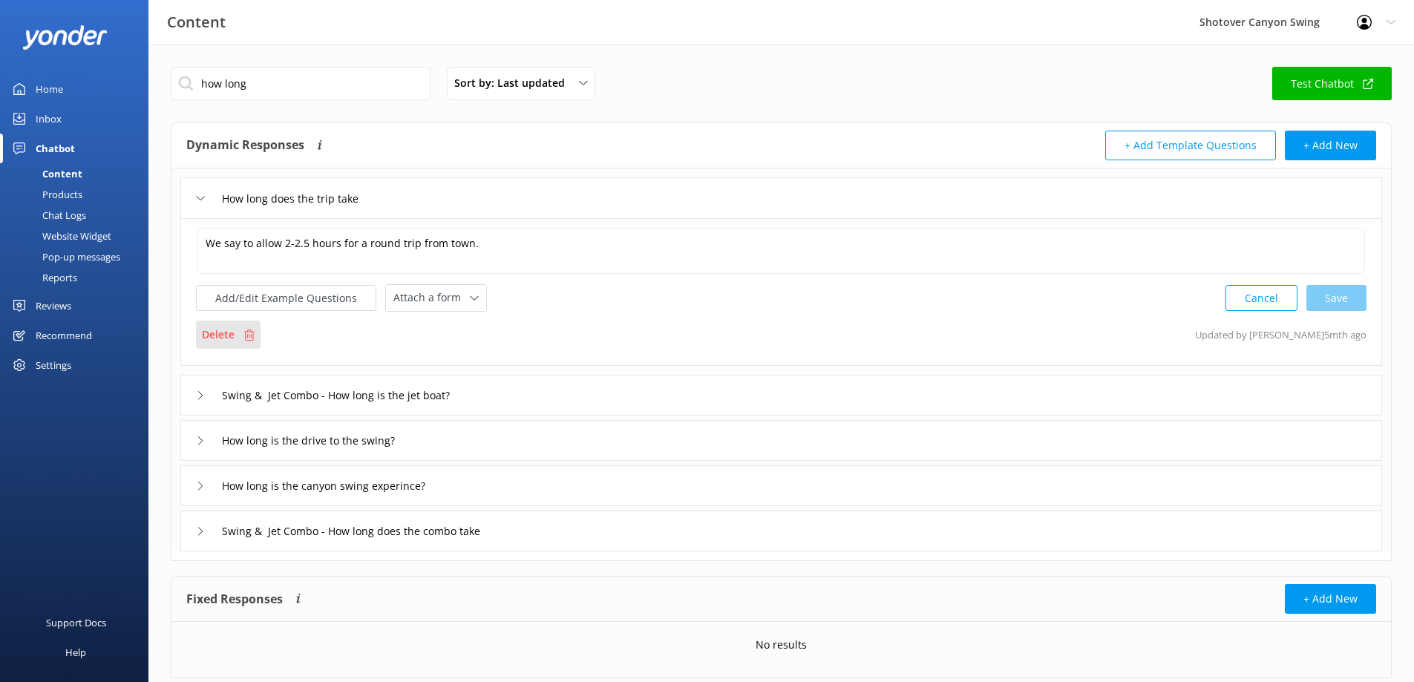
click at [209, 333] on p "Delete" at bounding box center [218, 335] width 33 height 16
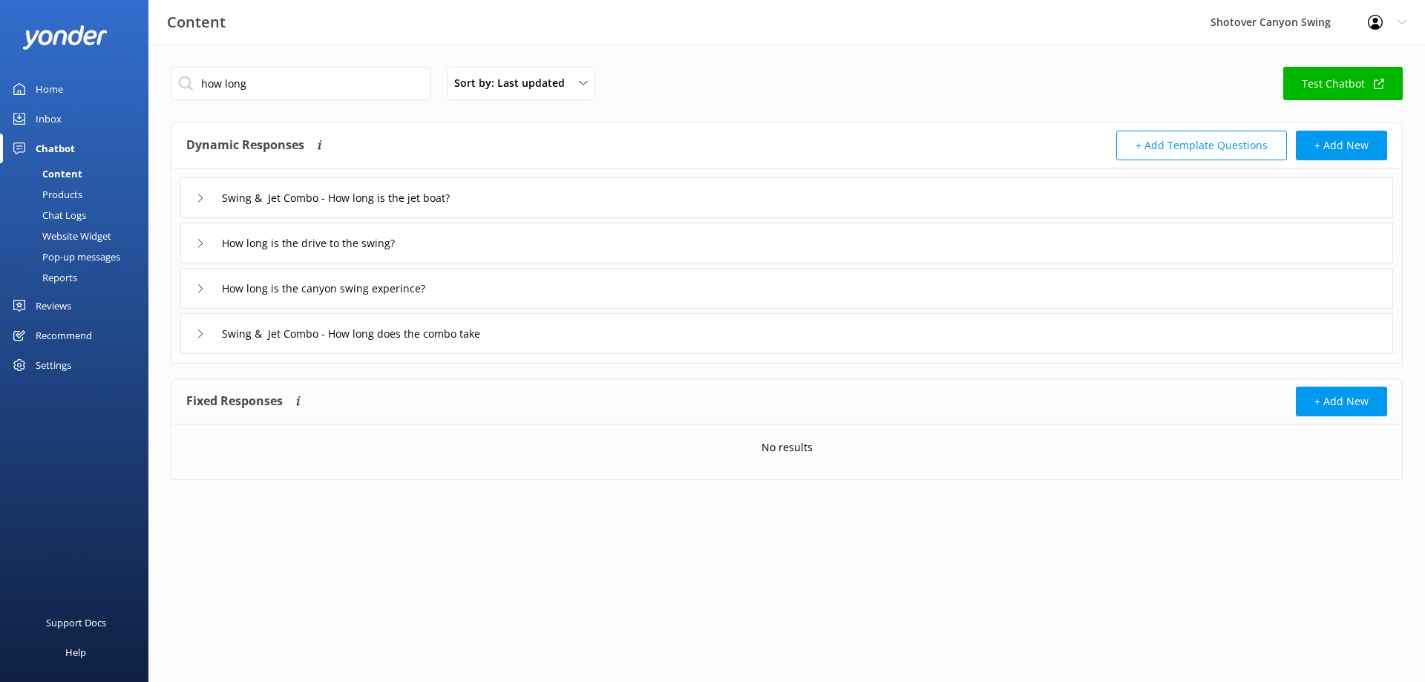
click at [203, 289] on use at bounding box center [200, 288] width 4 height 8
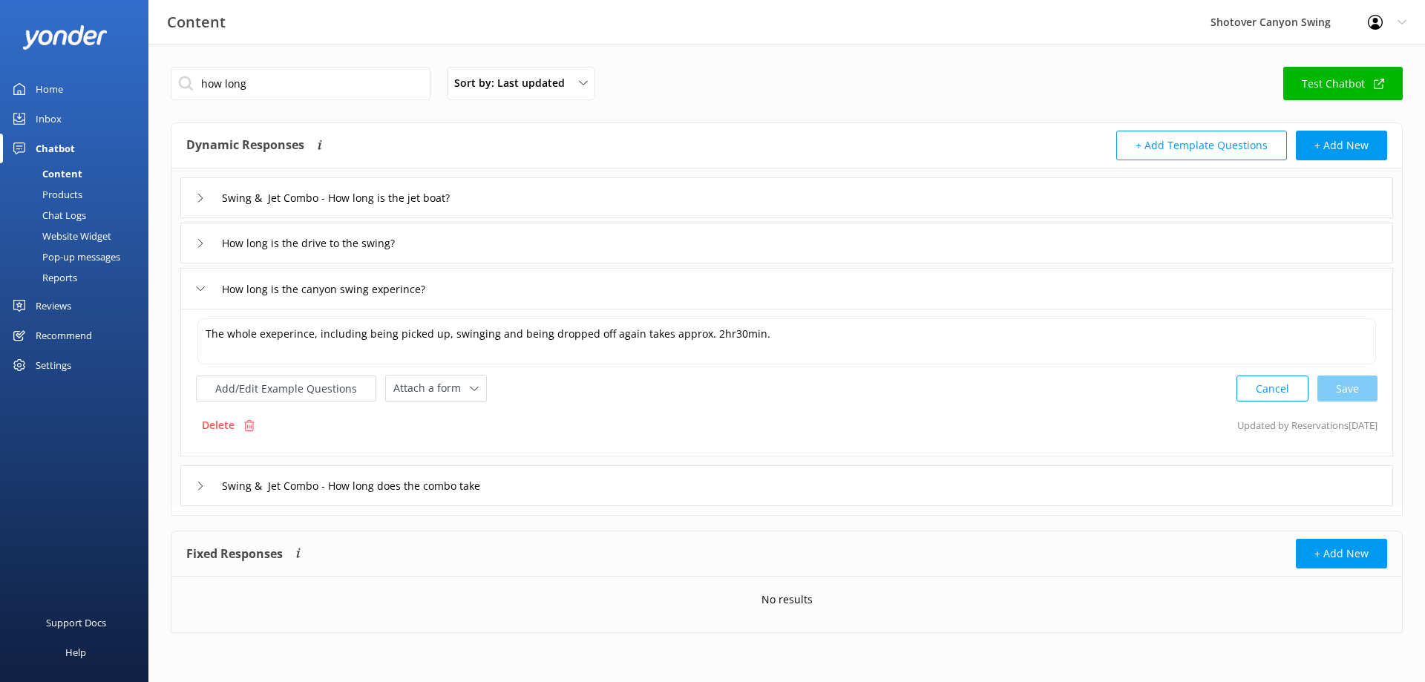
click at [196, 485] on icon at bounding box center [200, 486] width 9 height 9
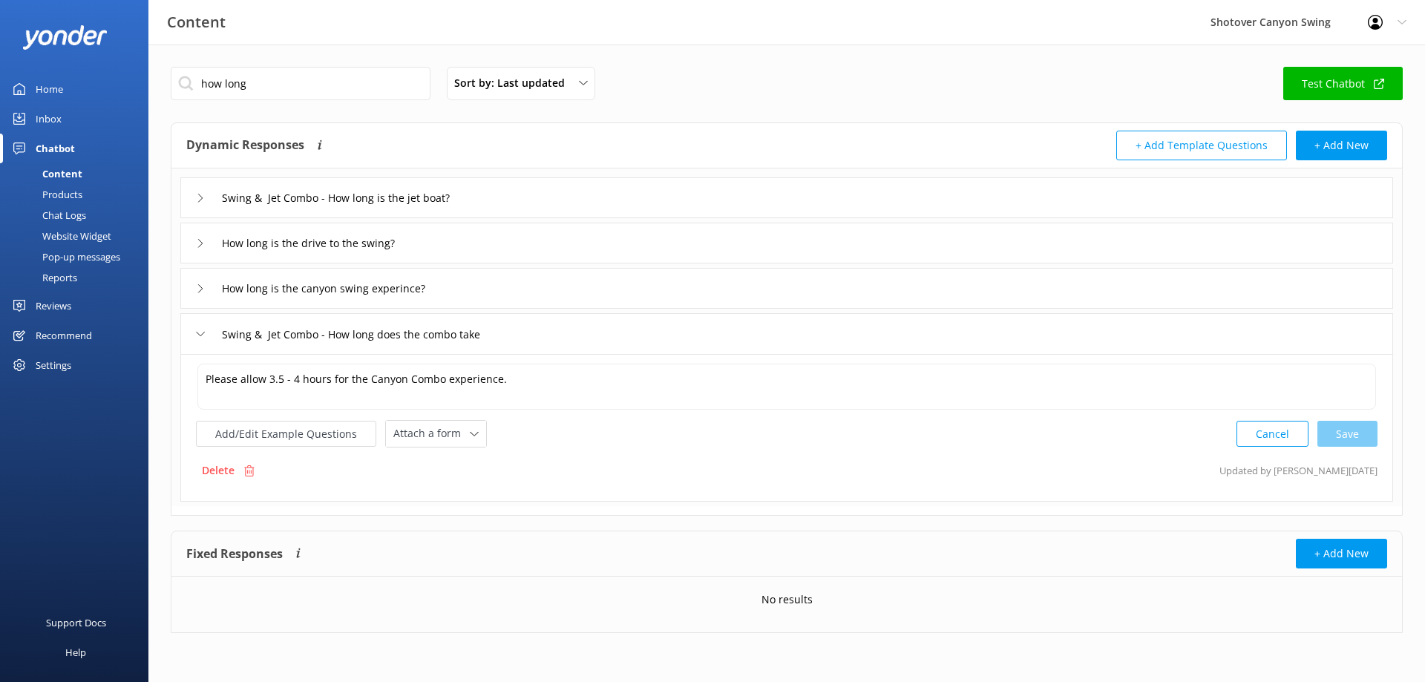
click at [197, 283] on div "How long is the canyon swing experince?" at bounding box center [320, 288] width 249 height 24
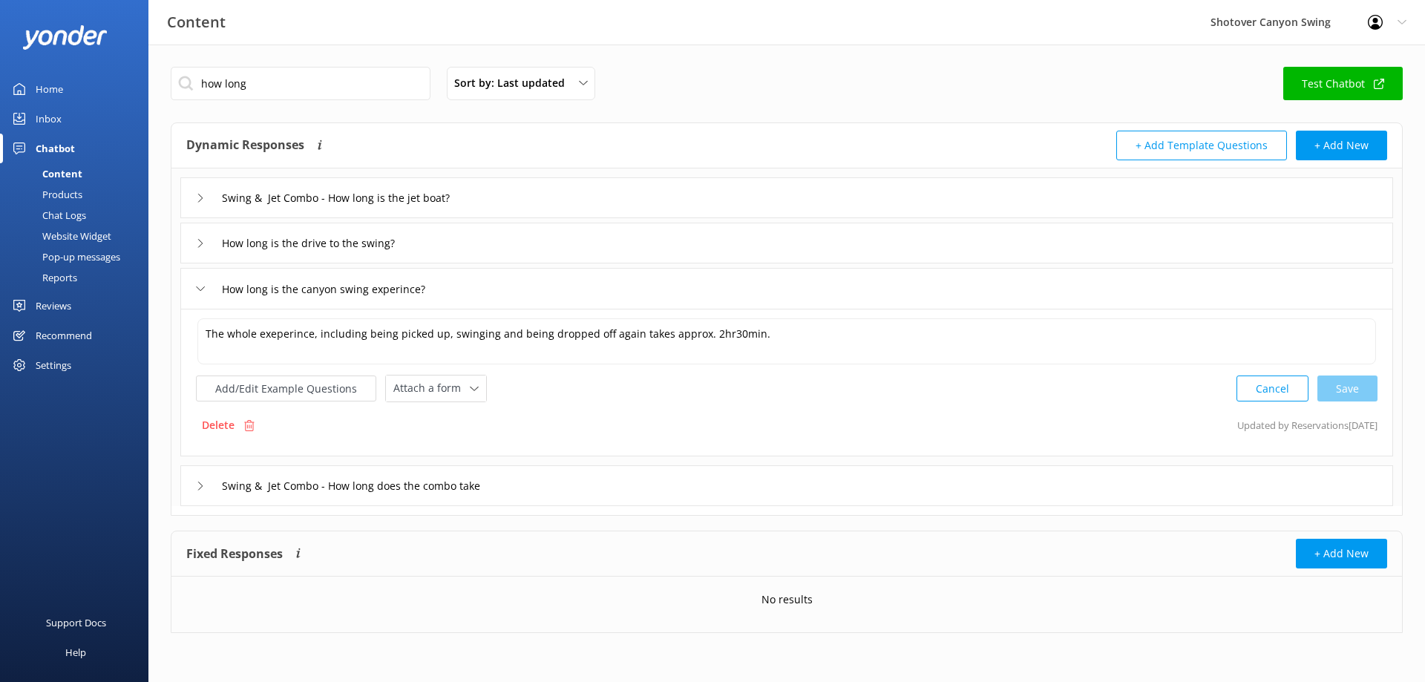
click at [200, 487] on icon at bounding box center [200, 486] width 9 height 9
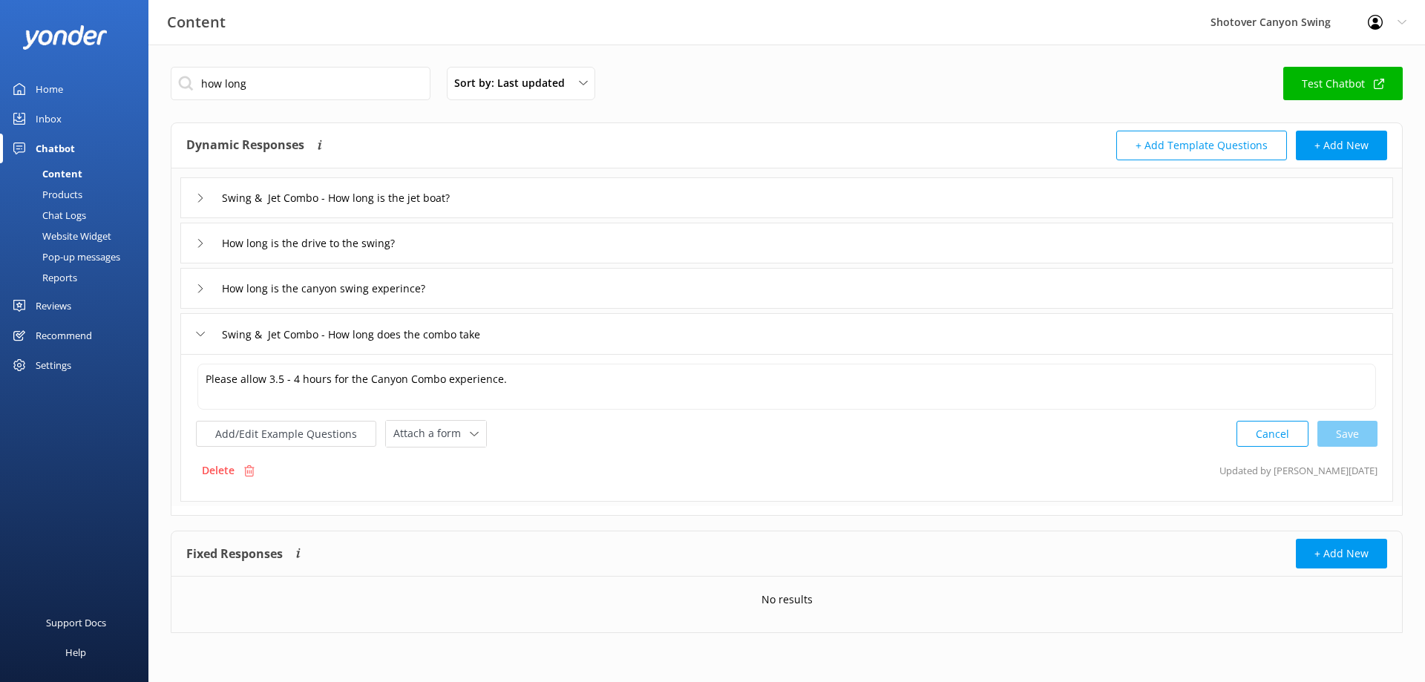
click at [193, 280] on div "How long is the canyon swing experince?" at bounding box center [786, 288] width 1213 height 41
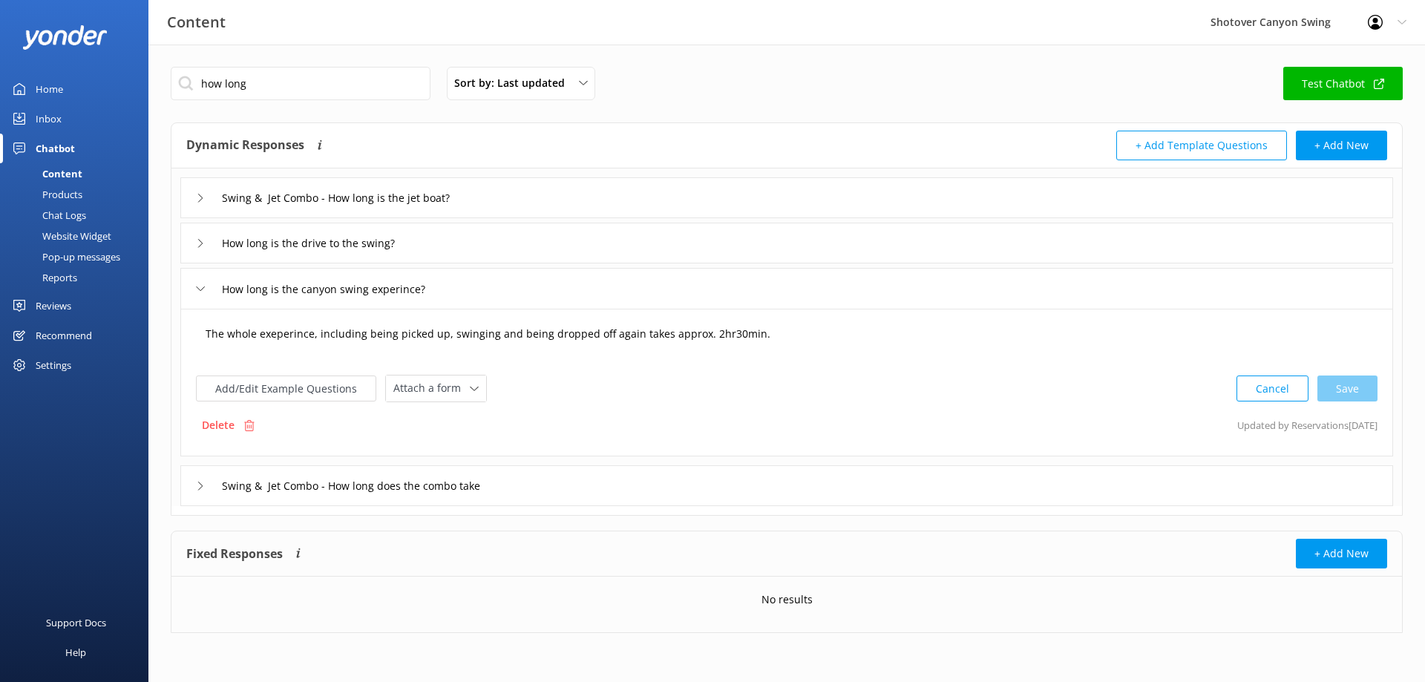
click at [828, 341] on textarea "The whole exeperince, including being picked up, swinging and being dropped off…" at bounding box center [786, 341] width 1178 height 46
click at [205, 486] on div "Swing & Jet Combo - How long does the combo take" at bounding box center [350, 485] width 309 height 24
